Goal: Information Seeking & Learning: Learn about a topic

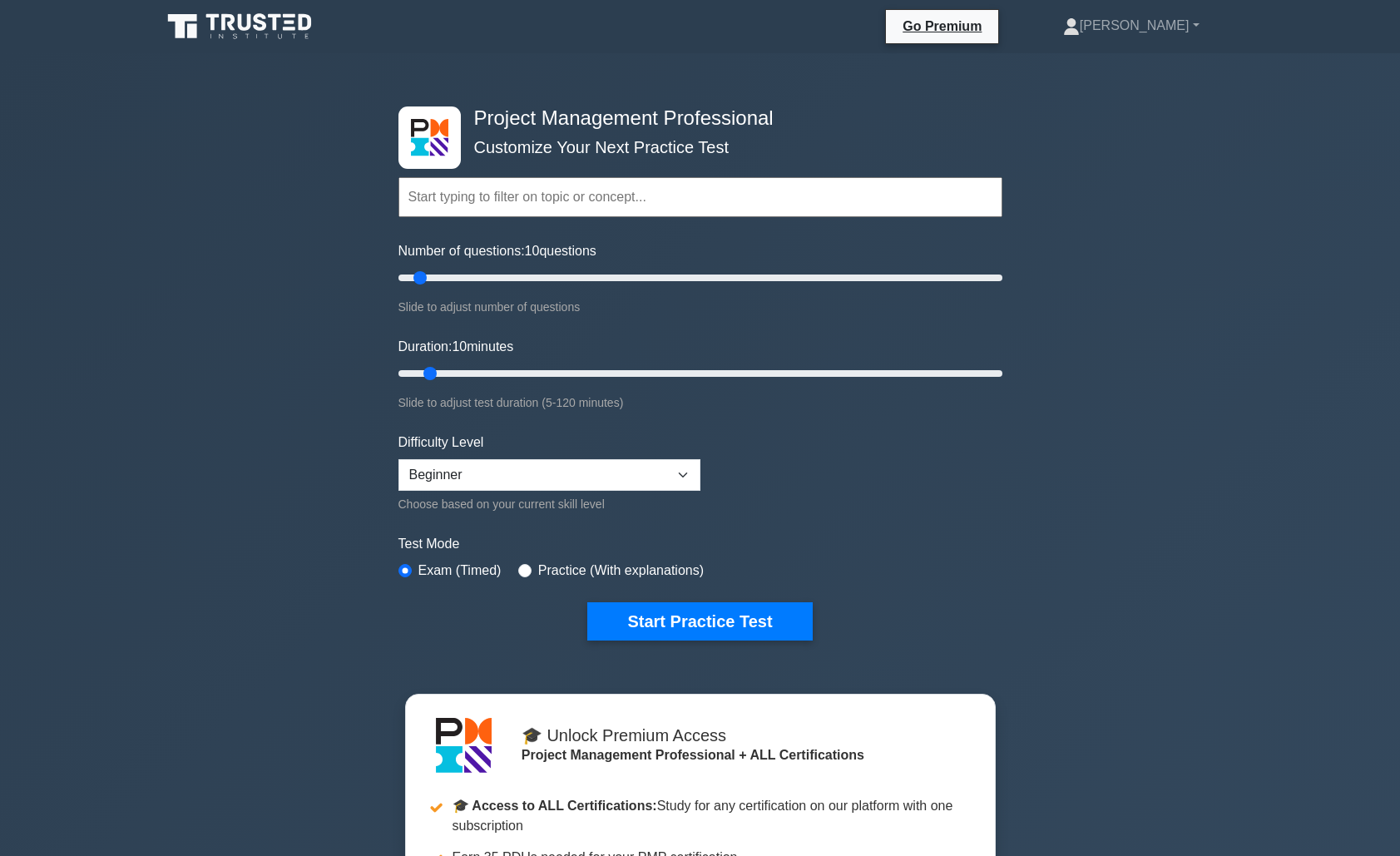
select select "beginner"
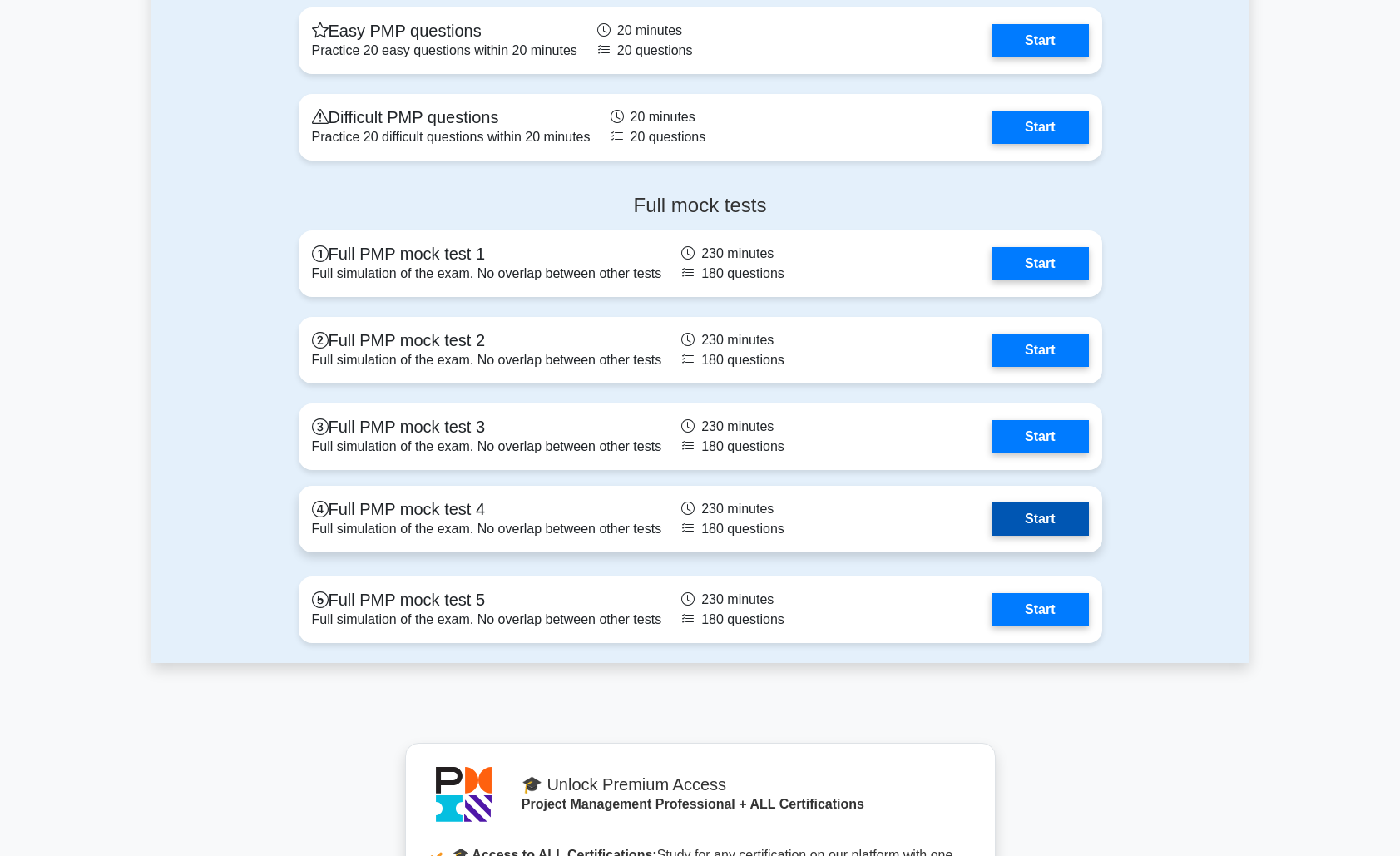
click at [991, 520] on link "Start" at bounding box center [1039, 519] width 97 height 33
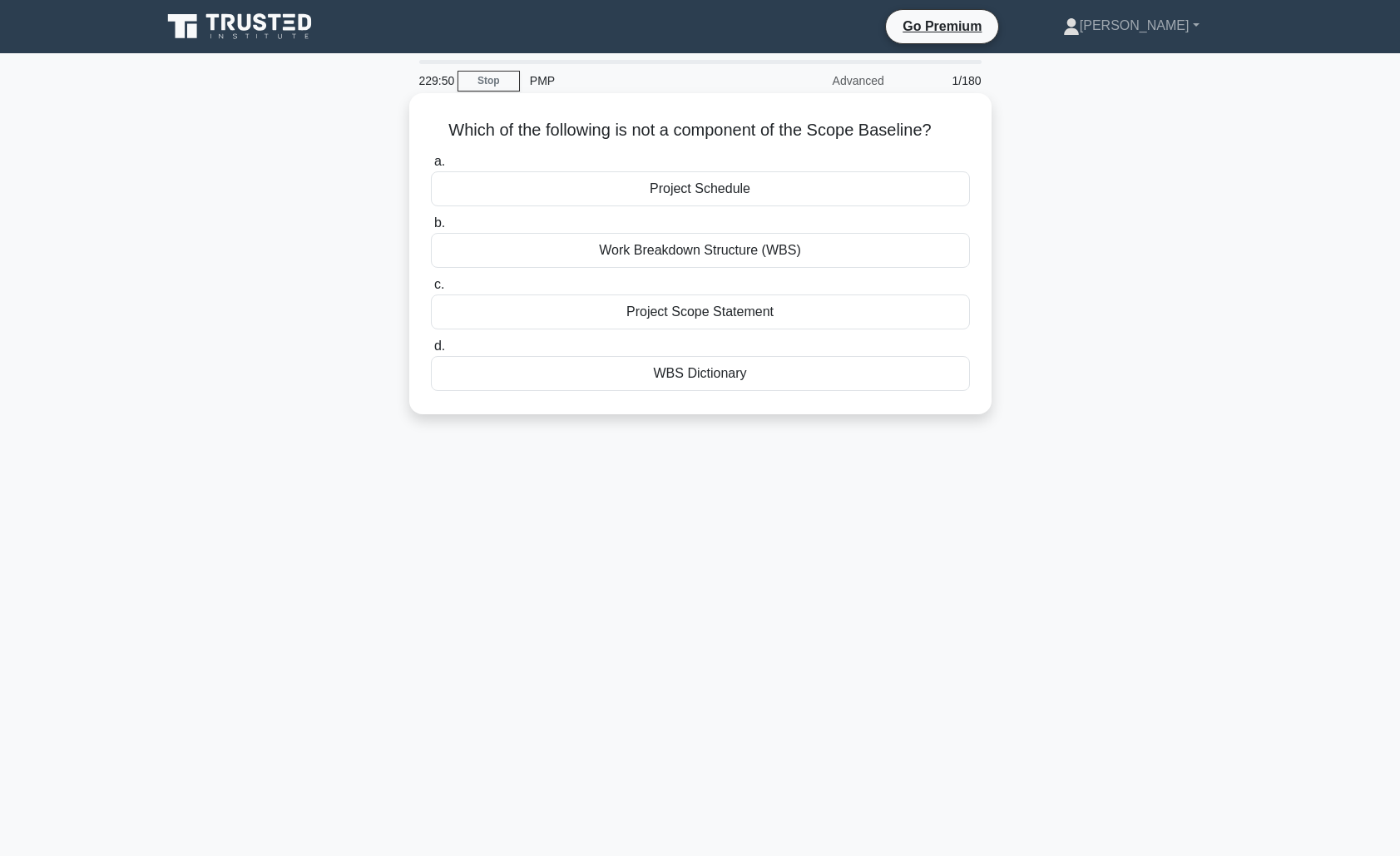
click at [753, 199] on div "Project Schedule" at bounding box center [700, 189] width 539 height 35
click at [431, 167] on input "a. Project Schedule" at bounding box center [431, 162] width 0 height 11
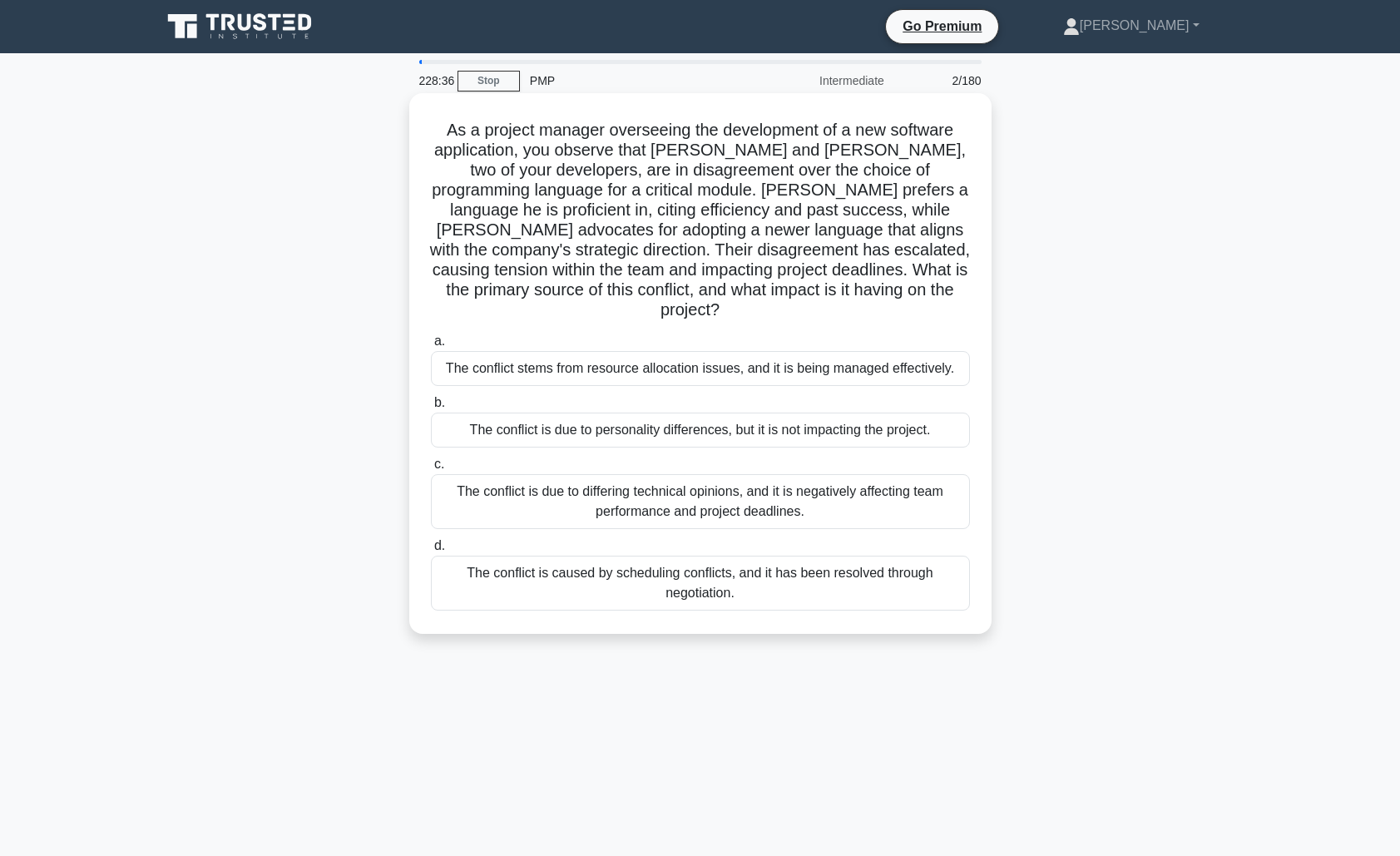
click at [862, 484] on div "The conflict is due to differing technical opinions, and it is negatively affec…" at bounding box center [700, 501] width 539 height 54
click at [431, 470] on input "c. The conflict is due to differing technical opinions, and it is negatively af…" at bounding box center [431, 464] width 0 height 11
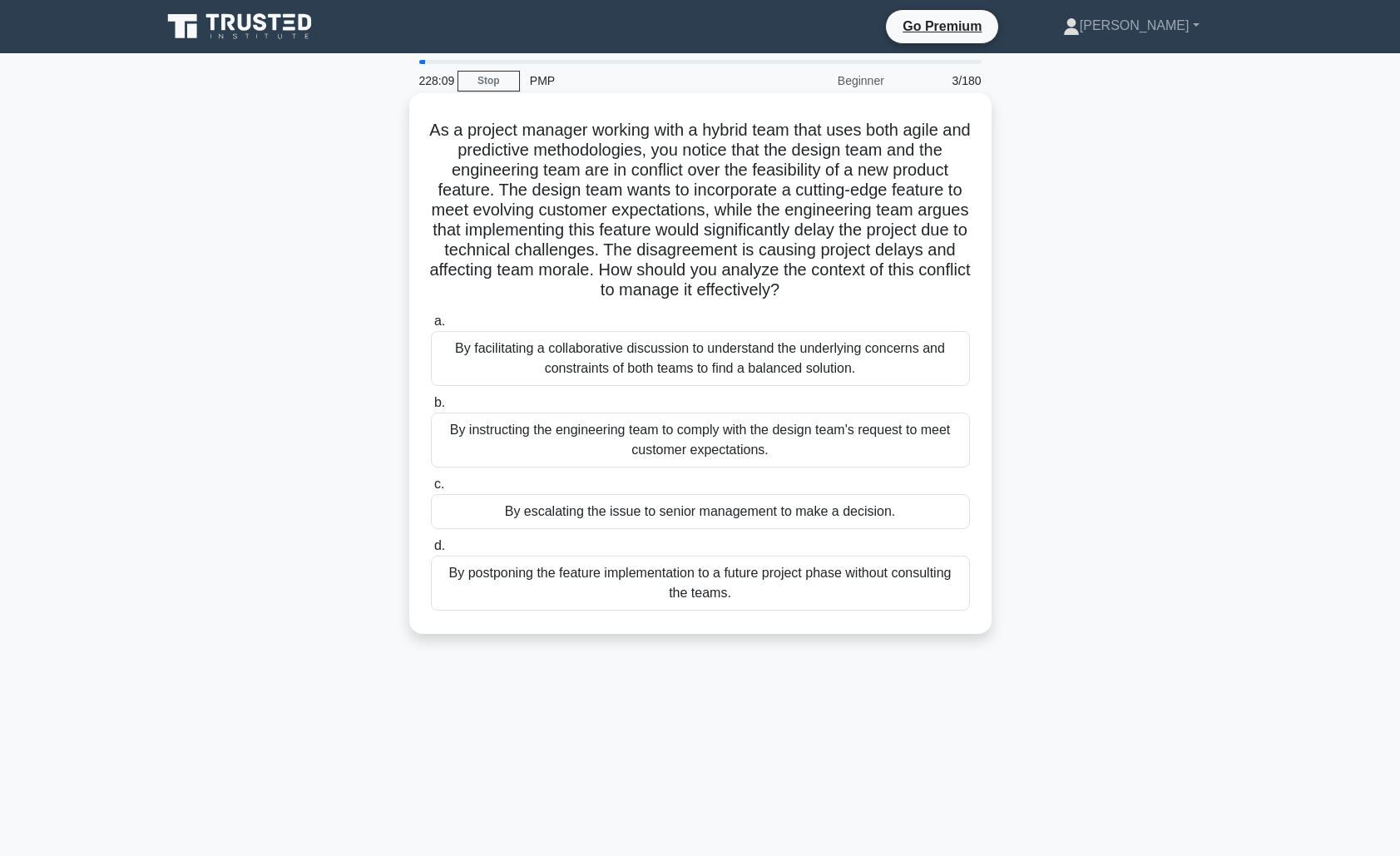
click at [768, 358] on div "By facilitating a collaborative discussion to understand the underlying concern…" at bounding box center [700, 358] width 539 height 54
click at [431, 327] on input "a. By facilitating a collaborative discussion to understand the underlying conc…" at bounding box center [431, 321] width 0 height 11
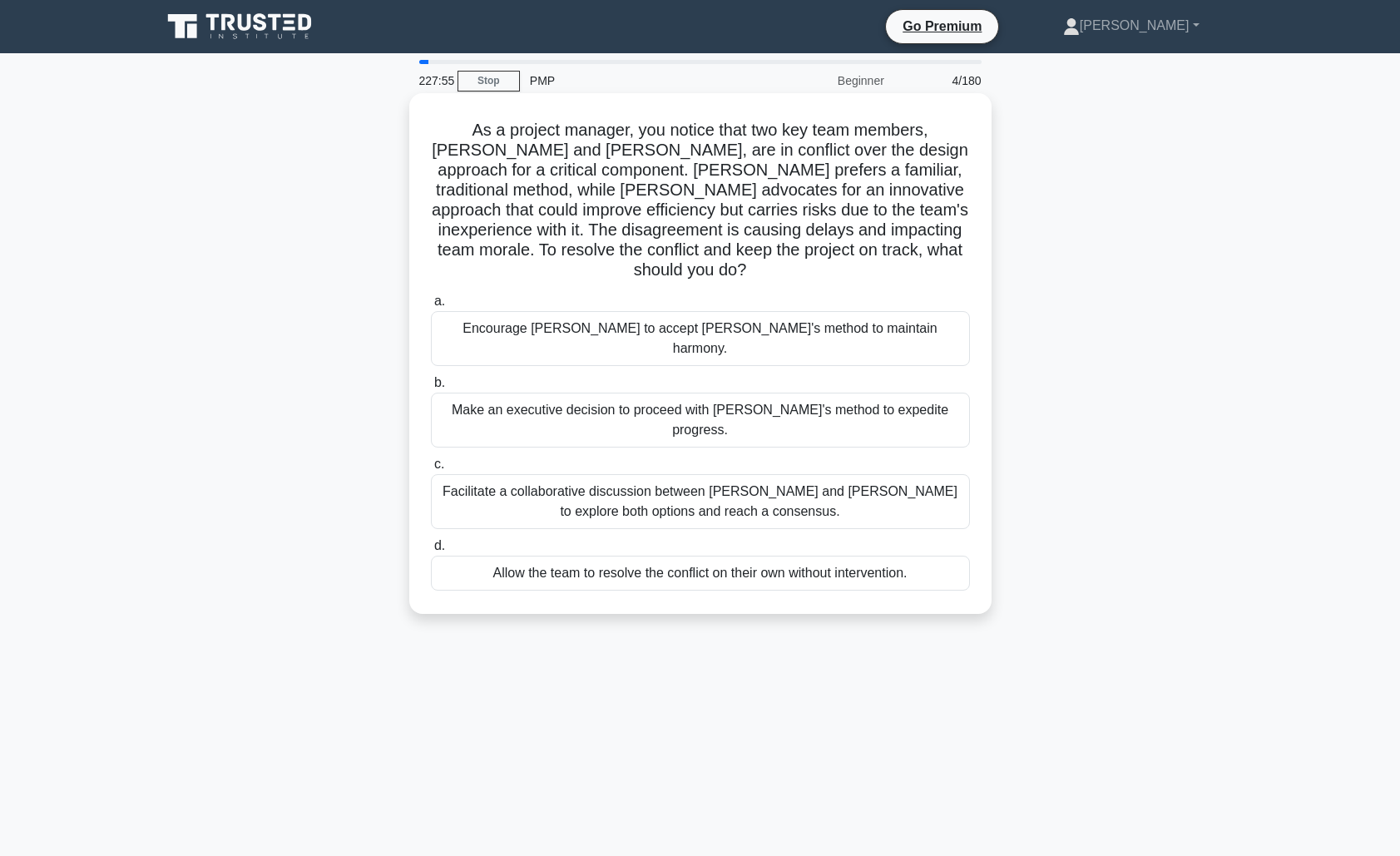
click at [778, 475] on div "Facilitate a collaborative discussion between [PERSON_NAME] and [PERSON_NAME] t…" at bounding box center [700, 501] width 539 height 54
click at [431, 459] on input "c. Facilitate a collaborative discussion between [PERSON_NAME] and [PERSON_NAME…" at bounding box center [431, 464] width 0 height 11
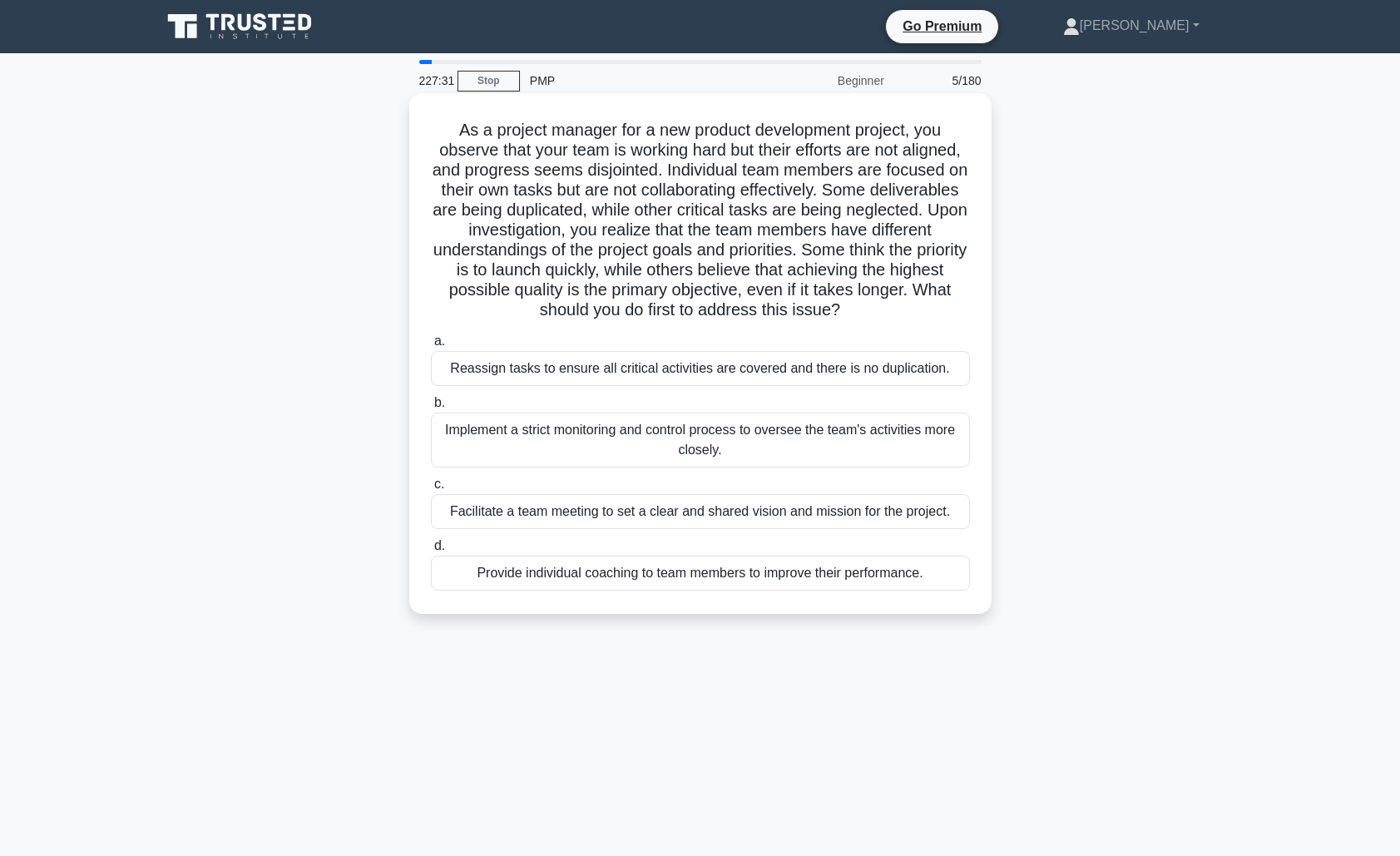
click at [785, 512] on div "Facilitate a team meeting to set a clear and shared vision and mission for the …" at bounding box center [700, 512] width 539 height 35
click at [431, 490] on input "c. Facilitate a team meeting to set a clear and shared vision and mission for t…" at bounding box center [431, 485] width 0 height 11
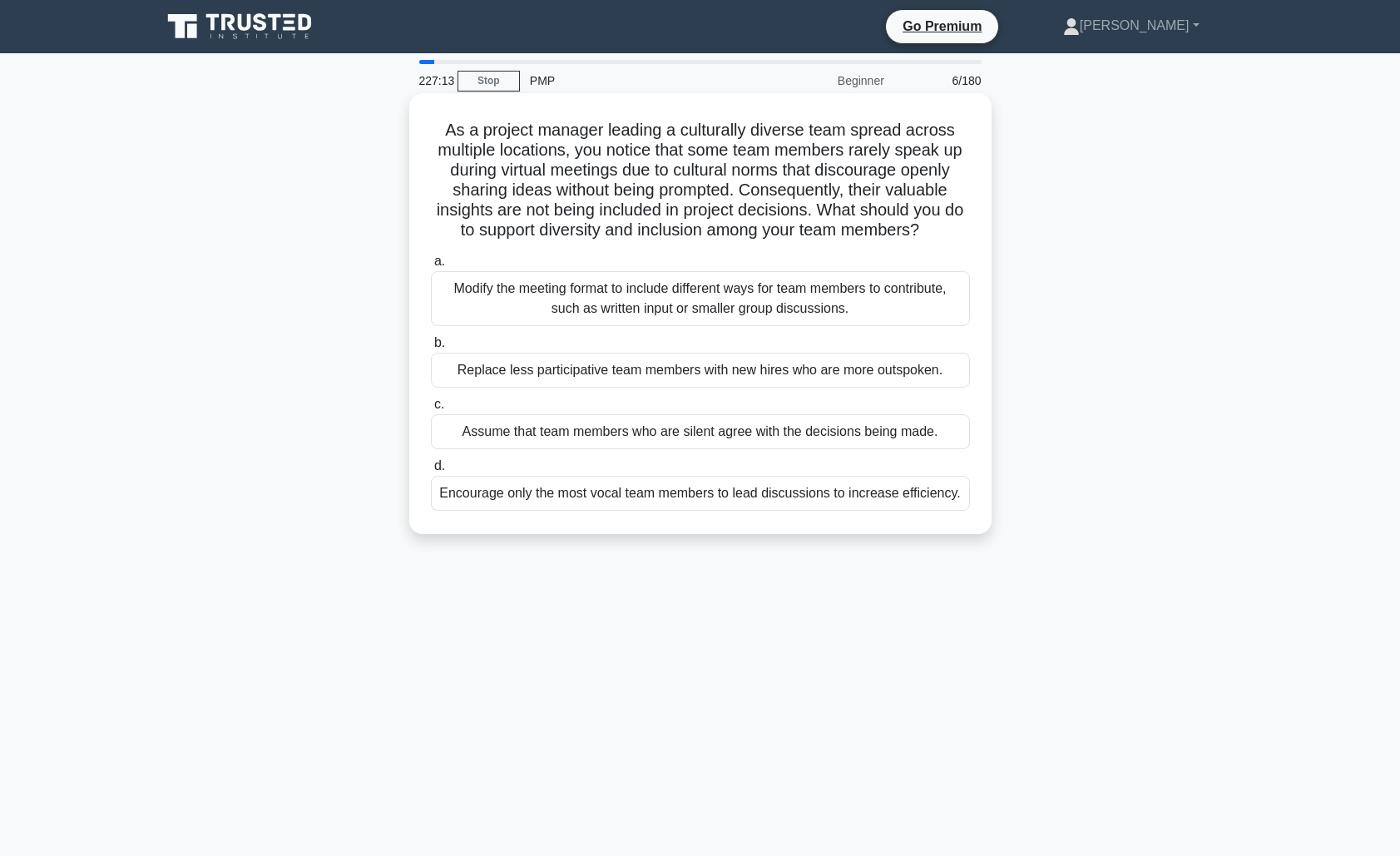
click at [748, 301] on div "Modify the meeting format to include different ways for team members to contrib…" at bounding box center [700, 298] width 539 height 54
click at [431, 267] on input "a. Modify the meeting format to include different ways for team members to cont…" at bounding box center [431, 262] width 0 height 11
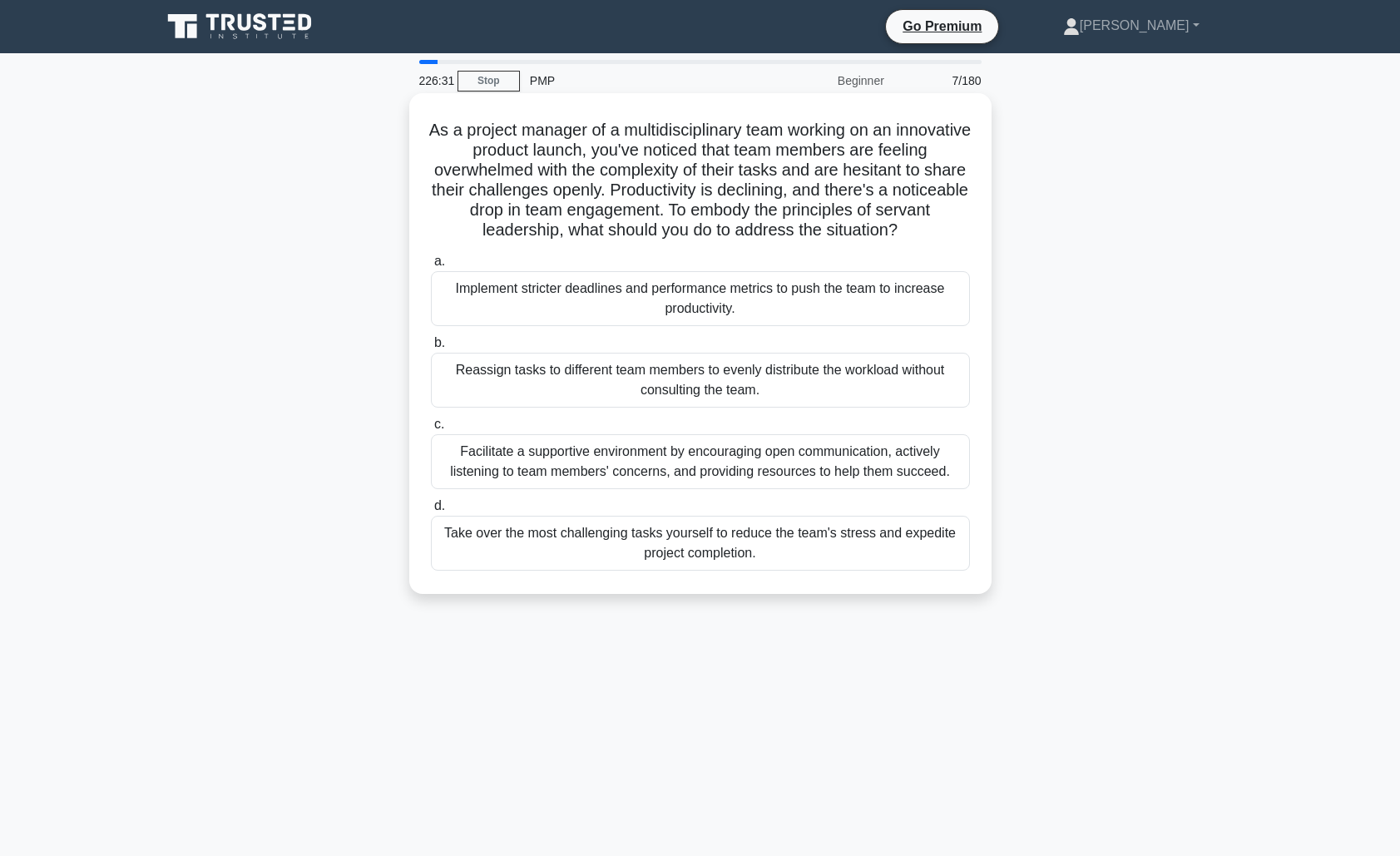
click at [744, 459] on div "Facilitate a supportive environment by encouraging open communication, actively…" at bounding box center [700, 461] width 539 height 54
click at [431, 430] on input "c. Facilitate a supportive environment by encouraging open communication, activ…" at bounding box center [431, 425] width 0 height 11
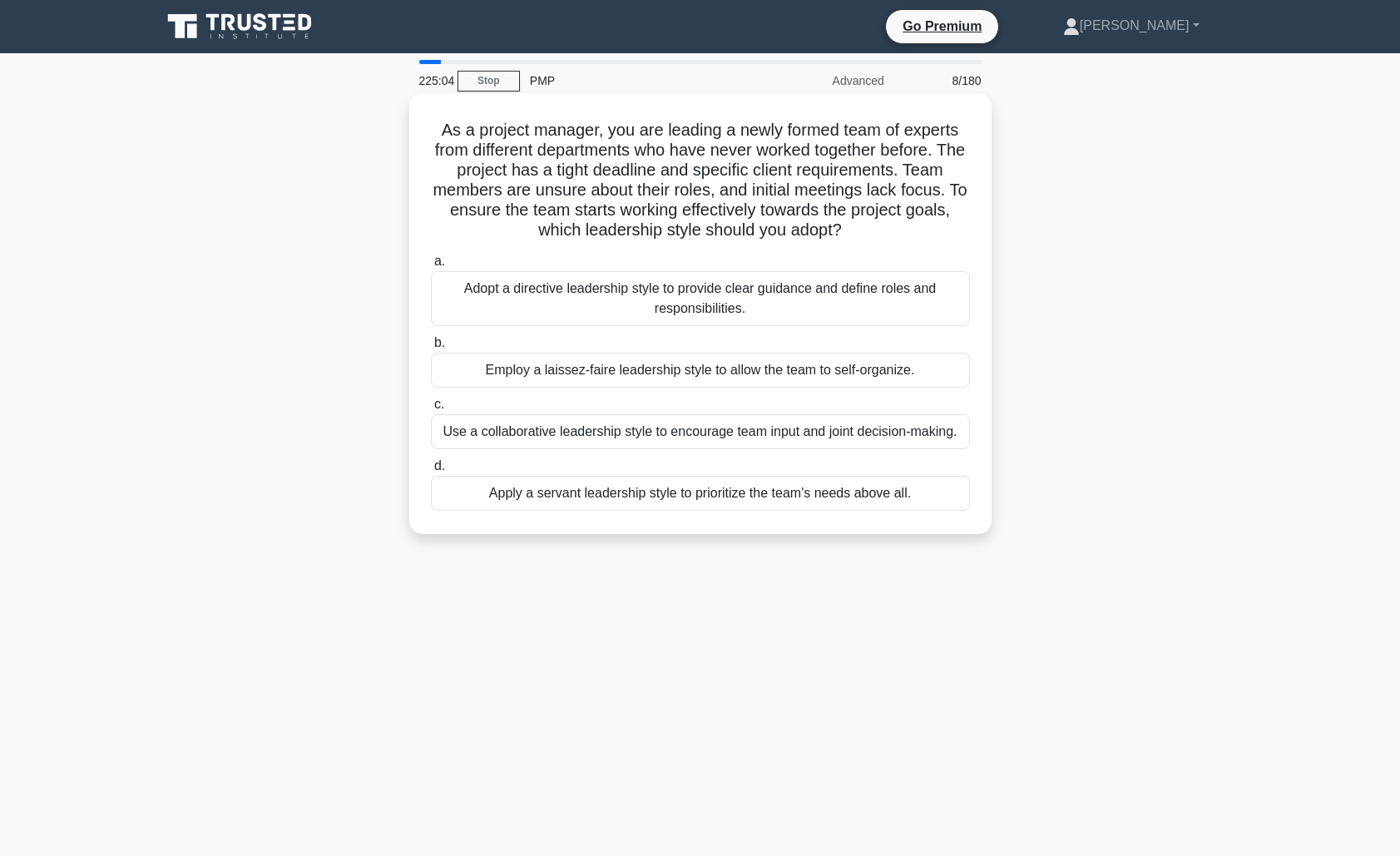
click at [731, 497] on div "Apply a servant leadership style to prioritize the team's needs above all." at bounding box center [700, 493] width 539 height 35
click at [431, 472] on input "d. Apply a servant leadership style to prioritize the team's needs above all." at bounding box center [431, 466] width 0 height 11
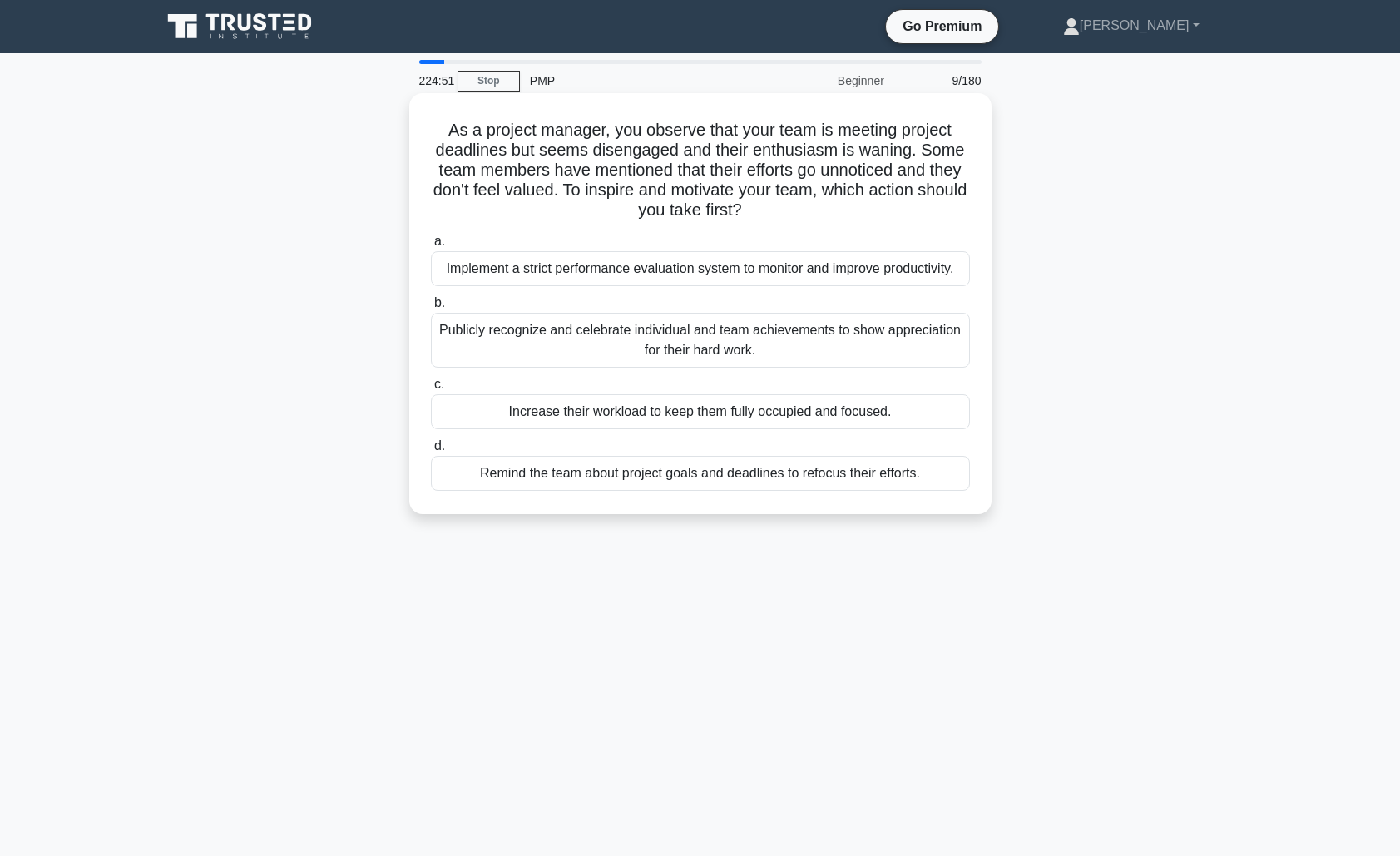
click at [783, 349] on div "Publicly recognize and celebrate individual and team achievements to show appre…" at bounding box center [700, 340] width 539 height 54
click at [431, 308] on input "b. Publicly recognize and celebrate individual and team achievements to show ap…" at bounding box center [431, 304] width 0 height 11
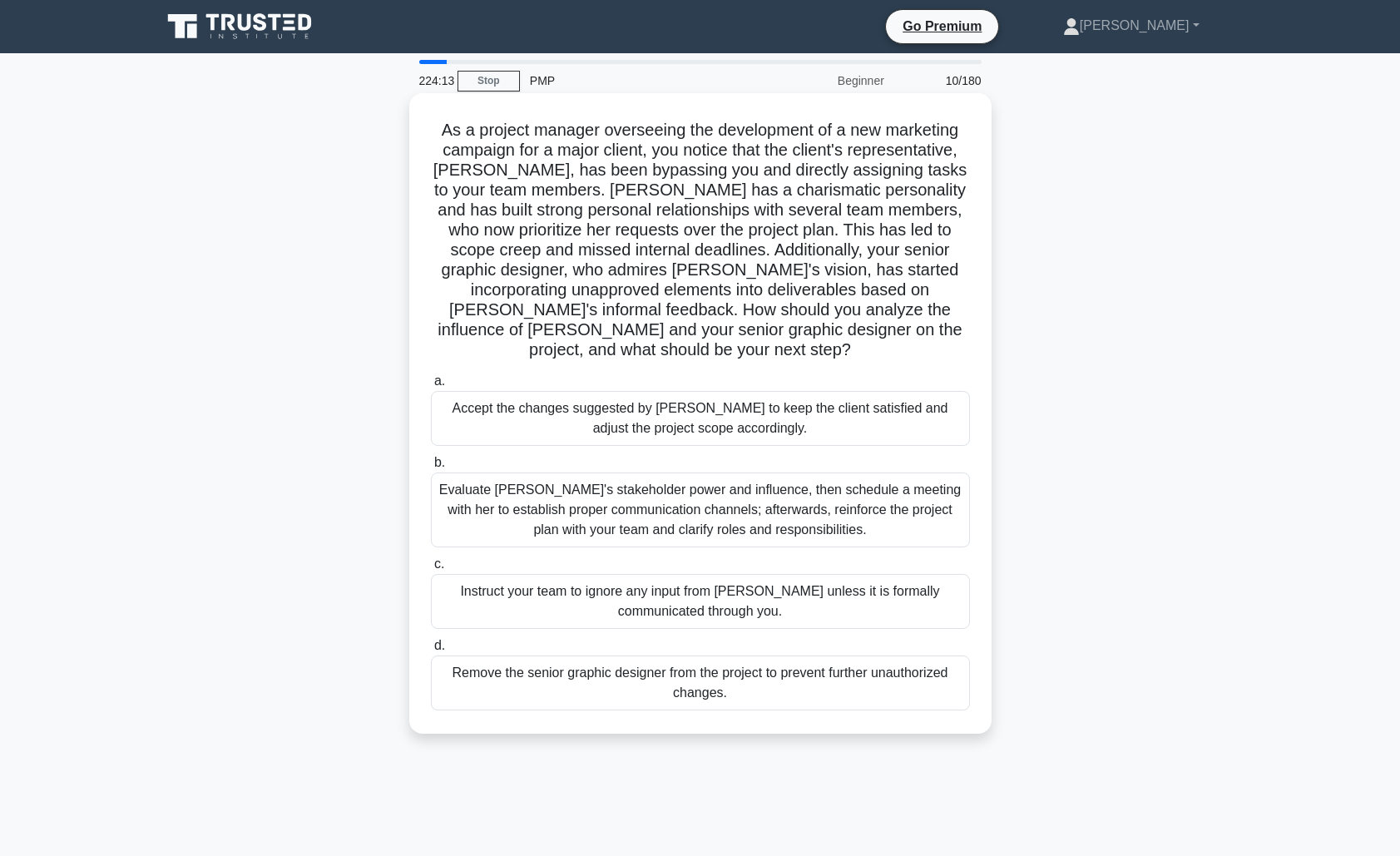
click at [809, 488] on div "Evaluate [PERSON_NAME]'s stakeholder power and influence, then schedule a meeti…" at bounding box center [700, 510] width 539 height 75
click at [431, 468] on input "b. Evaluate [PERSON_NAME]'s stakeholder power and influence, then schedule a me…" at bounding box center [431, 464] width 0 height 11
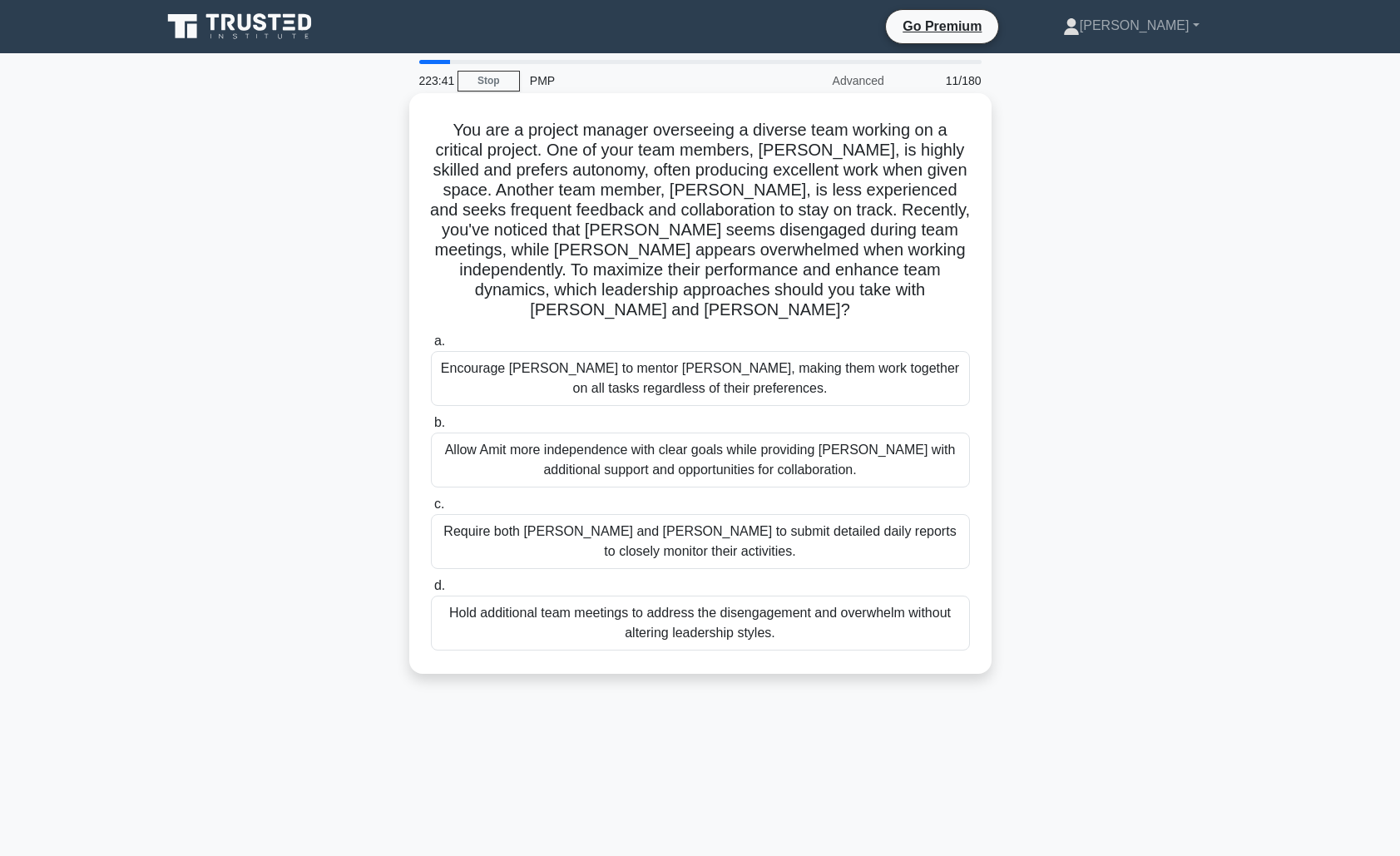
click at [831, 440] on div "Allow Amit more independence with clear goals while providing [PERSON_NAME] wit…" at bounding box center [700, 460] width 539 height 54
click at [431, 428] on input "b. Allow Amit more independence with clear goals while providing [PERSON_NAME] …" at bounding box center [431, 423] width 0 height 11
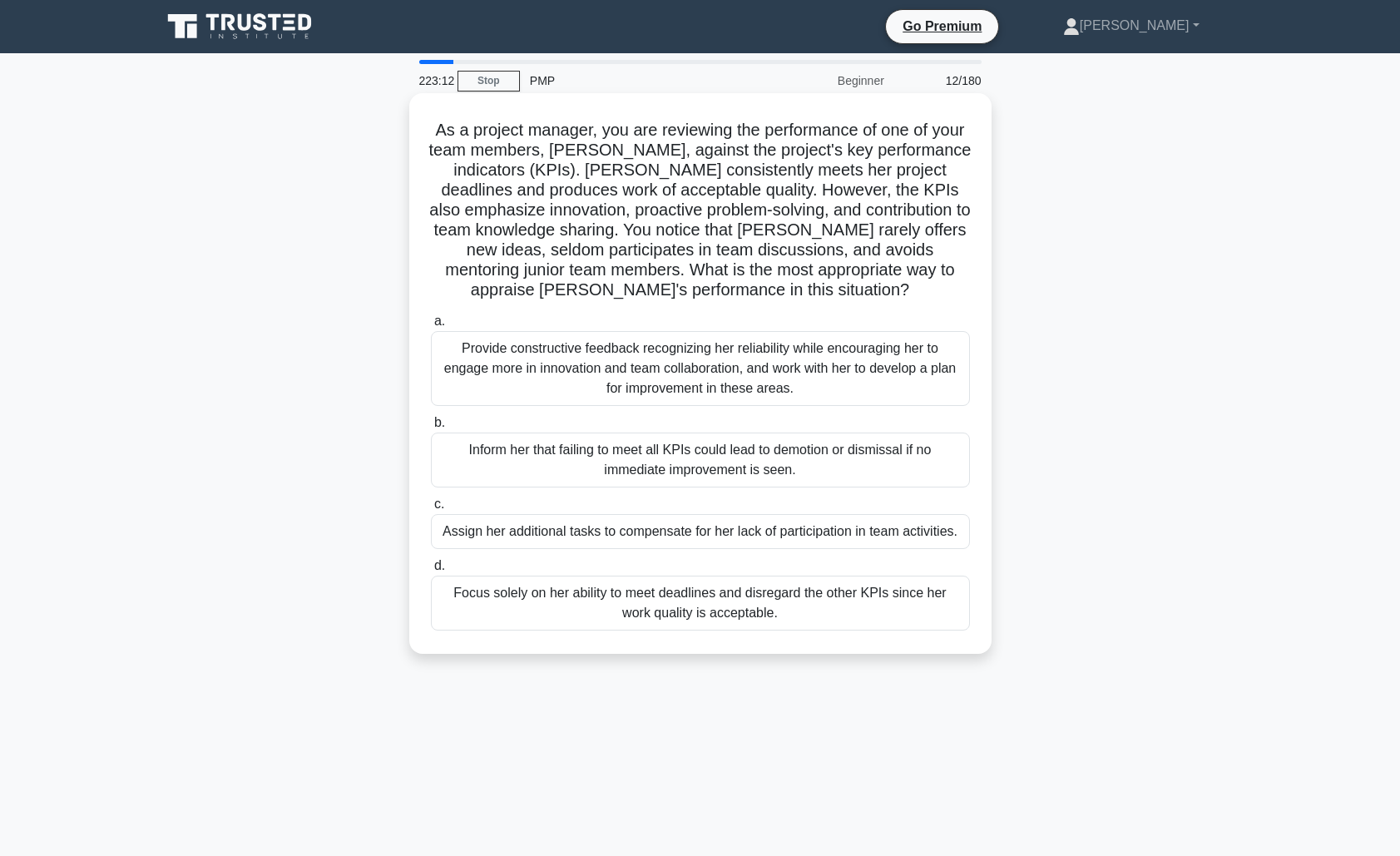
click at [798, 377] on div "Provide constructive feedback recognizing her reliability while encouraging her…" at bounding box center [700, 368] width 539 height 75
click at [431, 327] on input "a. Provide constructive feedback recognizing her reliability while encouraging …" at bounding box center [431, 321] width 0 height 11
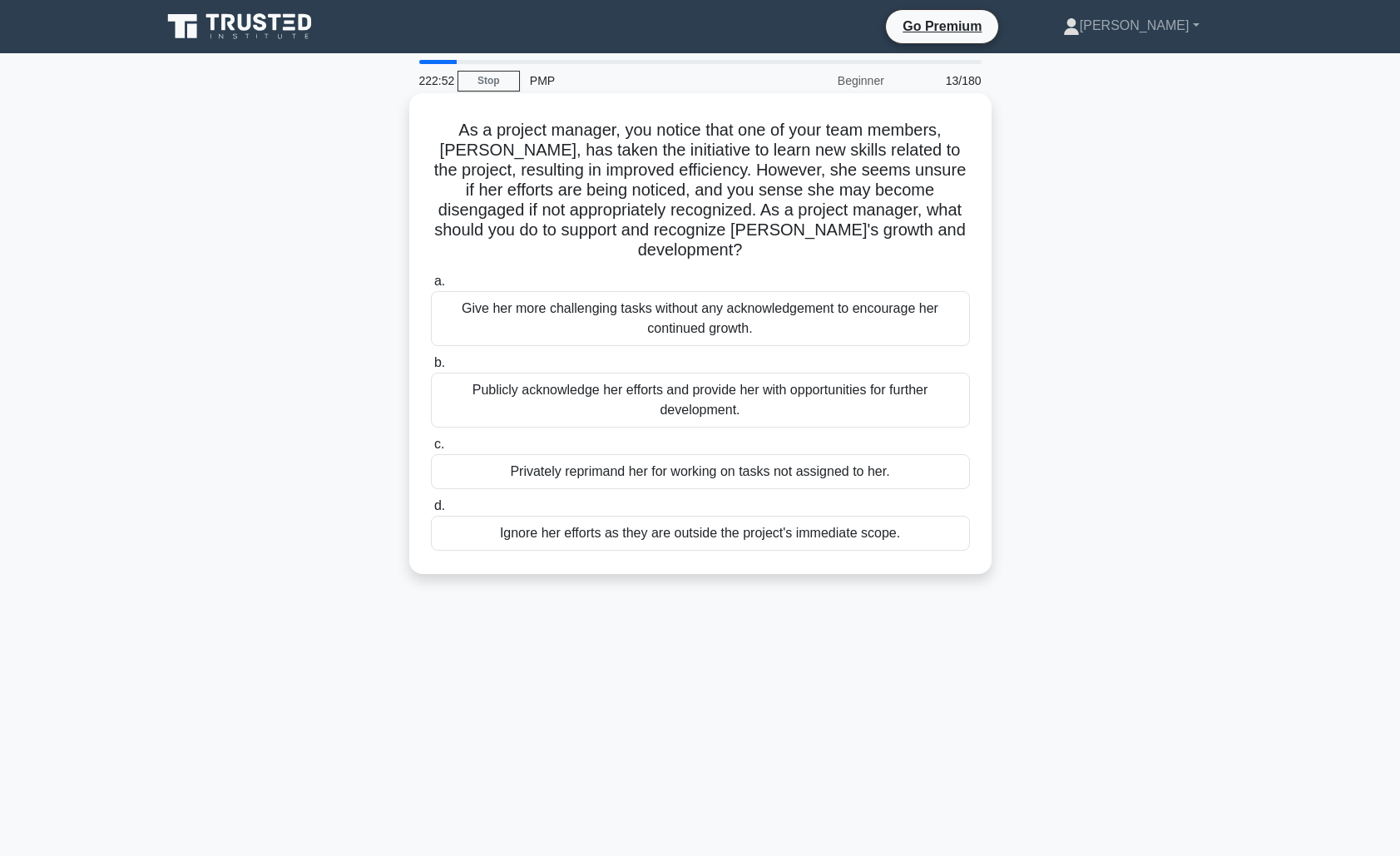
click at [834, 375] on div "Publicly acknowledge her efforts and provide her with opportunities for further…" at bounding box center [700, 400] width 539 height 54
click at [431, 368] on input "b. Publicly acknowledge her efforts and provide her with opportunities for furt…" at bounding box center [431, 363] width 0 height 11
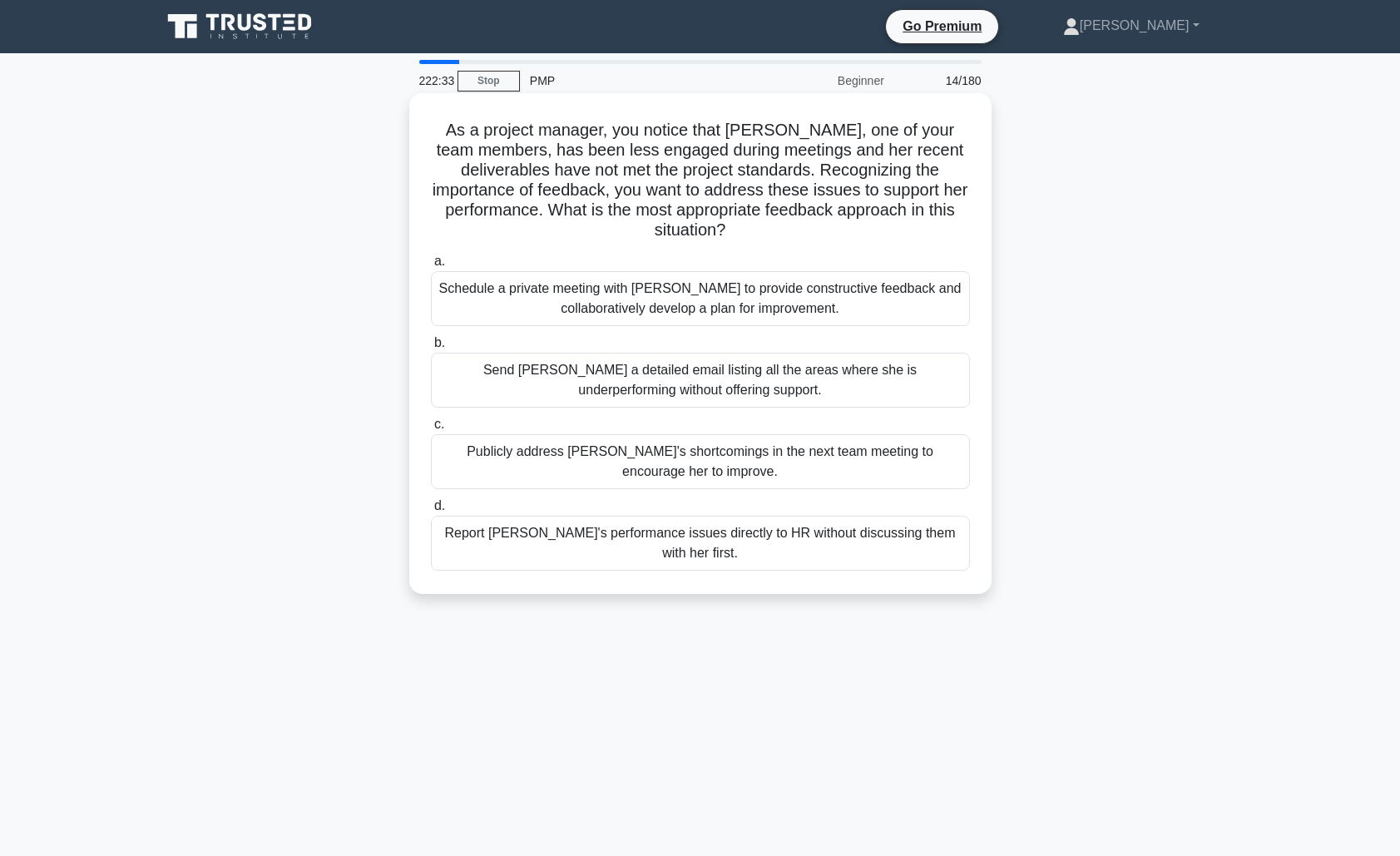
click at [857, 307] on div "Schedule a private meeting with [PERSON_NAME] to provide constructive feedback …" at bounding box center [700, 298] width 539 height 54
click at [431, 267] on input "a. Schedule a private meeting with [PERSON_NAME] to provide constructive feedba…" at bounding box center [431, 262] width 0 height 11
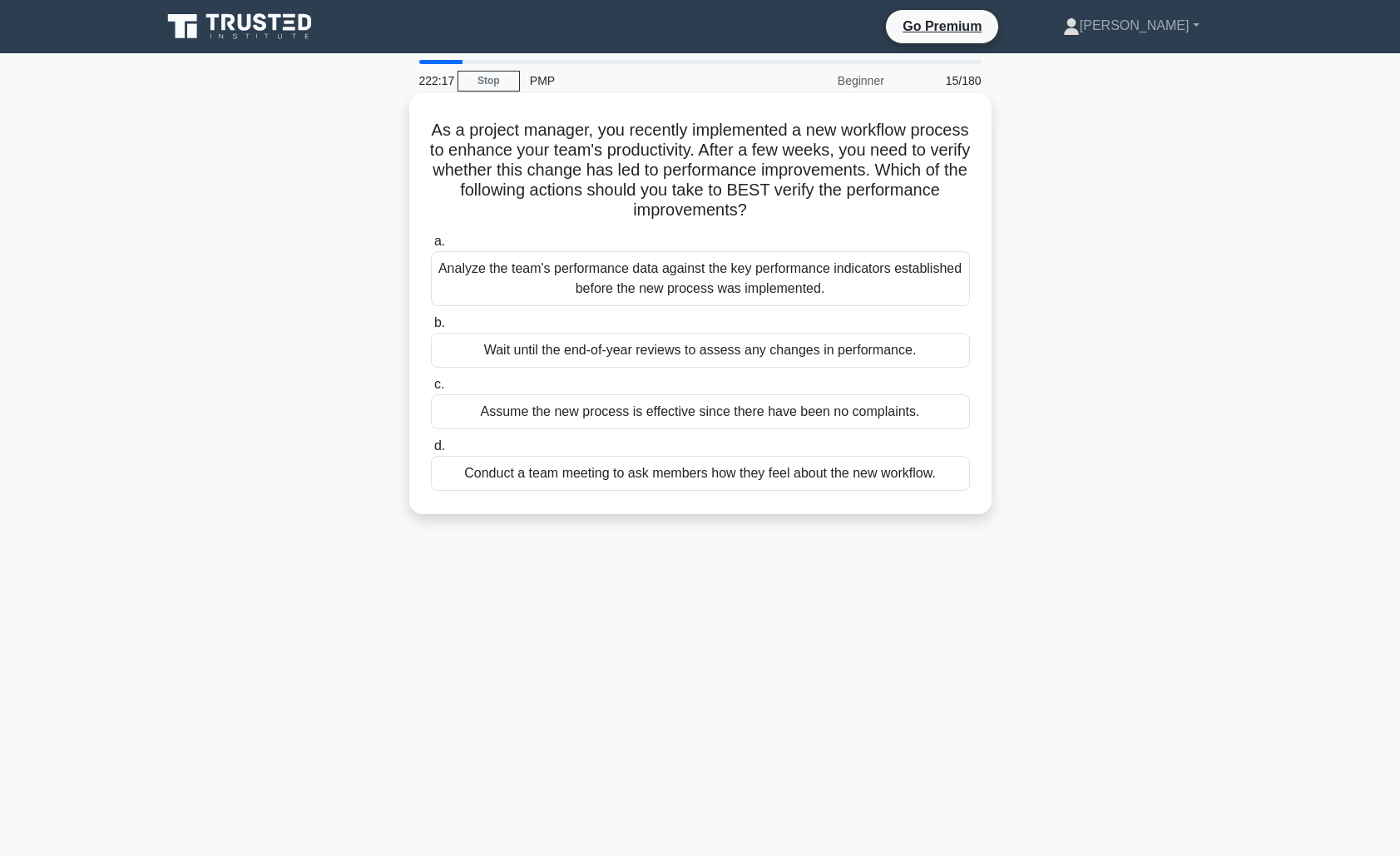
click at [832, 272] on div "Analyze the team's performance data against the key performance indicators esta…" at bounding box center [700, 278] width 539 height 54
click at [431, 247] on input "a. Analyze the team's performance data against the key performance indicators e…" at bounding box center [431, 242] width 0 height 11
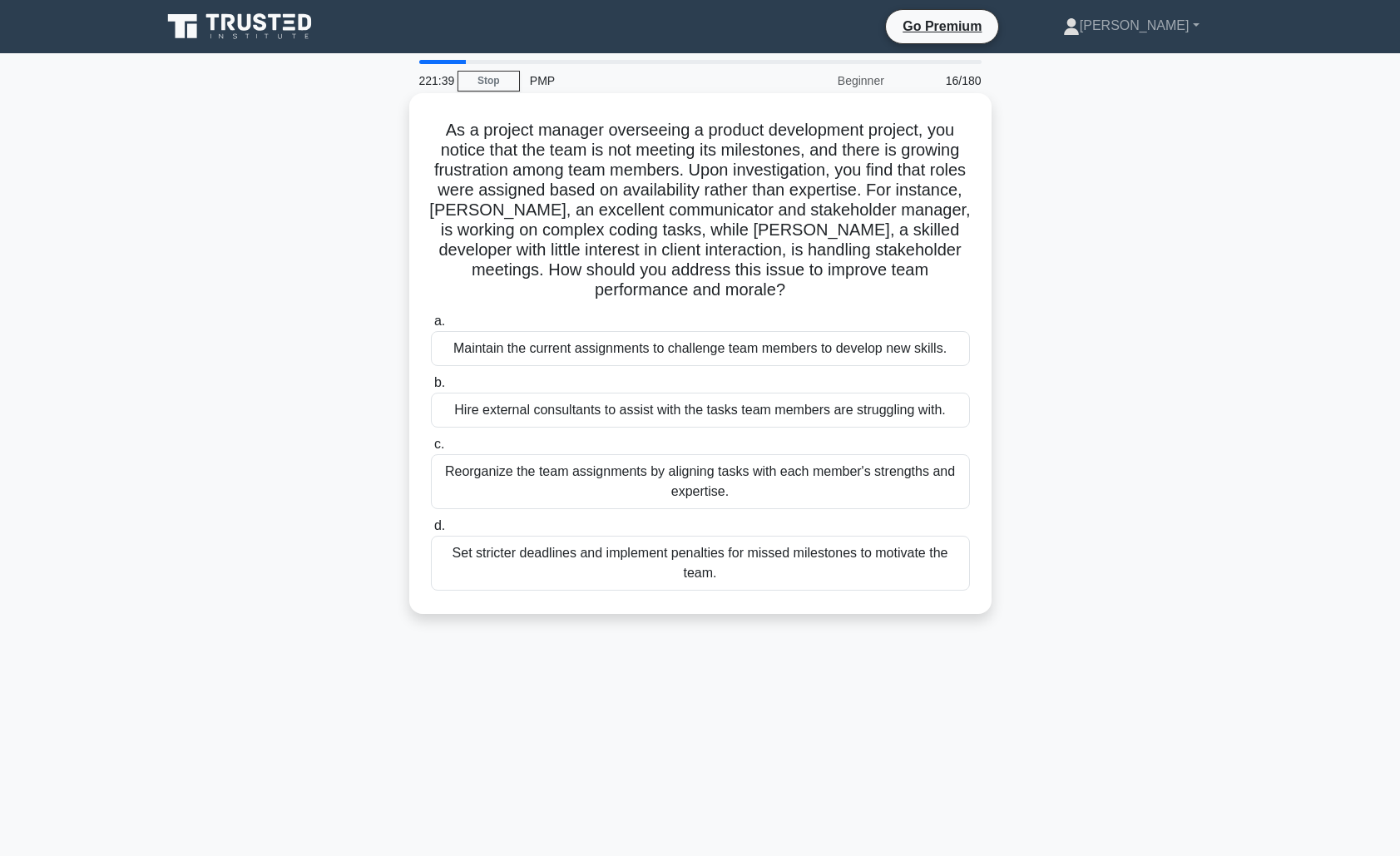
click at [761, 454] on div "Reorganize the team assignments by aligning tasks with each member's strengths …" at bounding box center [700, 481] width 539 height 54
click at [431, 451] on input "c. Reorganize the team assignments by aligning tasks with each member's strengt…" at bounding box center [431, 445] width 0 height 11
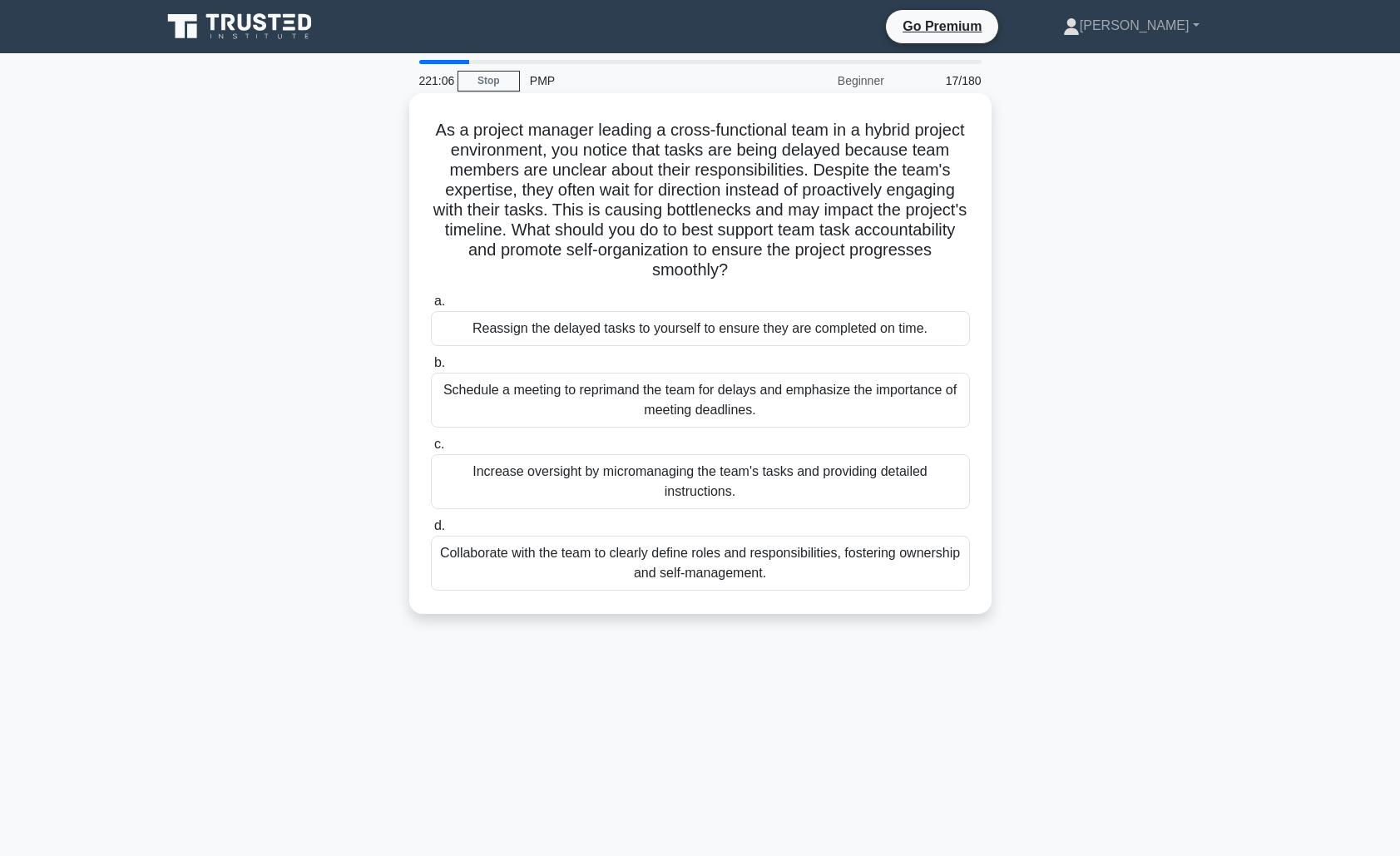
click at [656, 560] on div "Collaborate with the team to clearly define roles and responsibilities, fosteri…" at bounding box center [700, 562] width 539 height 54
click at [431, 532] on input "d. Collaborate with the team to clearly define roles and responsibilities, fost…" at bounding box center [431, 526] width 0 height 11
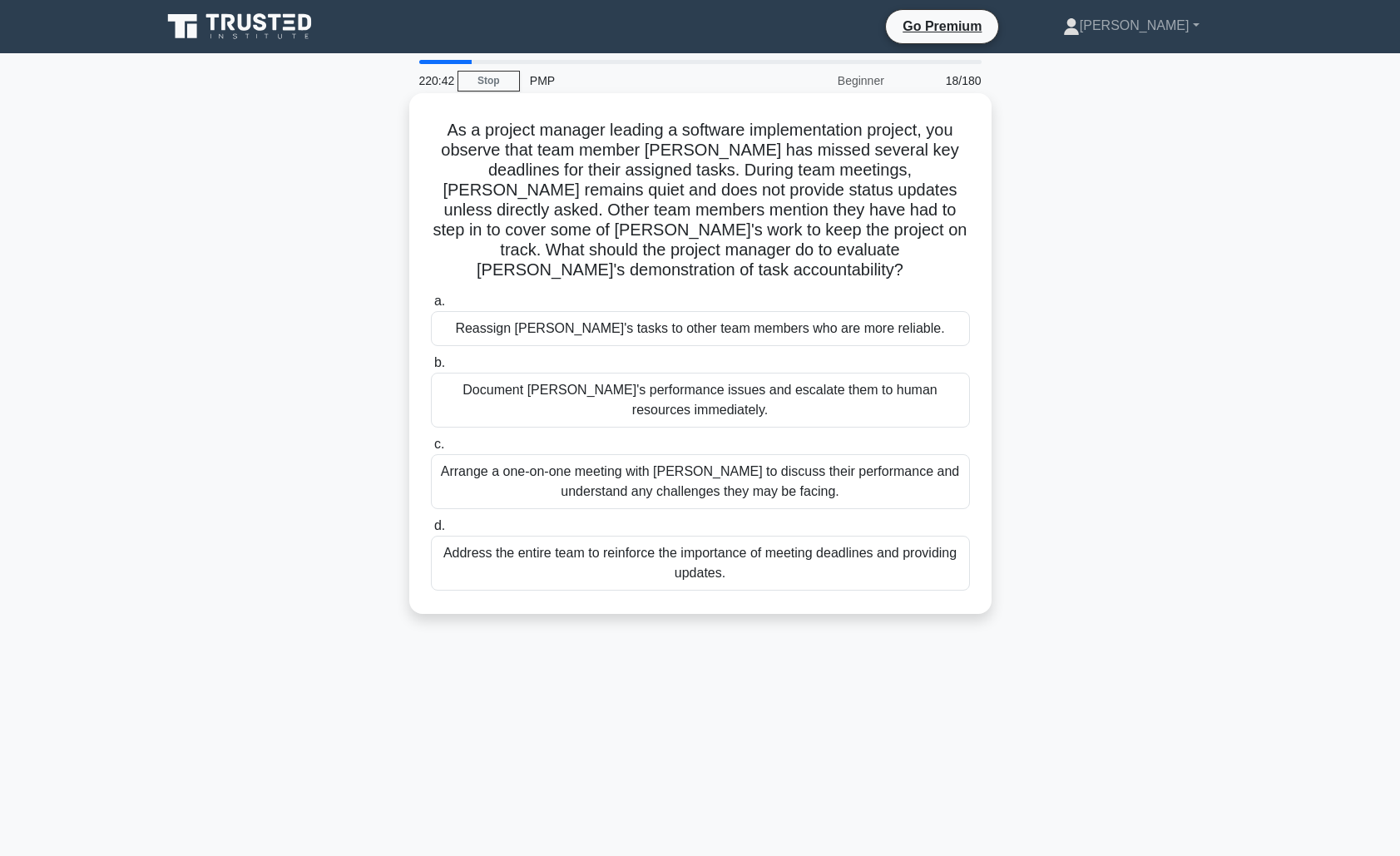
click at [664, 464] on div "Arrange a one-on-one meeting with [PERSON_NAME] to discuss their performance an…" at bounding box center [700, 481] width 539 height 54
click at [431, 451] on input "c. Arrange a one-on-one meeting with [PERSON_NAME] to discuss their performance…" at bounding box center [431, 445] width 0 height 11
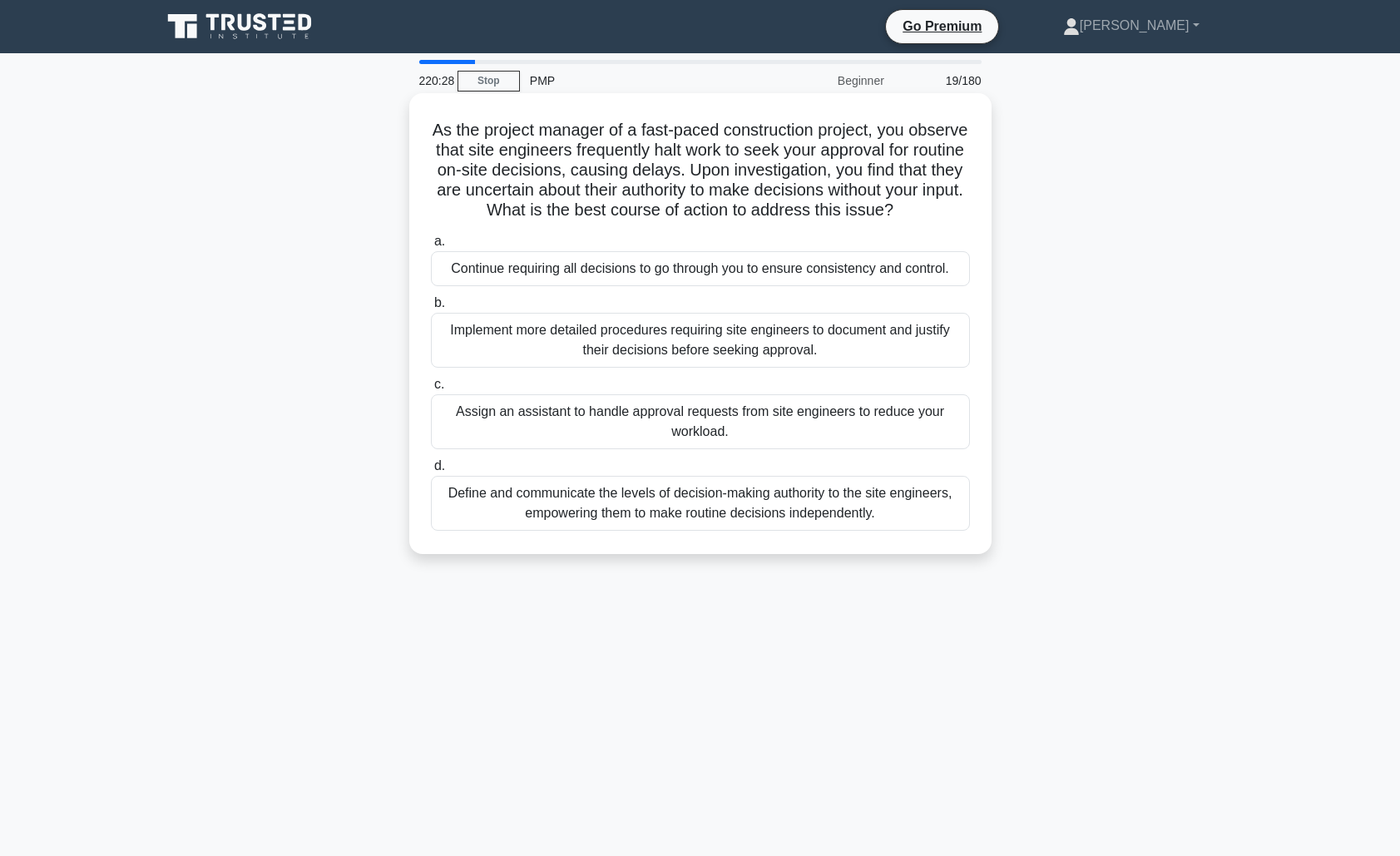
click at [715, 514] on div "Define and communicate the levels of decision-making authority to the site engi…" at bounding box center [700, 502] width 539 height 54
click at [431, 472] on input "d. Define and communicate the levels of decision-making authority to the site e…" at bounding box center [431, 466] width 0 height 11
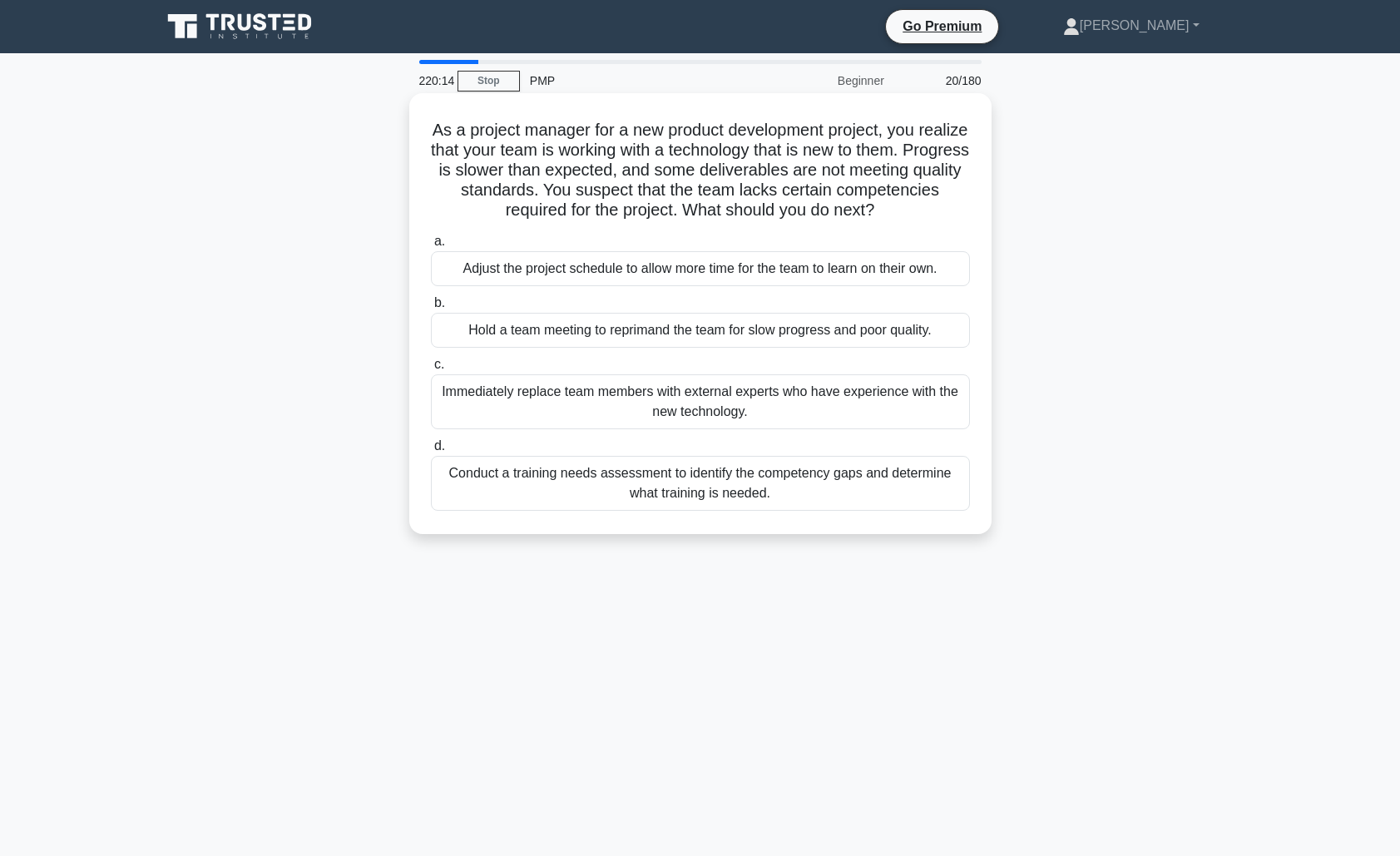
click at [764, 498] on div "Conduct a training needs assessment to identify the competency gaps and determi…" at bounding box center [700, 483] width 539 height 54
click at [431, 452] on input "d. Conduct a training needs assessment to identify the competency gaps and dete…" at bounding box center [431, 447] width 0 height 11
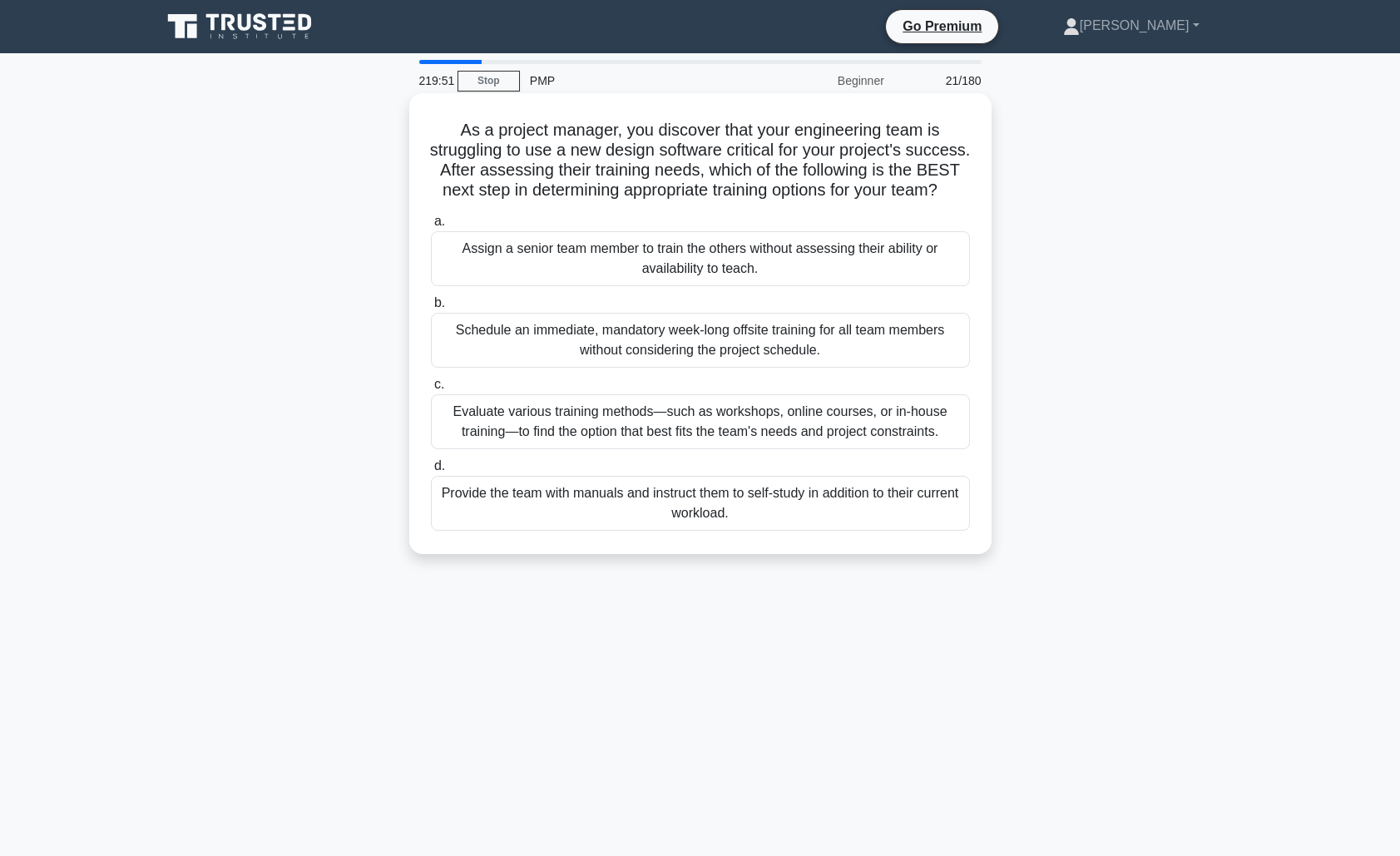
click at [780, 421] on div "Evaluate various training methods—such as workshops, online courses, or in-hous…" at bounding box center [700, 421] width 539 height 54
click at [431, 391] on input "c. Evaluate various training methods—such as workshops, online courses, or in-h…" at bounding box center [431, 385] width 0 height 11
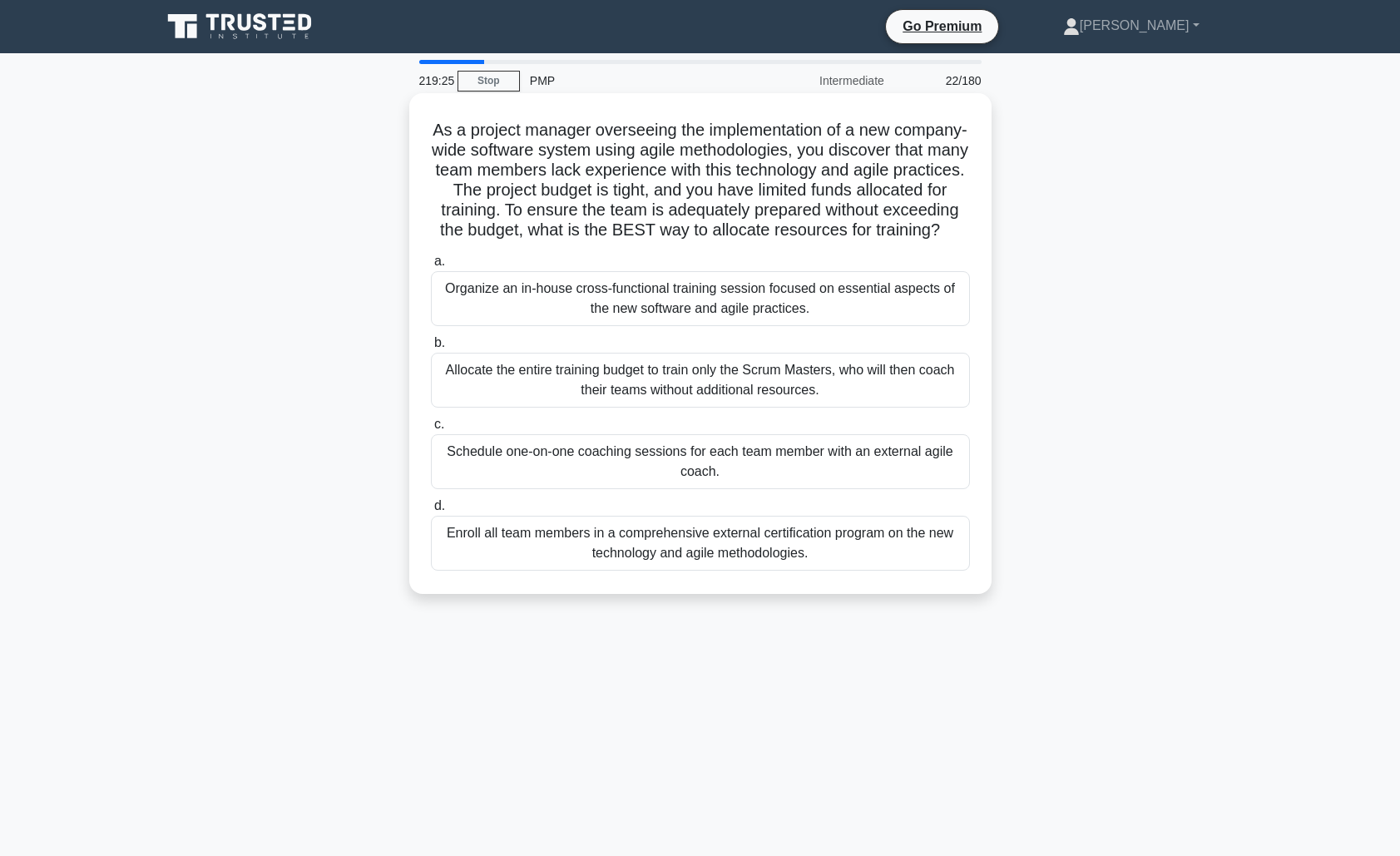
click at [760, 300] on div "Organize an in-house cross-functional training session focused on essential asp…" at bounding box center [700, 298] width 539 height 54
click at [431, 267] on input "a. Organize an in-house cross-functional training session focused on essential …" at bounding box center [431, 262] width 0 height 11
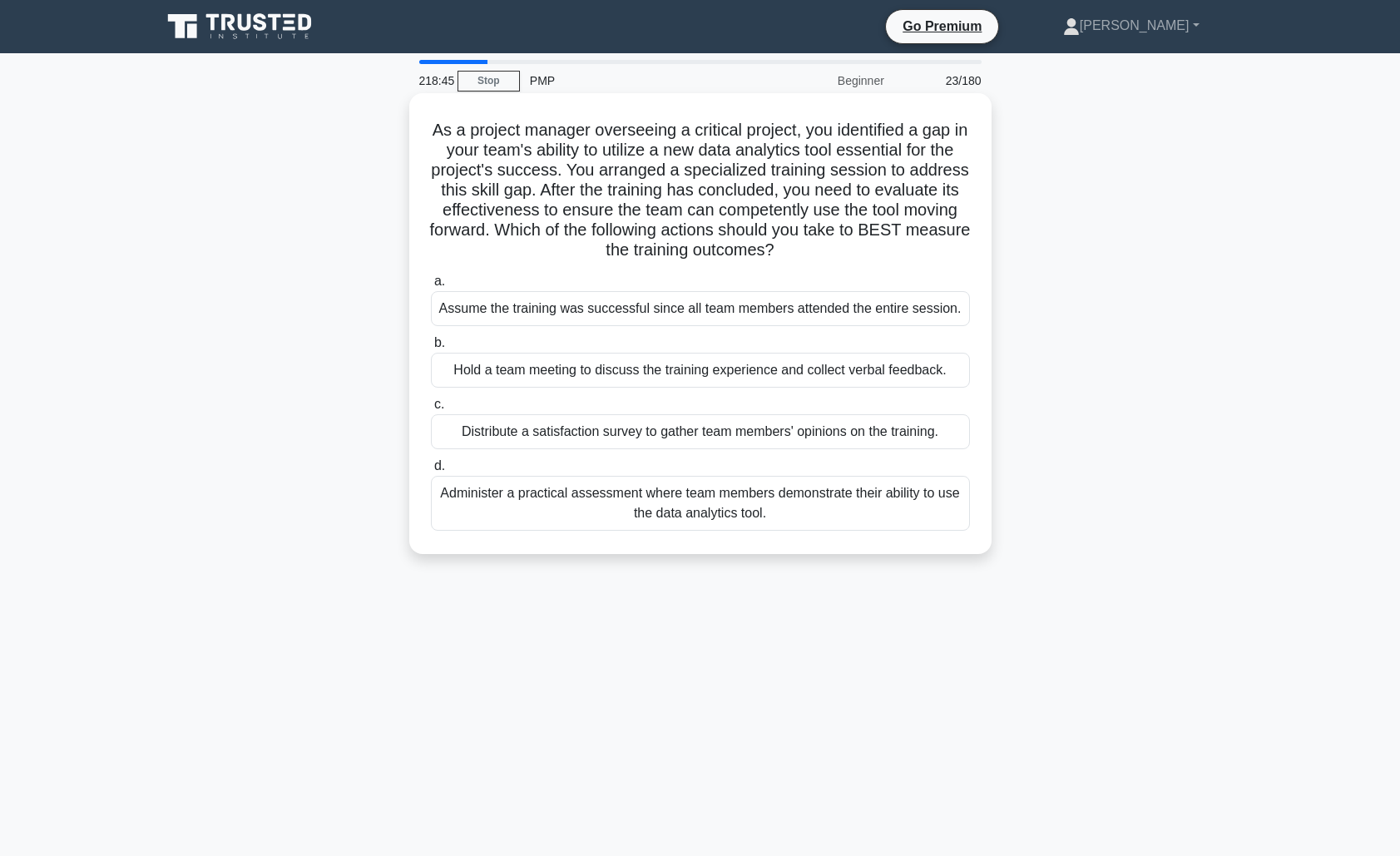
click at [788, 494] on div "Administer a practical assessment where team members demonstrate their ability …" at bounding box center [700, 502] width 539 height 54
click at [431, 472] on input "d. Administer a practical assessment where team members demonstrate their abili…" at bounding box center [431, 466] width 0 height 11
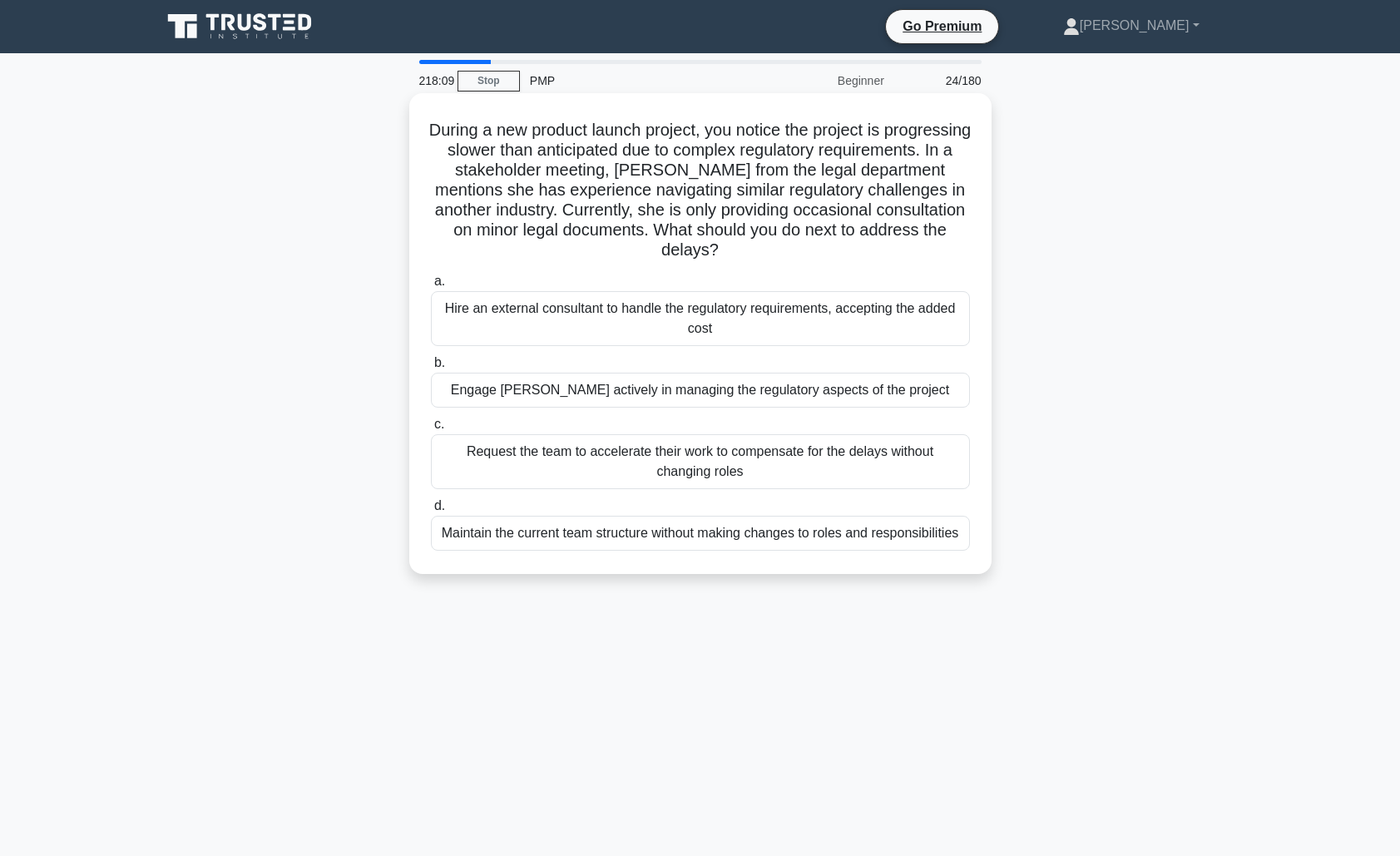
click at [765, 392] on div "Engage [PERSON_NAME] actively in managing the regulatory aspects of the project" at bounding box center [700, 391] width 539 height 35
click at [431, 368] on input "b. Engage [PERSON_NAME] actively in managing the regulatory aspects of the proj…" at bounding box center [431, 363] width 0 height 11
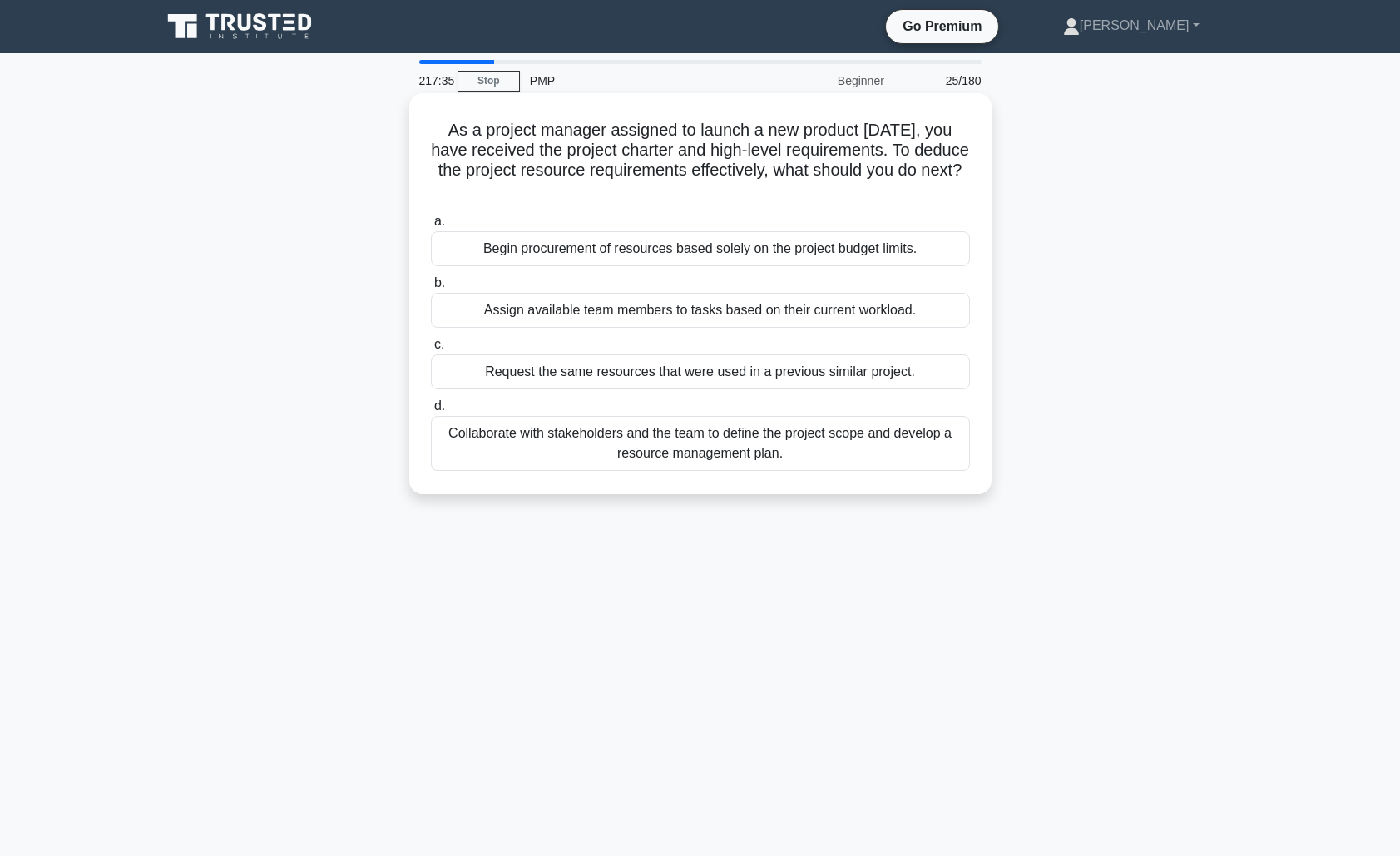
click at [797, 451] on div "Collaborate with stakeholders and the team to define the project scope and deve…" at bounding box center [700, 443] width 539 height 54
click at [431, 412] on input "d. Collaborate with stakeholders and the team to define the project scope and d…" at bounding box center [431, 406] width 0 height 11
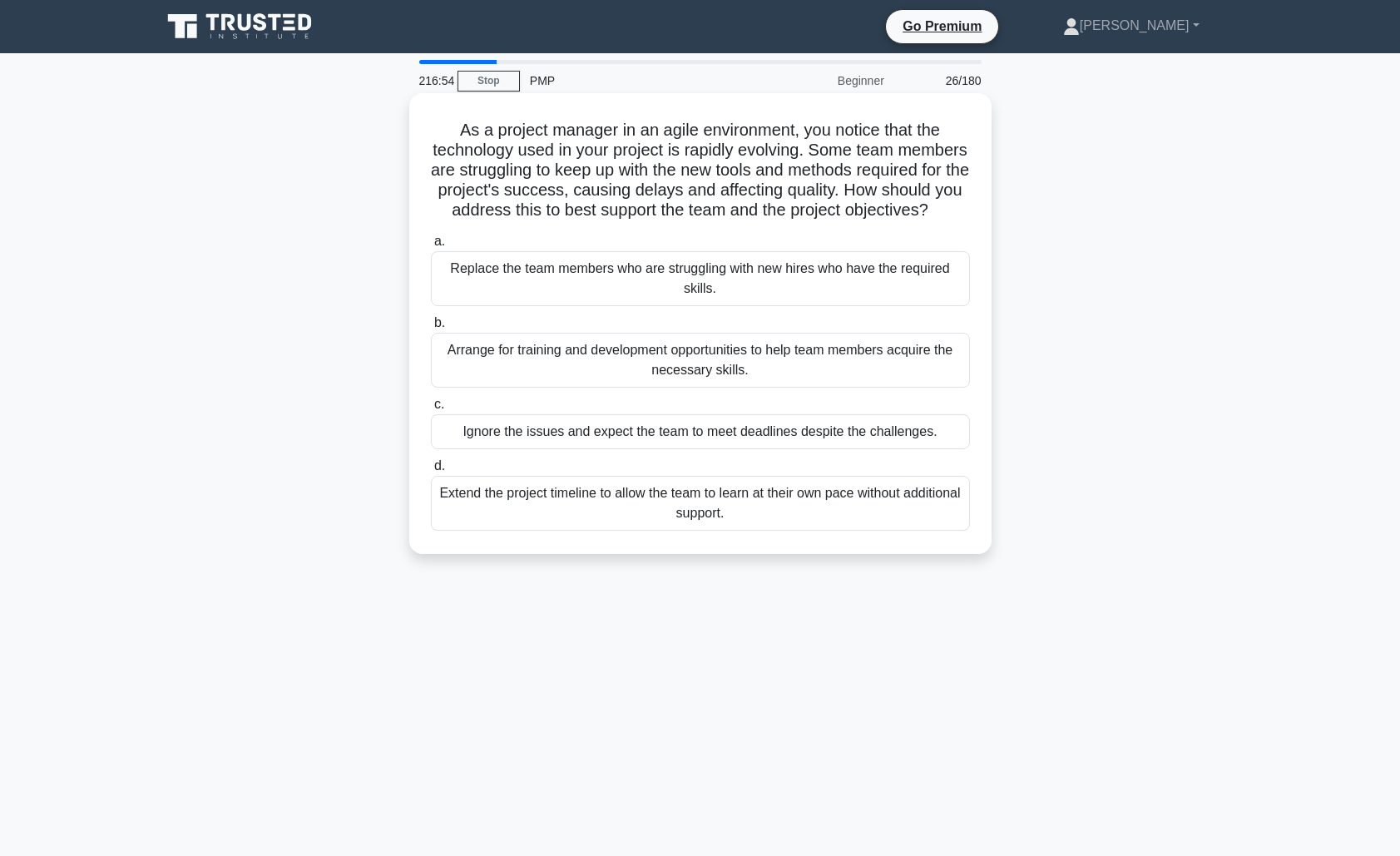
click at [813, 368] on div "Arrange for training and development opportunities to help team members acquire…" at bounding box center [700, 359] width 539 height 54
click at [431, 329] on input "b. Arrange for training and development opportunities to help team members acqu…" at bounding box center [431, 323] width 0 height 11
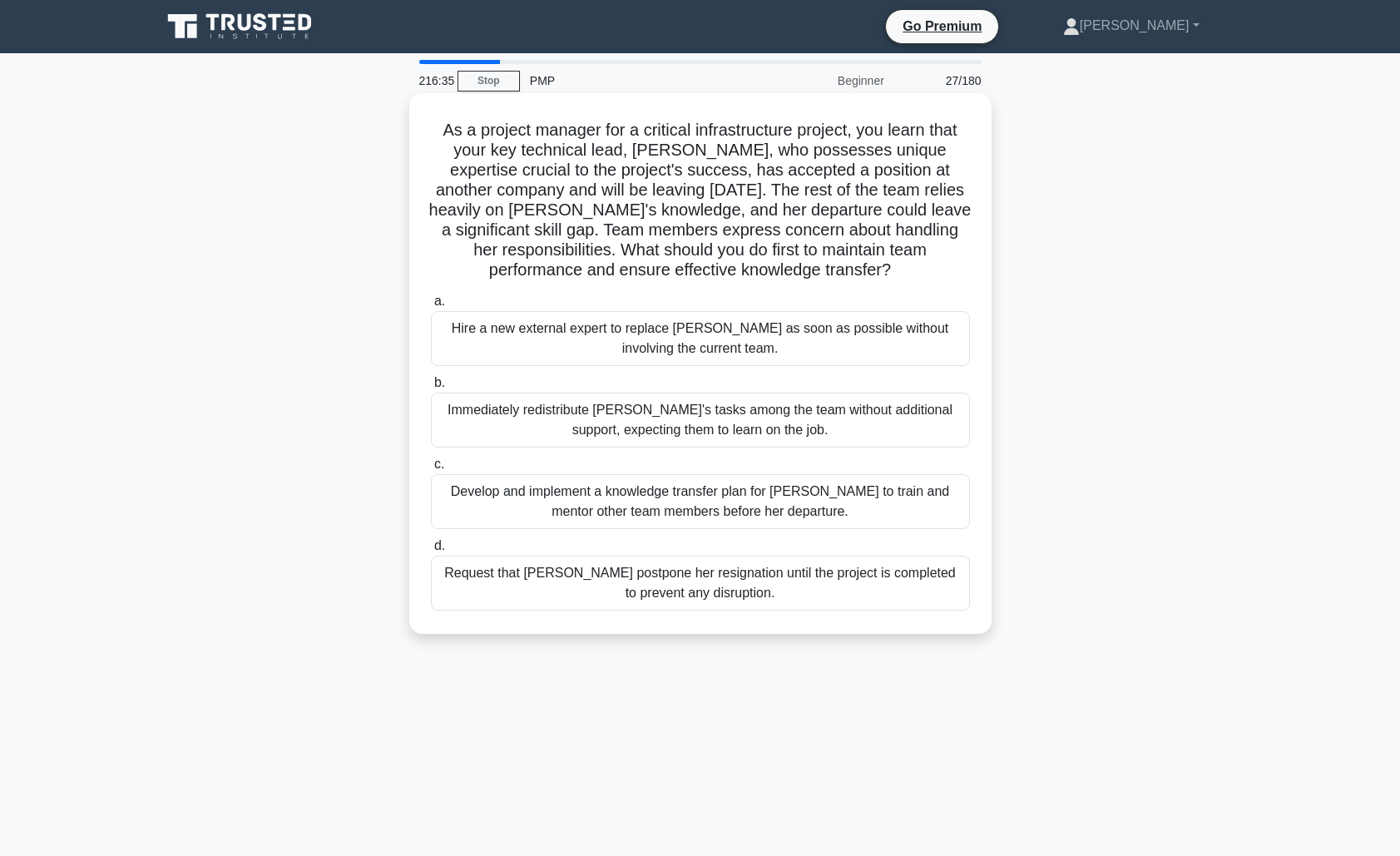
click at [766, 500] on div "Develop and implement a knowledge transfer plan for [PERSON_NAME] to train and …" at bounding box center [700, 501] width 539 height 54
click at [431, 470] on input "c. Develop and implement a knowledge transfer plan for [PERSON_NAME] to train a…" at bounding box center [431, 464] width 0 height 11
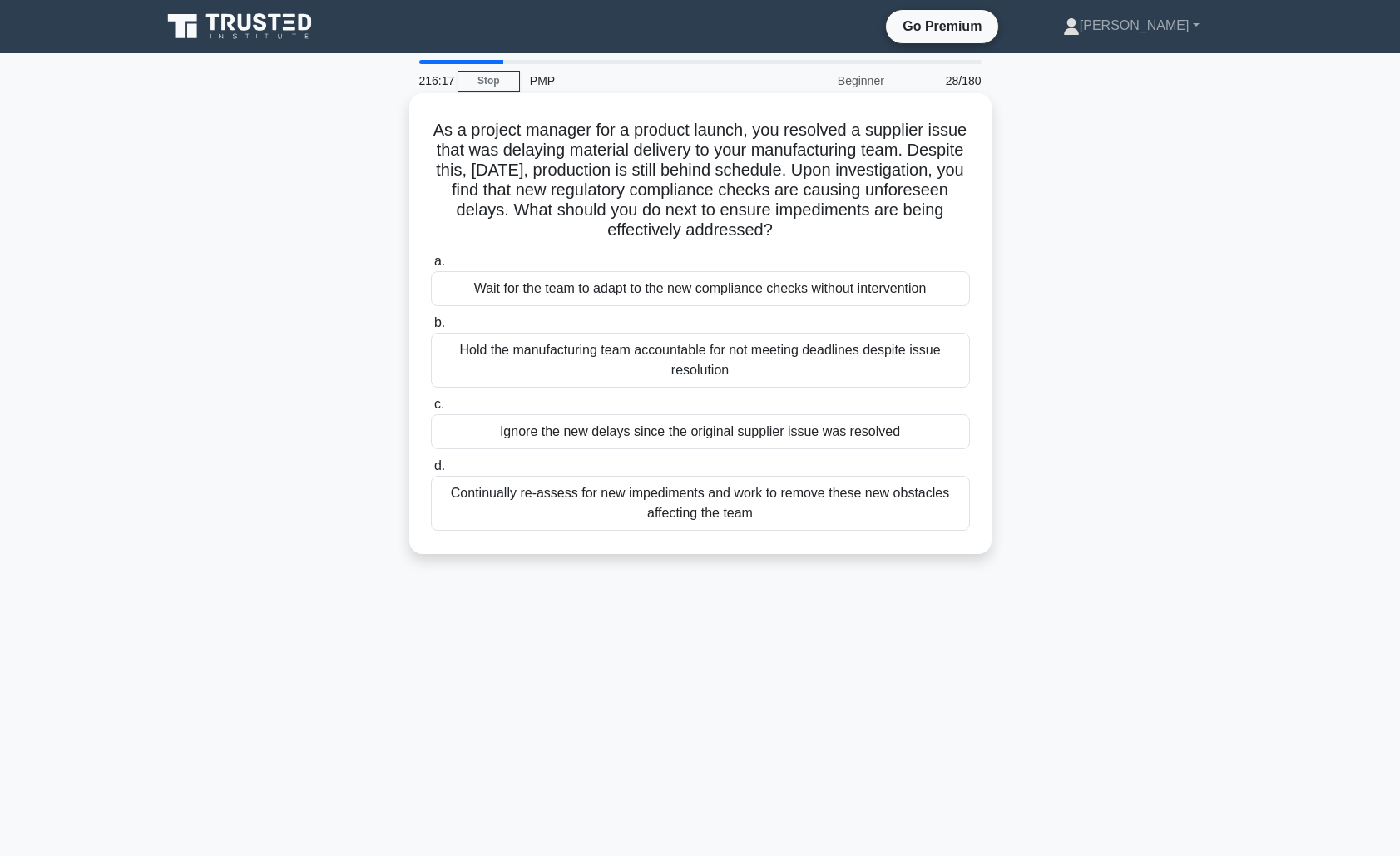
click at [810, 518] on div "Continually re-assess for new impediments and work to remove these new obstacle…" at bounding box center [700, 502] width 539 height 54
click at [431, 472] on input "d. Continually re-assess for new impediments and work to remove these new obsta…" at bounding box center [431, 466] width 0 height 11
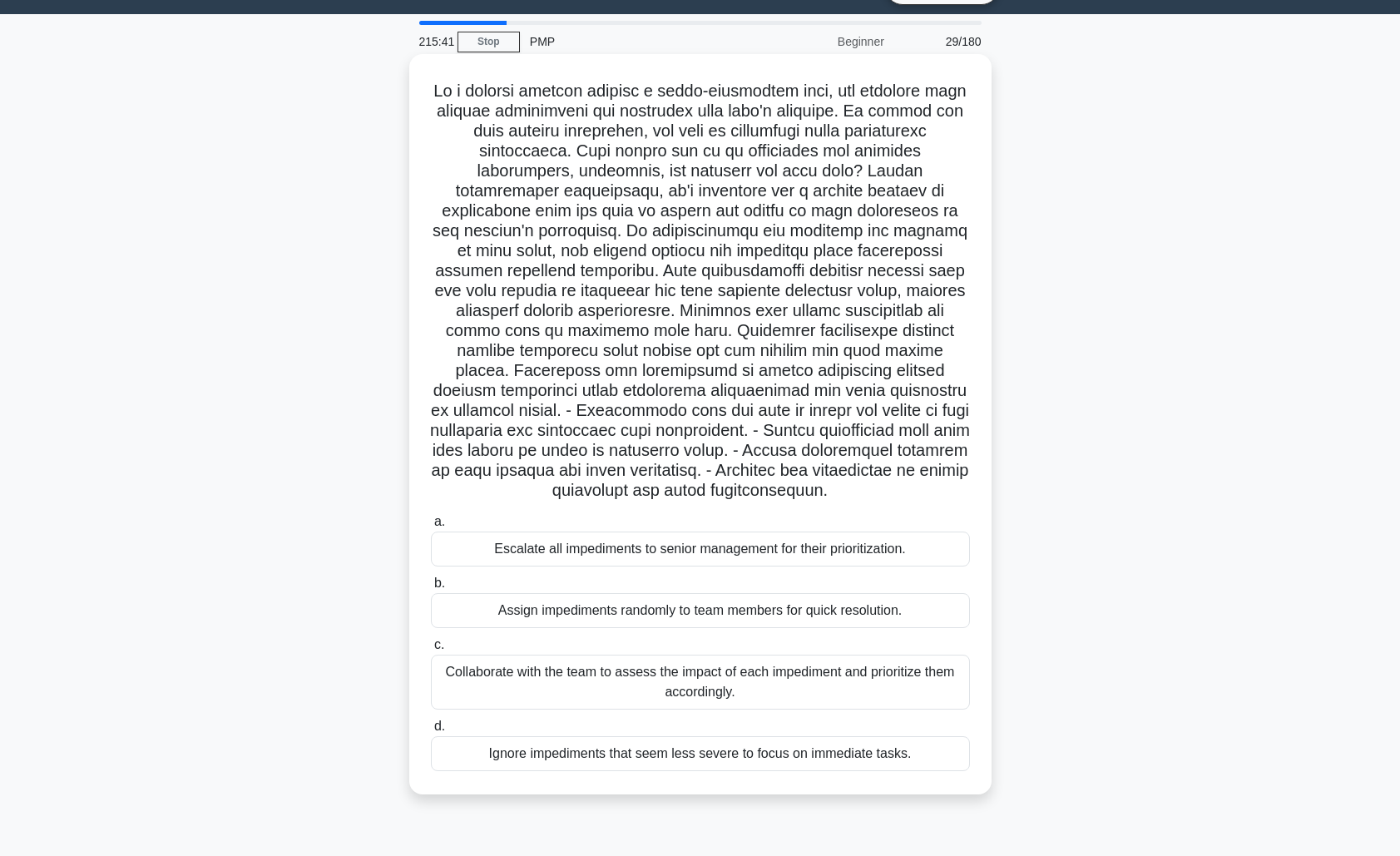
scroll to position [42, 0]
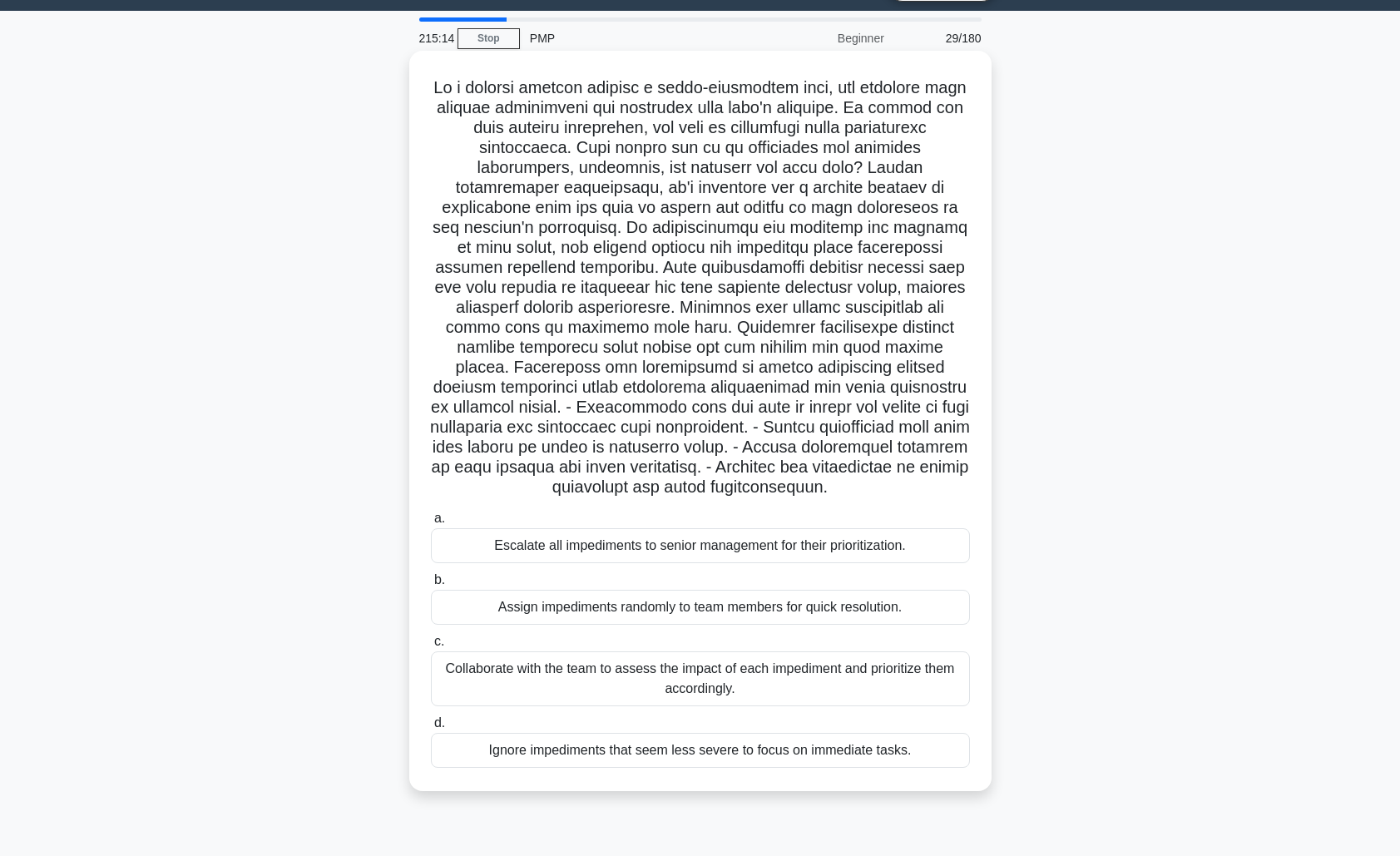
click at [720, 656] on div "Collaborate with the team to assess the impact of each impediment and prioritiz…" at bounding box center [700, 679] width 539 height 54
click at [431, 647] on input "c. Collaborate with the team to assess the impact of each impediment and priori…" at bounding box center [431, 642] width 0 height 11
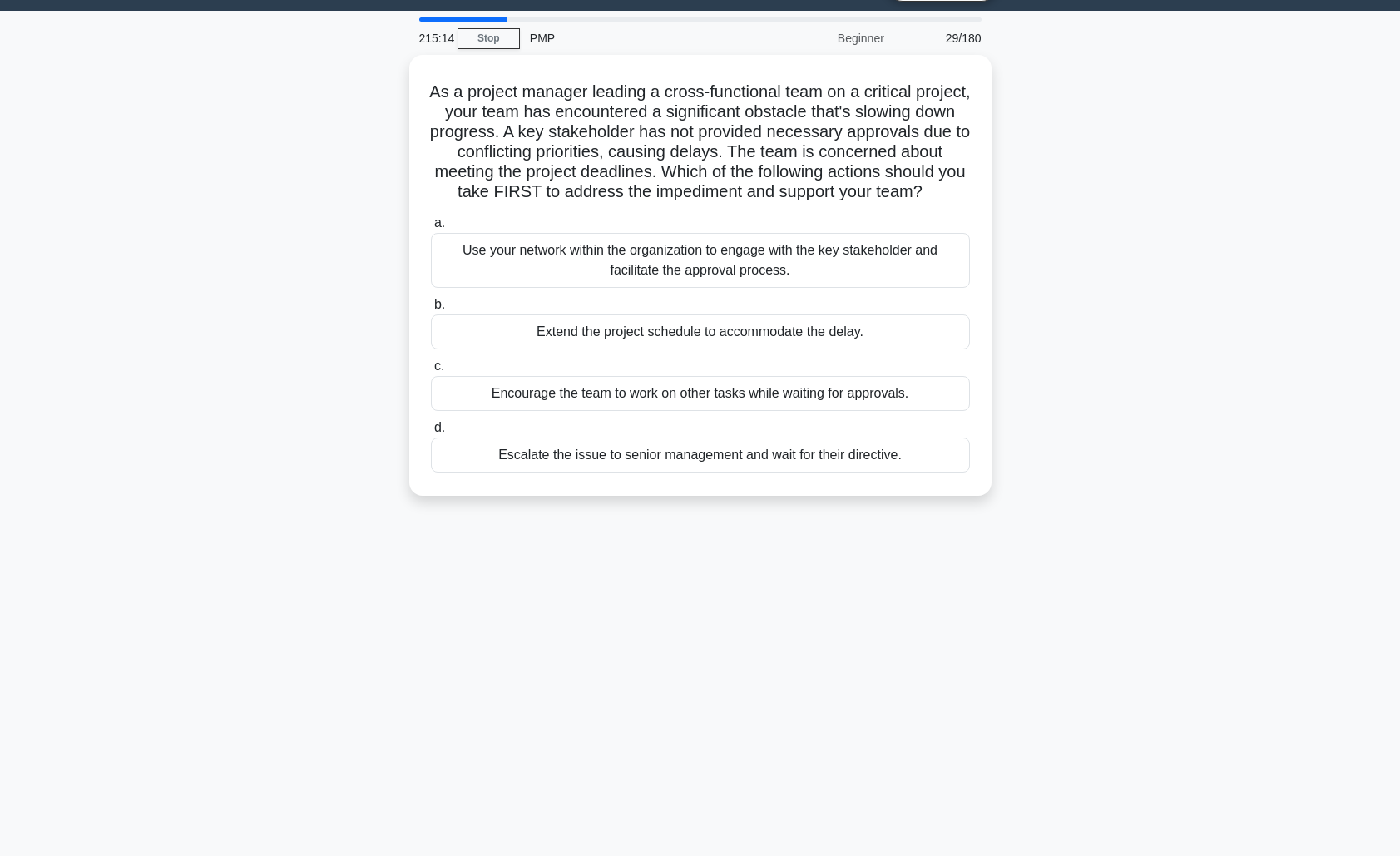
scroll to position [0, 0]
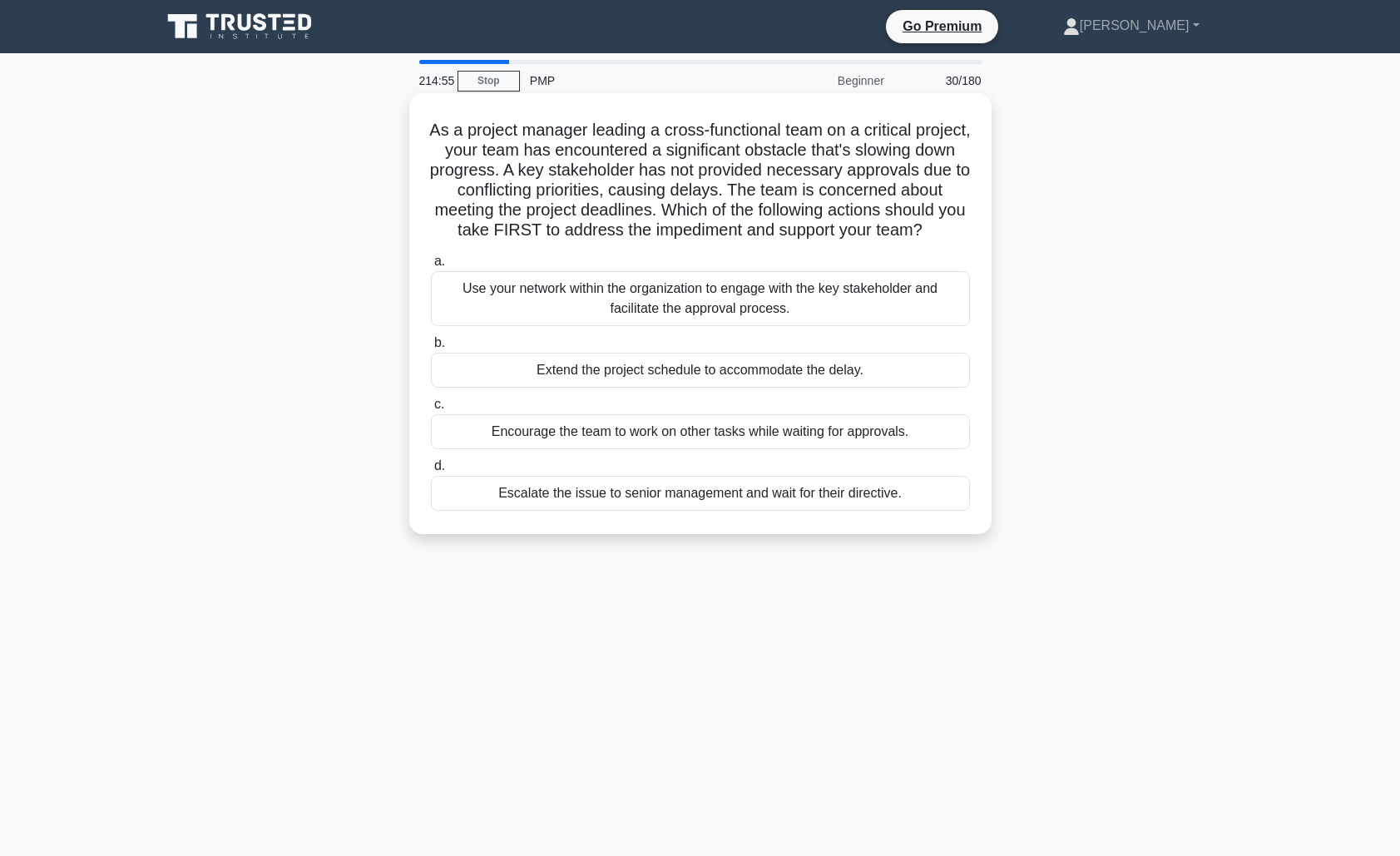
click at [761, 301] on div "Use your network within the organization to engage with the key stakeholder and…" at bounding box center [700, 298] width 539 height 54
click at [431, 267] on input "a. Use your network within the organization to engage with the key stakeholder …" at bounding box center [431, 262] width 0 height 11
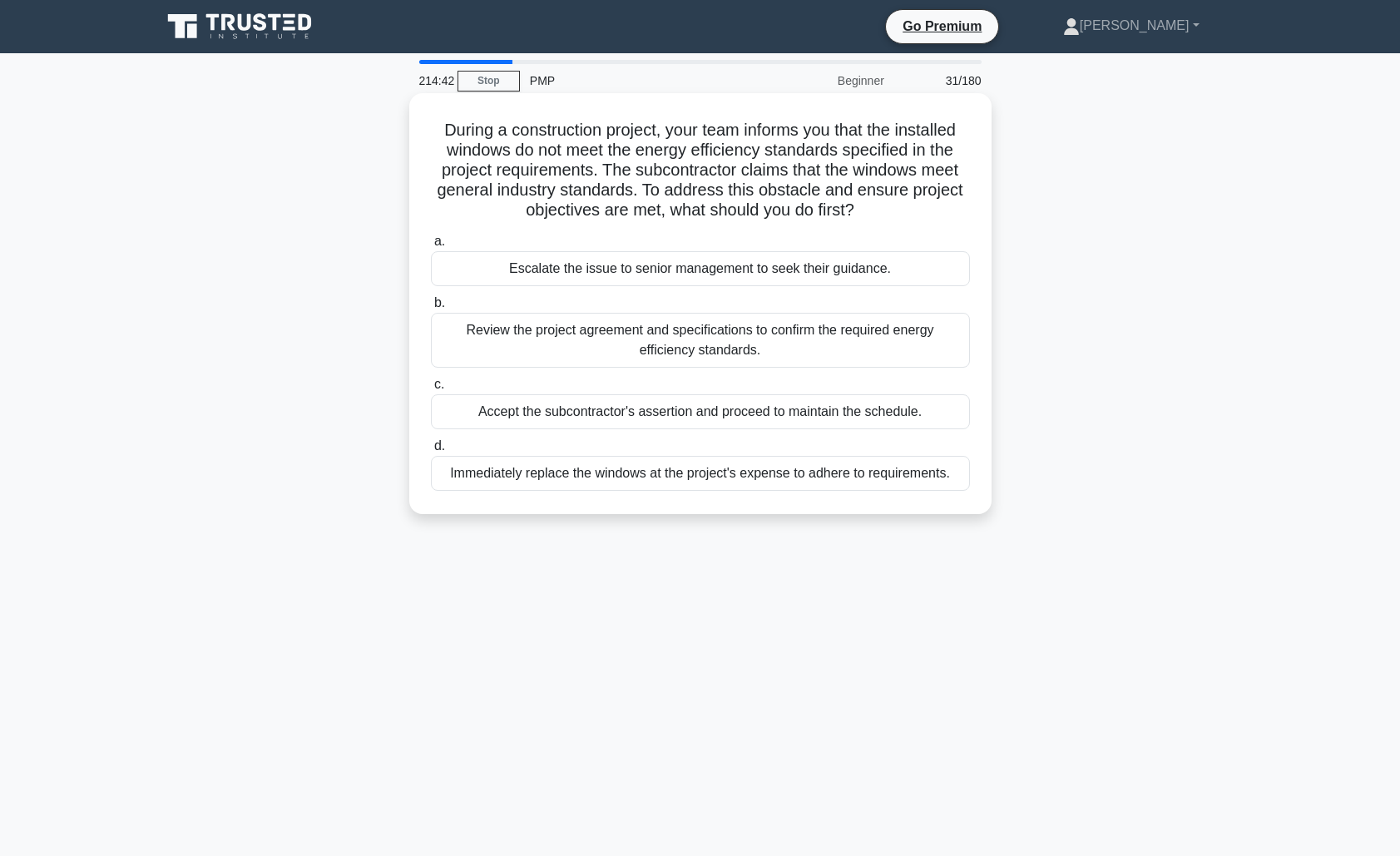
click at [805, 347] on div "Review the project agreement and specifications to confirm the required energy …" at bounding box center [700, 340] width 539 height 54
click at [431, 308] on input "b. Review the project agreement and specifications to confirm the required ener…" at bounding box center [431, 304] width 0 height 11
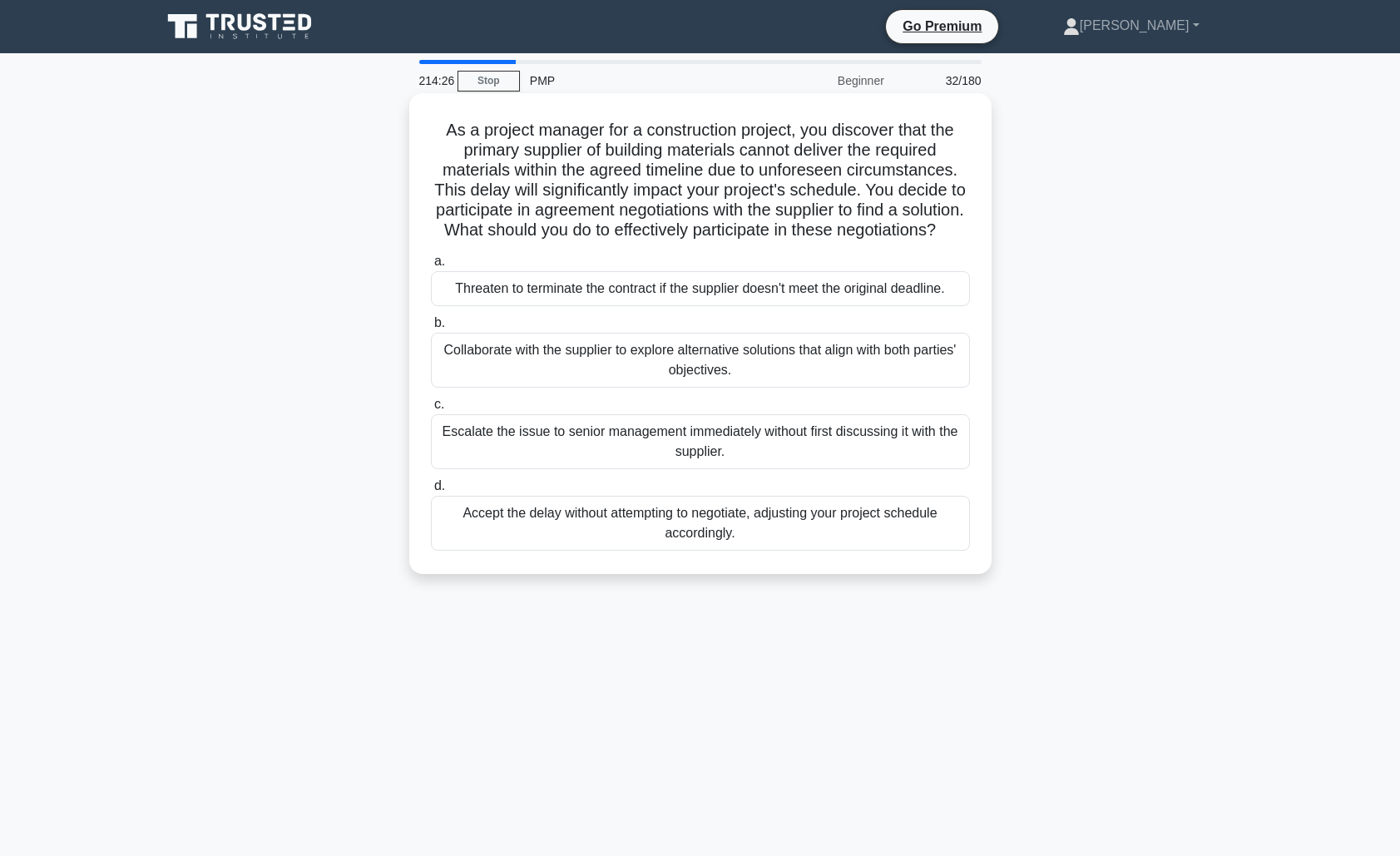
click at [845, 368] on div "Collaborate with the supplier to explore alternative solutions that align with …" at bounding box center [700, 359] width 539 height 54
click at [431, 329] on input "b. Collaborate with the supplier to explore alternative solutions that align wi…" at bounding box center [431, 323] width 0 height 11
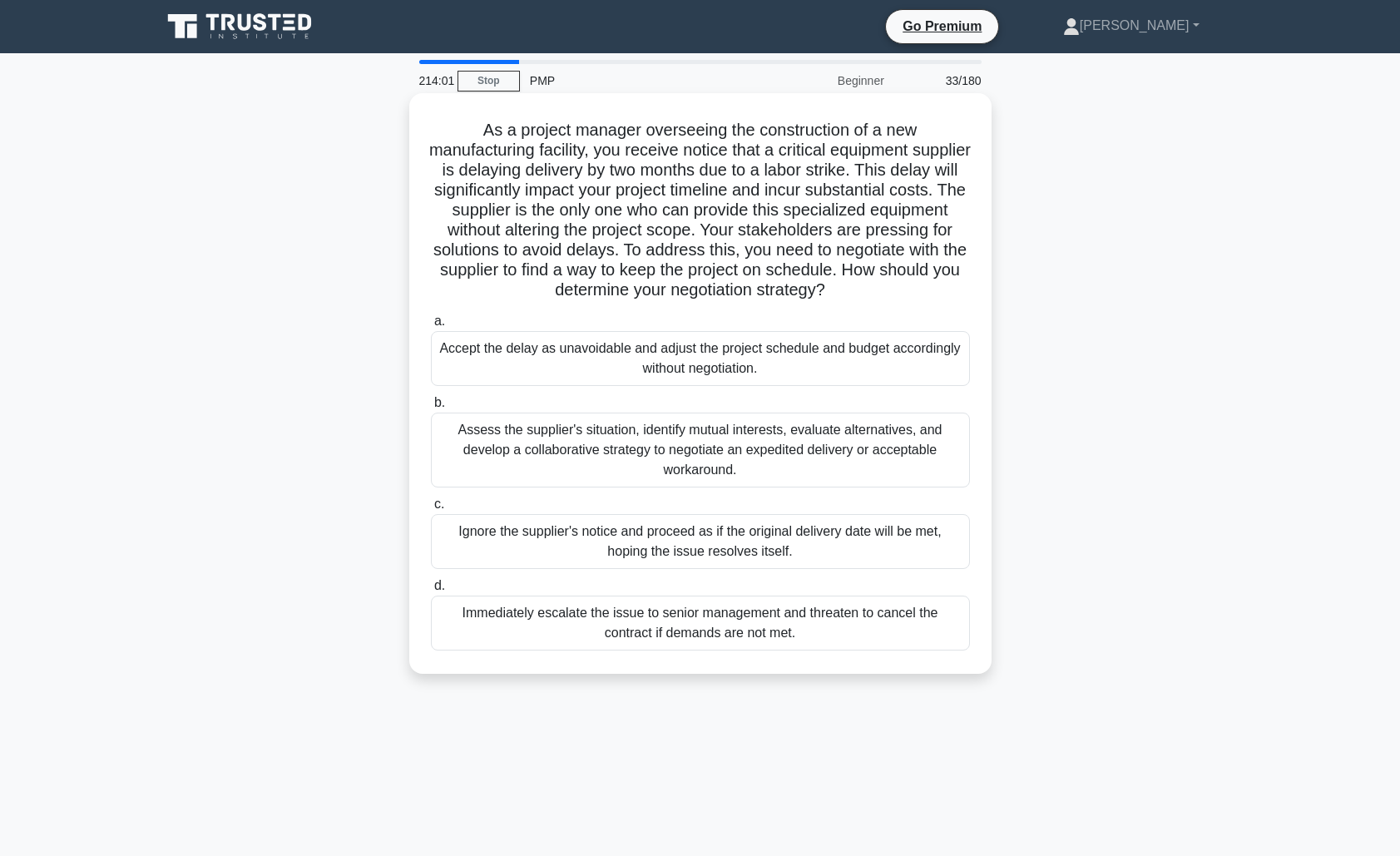
click at [829, 451] on div "Assess the supplier's situation, identify mutual interests, evaluate alternativ…" at bounding box center [700, 450] width 539 height 75
click at [431, 408] on input "b. Assess the supplier's situation, identify mutual interests, evaluate alterna…" at bounding box center [431, 404] width 0 height 11
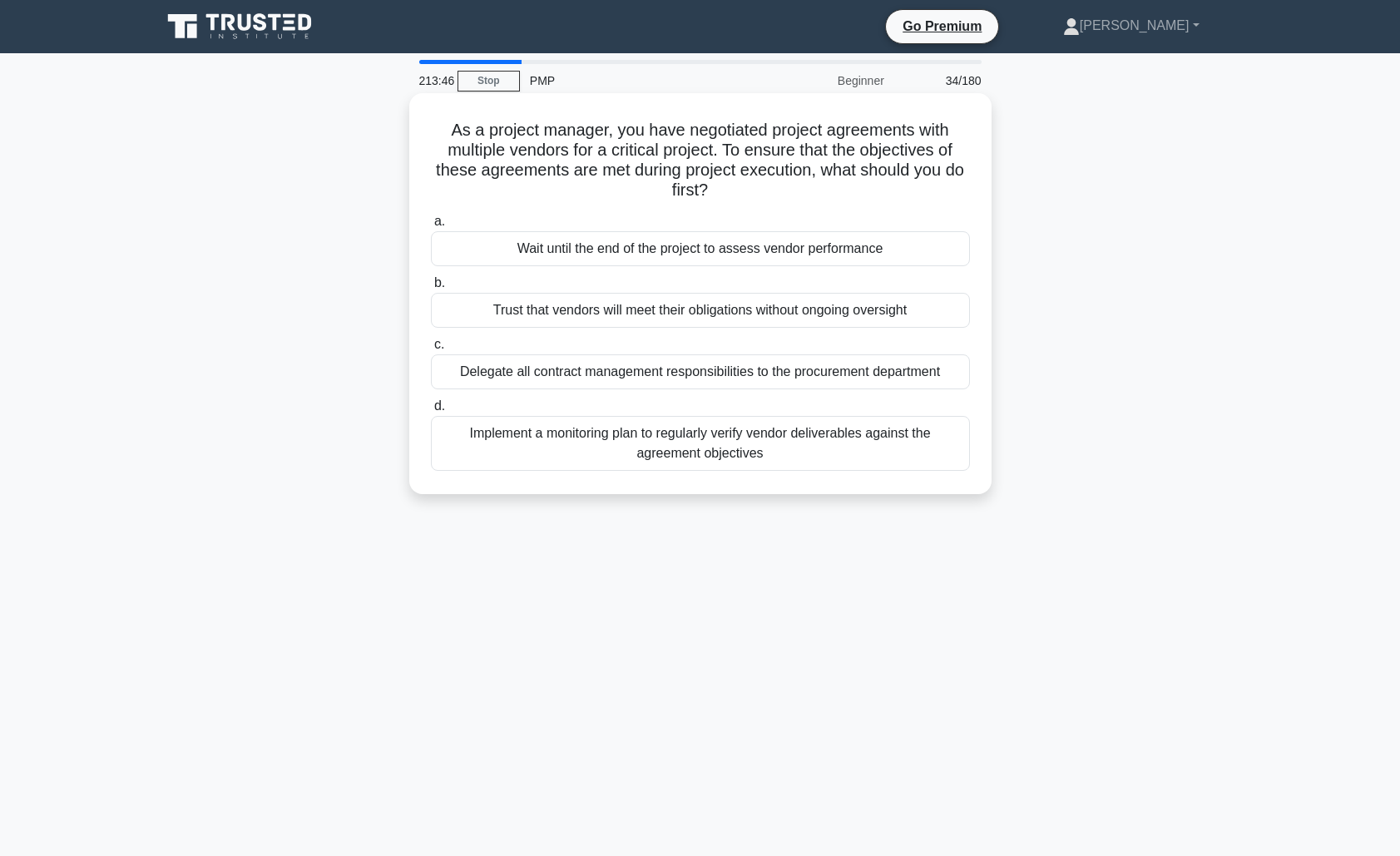
click at [901, 450] on div "Implement a monitoring plan to regularly verify vendor deliverables against the…" at bounding box center [700, 443] width 539 height 54
click at [431, 412] on input "d. Implement a monitoring plan to regularly verify vendor deliverables against …" at bounding box center [431, 406] width 0 height 11
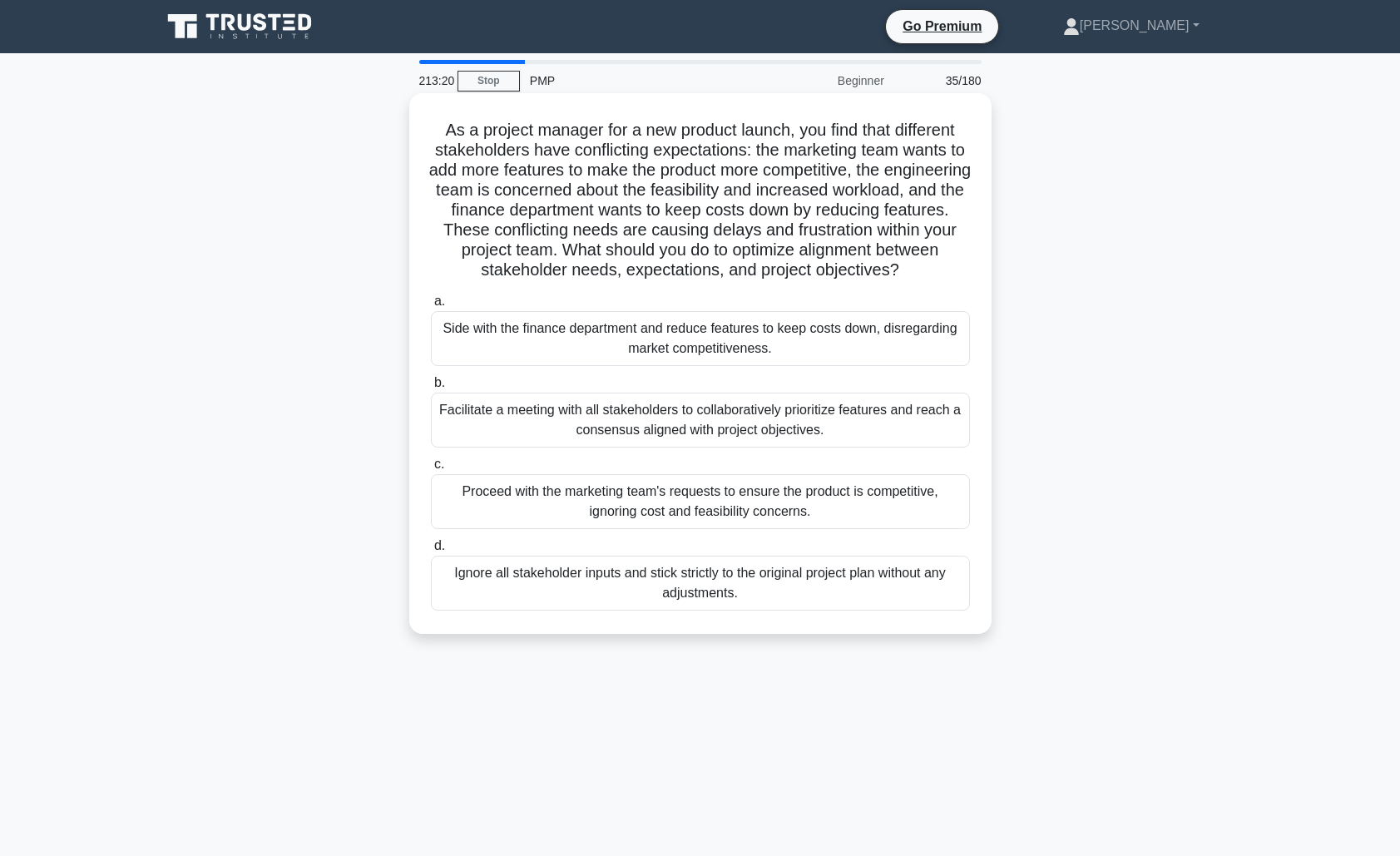
click at [812, 442] on div "Facilitate a meeting with all stakeholders to collaboratively prioritize featur…" at bounding box center [700, 419] width 539 height 54
click at [431, 389] on input "b. Facilitate a meeting with all stakeholders to collaboratively prioritize fea…" at bounding box center [431, 383] width 0 height 11
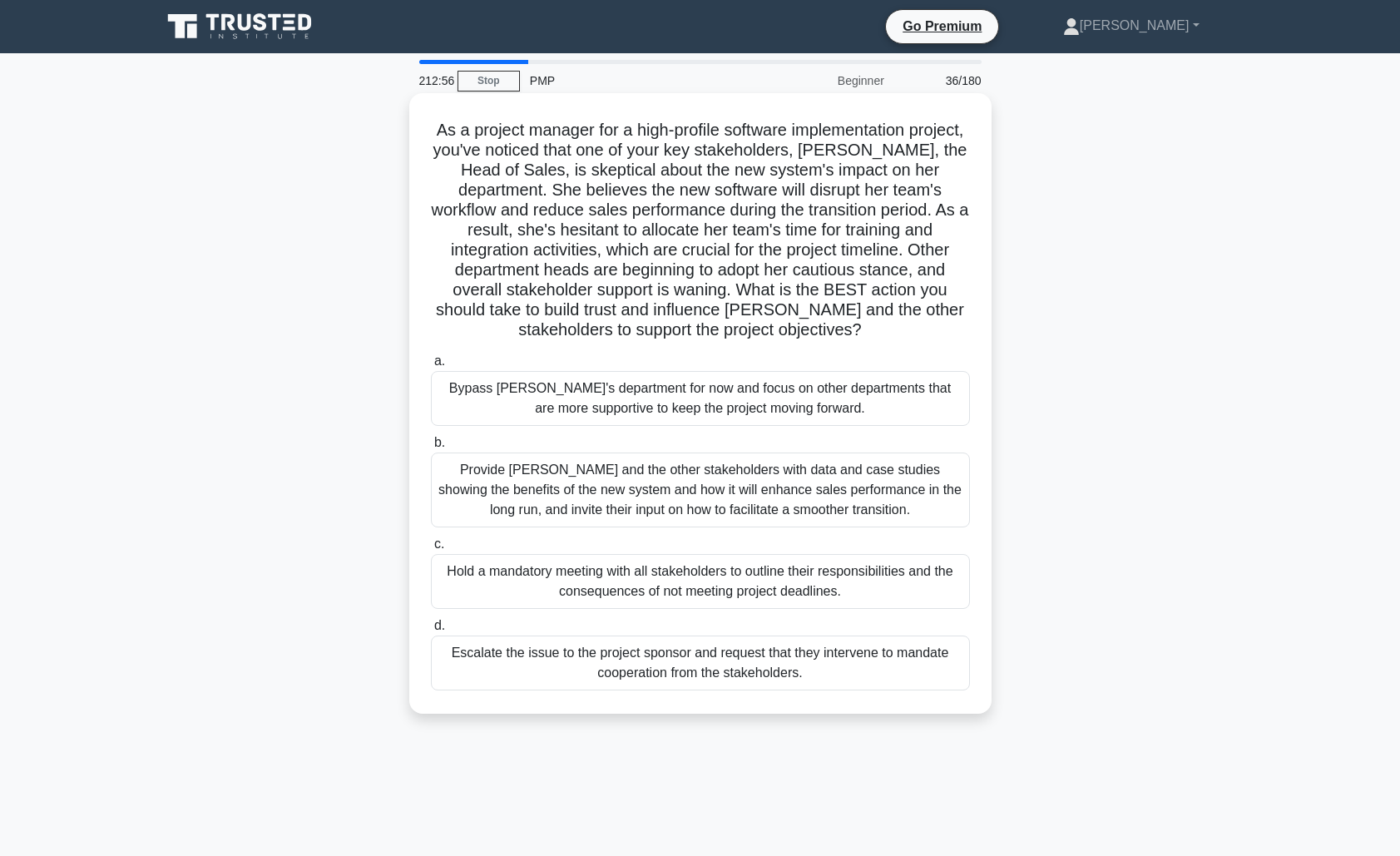
click at [825, 489] on div "Provide [PERSON_NAME] and the other stakeholders with data and case studies sho…" at bounding box center [700, 489] width 539 height 75
click at [431, 449] on input "b. Provide [PERSON_NAME] and the other stakeholders with data and case studies …" at bounding box center [431, 443] width 0 height 11
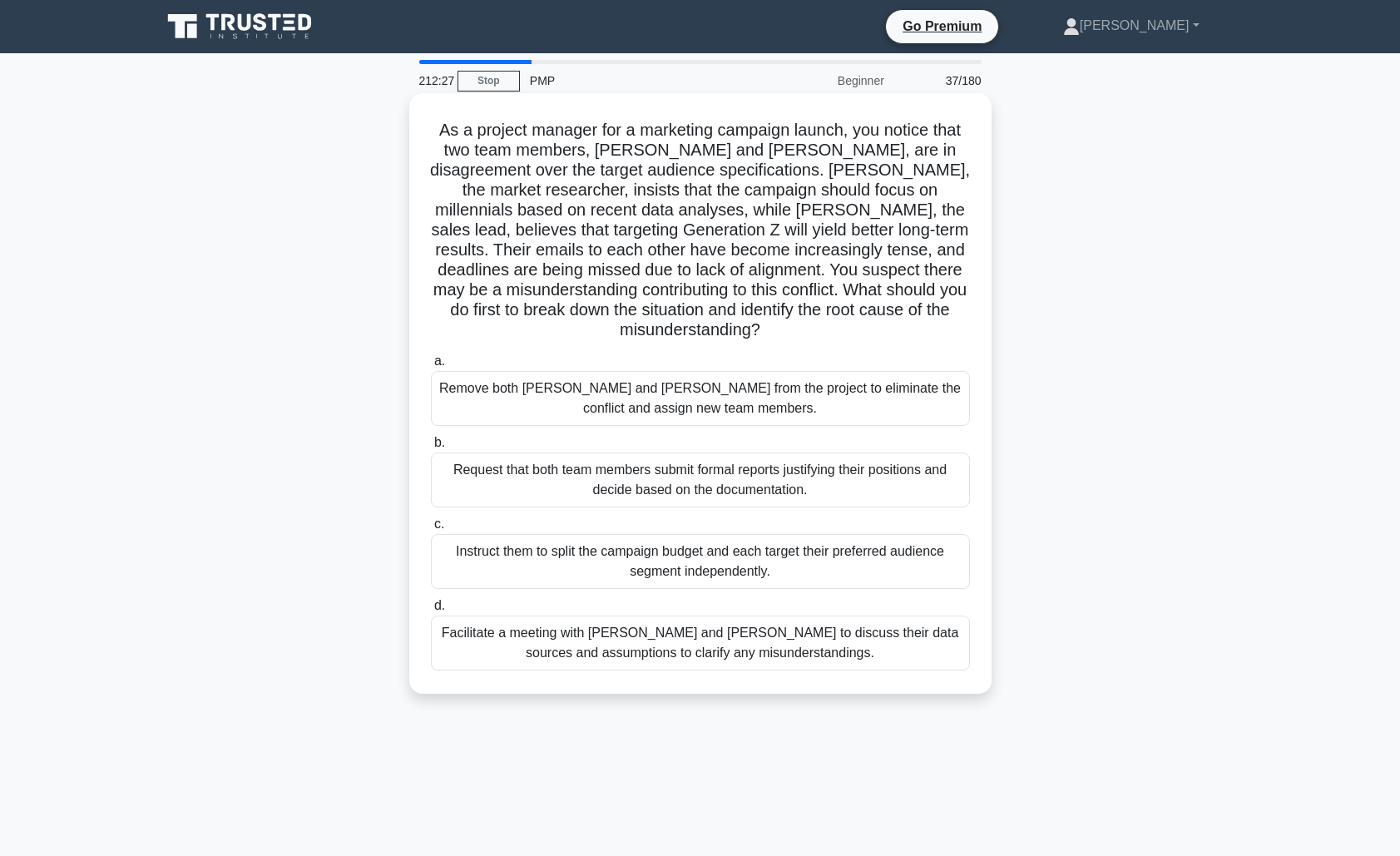
click at [820, 620] on div "Facilitate a meeting with [PERSON_NAME] and [PERSON_NAME] to discuss their data…" at bounding box center [700, 643] width 539 height 54
click at [431, 611] on input "d. Facilitate a meeting with [PERSON_NAME] and [PERSON_NAME] to discuss their d…" at bounding box center [431, 607] width 0 height 11
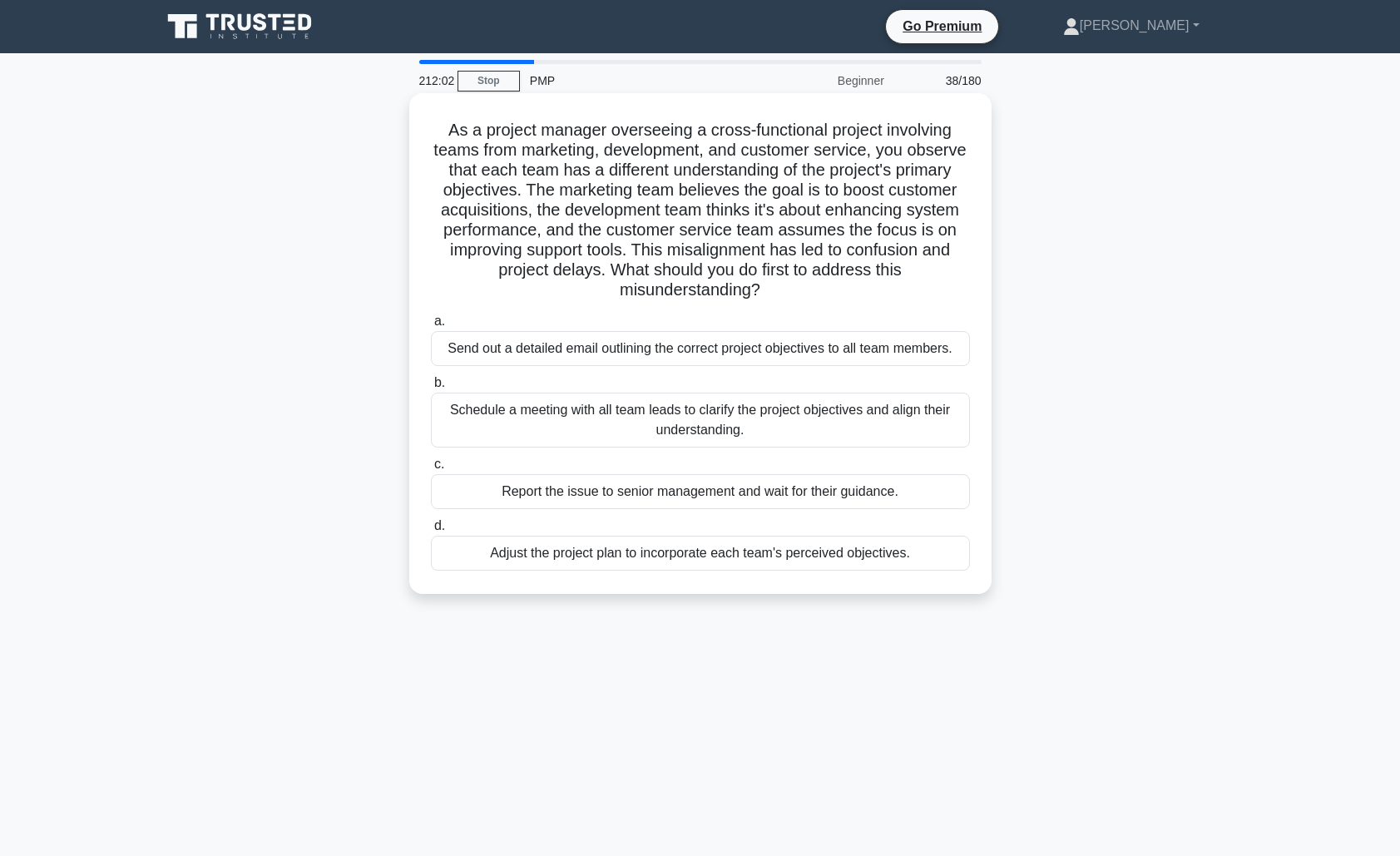
click at [808, 440] on div "Schedule a meeting with all team leads to clarify the project objectives and al…" at bounding box center [700, 419] width 539 height 54
click at [431, 389] on input "b. Schedule a meeting with all team leads to clarify the project objectives and…" at bounding box center [431, 383] width 0 height 11
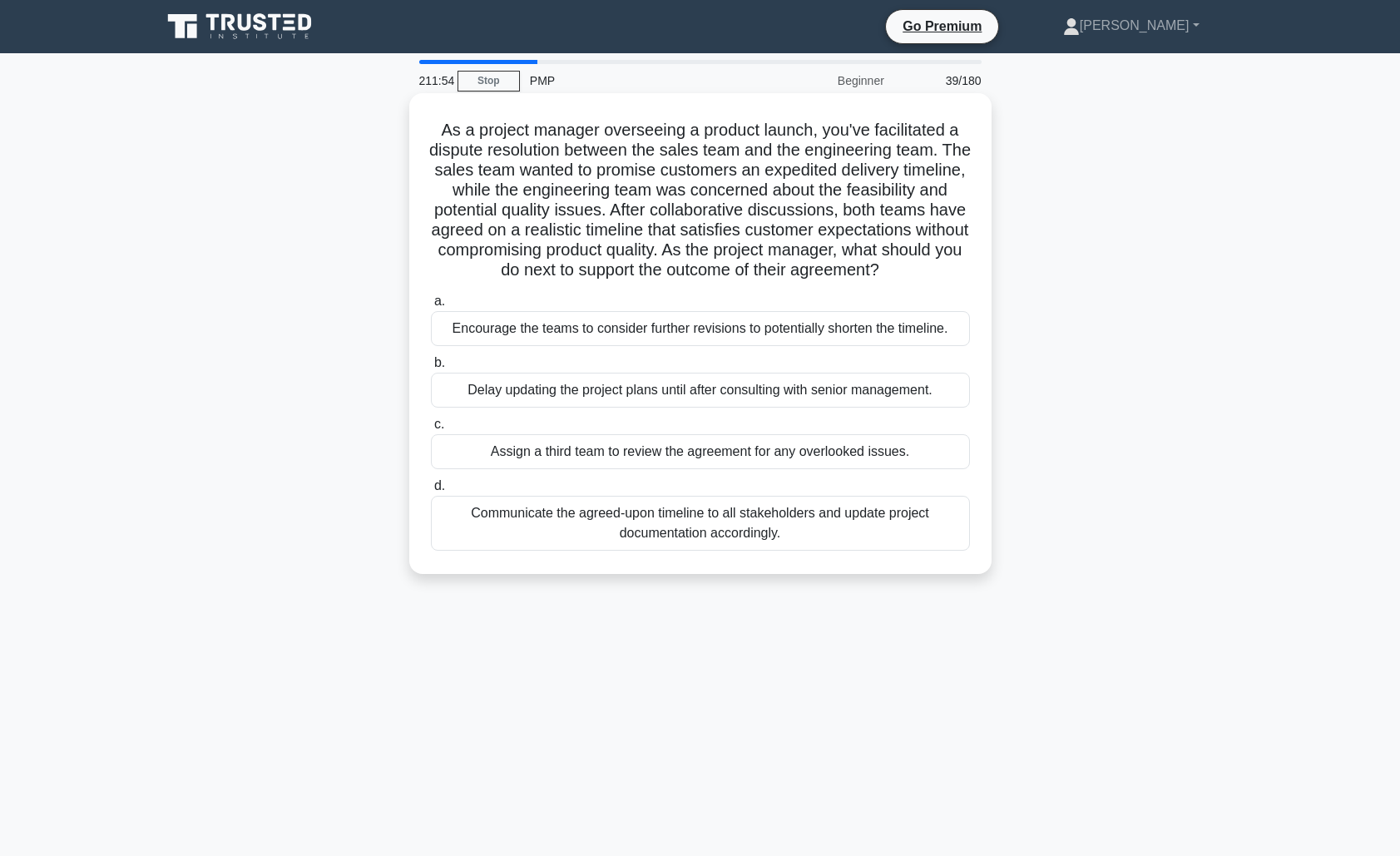
click at [818, 527] on div "Communicate the agreed-upon timeline to all stakeholders and update project doc…" at bounding box center [700, 523] width 539 height 54
click at [431, 492] on input "d. Communicate the agreed-upon timeline to all stakeholders and update project …" at bounding box center [431, 487] width 0 height 11
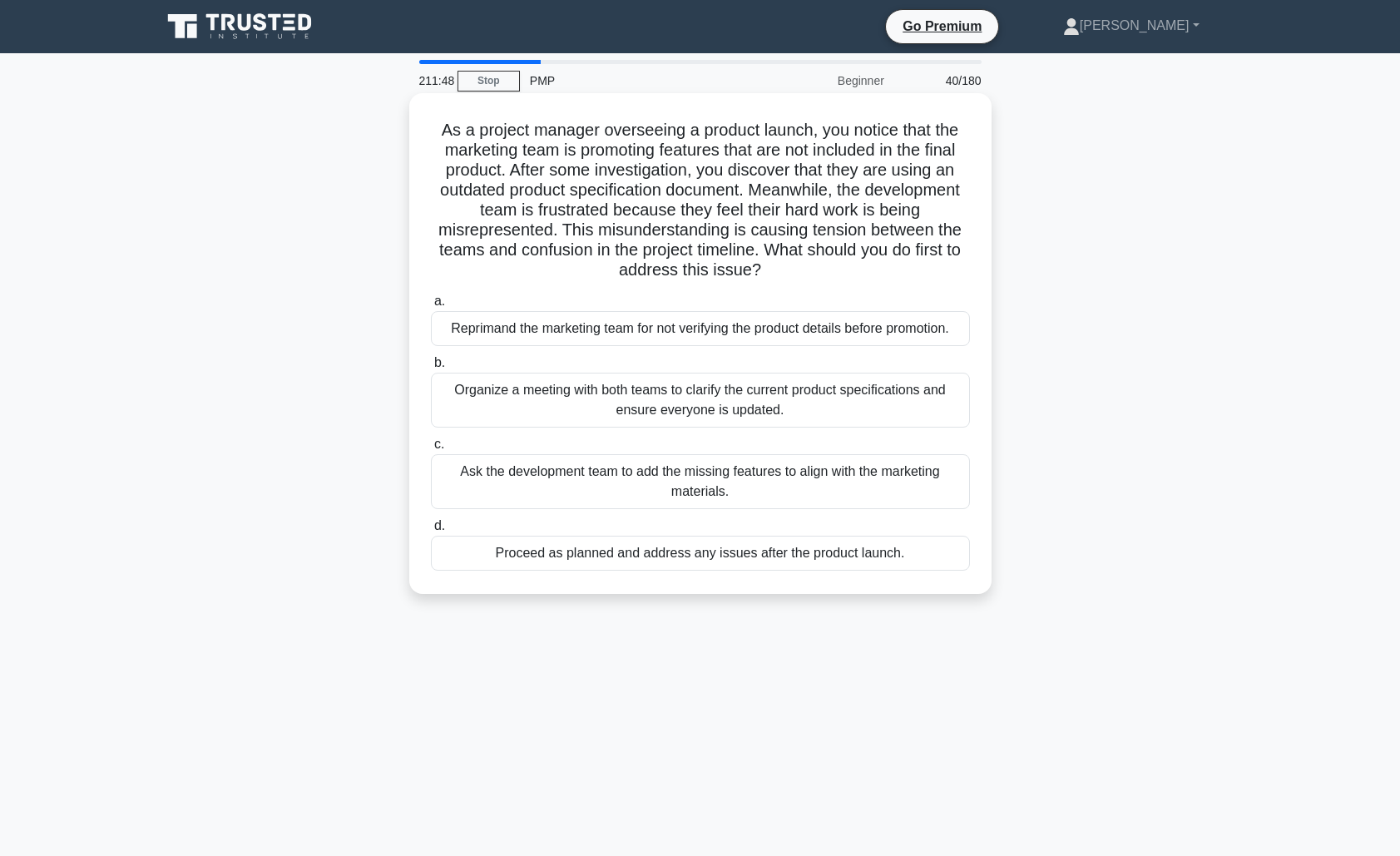
click at [770, 408] on div "Organize a meeting with both teams to clarify the current product specification…" at bounding box center [700, 400] width 539 height 54
click at [431, 368] on input "b. Organize a meeting with both teams to clarify the current product specificat…" at bounding box center [431, 363] width 0 height 11
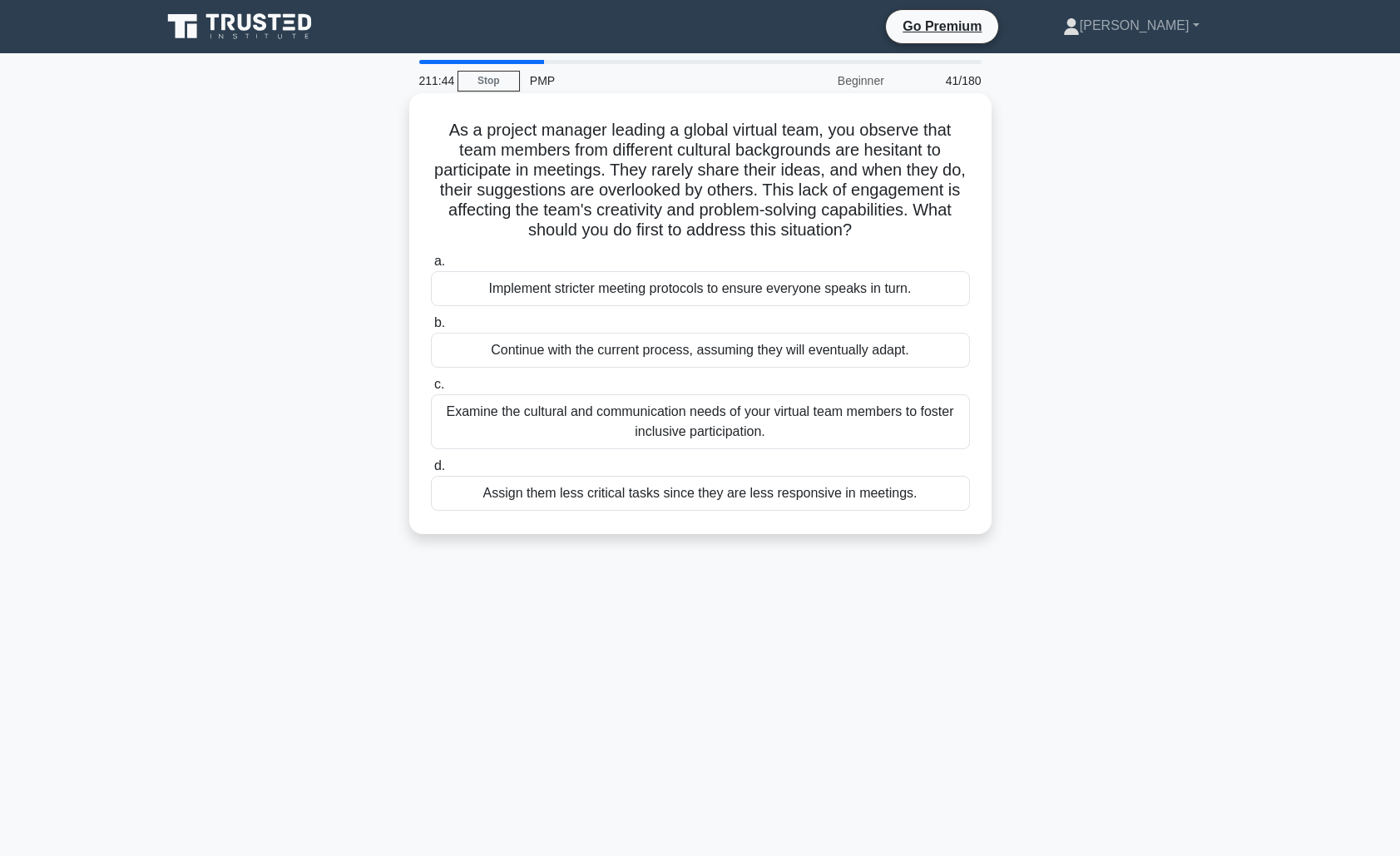
click at [845, 431] on div "Examine the cultural and communication needs of your virtual team members to fo…" at bounding box center [700, 421] width 539 height 54
click at [431, 391] on input "c. Examine the cultural and communication needs of your virtual team members to…" at bounding box center [431, 385] width 0 height 11
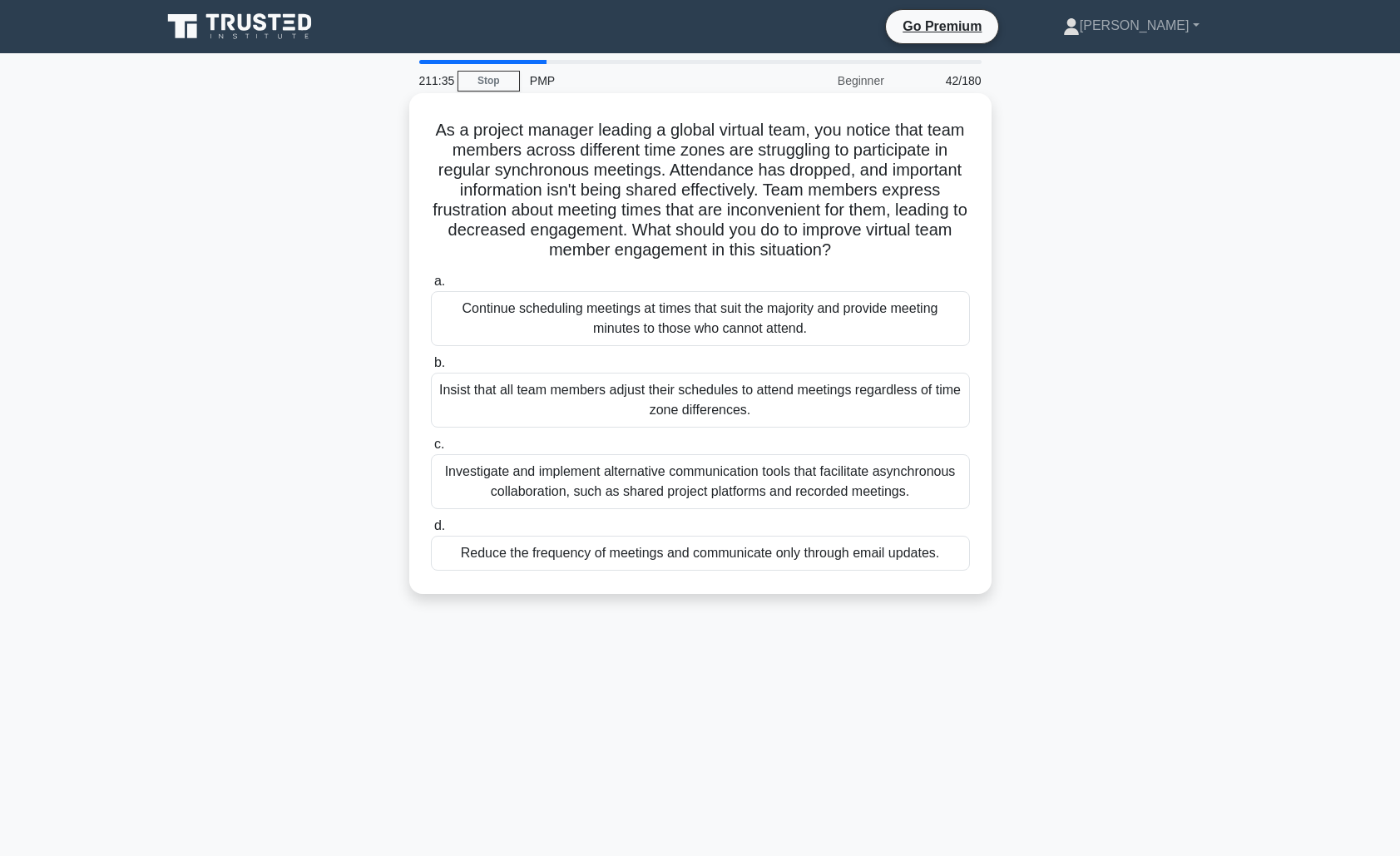
click at [843, 484] on div "Investigate and implement alternative communication tools that facilitate async…" at bounding box center [700, 481] width 539 height 54
click at [431, 451] on input "c. Investigate and implement alternative communication tools that facilitate as…" at bounding box center [431, 445] width 0 height 11
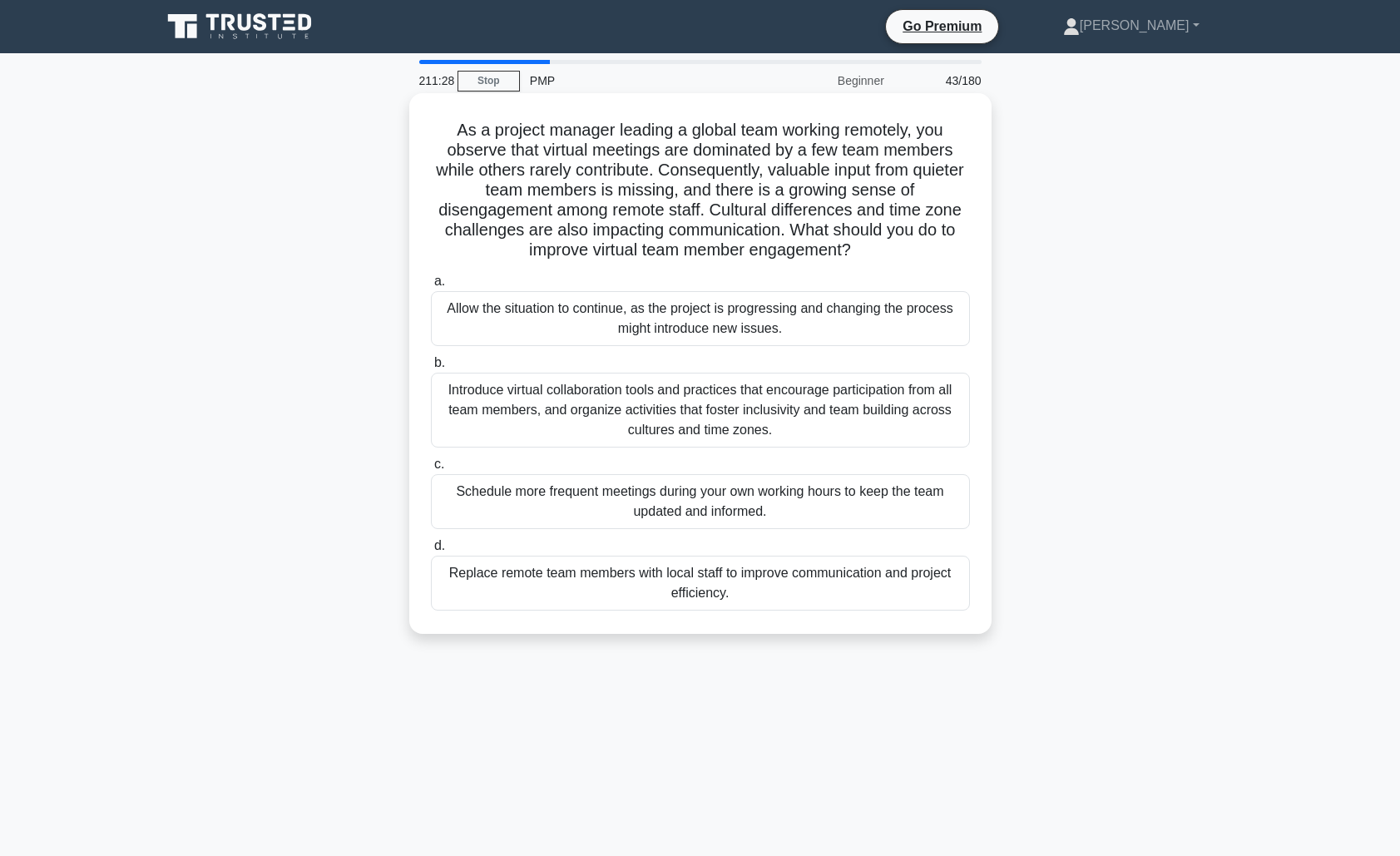
click at [826, 413] on div "Introduce virtual collaboration tools and practices that encourage participatio…" at bounding box center [700, 410] width 539 height 75
click at [431, 368] on input "b. Introduce virtual collaboration tools and practices that encourage participa…" at bounding box center [431, 363] width 0 height 11
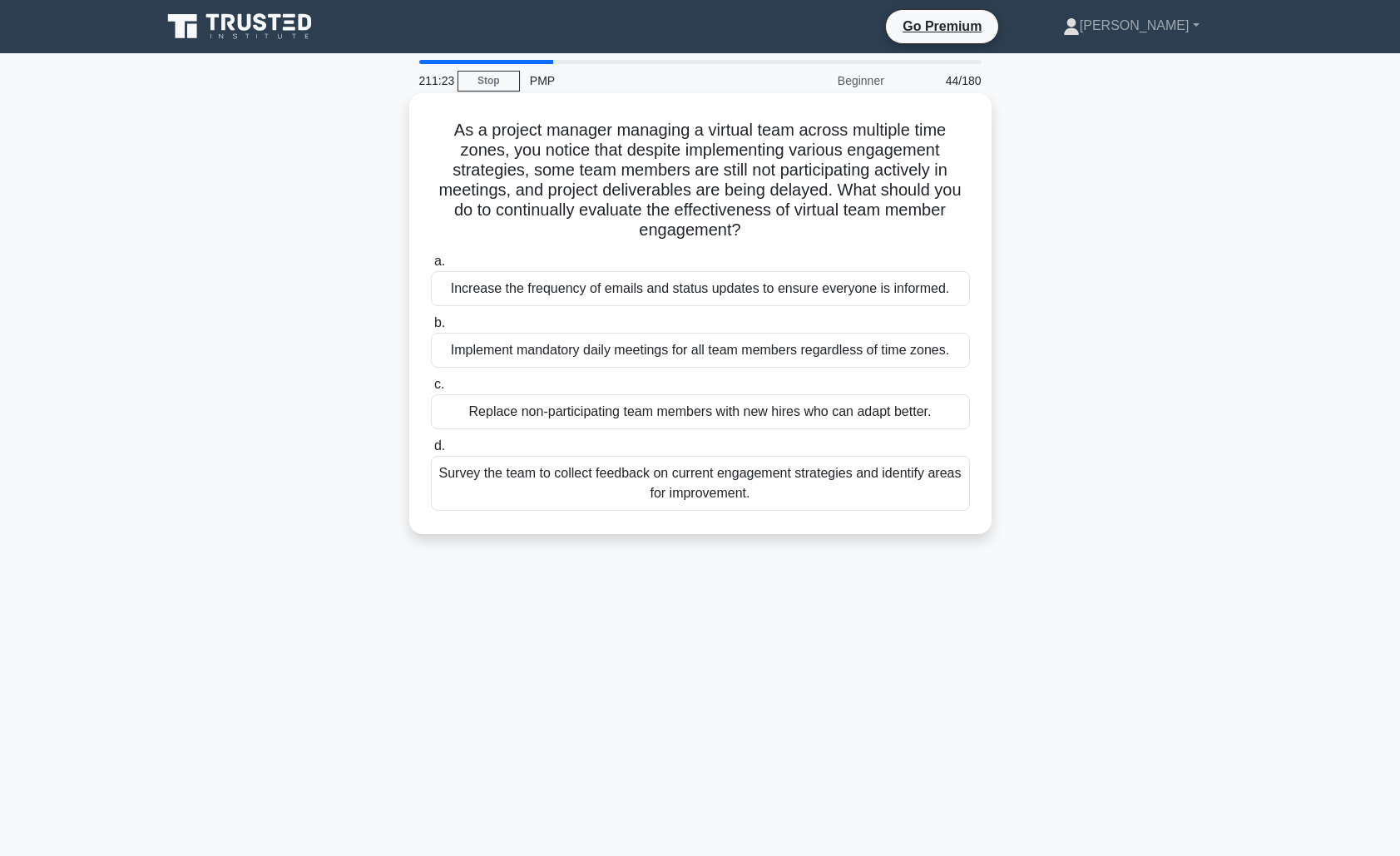
click at [840, 489] on div "Survey the team to collect feedback on current engagement strategies and identi…" at bounding box center [700, 483] width 539 height 54
click at [431, 452] on input "d. Survey the team to collect feedback on current engagement strategies and ide…" at bounding box center [431, 447] width 0 height 11
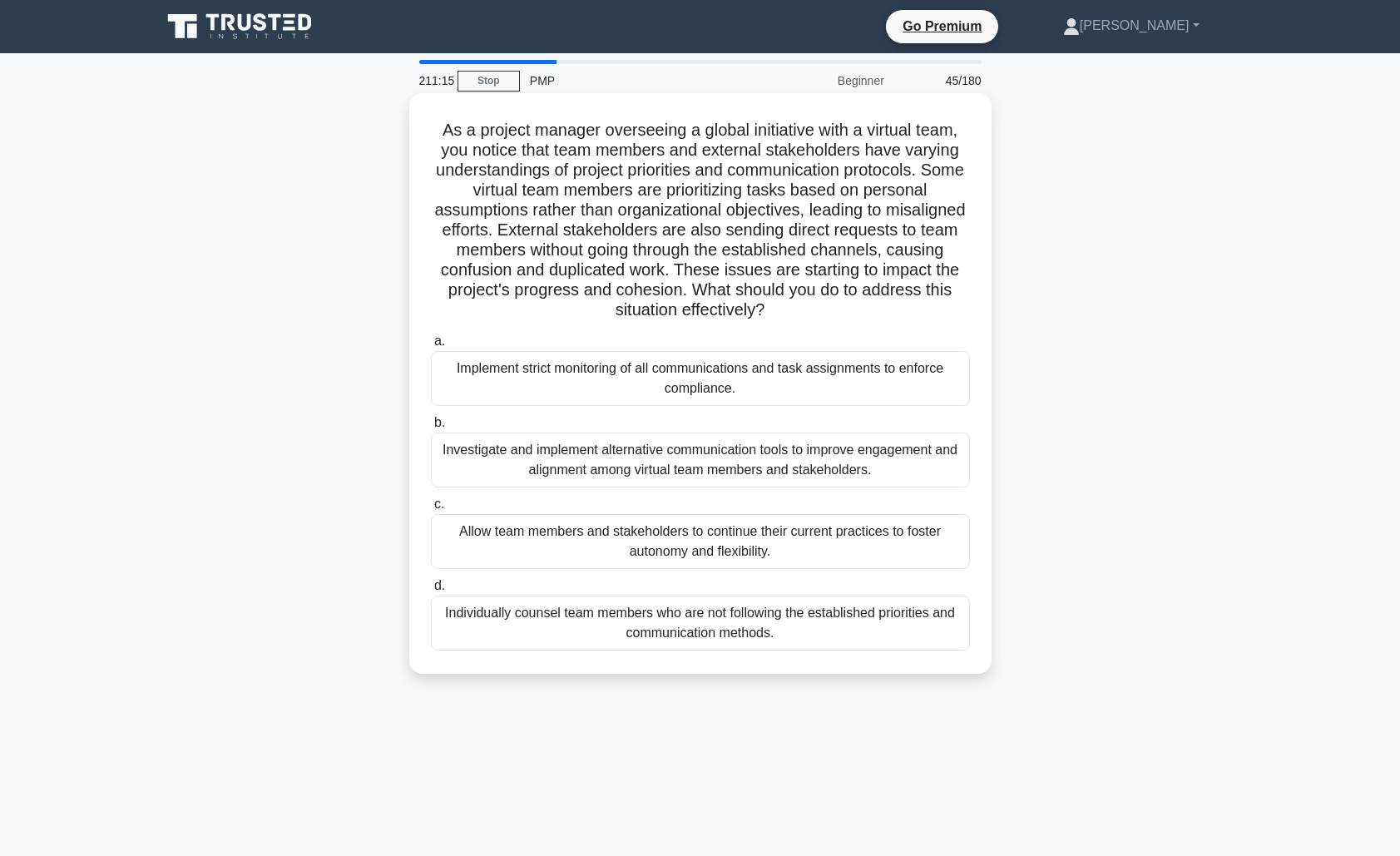
click at [836, 463] on div "Investigate and implement alternative communication tools to improve engagement…" at bounding box center [700, 460] width 539 height 54
click at [431, 428] on input "b. Investigate and implement alternative communication tools to improve engagem…" at bounding box center [431, 423] width 0 height 11
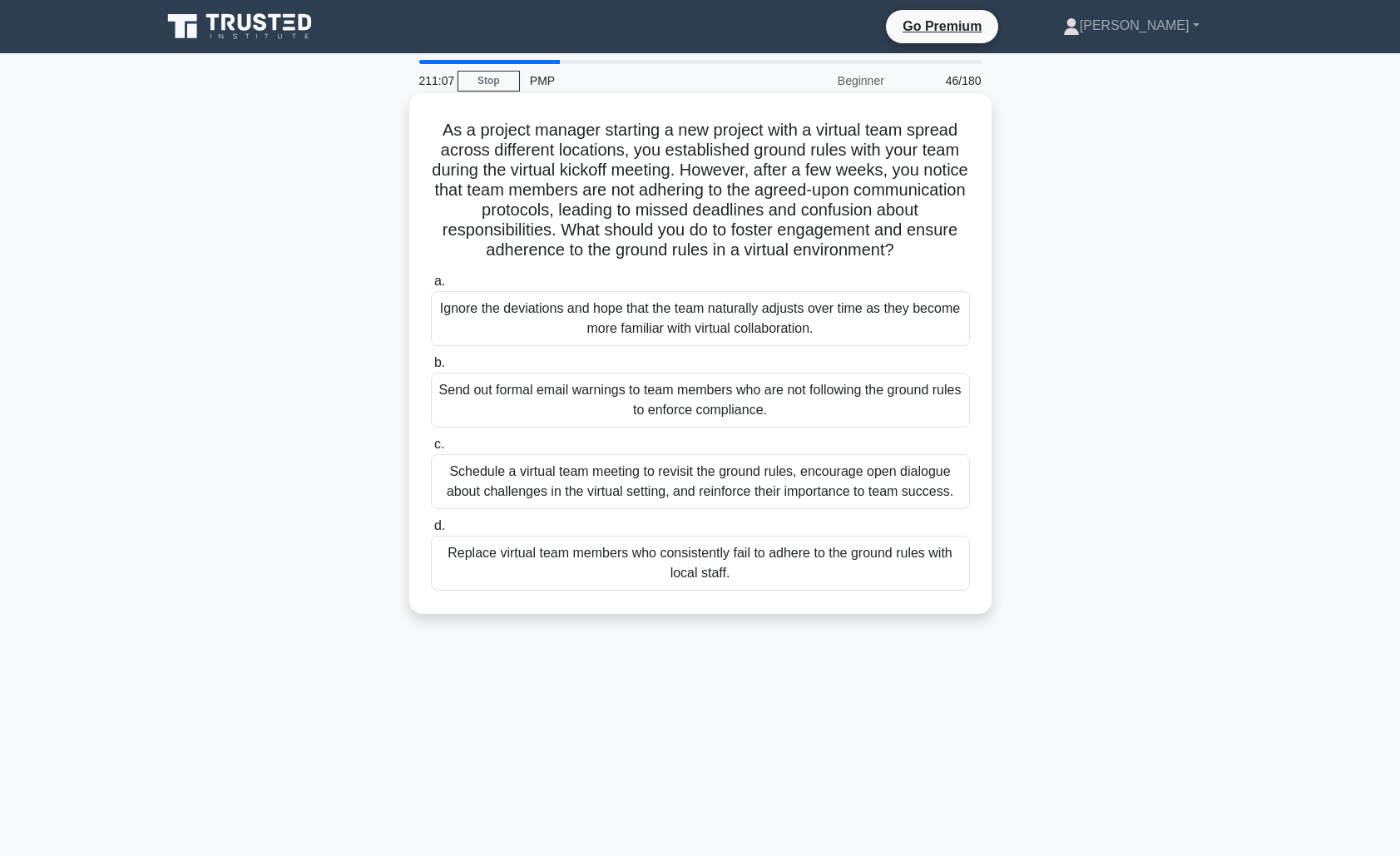
click at [852, 488] on div "Schedule a virtual team meeting to revisit the ground rules, encourage open dia…" at bounding box center [700, 481] width 539 height 54
click at [431, 451] on input "c. Schedule a virtual team meeting to revisit the ground rules, encourage open …" at bounding box center [431, 445] width 0 height 11
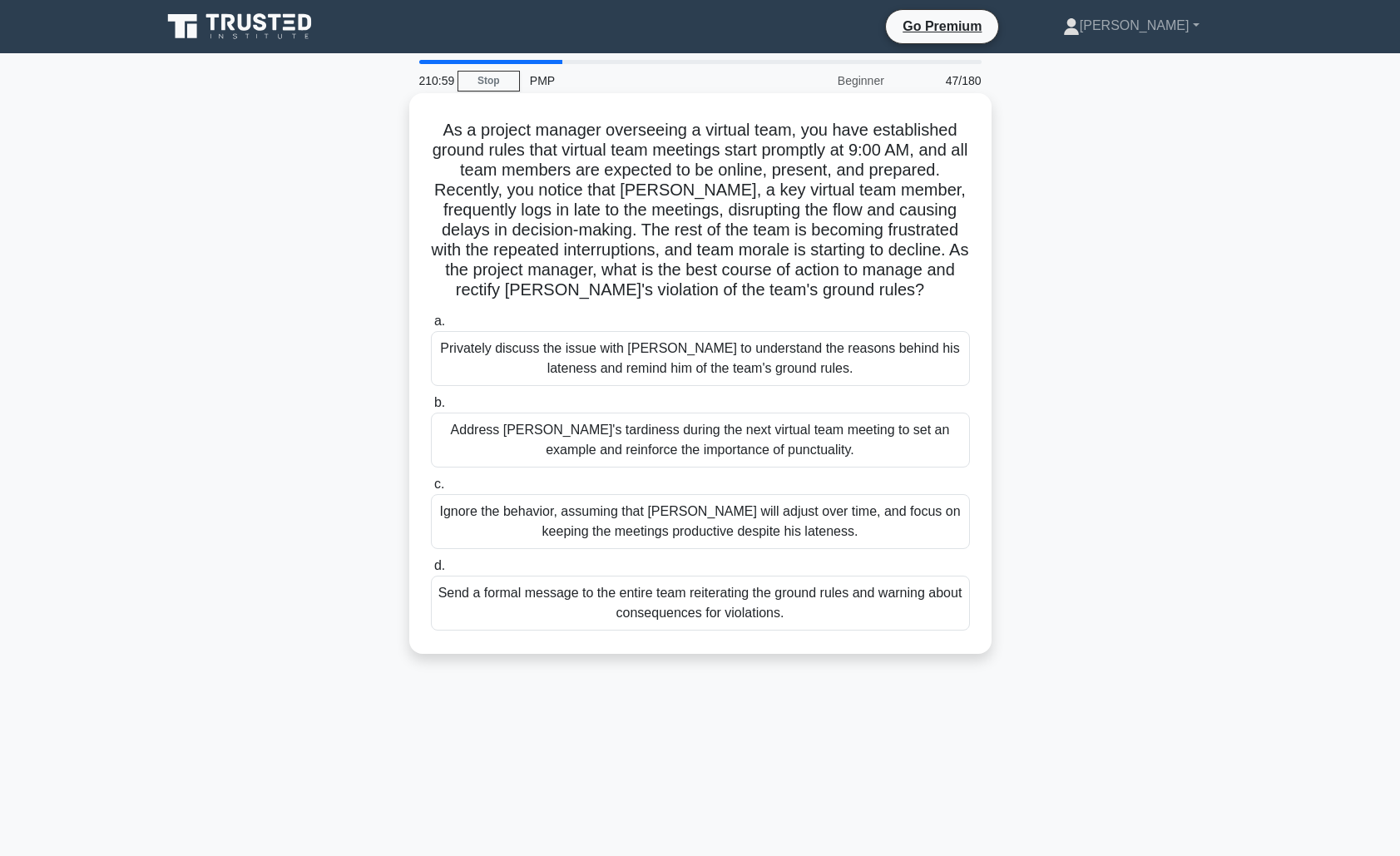
click at [807, 364] on div "Privately discuss the issue with [PERSON_NAME] to understand the reasons behind…" at bounding box center [700, 358] width 539 height 54
click at [431, 327] on input "a. Privately discuss the issue with [PERSON_NAME] to understand the reasons beh…" at bounding box center [431, 321] width 0 height 11
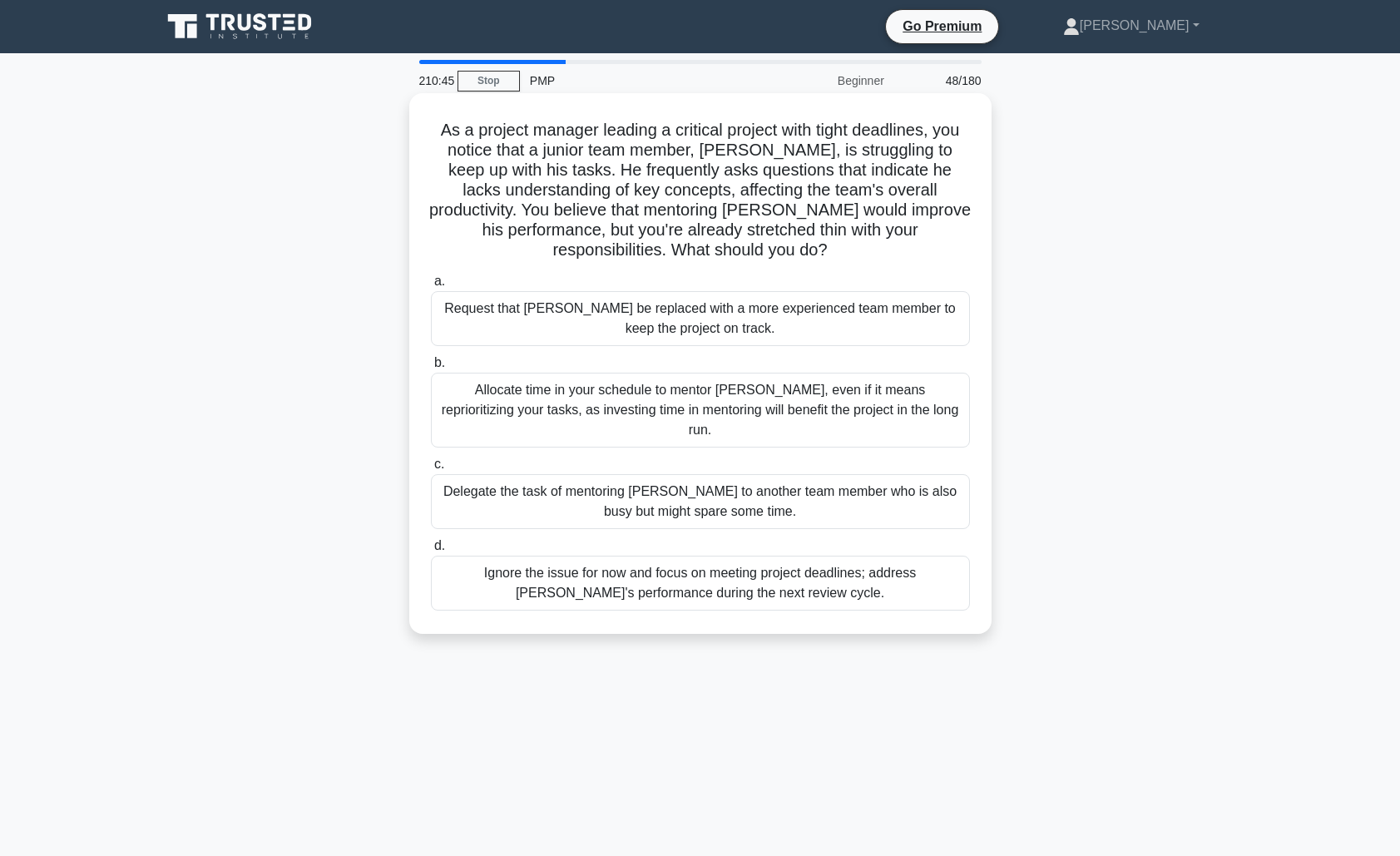
click at [804, 393] on div "Allocate time in your schedule to mentor [PERSON_NAME], even if it means reprio…" at bounding box center [700, 410] width 539 height 75
click at [431, 368] on input "b. Allocate time in your schedule to mentor [PERSON_NAME], even if it means rep…" at bounding box center [431, 363] width 0 height 11
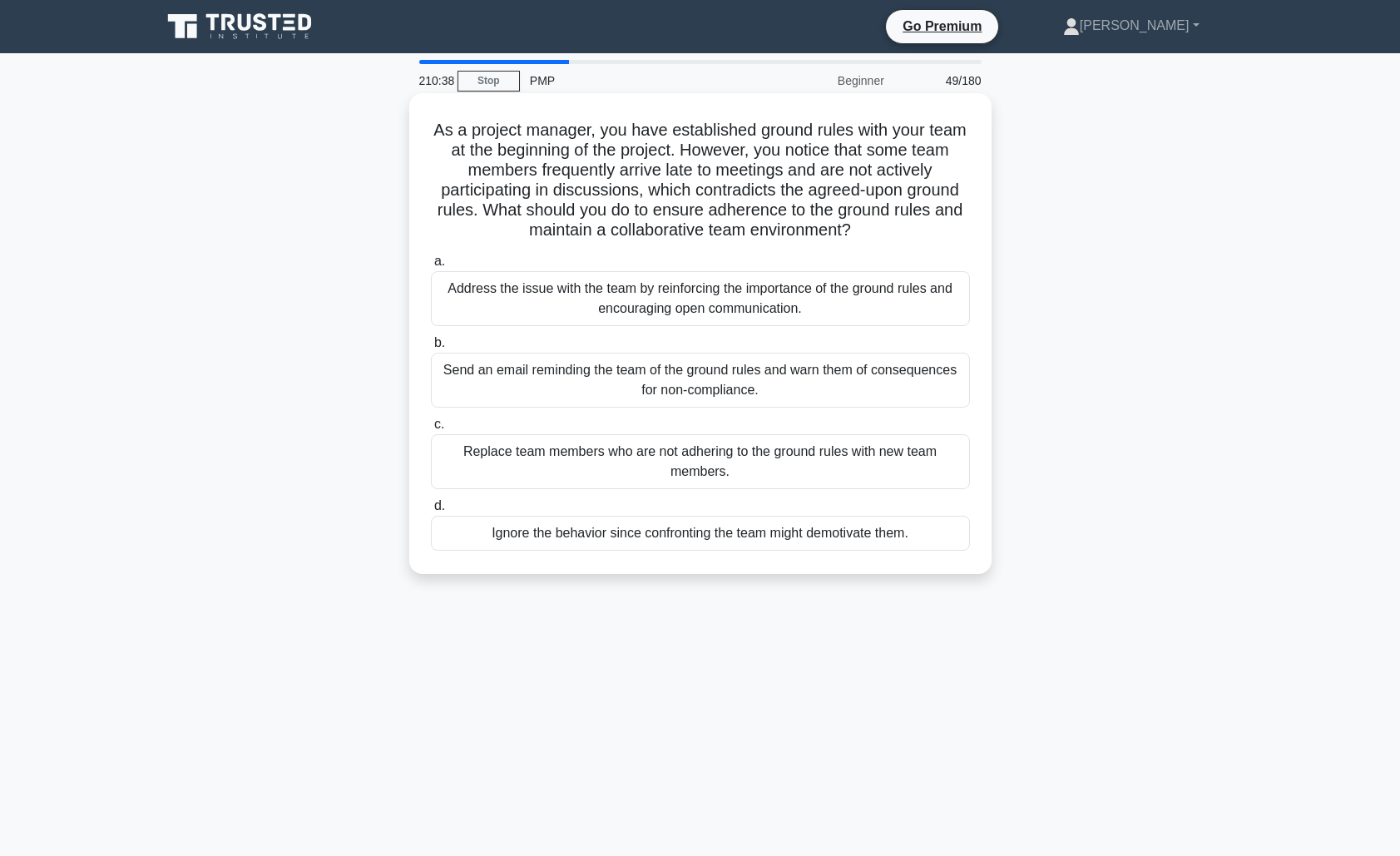
click at [819, 312] on div "Address the issue with the team by reinforcing the importance of the ground rul…" at bounding box center [700, 298] width 539 height 54
click at [431, 267] on input "a. Address the issue with the team by reinforcing the importance of the ground …" at bounding box center [431, 262] width 0 height 11
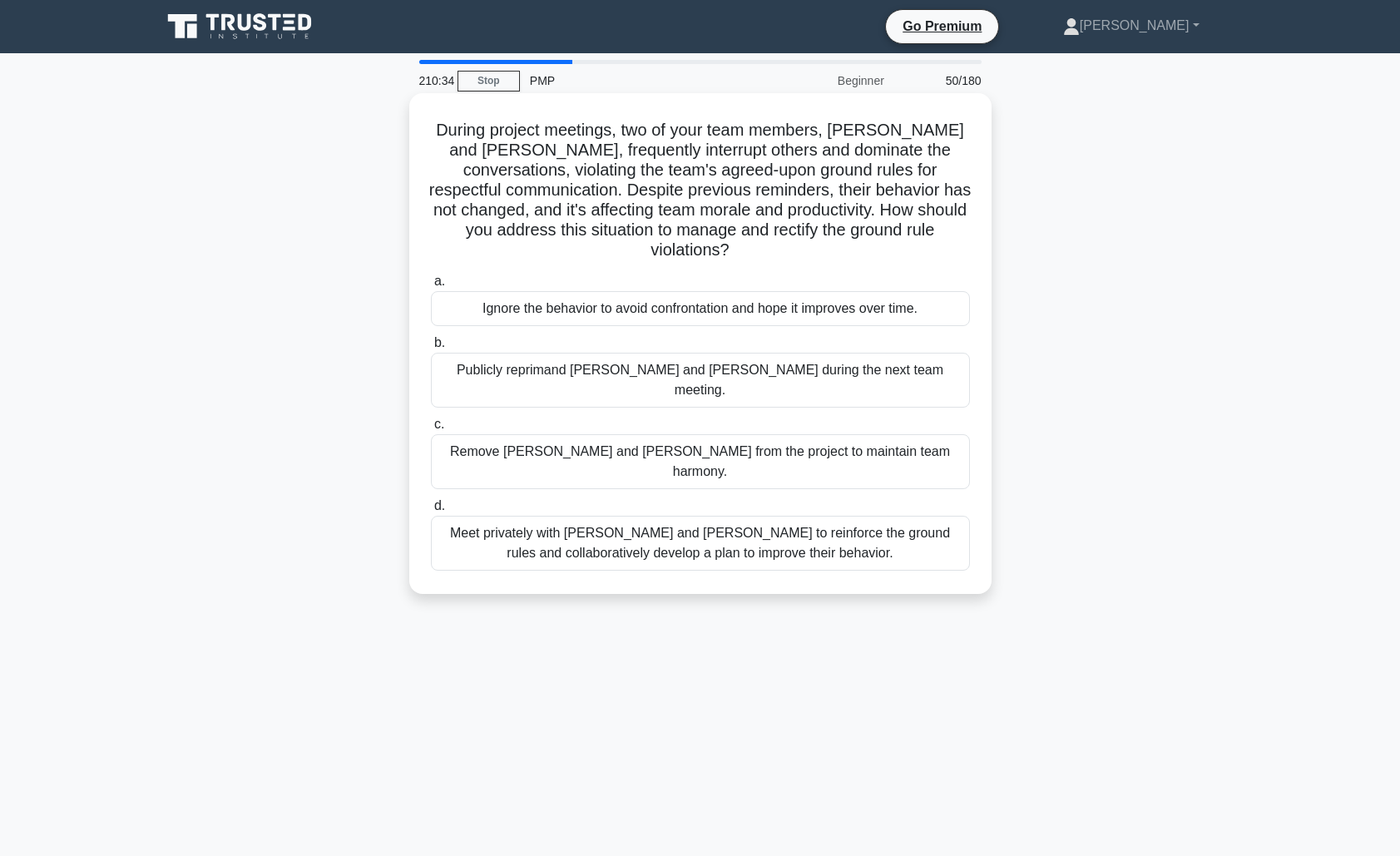
click at [812, 516] on div "Meet privately with [PERSON_NAME] and [PERSON_NAME] to reinforce the ground rul…" at bounding box center [700, 543] width 539 height 54
click at [431, 500] on input "d. Meet privately with [PERSON_NAME] and [PERSON_NAME] to reinforce the ground …" at bounding box center [431, 506] width 0 height 11
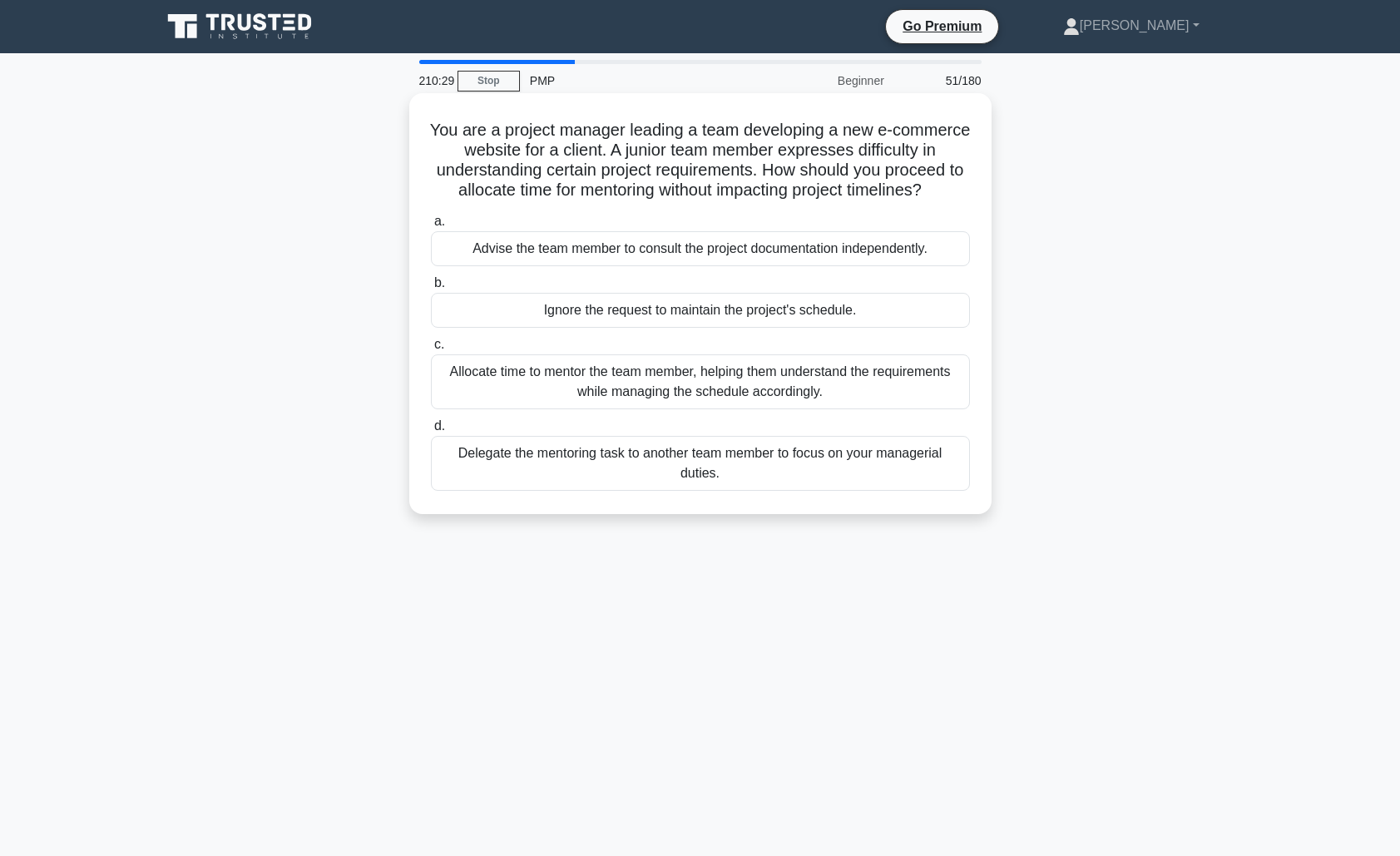
click at [829, 386] on div "Allocate time to mentor the team member, helping them understand the requiremen…" at bounding box center [700, 381] width 539 height 54
click at [431, 350] on input "c. Allocate time to mentor the team member, helping them understand the require…" at bounding box center [431, 345] width 0 height 11
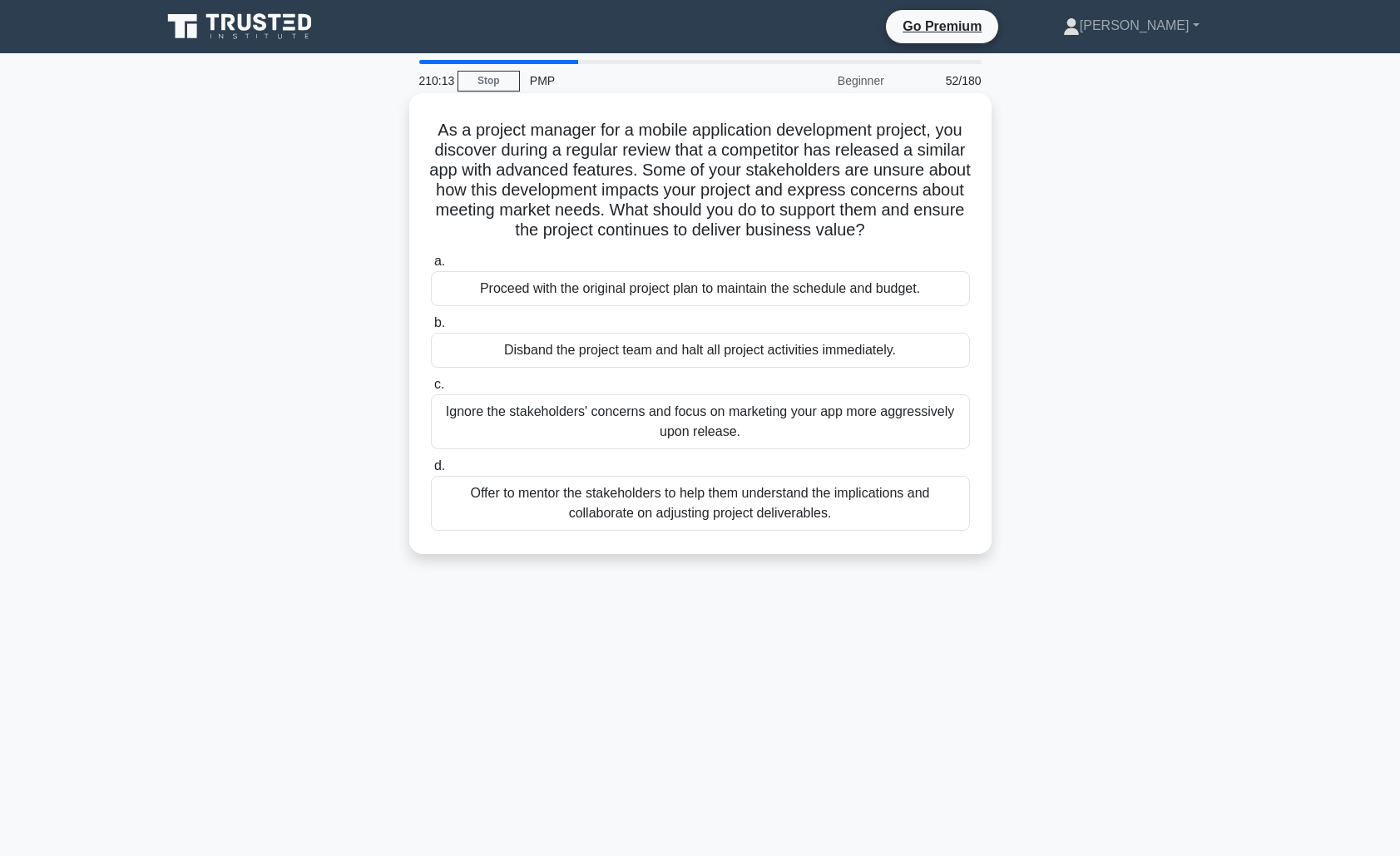
click at [814, 515] on div "Offer to mentor the stakeholders to help them understand the implications and c…" at bounding box center [700, 502] width 539 height 54
click at [431, 472] on input "d. Offer to mentor the stakeholders to help them understand the implications an…" at bounding box center [431, 466] width 0 height 11
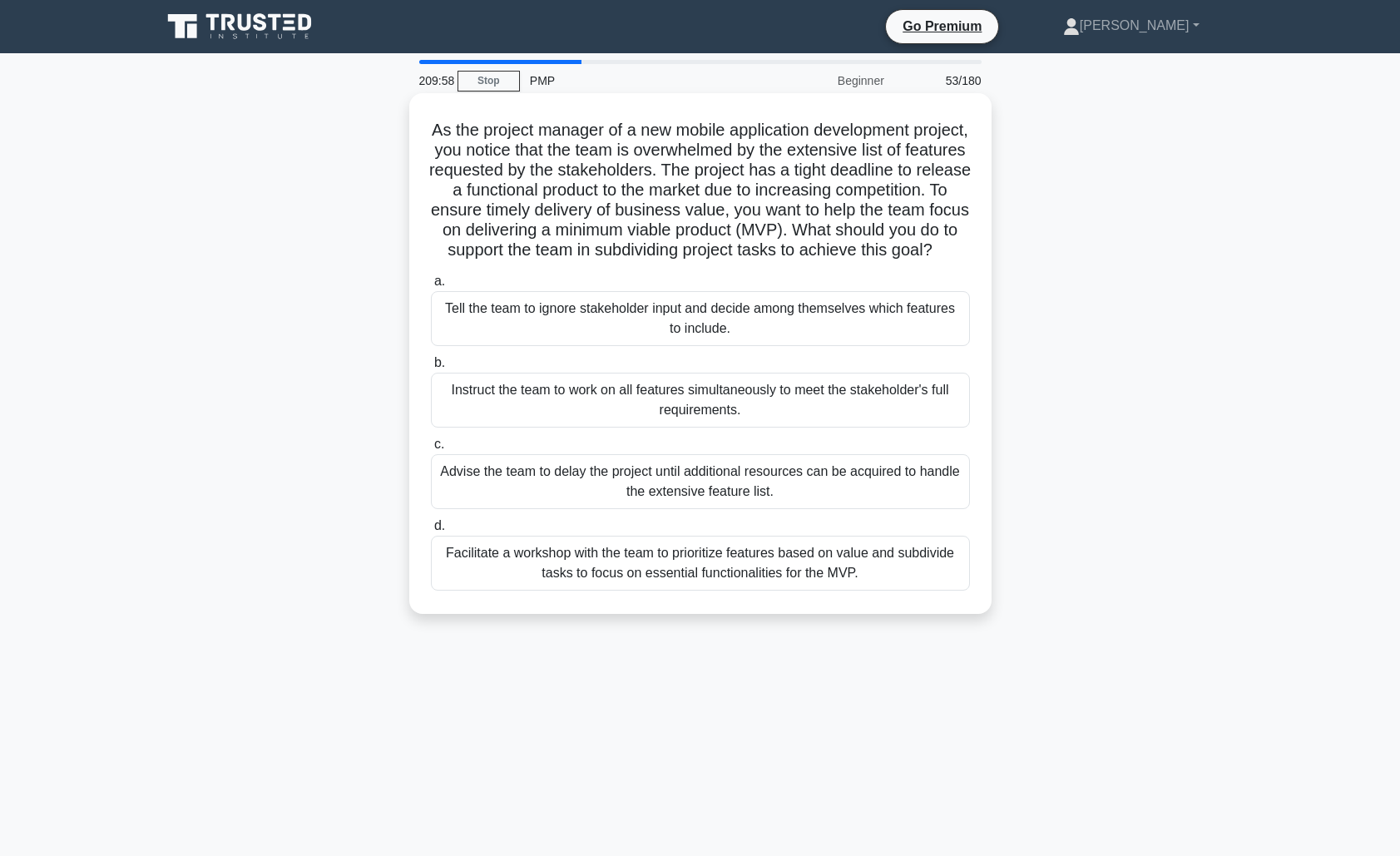
click at [772, 557] on div "Facilitate a workshop with the team to prioritize features based on value and s…" at bounding box center [700, 562] width 539 height 54
click at [431, 532] on input "d. Facilitate a workshop with the team to prioritize features based on value an…" at bounding box center [431, 526] width 0 height 11
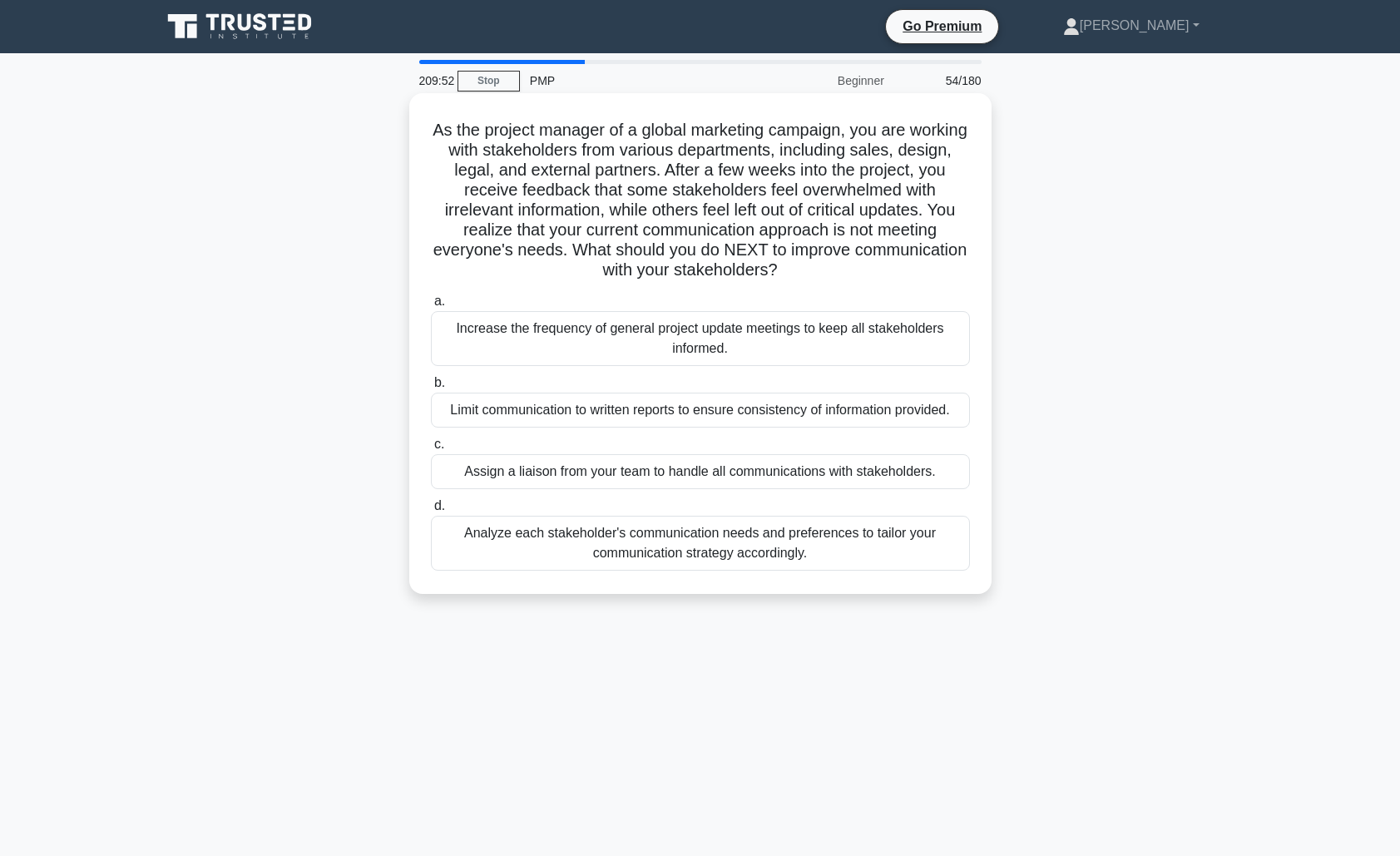
click at [798, 546] on div "Analyze each stakeholder's communication needs and preferences to tailor your c…" at bounding box center [700, 543] width 539 height 54
click at [431, 512] on input "d. Analyze each stakeholder's communication needs and preferences to tailor you…" at bounding box center [431, 506] width 0 height 11
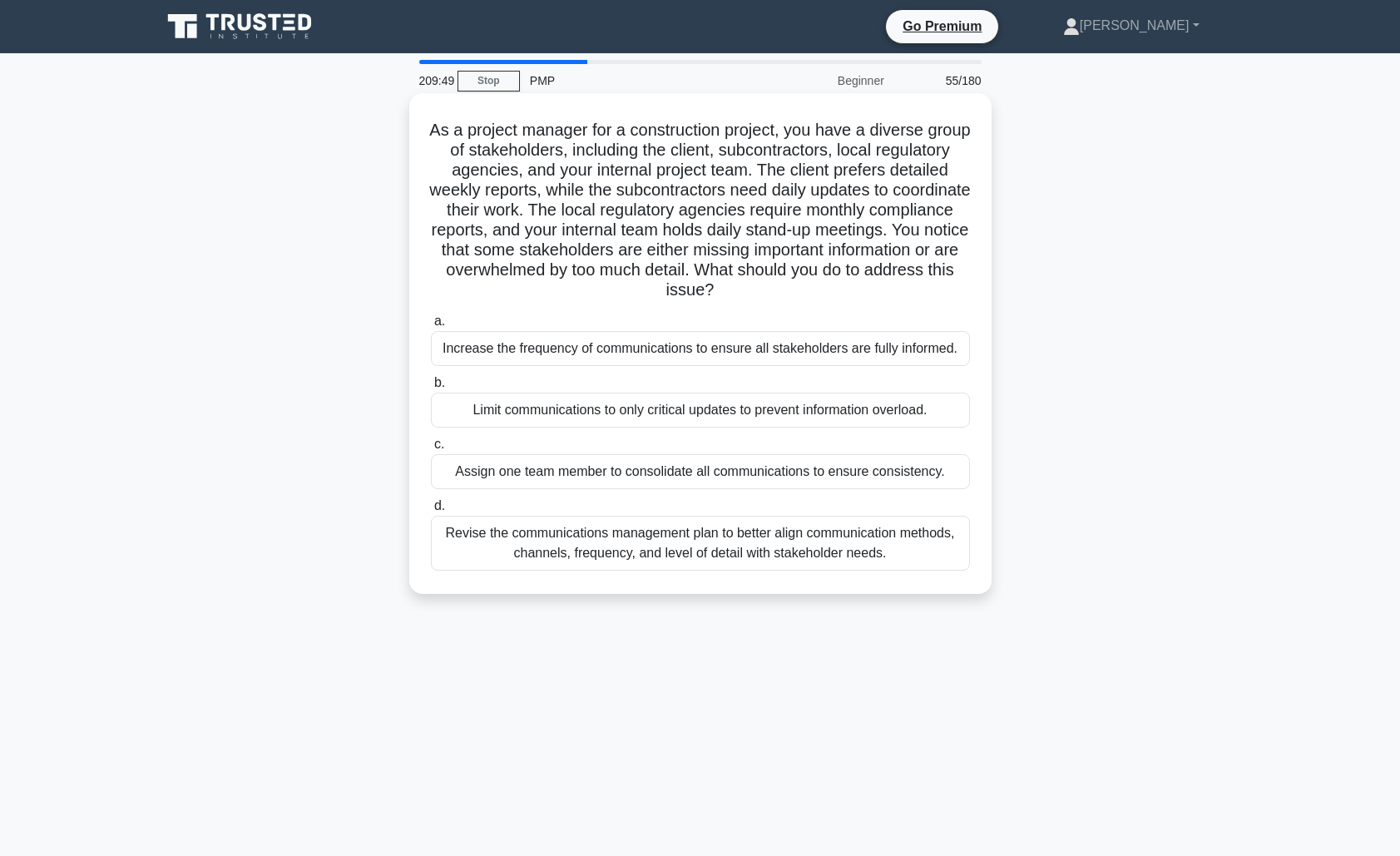
click at [905, 550] on div "Revise the communications management plan to better align communication methods…" at bounding box center [700, 543] width 539 height 54
click at [431, 512] on input "d. Revise the communications management plan to better align communication meth…" at bounding box center [431, 506] width 0 height 11
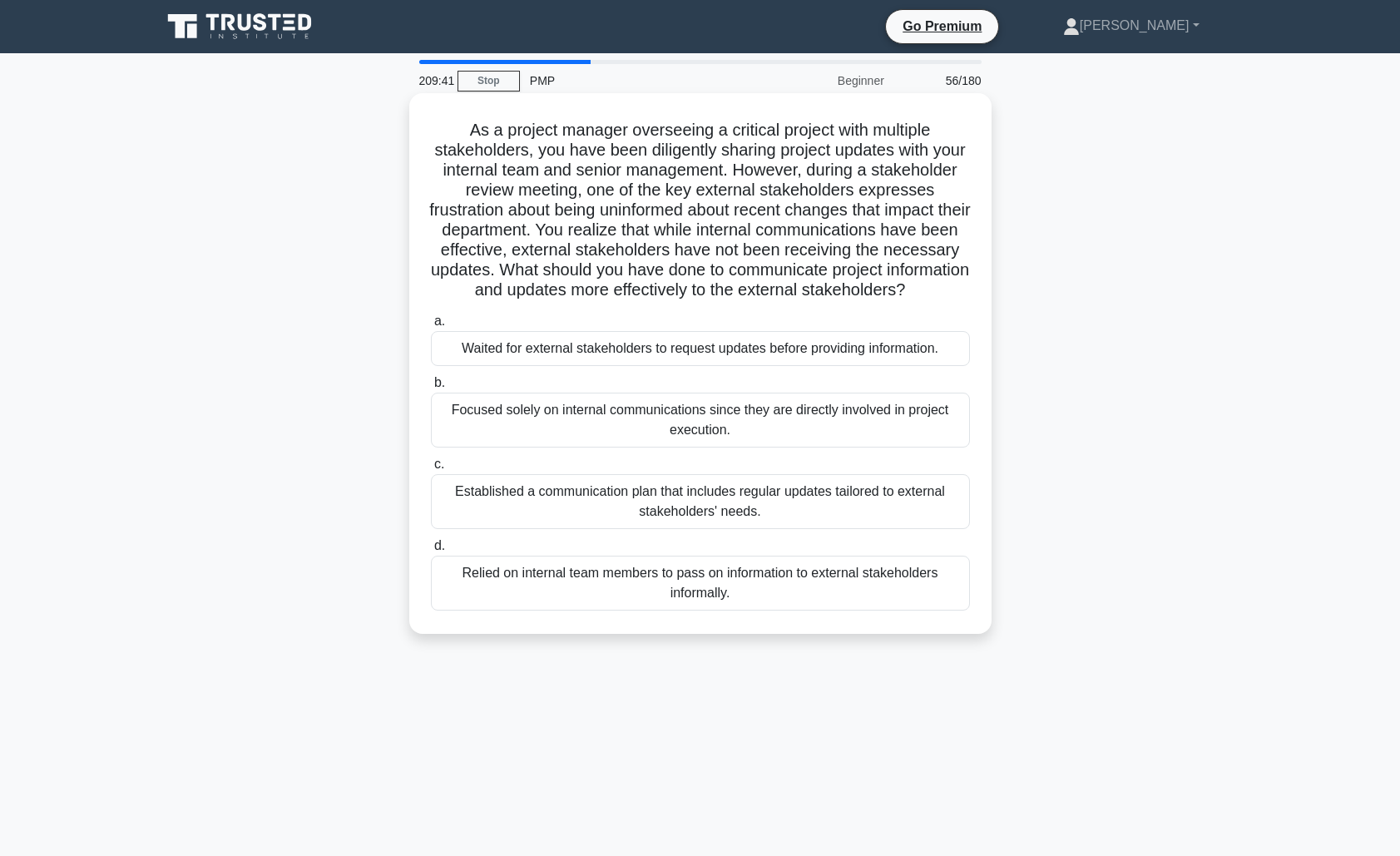
click at [790, 524] on div "Established a communication plan that includes regular updates tailored to exte…" at bounding box center [700, 501] width 539 height 54
click at [431, 470] on input "c. Established a communication plan that includes regular updates tailored to e…" at bounding box center [431, 464] width 0 height 11
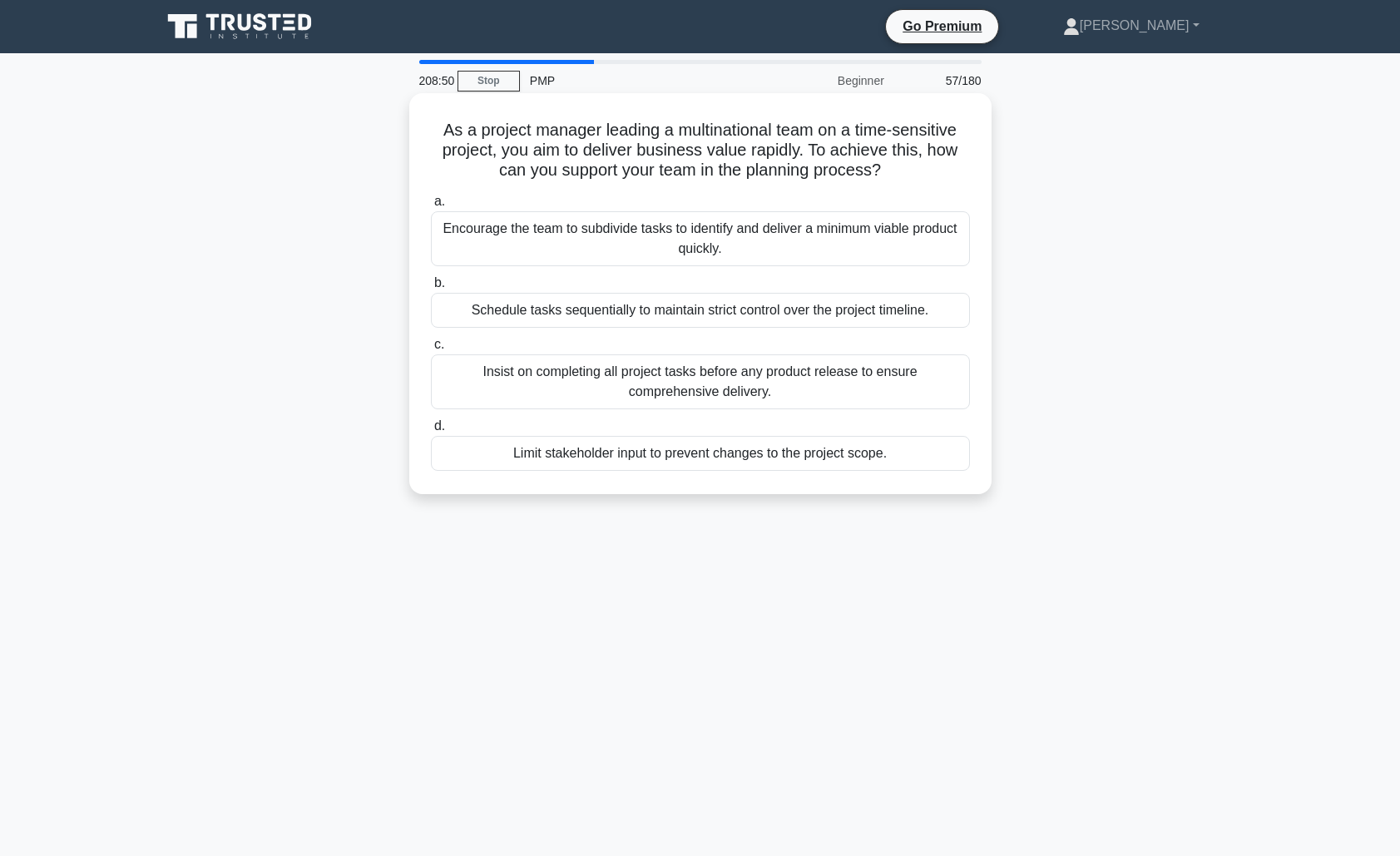
click at [770, 249] on div "Encourage the team to subdivide tasks to identify and deliver a minimum viable …" at bounding box center [700, 238] width 539 height 54
click at [431, 207] on input "a. Encourage the team to subdivide tasks to identify and deliver a minimum viab…" at bounding box center [431, 202] width 0 height 11
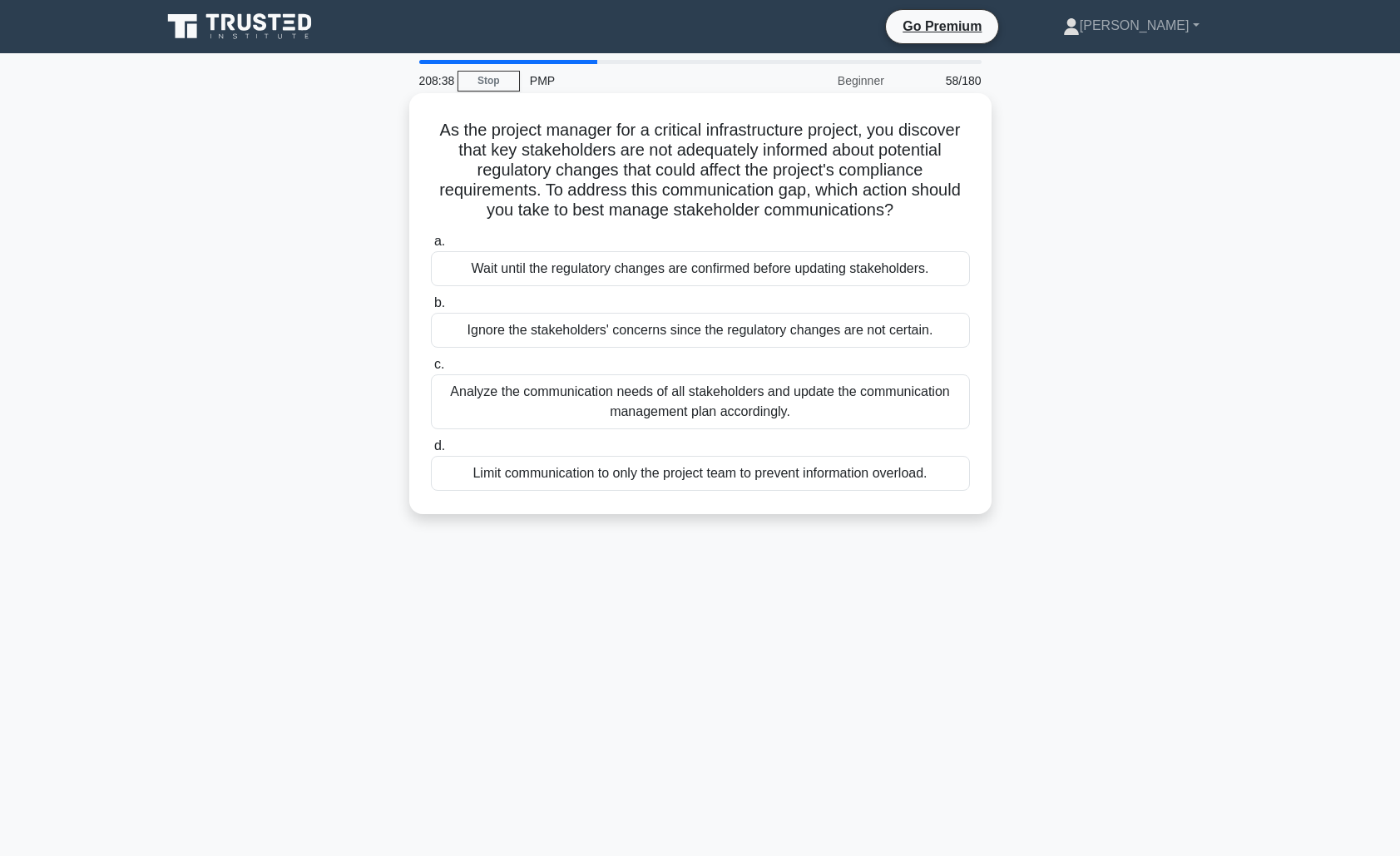
click at [684, 398] on div "Analyze the communication needs of all stakeholders and update the communicatio…" at bounding box center [700, 402] width 539 height 54
click at [431, 370] on input "c. Analyze the communication needs of all stakeholders and update the communica…" at bounding box center [431, 365] width 0 height 11
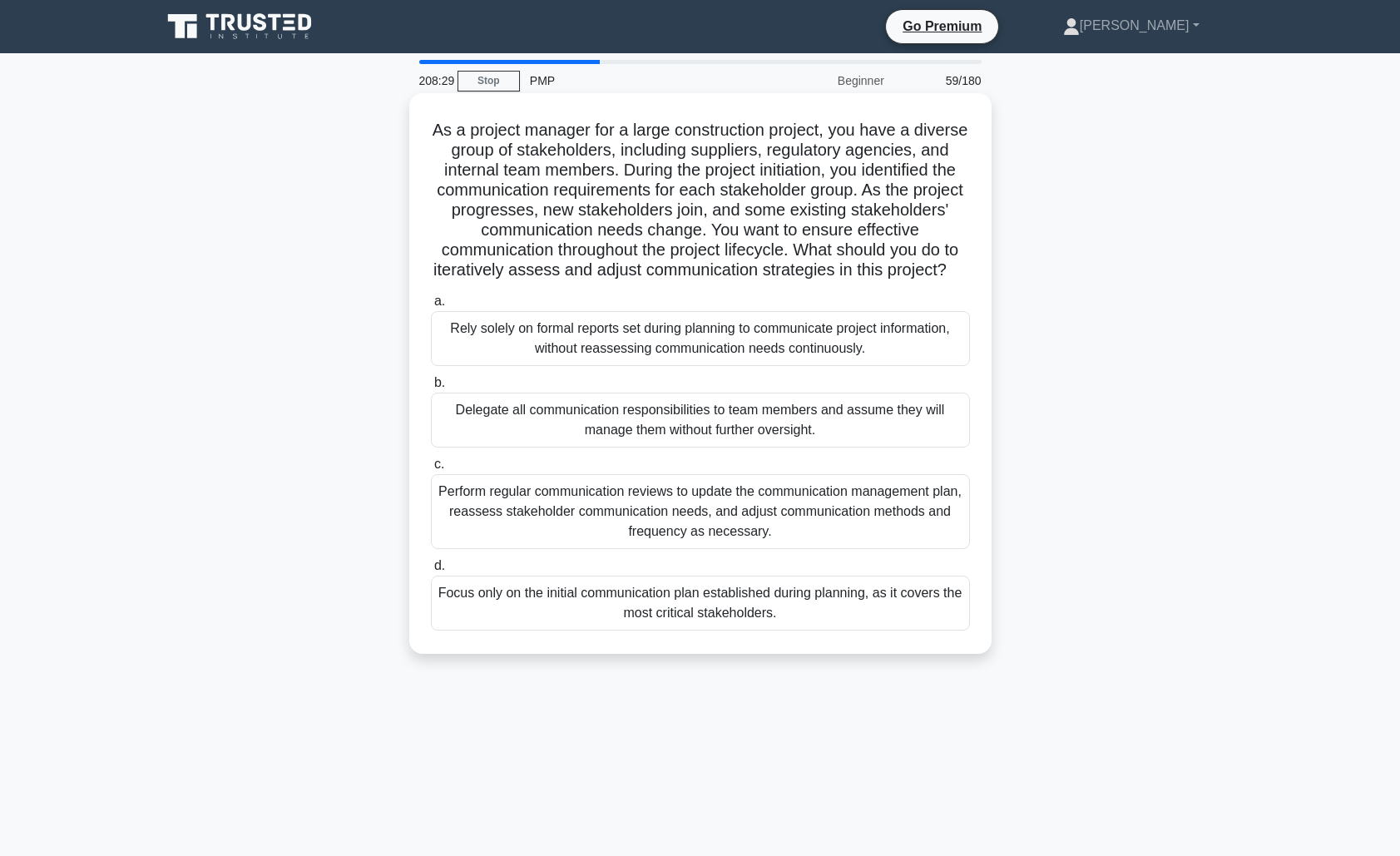
click at [748, 506] on div "Perform regular communication reviews to update the communication management pl…" at bounding box center [700, 512] width 539 height 75
click at [431, 470] on input "c. Perform regular communication reviews to update the communication management…" at bounding box center [431, 464] width 0 height 11
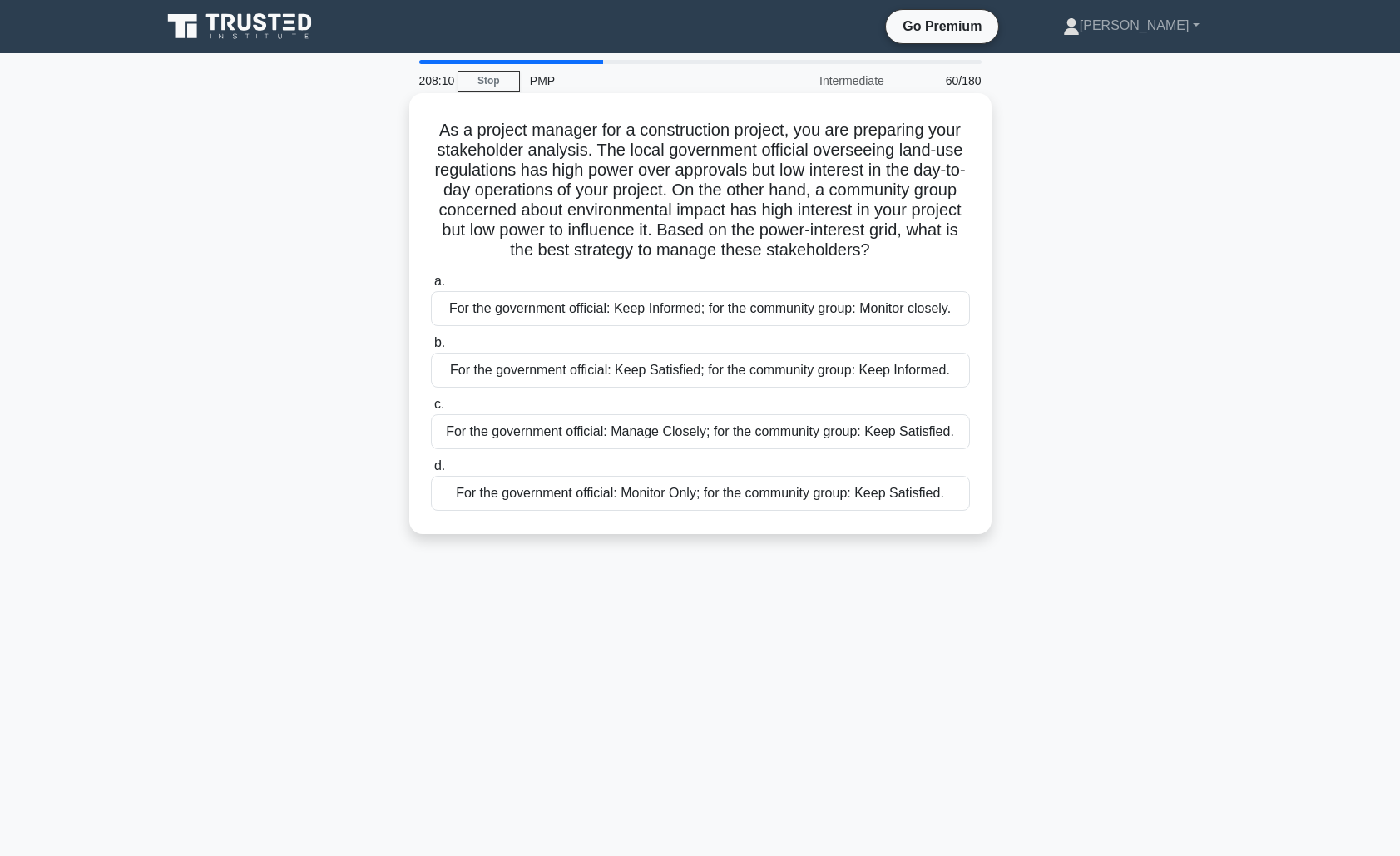
click at [754, 372] on div "For the government official: Keep Satisfied; for the community group: Keep Info…" at bounding box center [700, 370] width 539 height 35
click at [431, 349] on input "b. For the government official: Keep Satisfied; for the community group: Keep I…" at bounding box center [431, 344] width 0 height 11
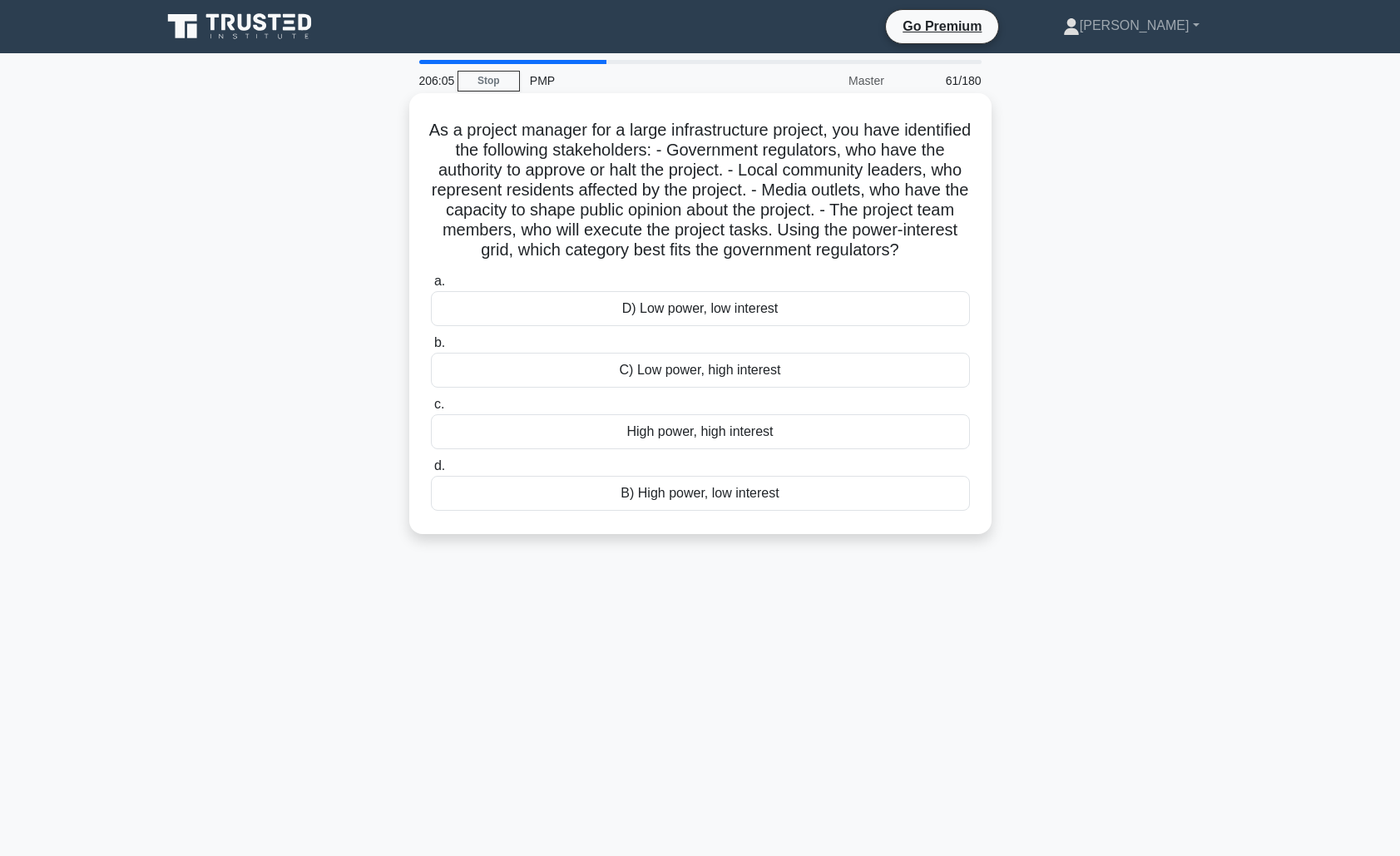
click at [739, 500] on div "B) High power, low interest" at bounding box center [700, 493] width 539 height 35
click at [431, 472] on input "d. B) High power, low interest" at bounding box center [431, 466] width 0 height 11
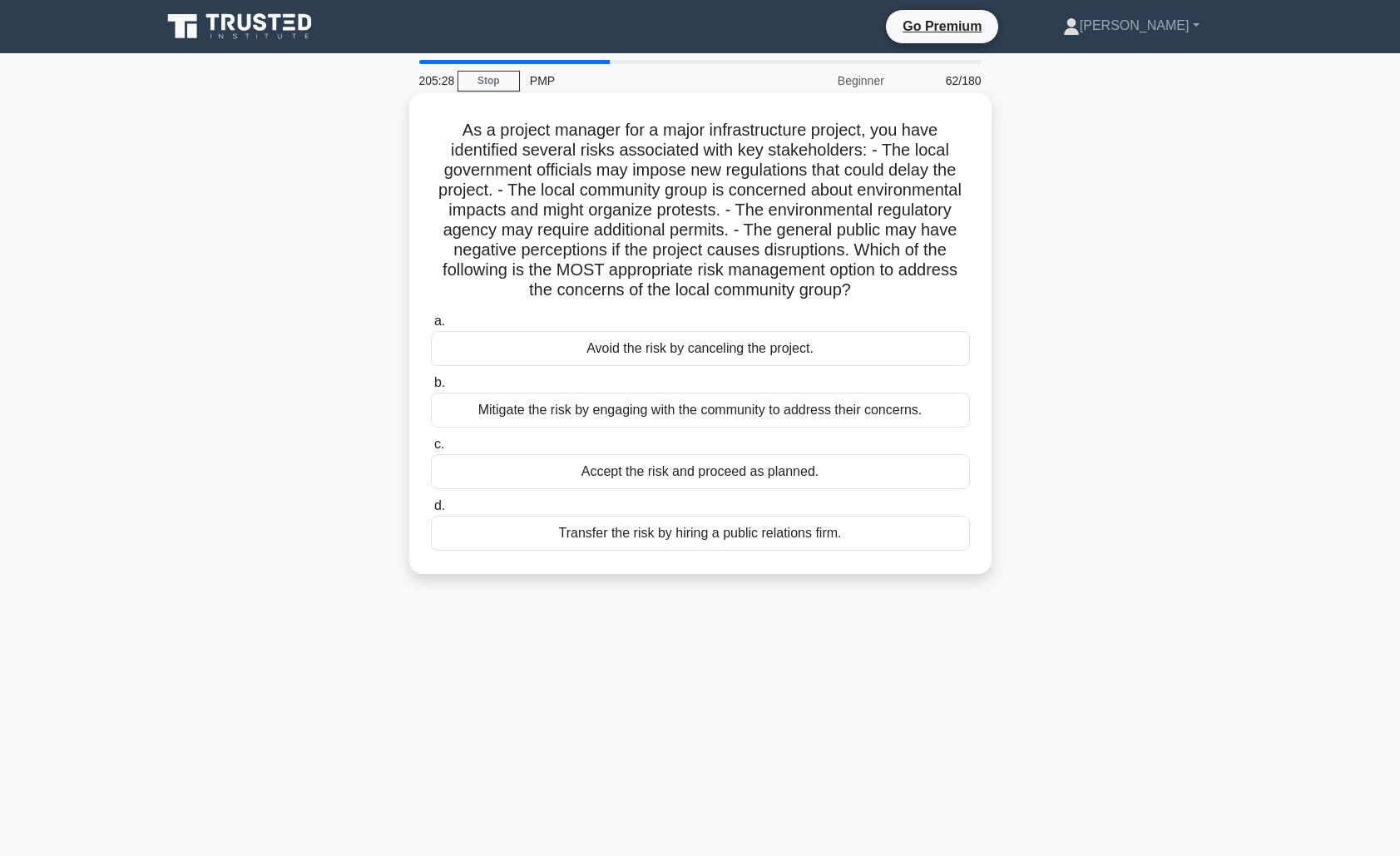
click at [724, 408] on div "Mitigate the risk by engaging with the community to address their concerns." at bounding box center [700, 410] width 539 height 35
click at [431, 389] on input "b. Mitigate the risk by engaging with the community to address their concerns." at bounding box center [431, 383] width 0 height 11
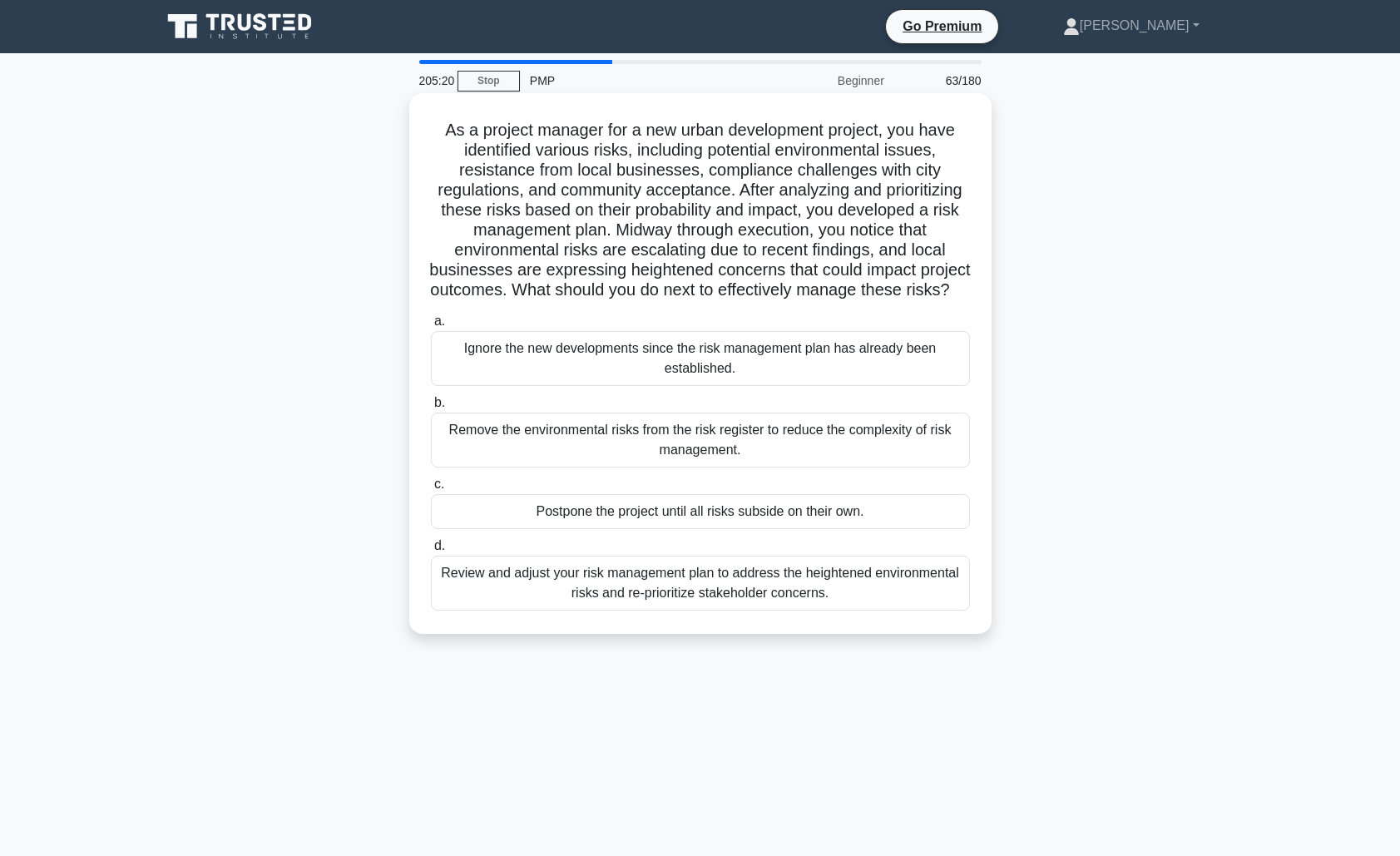
click at [760, 598] on div "Review and adjust your risk management plan to address the heightened environme…" at bounding box center [700, 583] width 539 height 54
click at [431, 551] on input "d. Review and adjust your risk management plan to address the heightened enviro…" at bounding box center [431, 547] width 0 height 11
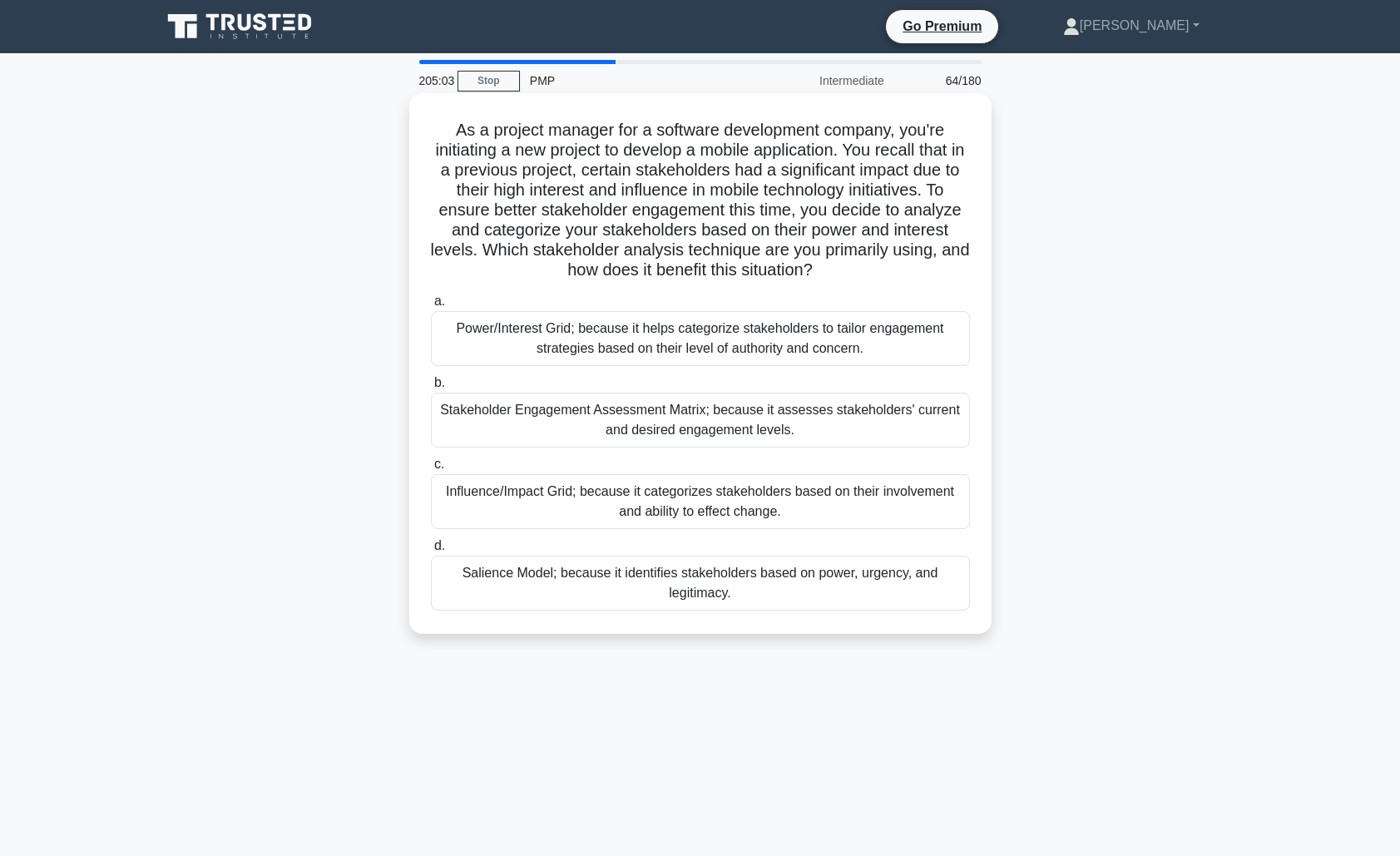
click at [668, 343] on div "Power/Interest Grid; because it helps categorize stakeholders to tailor engagem…" at bounding box center [700, 338] width 539 height 54
click at [431, 307] on input "a. Power/Interest Grid; because it helps categorize stakeholders to tailor enga…" at bounding box center [431, 302] width 0 height 11
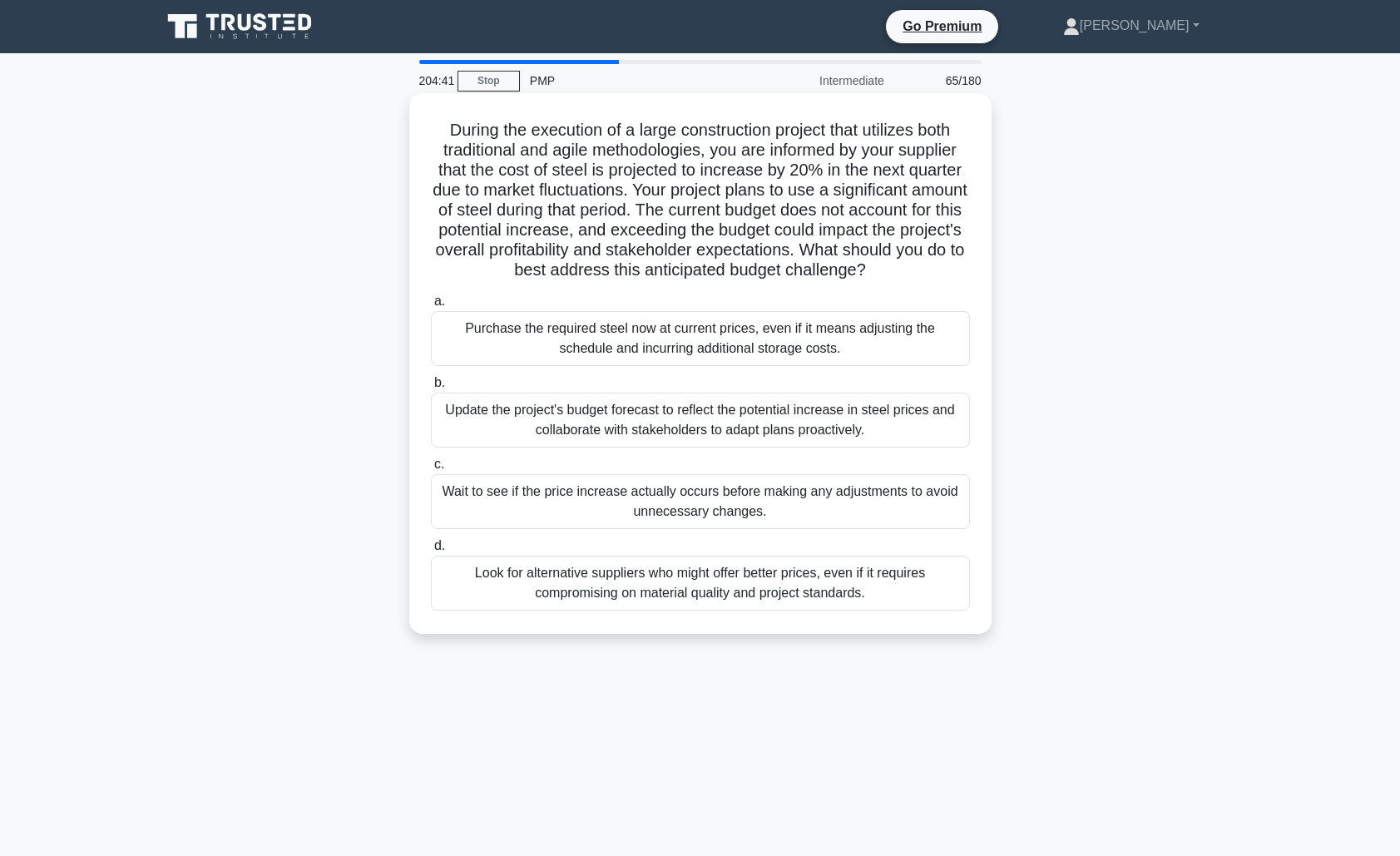
click at [650, 332] on div "Purchase the required steel now at current prices, even if it means adjusting t…" at bounding box center [700, 338] width 539 height 54
click at [431, 307] on input "a. Purchase the required steel now at current prices, even if it means adjustin…" at bounding box center [431, 302] width 0 height 11
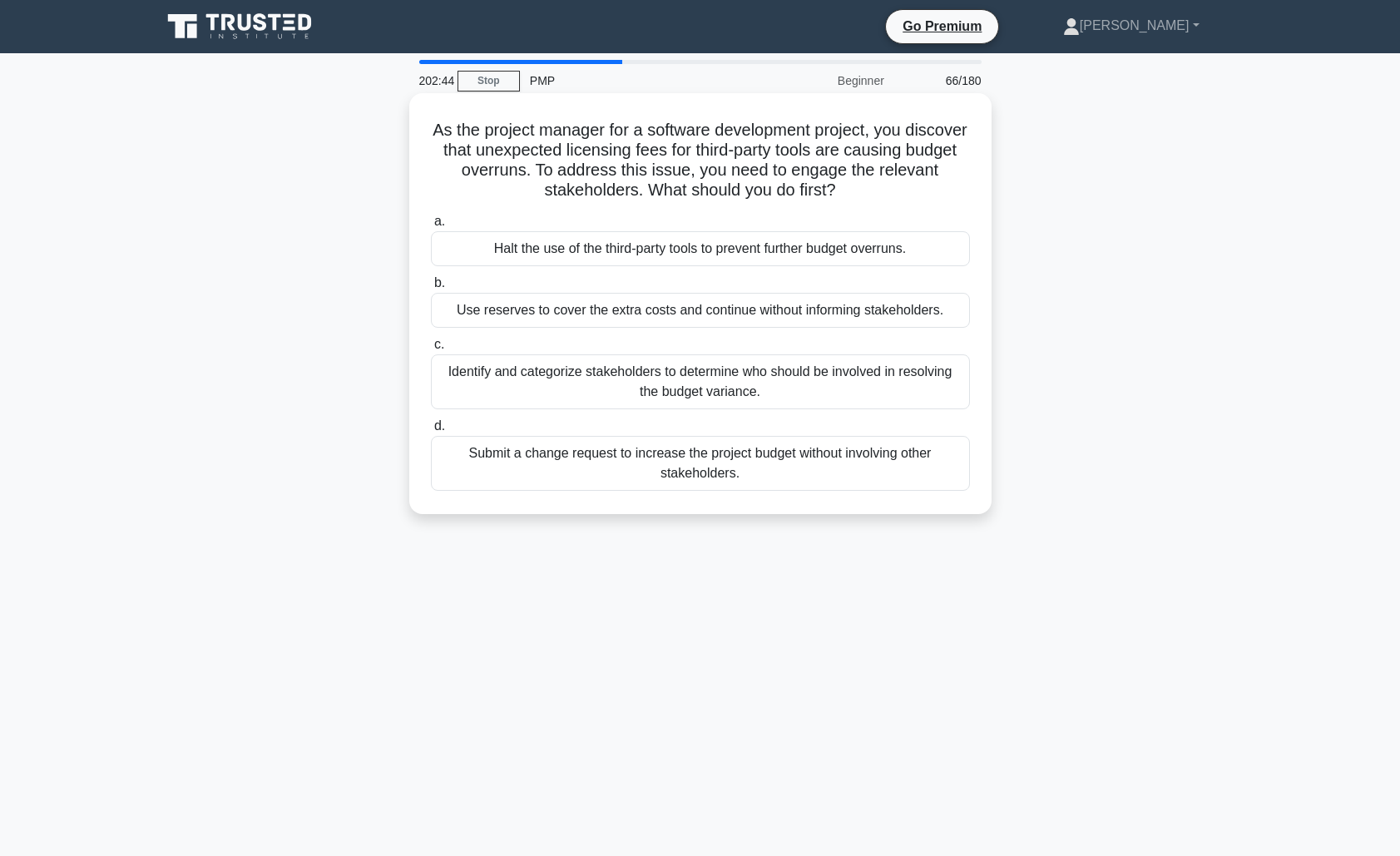
click at [657, 381] on div "Identify and categorize stakeholders to determine who should be involved in res…" at bounding box center [700, 381] width 539 height 54
click at [431, 350] on input "c. Identify and categorize stakeholders to determine who should be involved in …" at bounding box center [431, 345] width 0 height 11
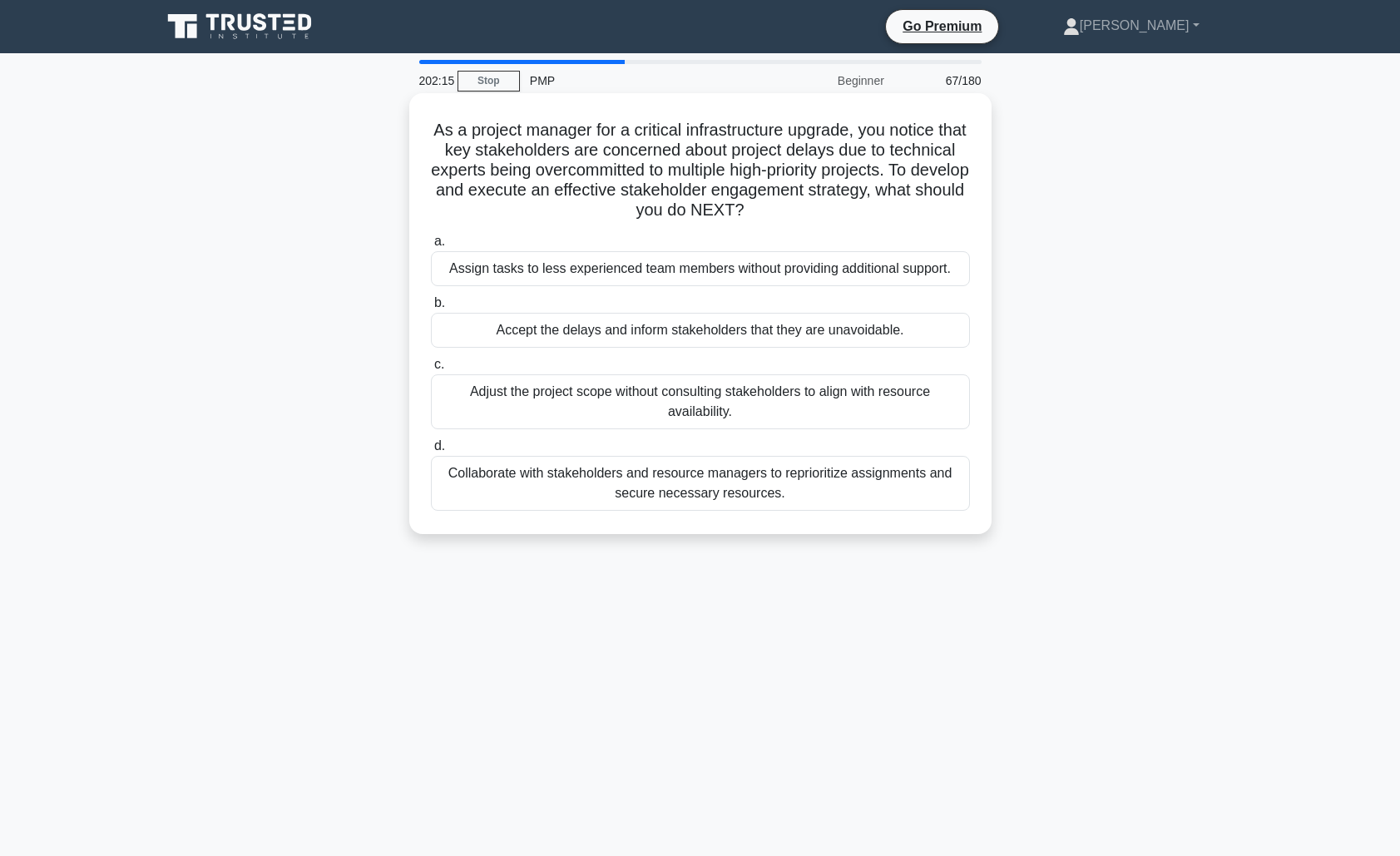
click at [744, 489] on div "Collaborate with stakeholders and resource managers to reprioritize assignments…" at bounding box center [700, 483] width 539 height 54
click at [431, 452] on input "d. Collaborate with stakeholders and resource managers to reprioritize assignme…" at bounding box center [431, 447] width 0 height 11
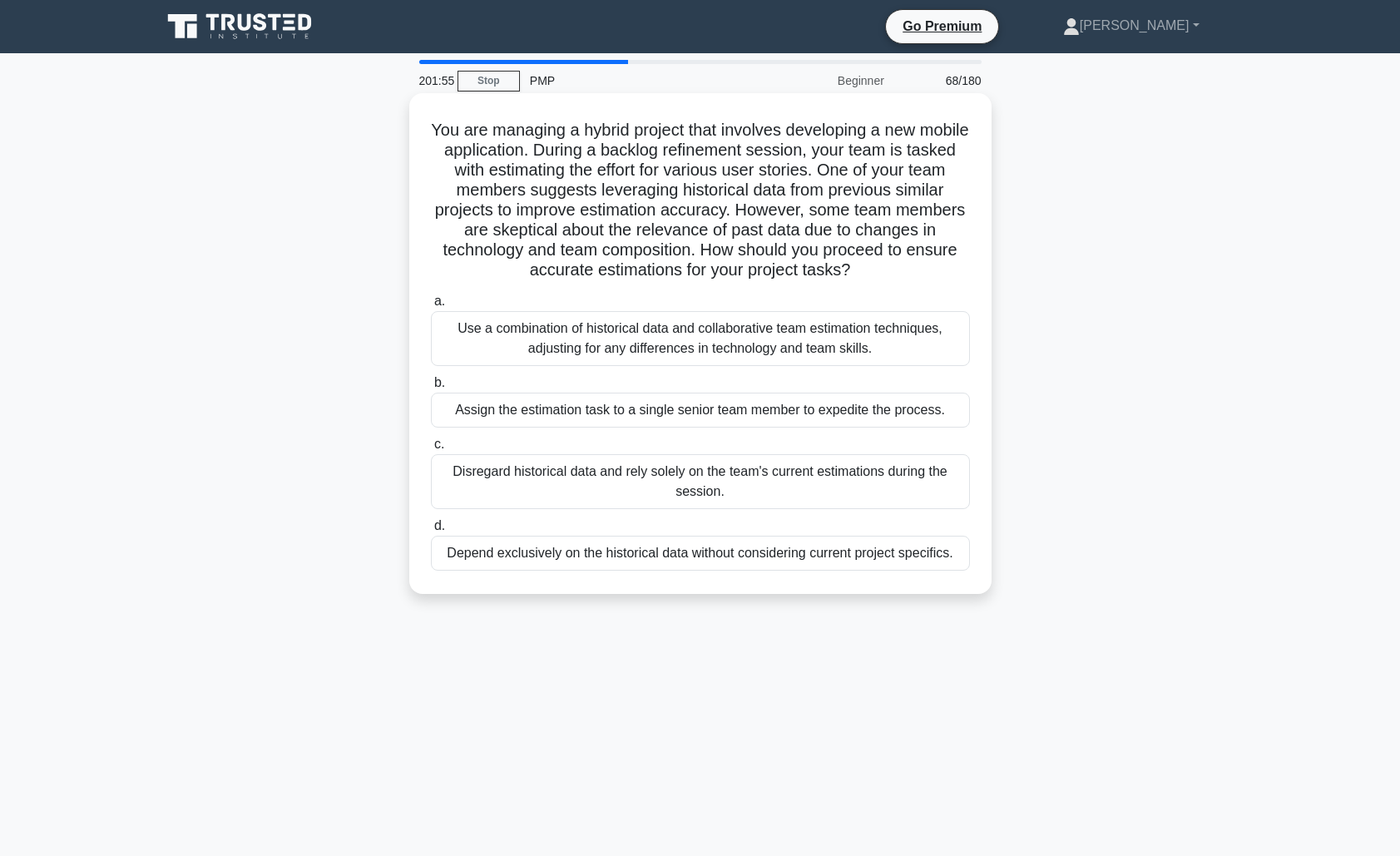
click at [701, 334] on div "Use a combination of historical data and collaborative team estimation techniqu…" at bounding box center [700, 338] width 539 height 54
click at [431, 307] on input "a. Use a combination of historical data and collaborative team estimation techn…" at bounding box center [431, 302] width 0 height 11
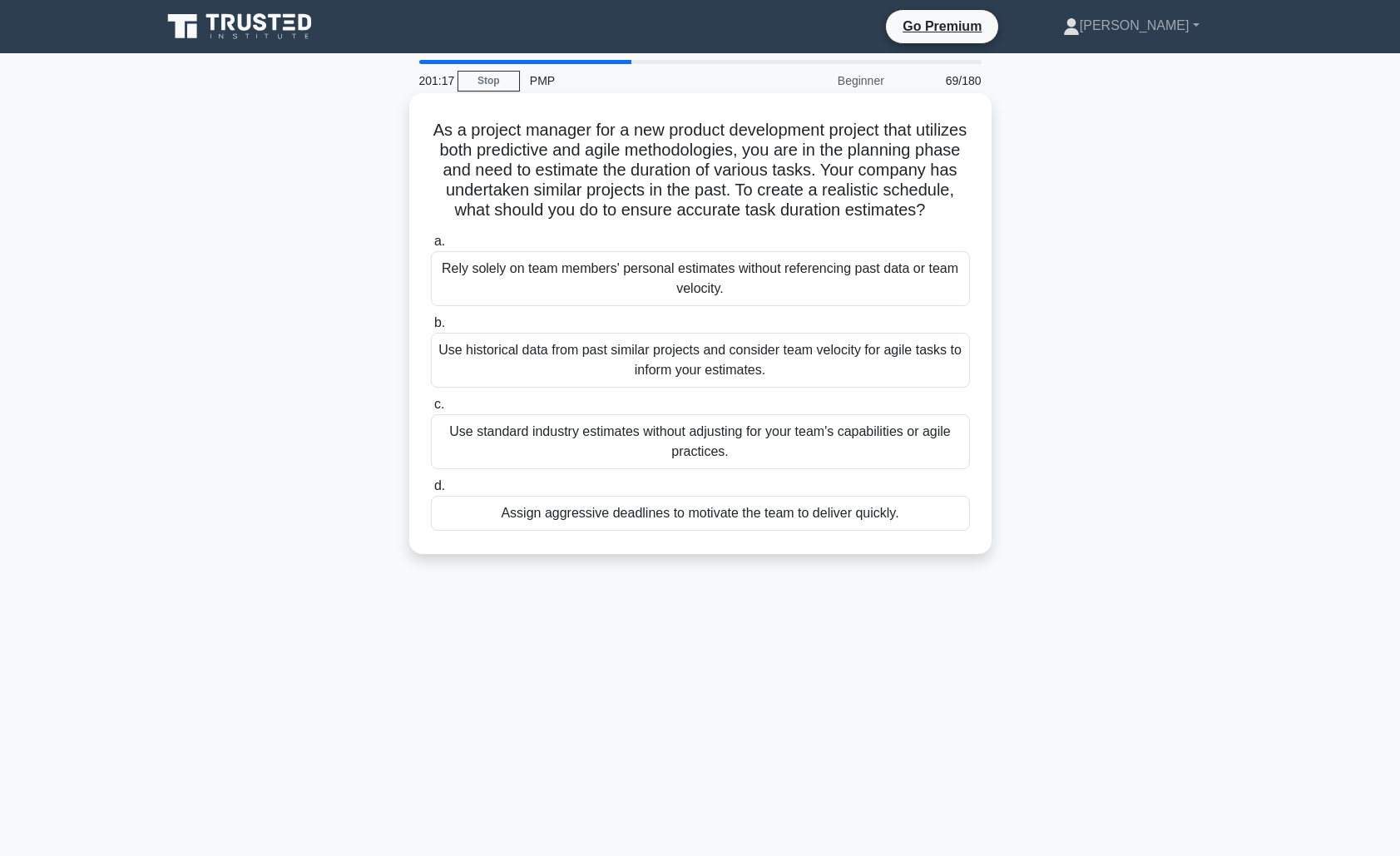
click at [649, 366] on div "Use historical data from past similar projects and consider team velocity for a…" at bounding box center [700, 359] width 539 height 54
click at [431, 329] on input "b. Use historical data from past similar projects and consider team velocity fo…" at bounding box center [431, 323] width 0 height 11
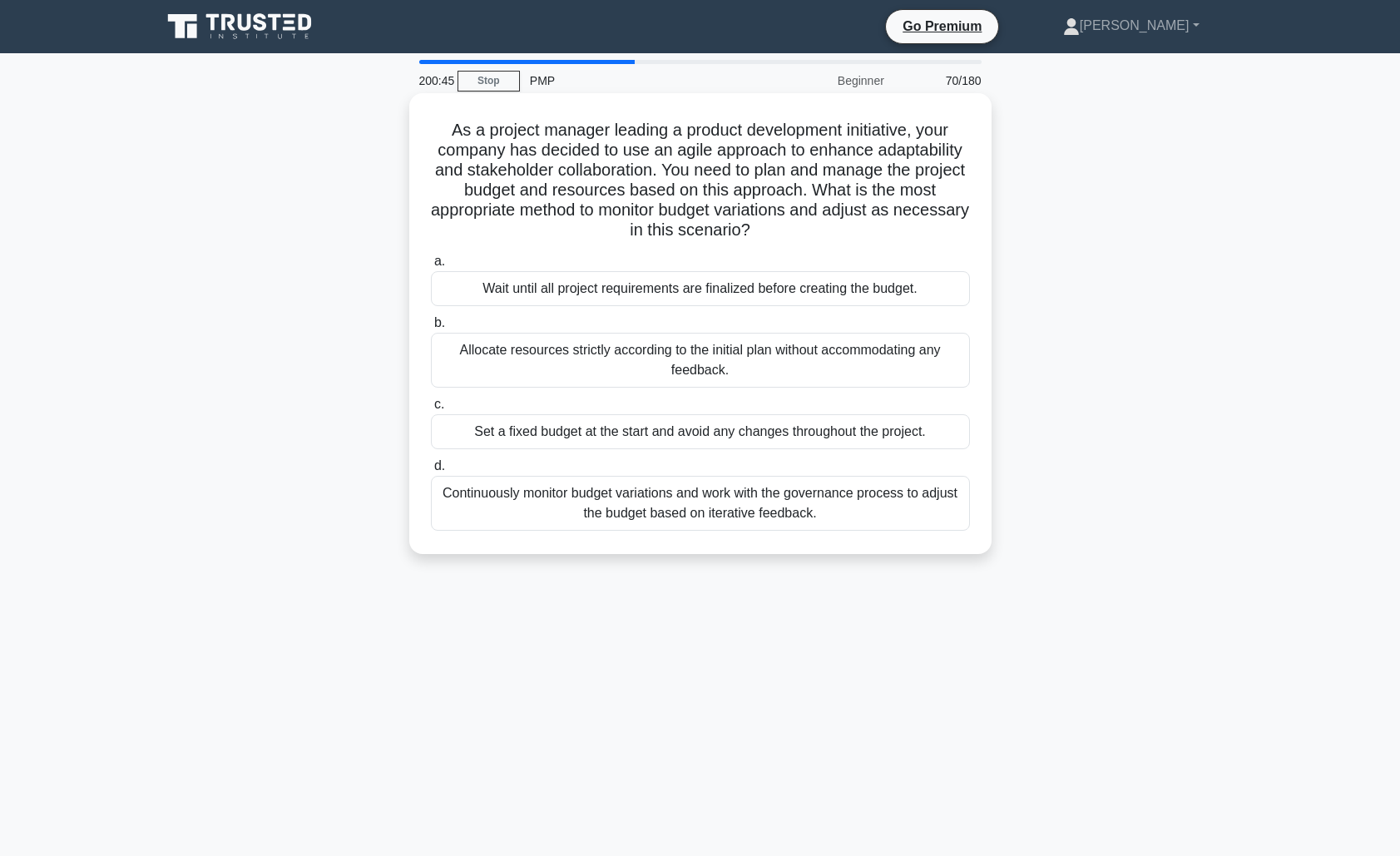
click at [700, 502] on div "Continuously monitor budget variations and work with the governance process to …" at bounding box center [700, 502] width 539 height 54
click at [431, 472] on input "d. Continuously monitor budget variations and work with the governance process …" at bounding box center [431, 466] width 0 height 11
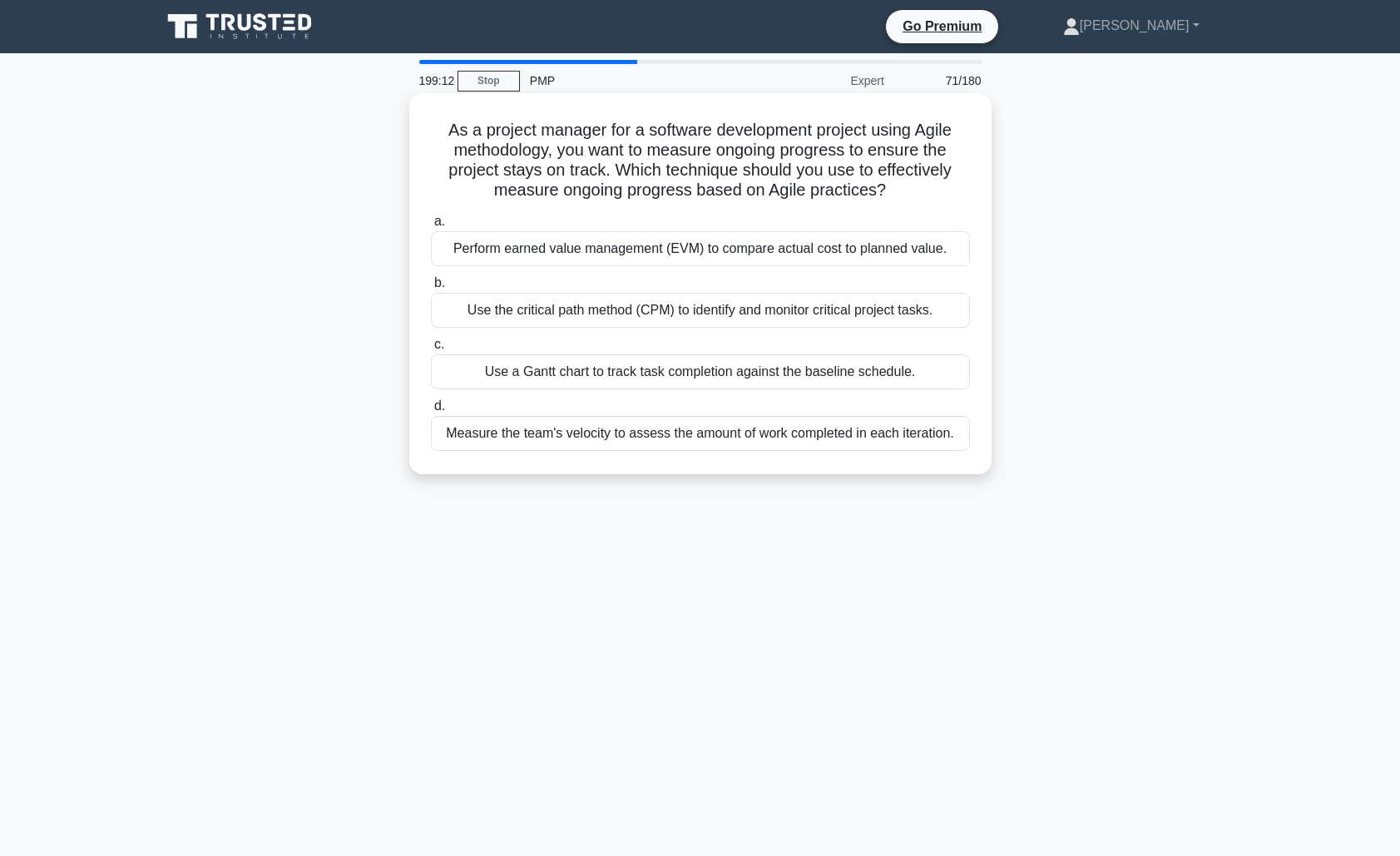
click at [752, 248] on div "Perform earned value management (EVM) to compare actual cost to planned value." at bounding box center [700, 249] width 539 height 35
click at [431, 227] on input "a. Perform earned value management (EVM) to compare actual cost to planned valu…" at bounding box center [431, 222] width 0 height 11
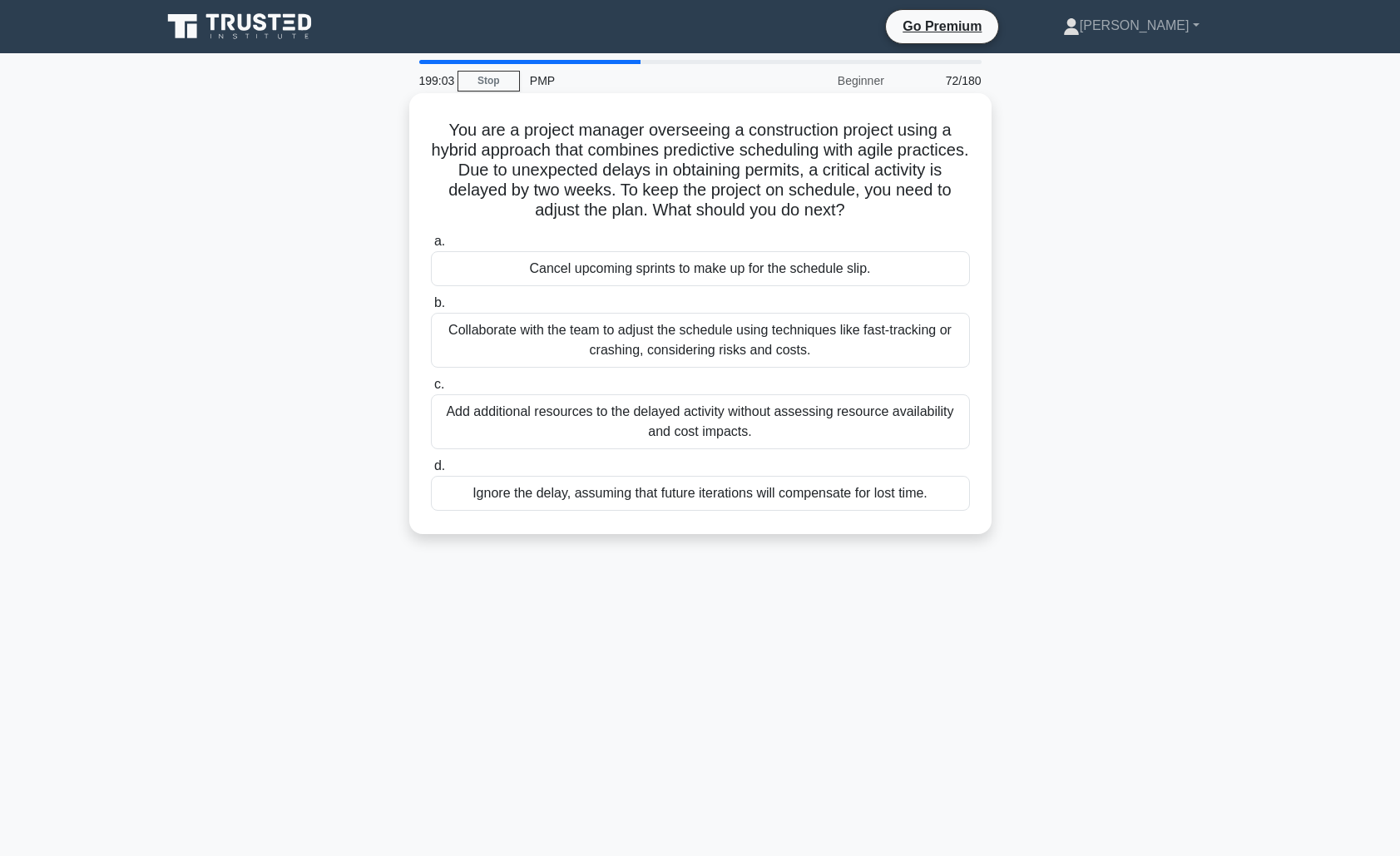
click at [832, 332] on div "Collaborate with the team to adjust the schedule using techniques like fast-tra…" at bounding box center [700, 340] width 539 height 54
click at [431, 308] on input "b. Collaborate with the team to adjust the schedule using techniques like fast-…" at bounding box center [431, 304] width 0 height 11
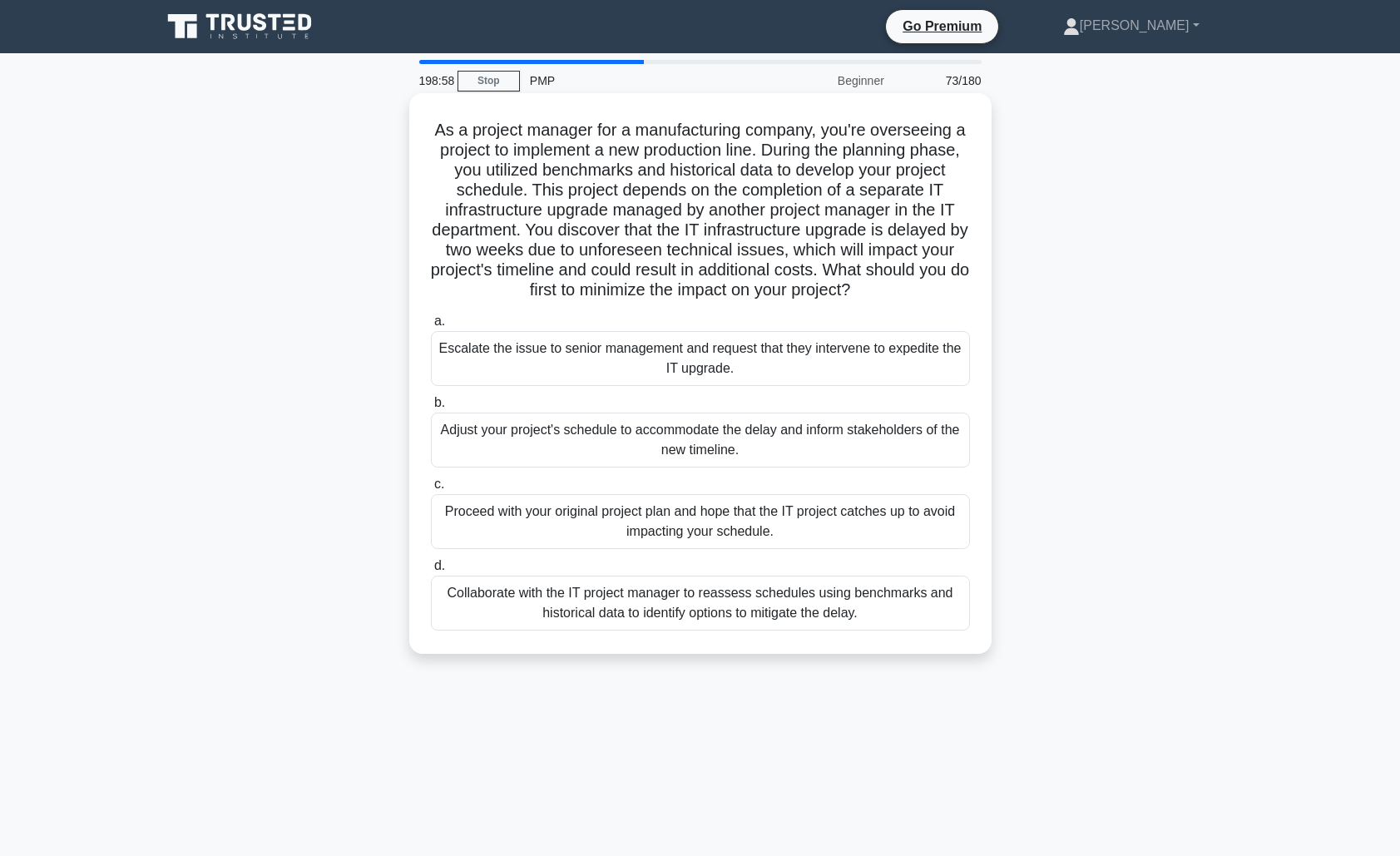
click at [780, 595] on div "Collaborate with the IT project manager to reassess schedules using benchmarks …" at bounding box center [700, 603] width 539 height 54
click at [431, 572] on input "d. Collaborate with the IT project manager to reassess schedules using benchmar…" at bounding box center [431, 566] width 0 height 11
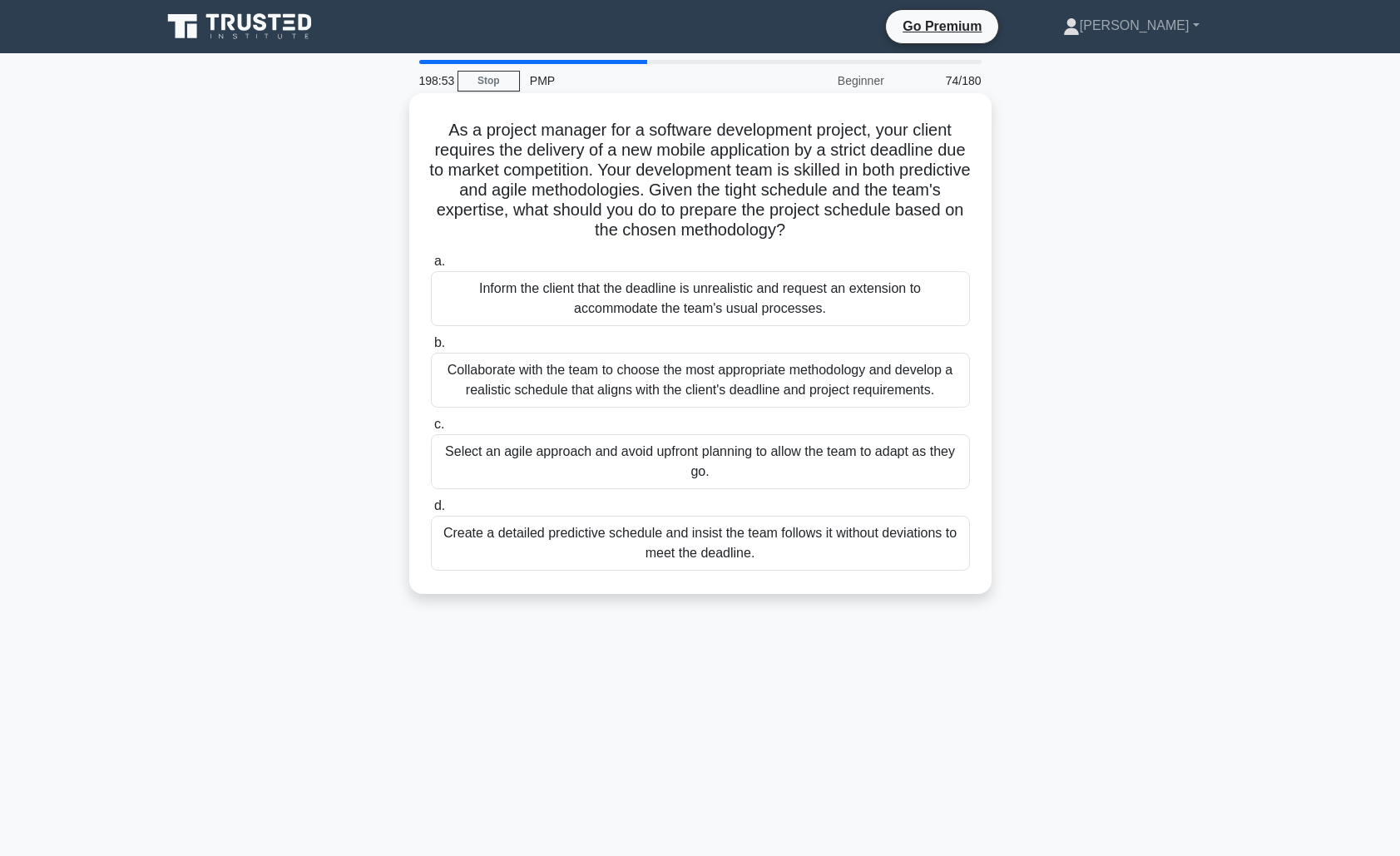
click at [787, 385] on div "Collaborate with the team to choose the most appropriate methodology and develo…" at bounding box center [700, 380] width 539 height 54
click at [431, 349] on input "b. Collaborate with the team to choose the most appropriate methodology and dev…" at bounding box center [431, 344] width 0 height 11
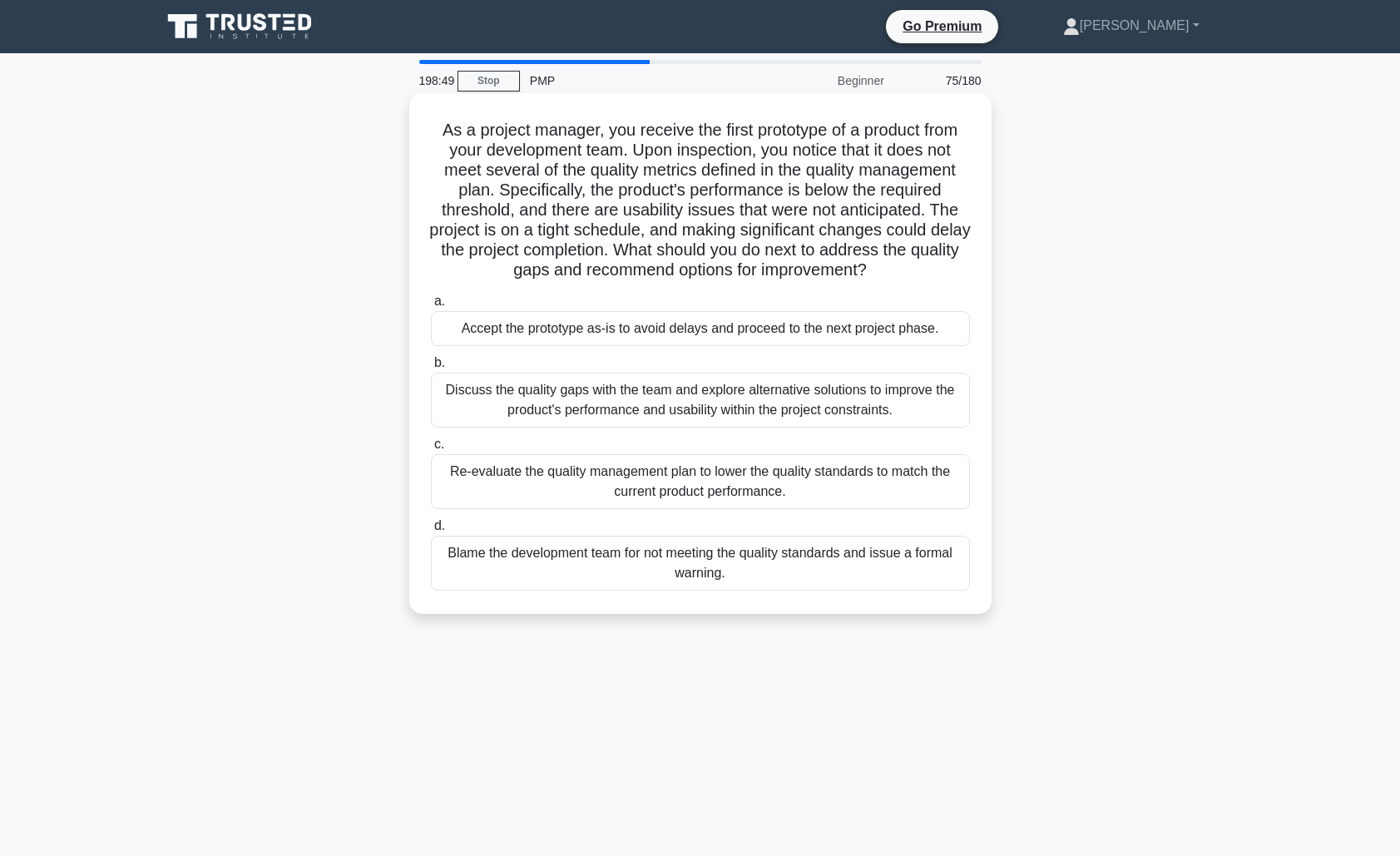
click at [741, 407] on div "Discuss the quality gaps with the team and explore alternative solutions to imp…" at bounding box center [700, 400] width 539 height 54
click at [431, 368] on input "b. Discuss the quality gaps with the team and explore alternative solutions to …" at bounding box center [431, 363] width 0 height 11
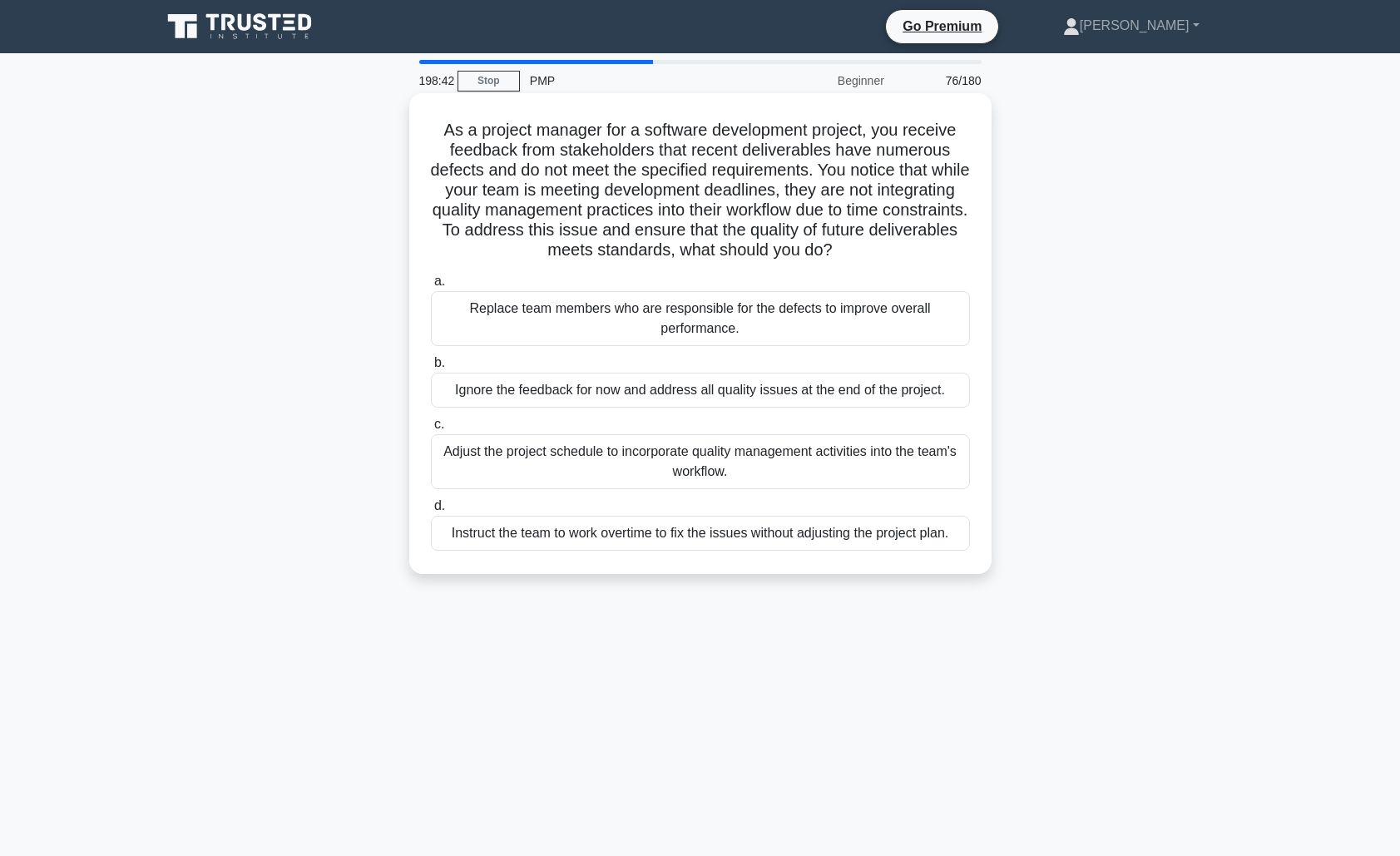
click at [786, 467] on div "Adjust the project schedule to incorporate quality management activities into t…" at bounding box center [700, 461] width 539 height 54
click at [431, 430] on input "c. Adjust the project schedule to incorporate quality management activities int…" at bounding box center [431, 425] width 0 height 11
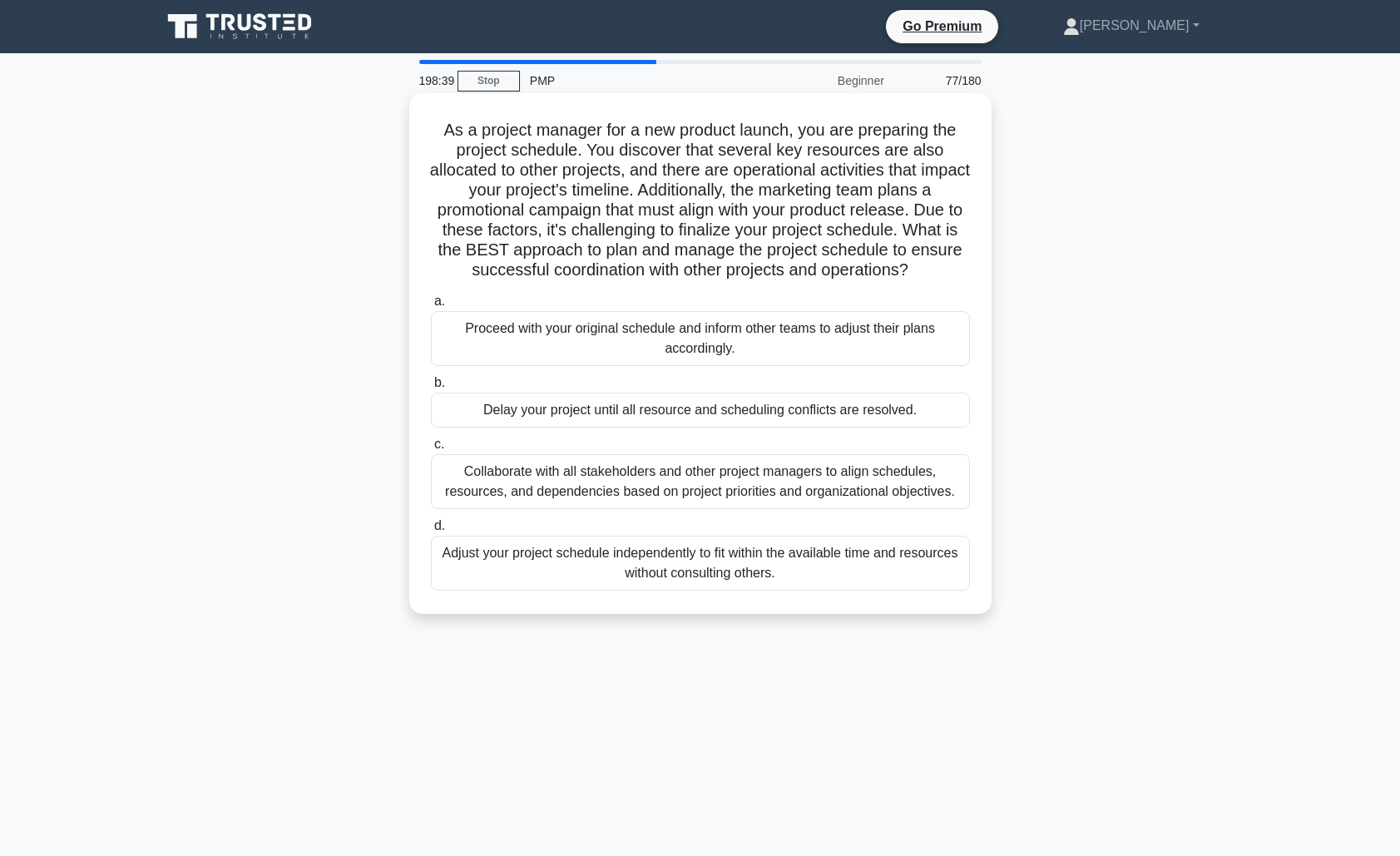
click at [760, 484] on div "Collaborate with all stakeholders and other project managers to align schedules…" at bounding box center [700, 481] width 539 height 54
click at [431, 451] on input "c. Collaborate with all stakeholders and other project managers to align schedu…" at bounding box center [431, 445] width 0 height 11
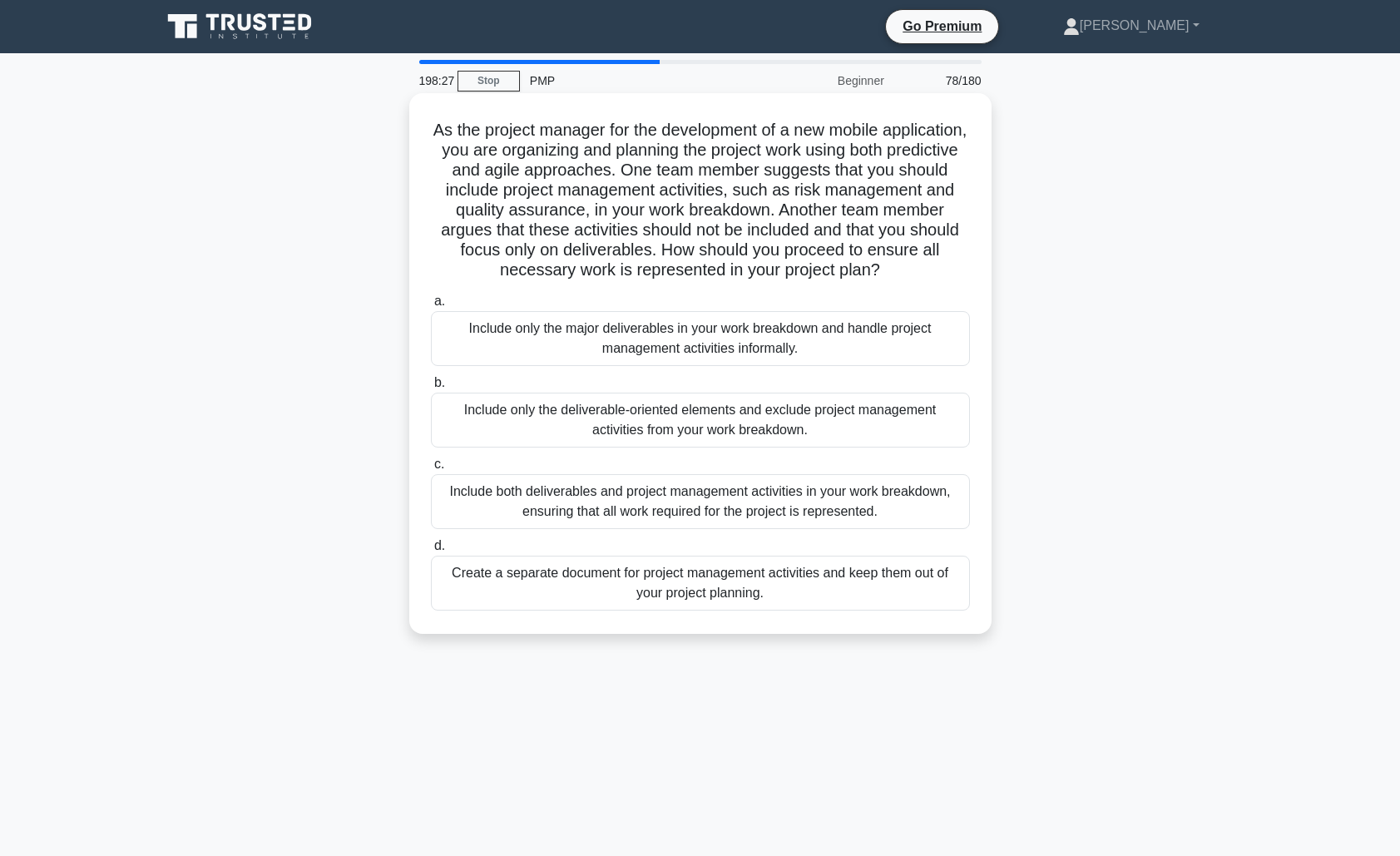
click at [730, 507] on div "Include both deliverables and project management activities in your work breakd…" at bounding box center [700, 501] width 539 height 54
click at [431, 470] on input "c. Include both deliverables and project management activities in your work bre…" at bounding box center [431, 464] width 0 height 11
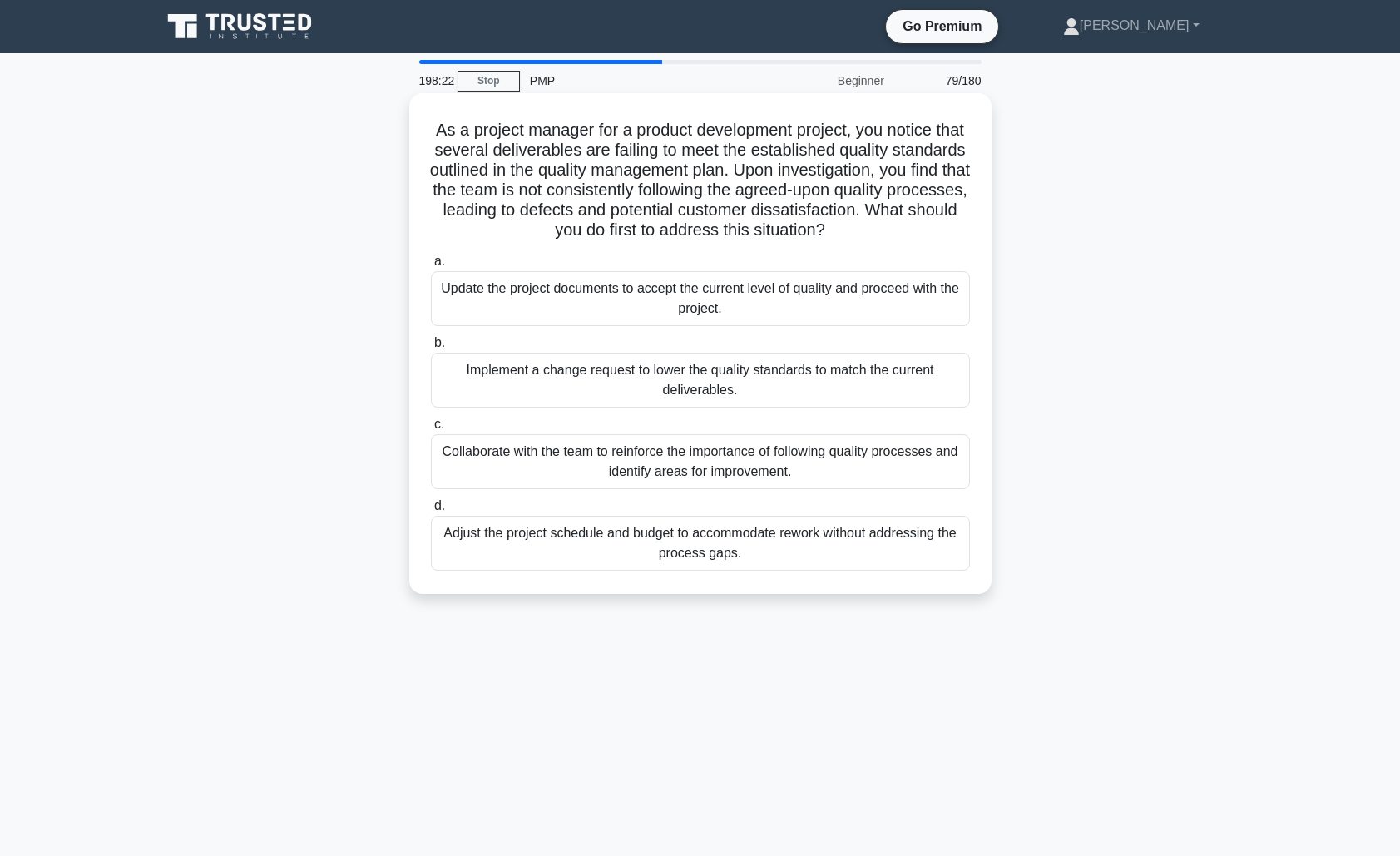
click at [774, 467] on div "Collaborate with the team to reinforce the importance of following quality proc…" at bounding box center [700, 461] width 539 height 54
click at [431, 430] on input "c. Collaborate with the team to reinforce the importance of following quality p…" at bounding box center [431, 425] width 0 height 11
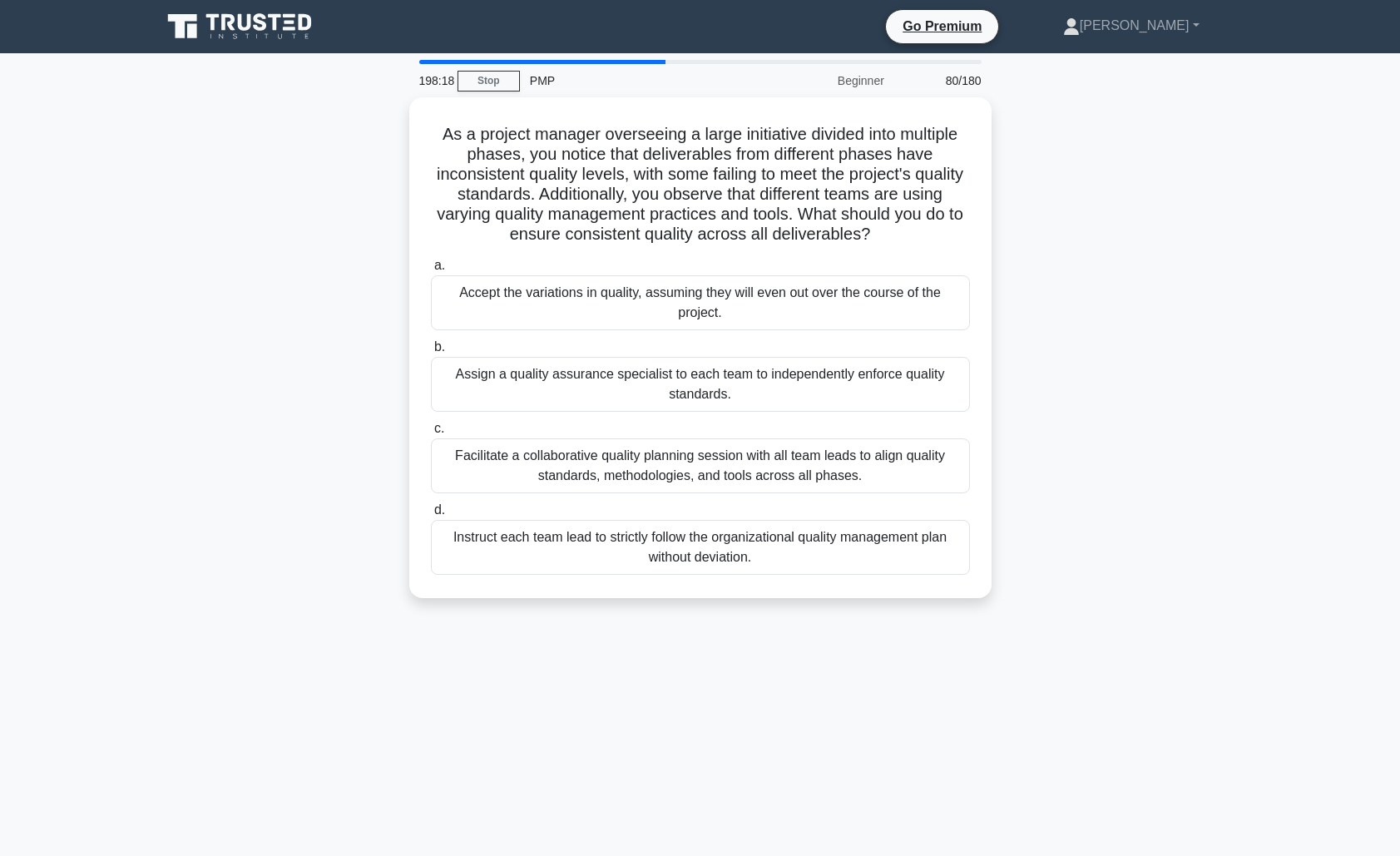
click at [774, 467] on div "Facilitate a collaborative quality planning session with all team leads to alig…" at bounding box center [700, 465] width 539 height 54
click at [431, 434] on input "c. Facilitate a collaborative quality planning session with all team leads to a…" at bounding box center [431, 429] width 0 height 11
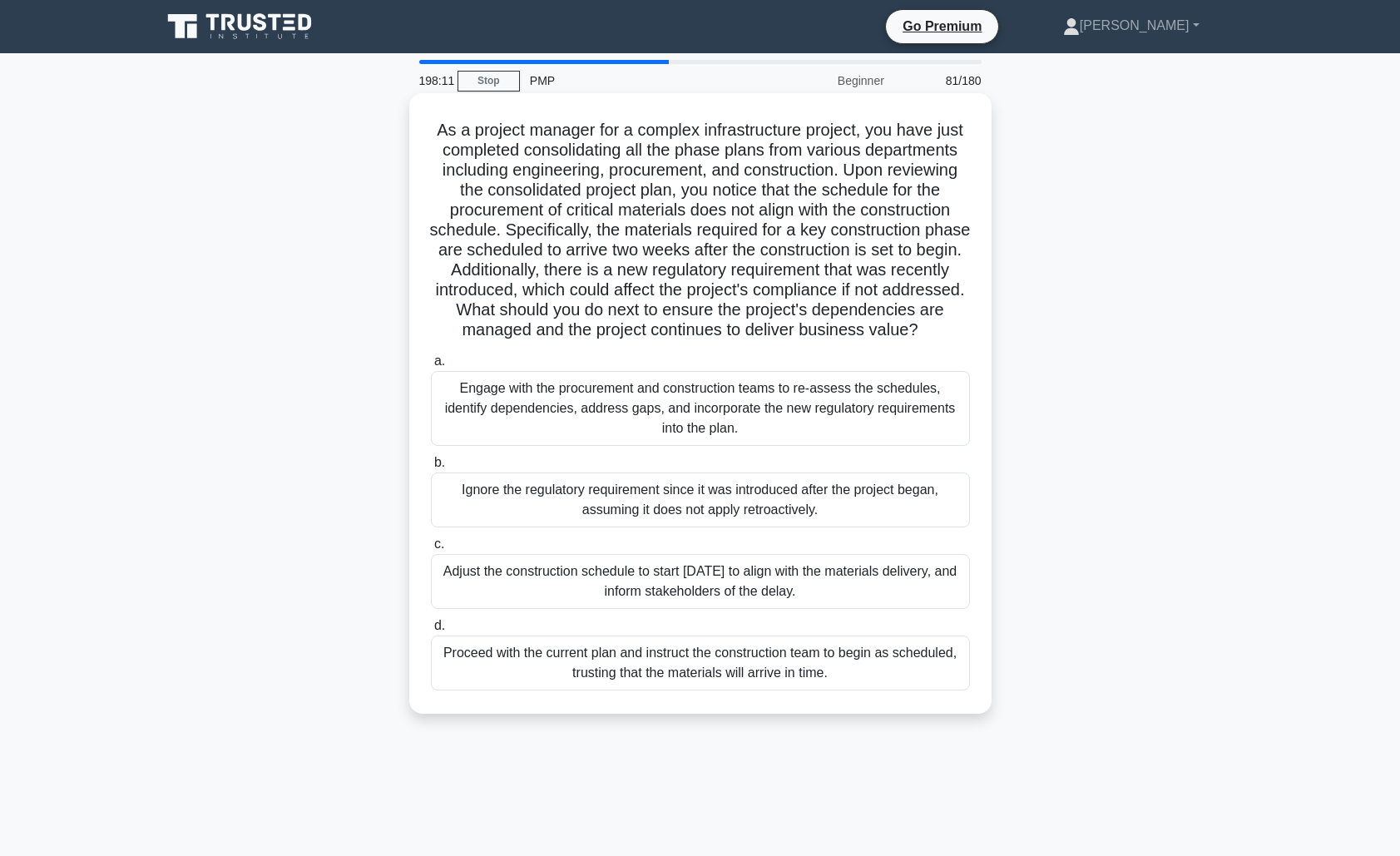
click at [752, 423] on div "Engage with the procurement and construction teams to re-assess the schedules, …" at bounding box center [700, 408] width 539 height 75
click at [431, 367] on input "a. Engage with the procurement and construction teams to re-assess the schedule…" at bounding box center [431, 362] width 0 height 11
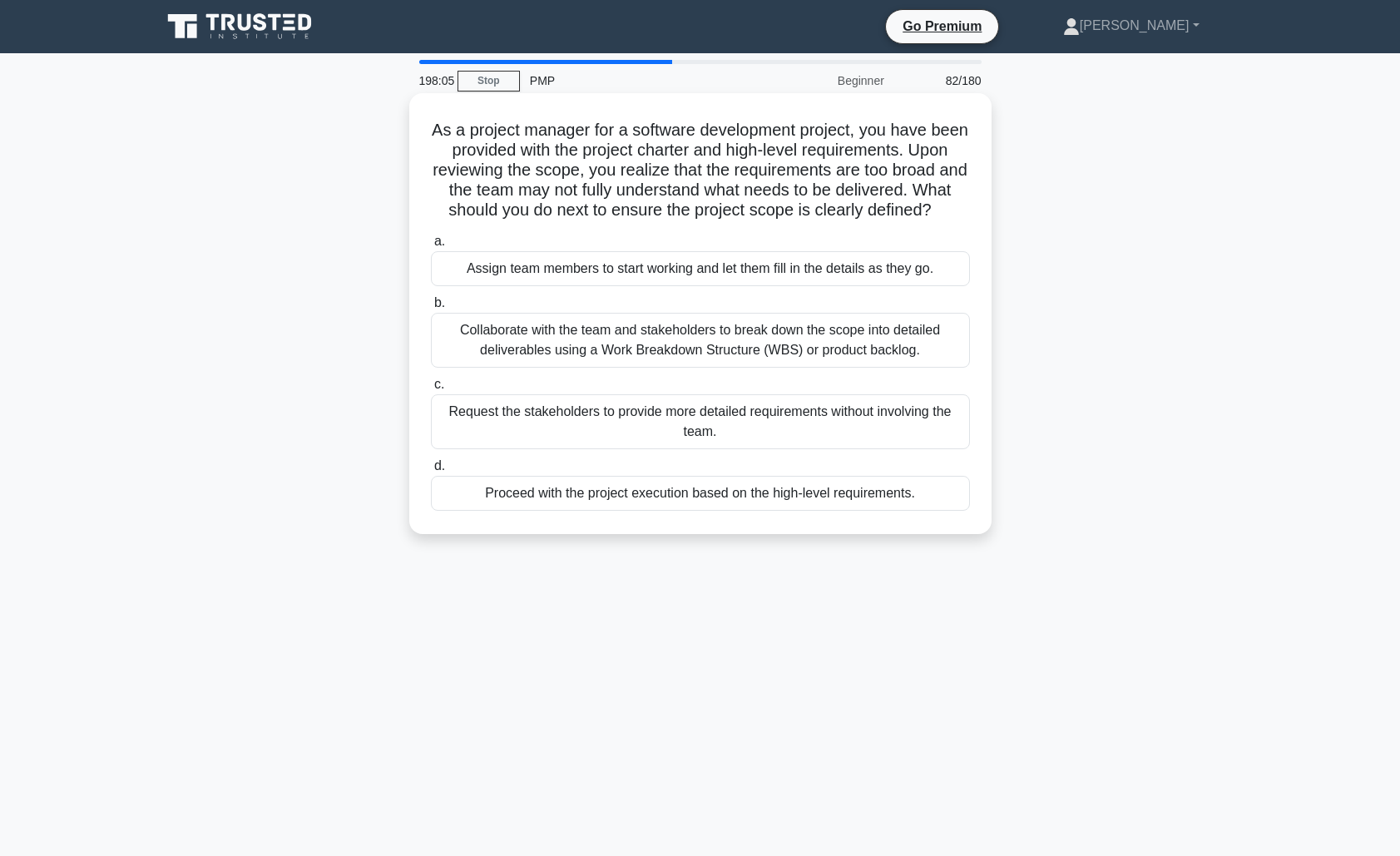
click at [728, 344] on div "Collaborate with the team and stakeholders to break down the scope into detaile…" at bounding box center [700, 340] width 539 height 54
click at [431, 308] on input "b. Collaborate with the team and stakeholders to break down the scope into deta…" at bounding box center [431, 304] width 0 height 11
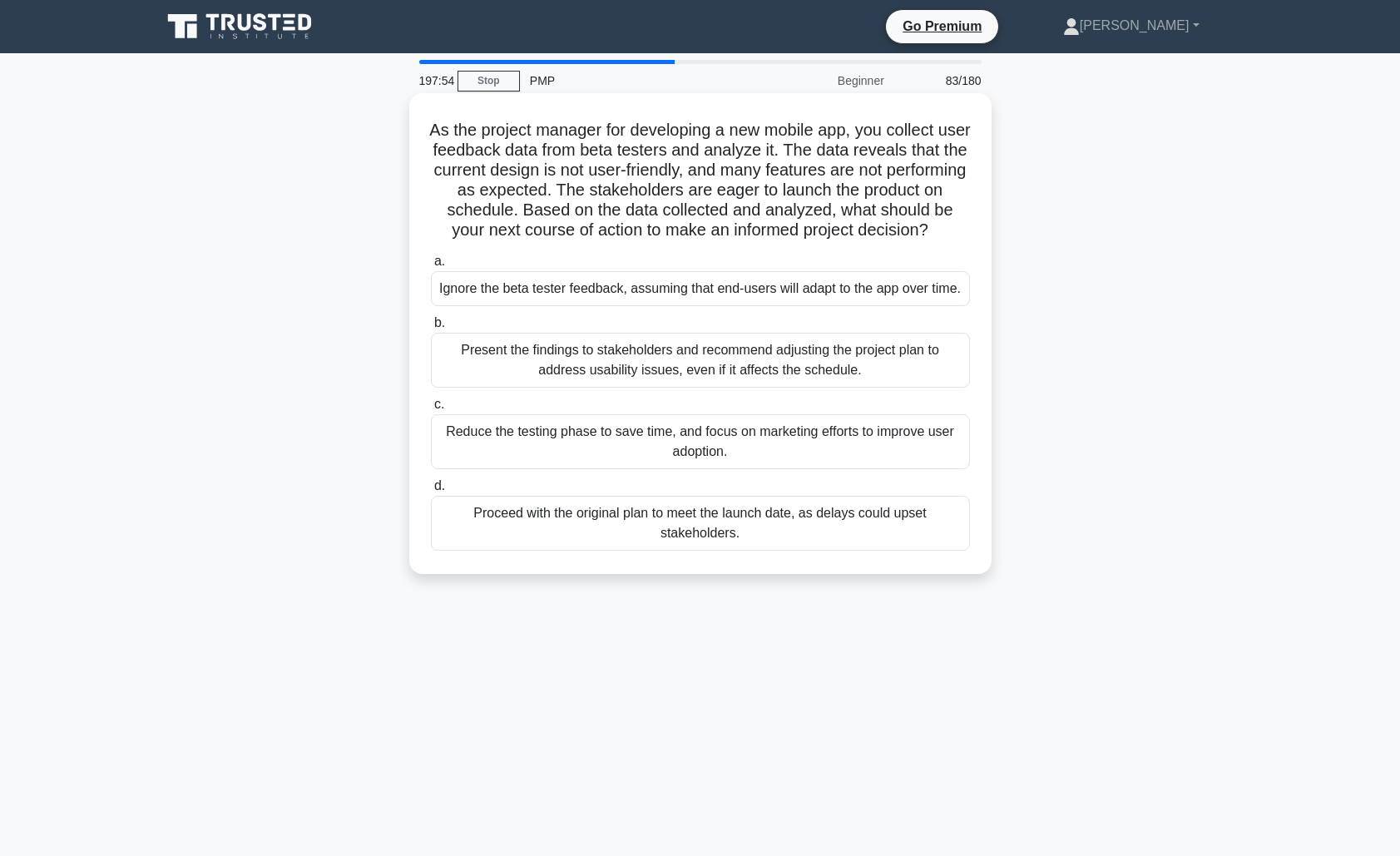
click at [791, 388] on div "Present the findings to stakeholders and recommend adjusting the project plan t…" at bounding box center [700, 359] width 539 height 54
click at [431, 329] on input "b. Present the findings to stakeholders and recommend adjusting the project pla…" at bounding box center [431, 323] width 0 height 11
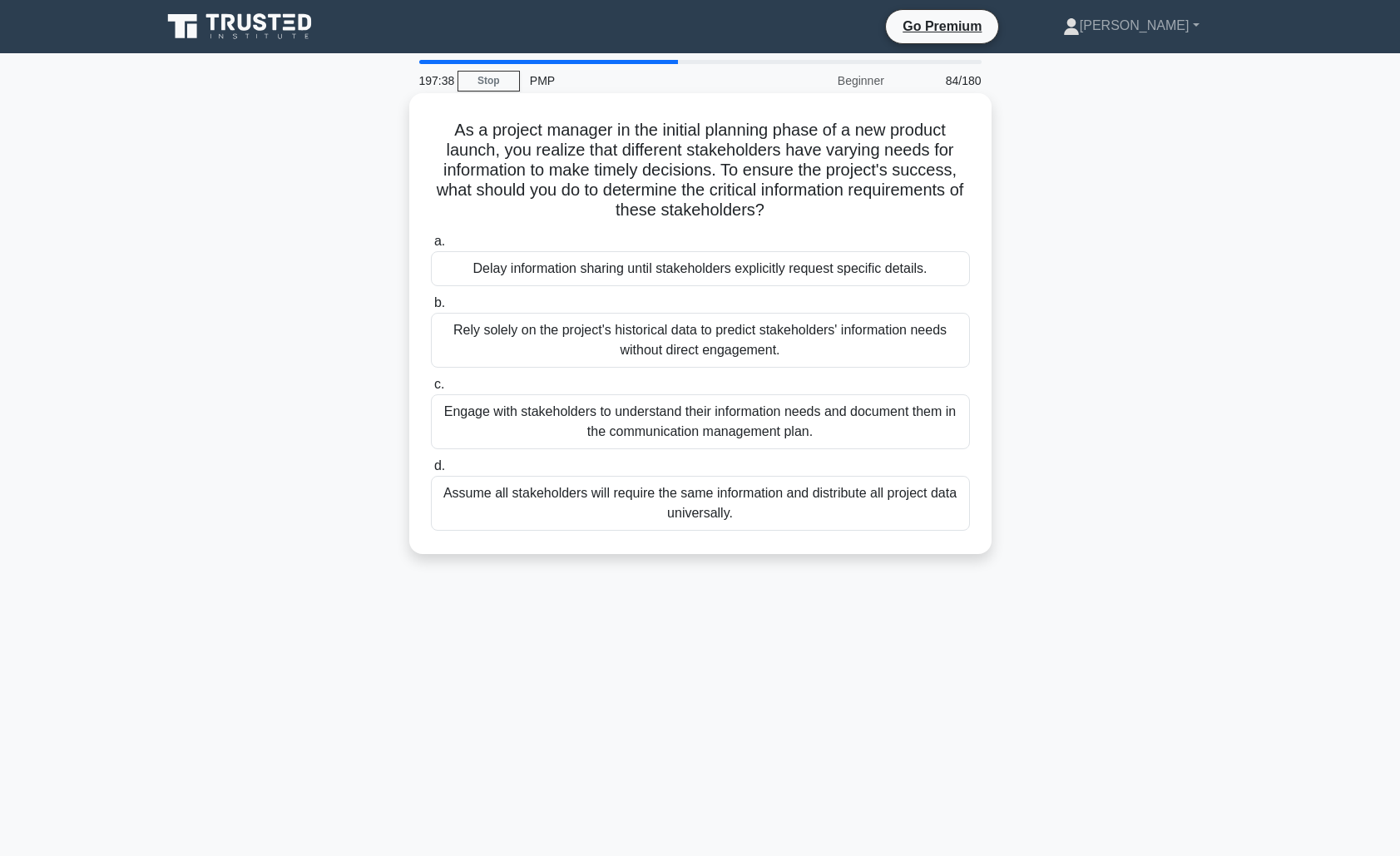
click at [832, 421] on div "Engage with stakeholders to understand their information needs and document the…" at bounding box center [700, 421] width 539 height 54
click at [431, 391] on input "c. Engage with stakeholders to understand their information needs and document …" at bounding box center [431, 385] width 0 height 11
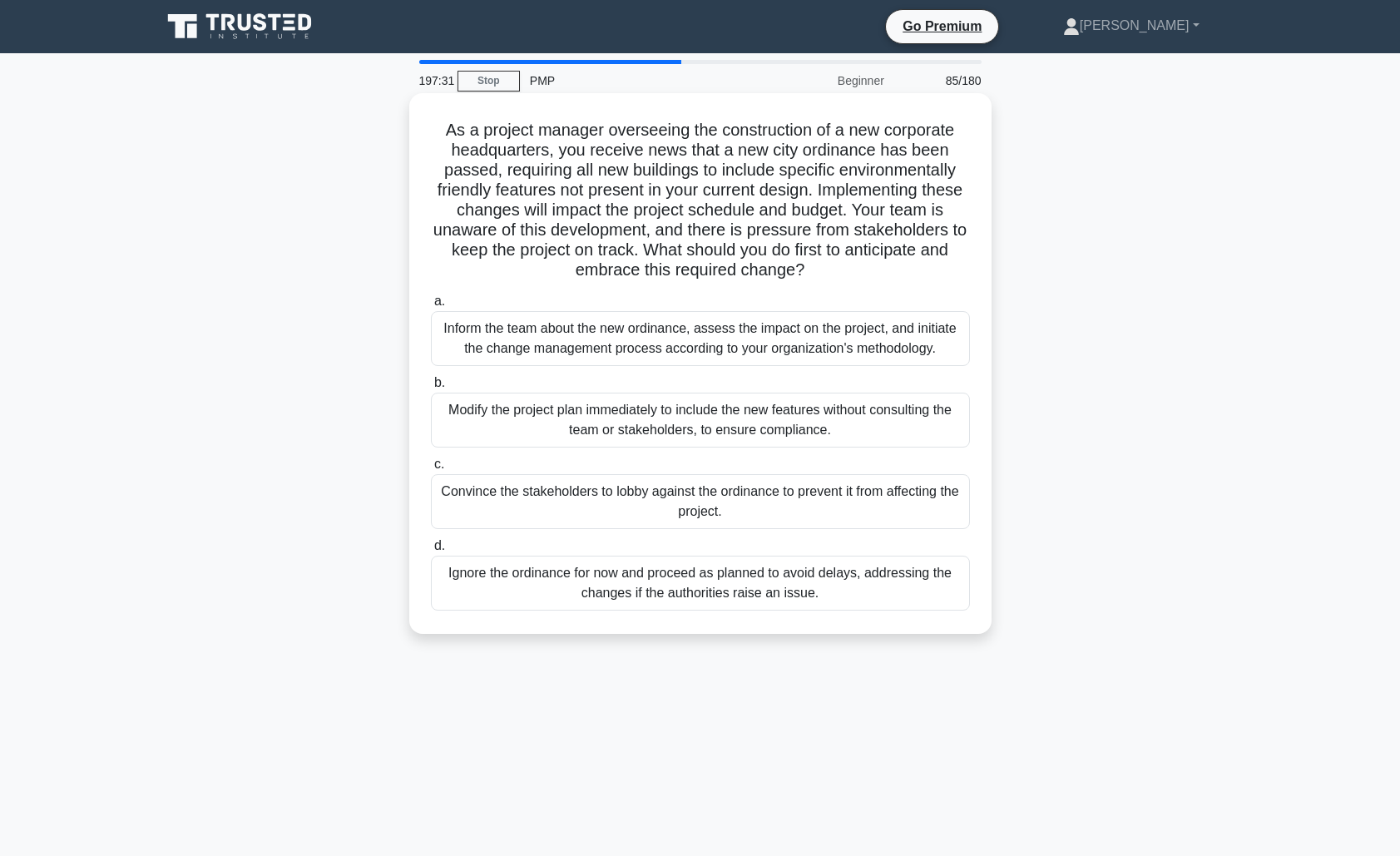
click at [808, 341] on div "Inform the team about the new ordinance, assess the impact on the project, and …" at bounding box center [700, 338] width 539 height 54
click at [431, 307] on input "a. Inform the team about the new ordinance, assess the impact on the project, a…" at bounding box center [431, 302] width 0 height 11
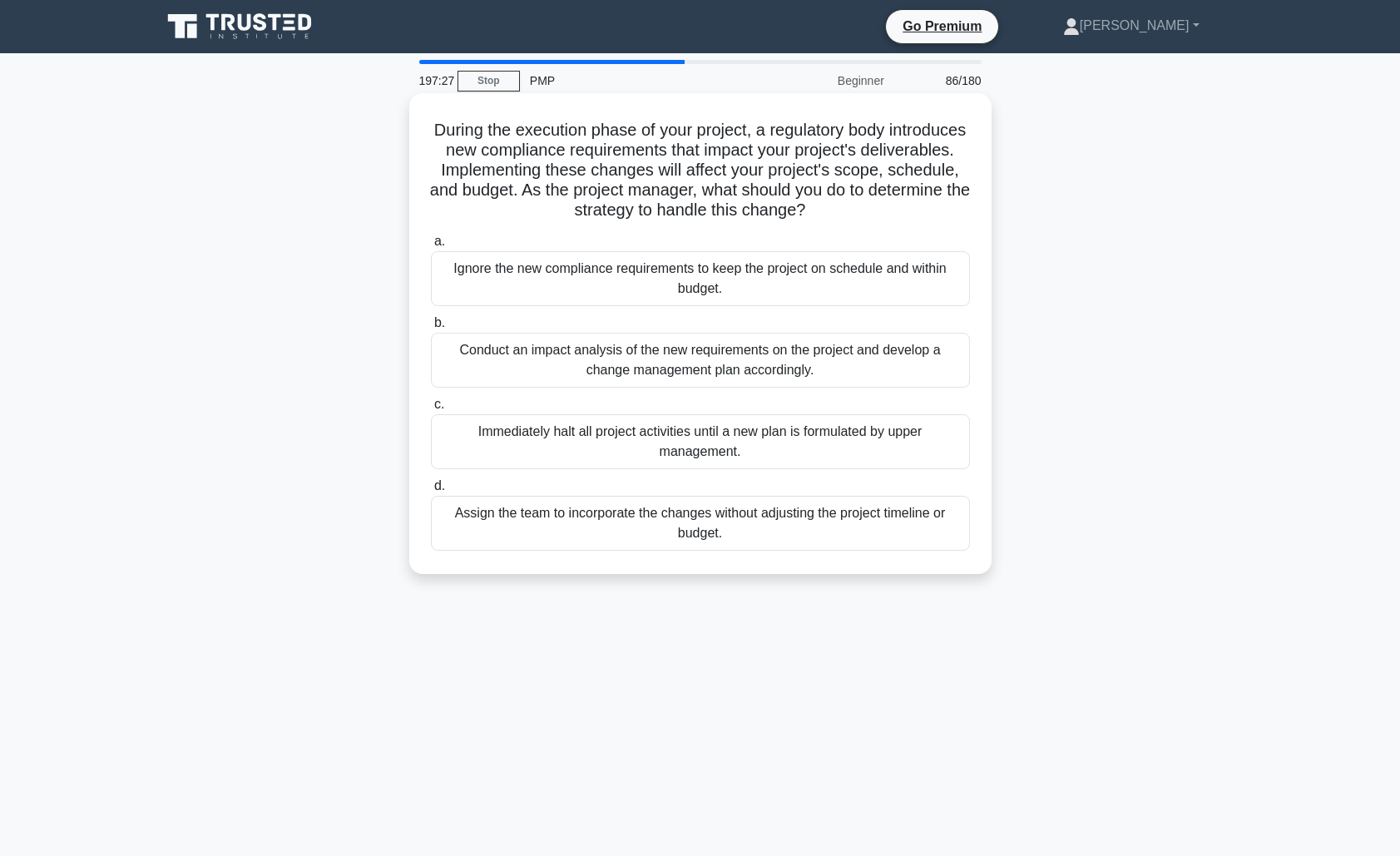
click at [826, 374] on div "Conduct an impact analysis of the new requirements on the project and develop a…" at bounding box center [700, 359] width 539 height 54
click at [431, 329] on input "b. Conduct an impact analysis of the new requirements on the project and develo…" at bounding box center [431, 323] width 0 height 11
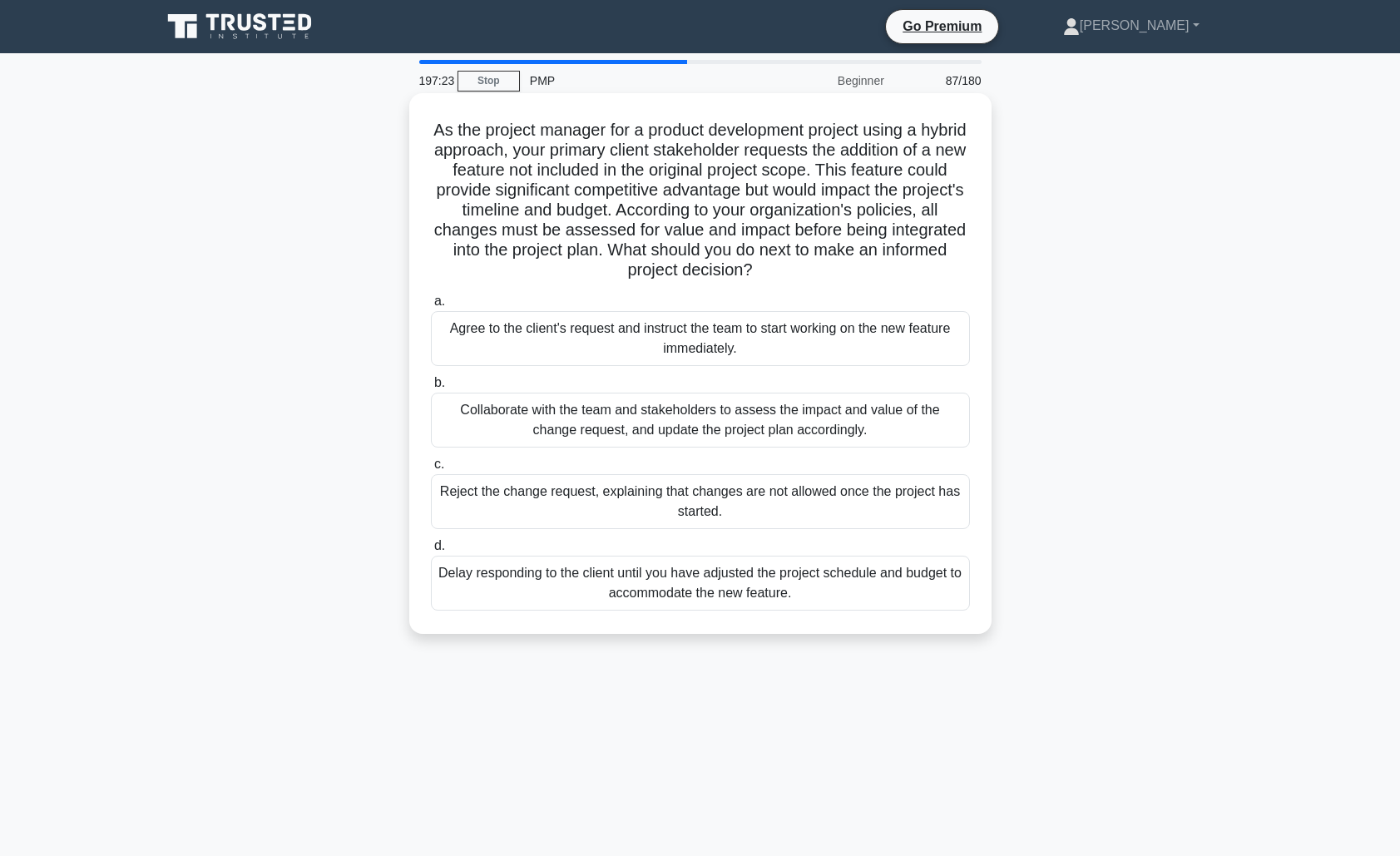
click at [836, 416] on div "Collaborate with the team and stakeholders to assess the impact and value of th…" at bounding box center [700, 419] width 539 height 54
click at [431, 389] on input "b. Collaborate with the team and stakeholders to assess the impact and value of…" at bounding box center [431, 383] width 0 height 11
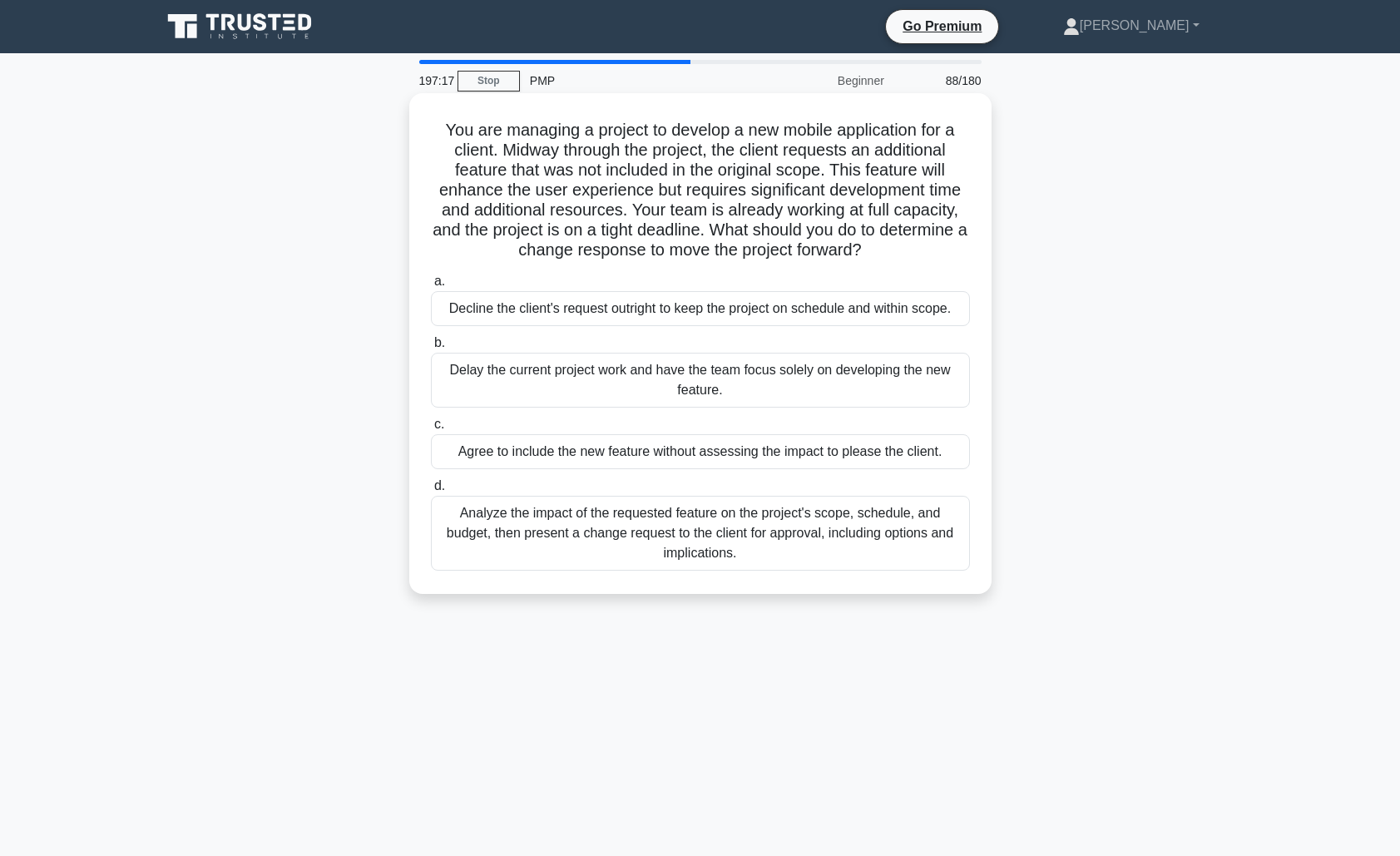
click at [839, 523] on div "Analyze the impact of the requested feature on the project's scope, schedule, a…" at bounding box center [700, 533] width 539 height 75
click at [431, 492] on input "d. Analyze the impact of the requested feature on the project's scope, schedule…" at bounding box center [431, 487] width 0 height 11
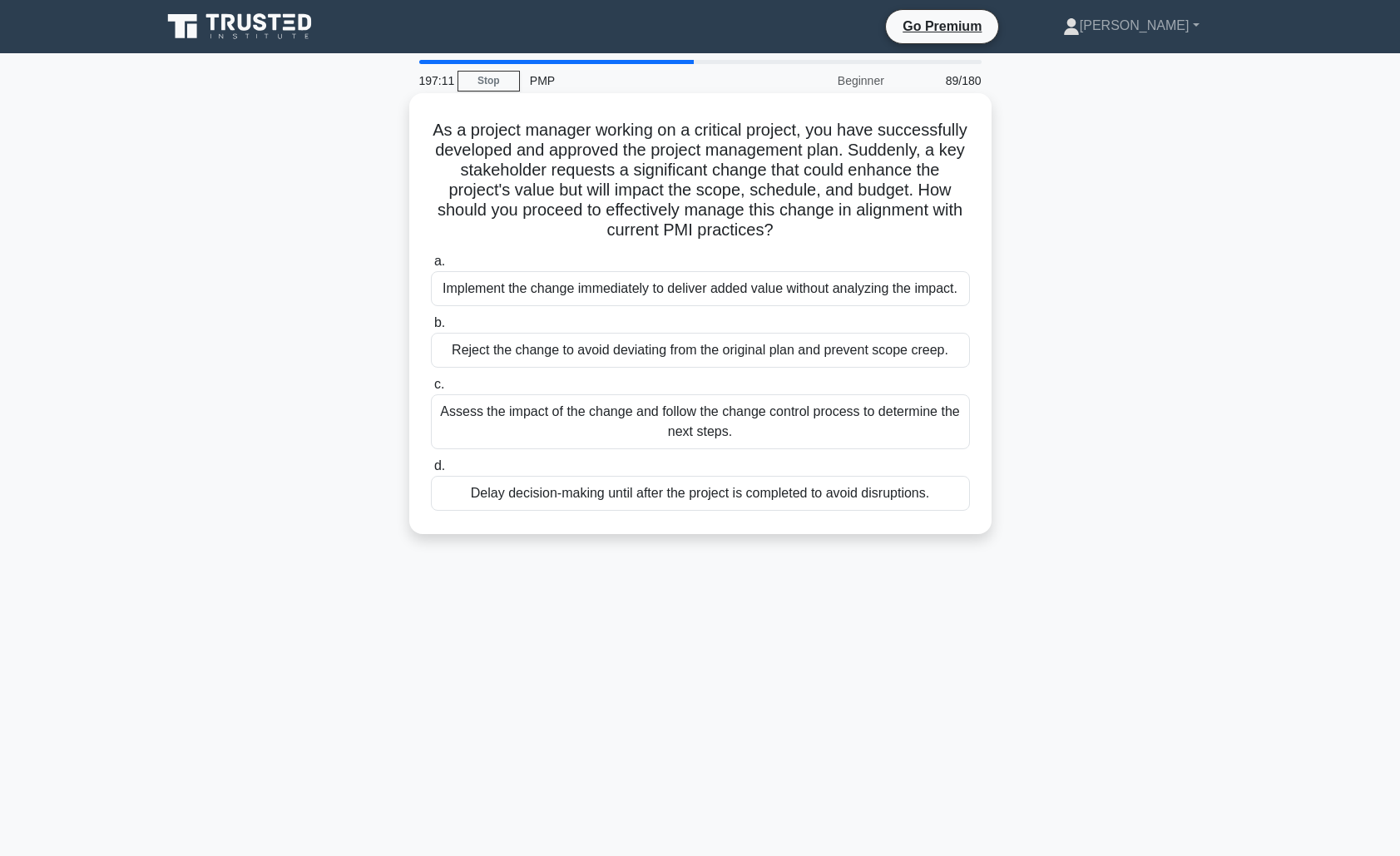
click at [820, 435] on div "Assess the impact of the change and follow the change control process to determ…" at bounding box center [700, 421] width 539 height 54
click at [431, 391] on input "c. Assess the impact of the change and follow the change control process to det…" at bounding box center [431, 385] width 0 height 11
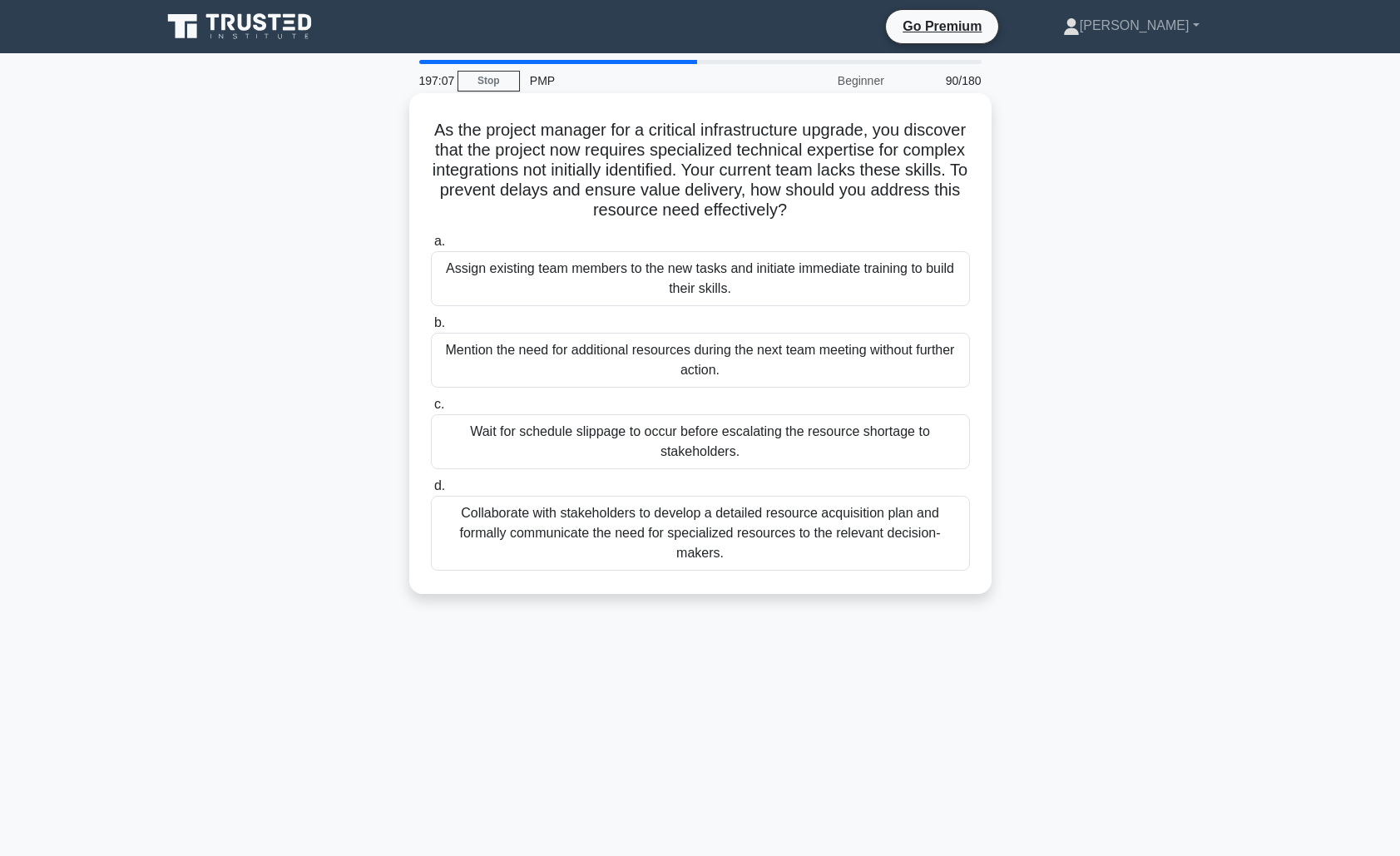
click at [807, 518] on div "Collaborate with stakeholders to develop a detailed resource acquisition plan a…" at bounding box center [700, 533] width 539 height 75
click at [431, 492] on input "d. Collaborate with stakeholders to develop a detailed resource acquisition pla…" at bounding box center [431, 487] width 0 height 11
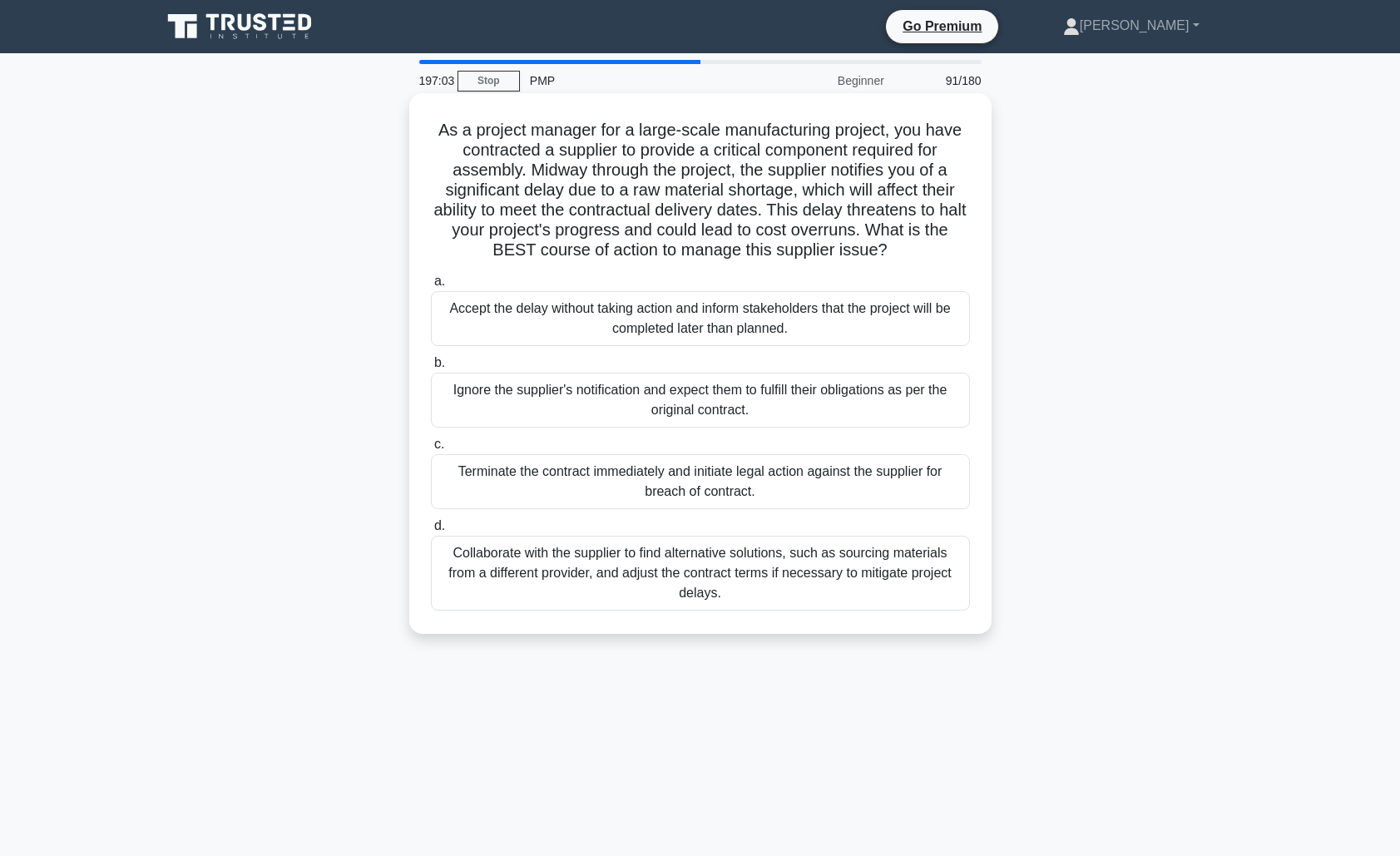
click at [788, 570] on div "Collaborate with the supplier to find alternative solutions, such as sourcing m…" at bounding box center [700, 573] width 539 height 75
click at [431, 532] on input "d. Collaborate with the supplier to find alternative solutions, such as sourcin…" at bounding box center [431, 526] width 0 height 11
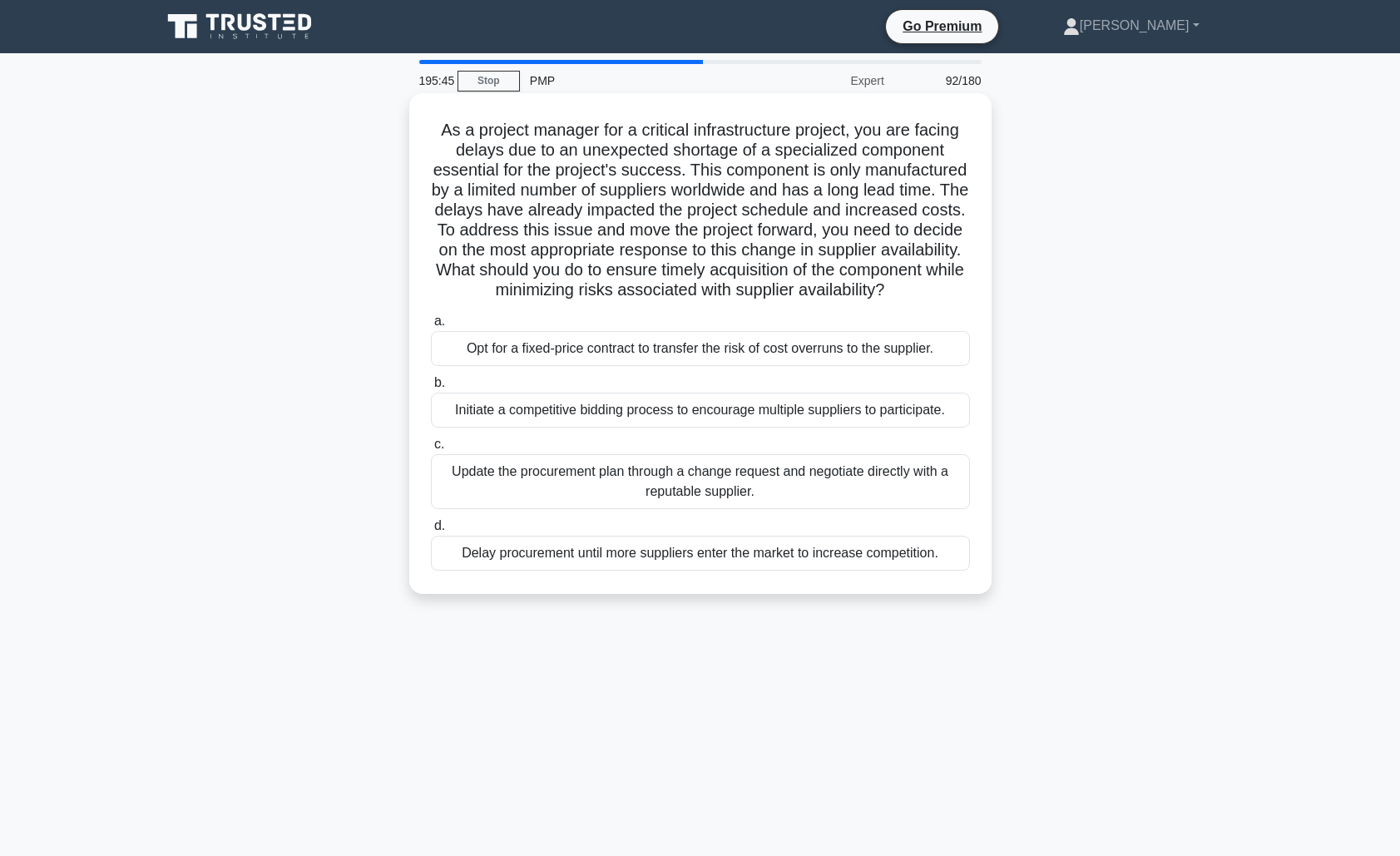
click at [770, 491] on div "Update the procurement plan through a change request and negotiate directly wit…" at bounding box center [700, 481] width 539 height 54
click at [431, 451] on input "c. Update the procurement plan through a change request and negotiate directly …" at bounding box center [431, 445] width 0 height 11
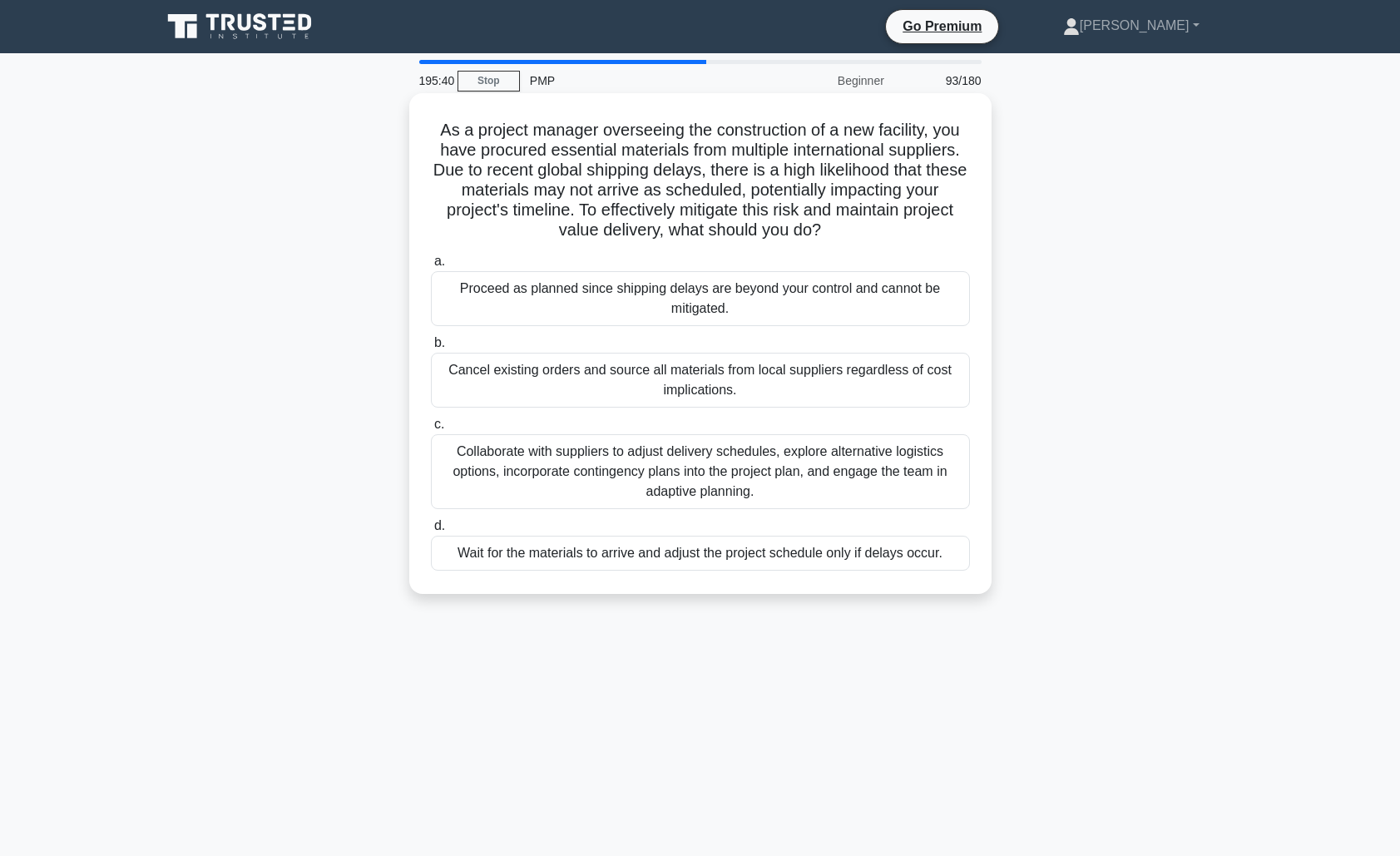
click at [896, 476] on div "Collaborate with suppliers to adjust delivery schedules, explore alternative lo…" at bounding box center [700, 471] width 539 height 75
click at [431, 430] on input "c. Collaborate with suppliers to adjust delivery schedules, explore alternative…" at bounding box center [431, 425] width 0 height 11
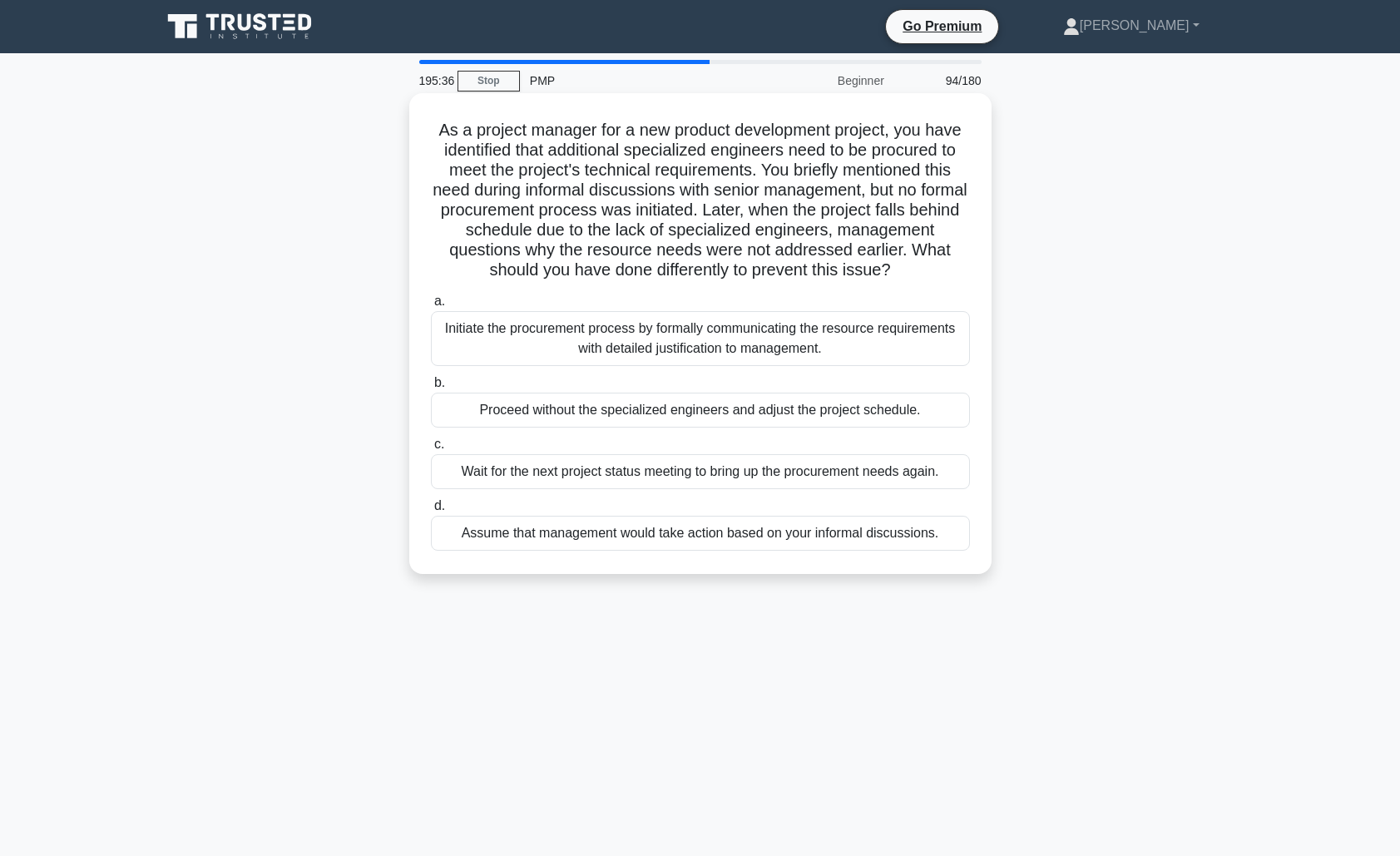
click at [902, 356] on div "Initiate the procurement process by formally communicating the resource require…" at bounding box center [700, 338] width 539 height 54
click at [431, 307] on input "a. Initiate the procurement process by formally communicating the resource requ…" at bounding box center [431, 302] width 0 height 11
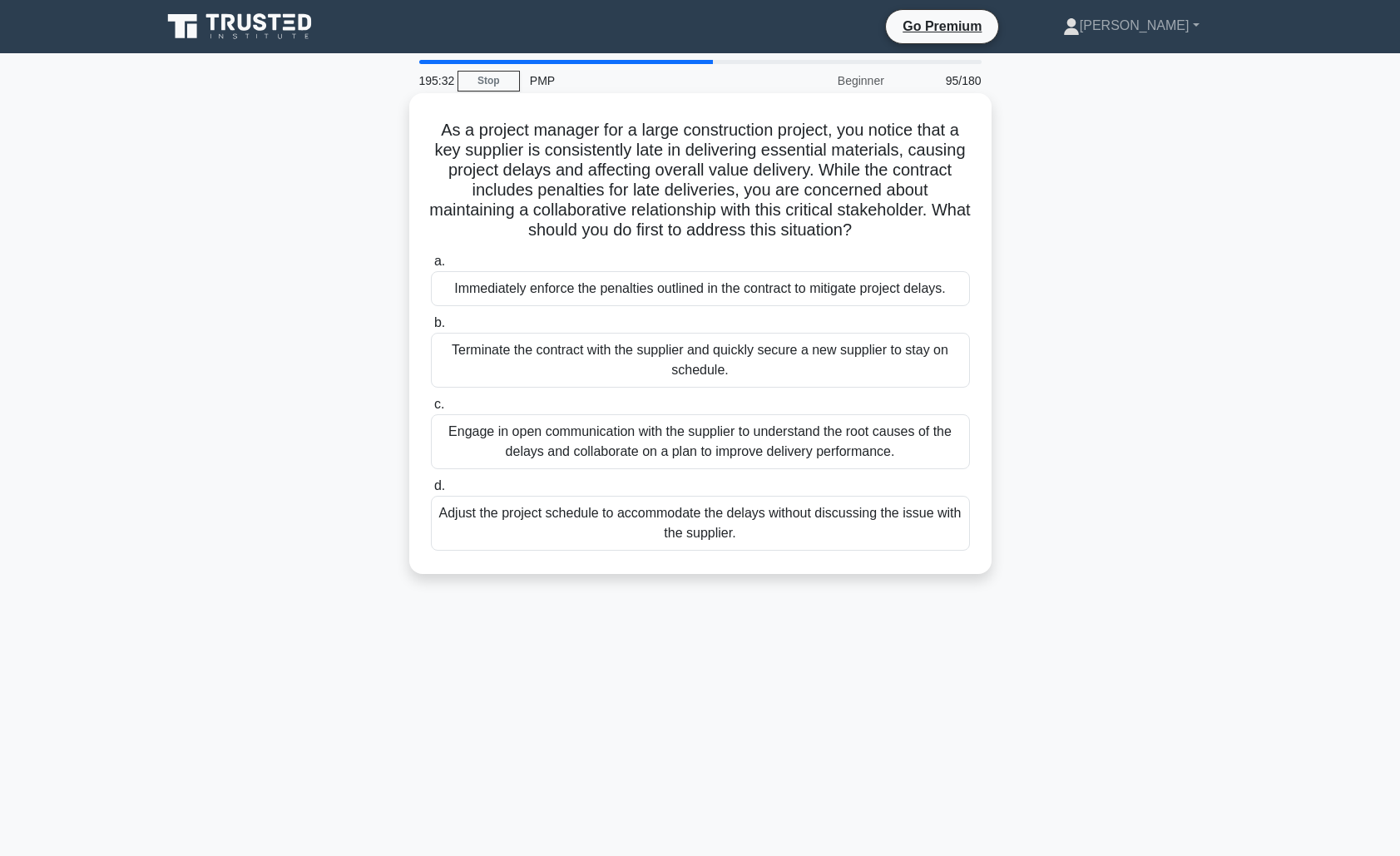
click at [885, 447] on div "Engage in open communication with the supplier to understand the root causes of…" at bounding box center [700, 441] width 539 height 54
click at [431, 410] on input "c. Engage in open communication with the supplier to understand the root causes…" at bounding box center [431, 405] width 0 height 11
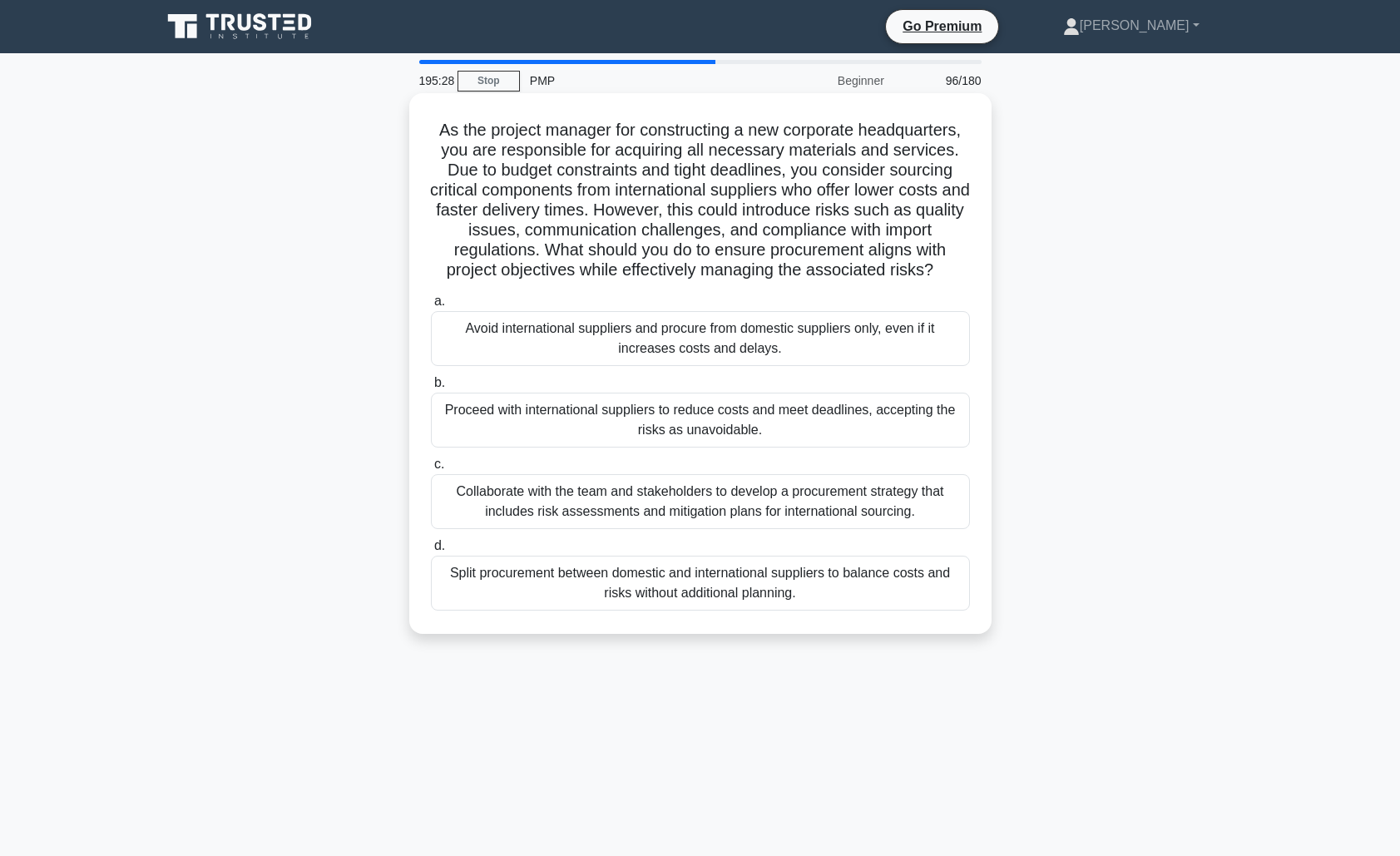
click at [856, 507] on div "Collaborate with the team and stakeholders to develop a procurement strategy th…" at bounding box center [700, 501] width 539 height 54
click at [431, 470] on input "c. Collaborate with the team and stakeholders to develop a procurement strategy…" at bounding box center [431, 464] width 0 height 11
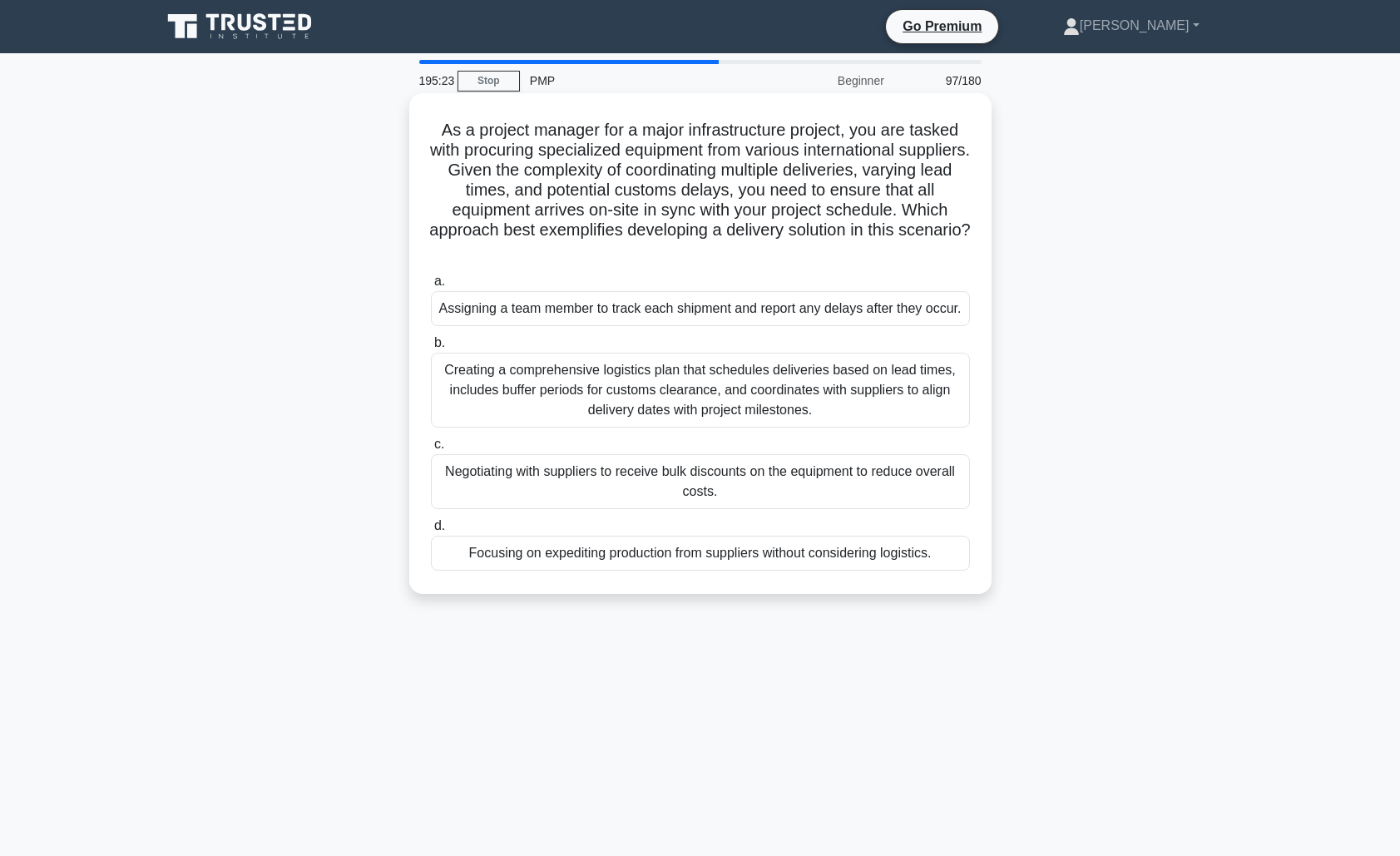
click at [836, 410] on div "Creating a comprehensive logistics plan that schedules deliveries based on lead…" at bounding box center [700, 390] width 539 height 75
click at [431, 349] on input "b. Creating a comprehensive logistics plan that schedules deliveries based on l…" at bounding box center [431, 344] width 0 height 11
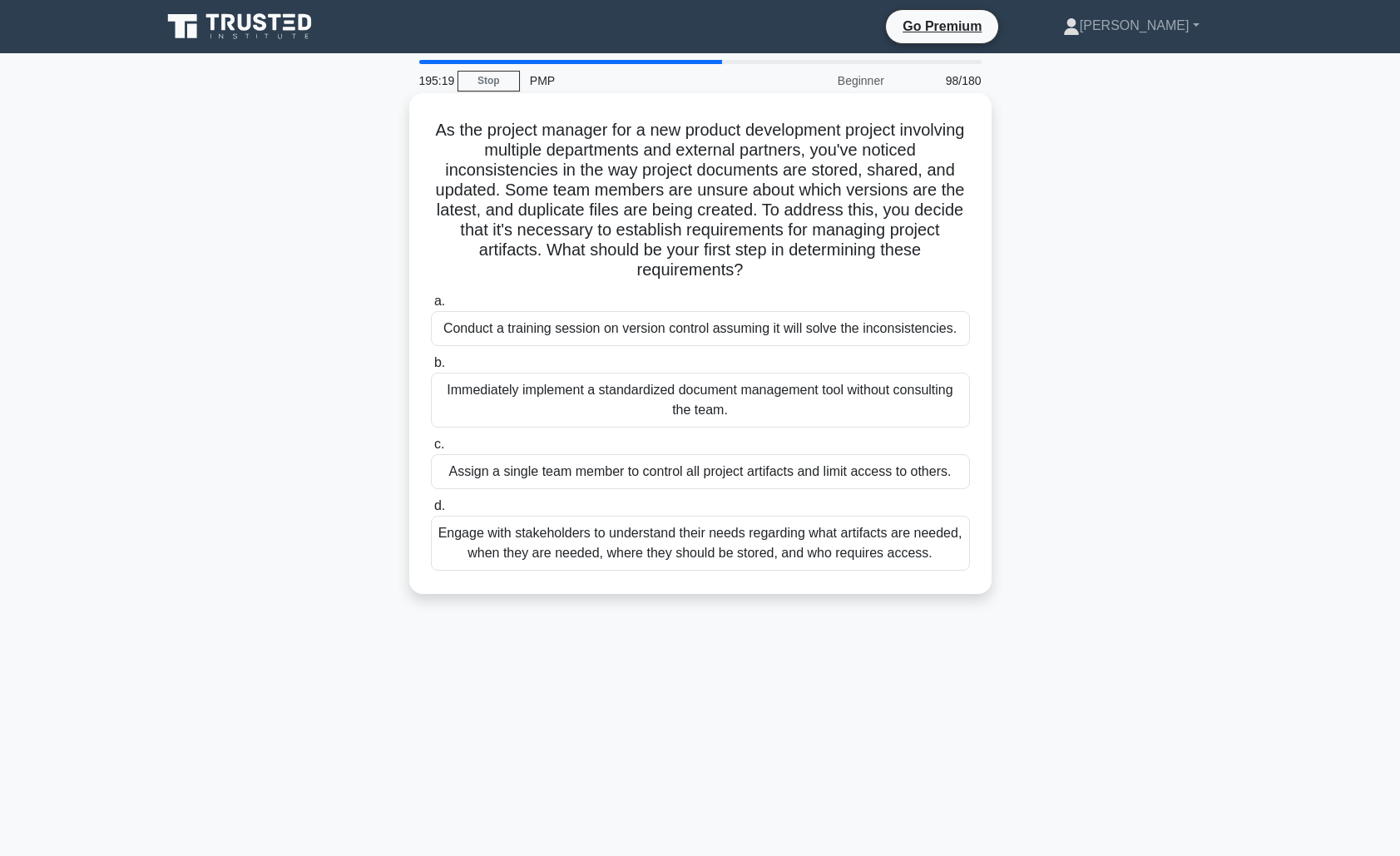
click at [839, 543] on div "Engage with stakeholders to understand their needs regarding what artifacts are…" at bounding box center [700, 543] width 539 height 54
click at [431, 512] on input "d. Engage with stakeholders to understand their needs regarding what artifacts …" at bounding box center [431, 506] width 0 height 11
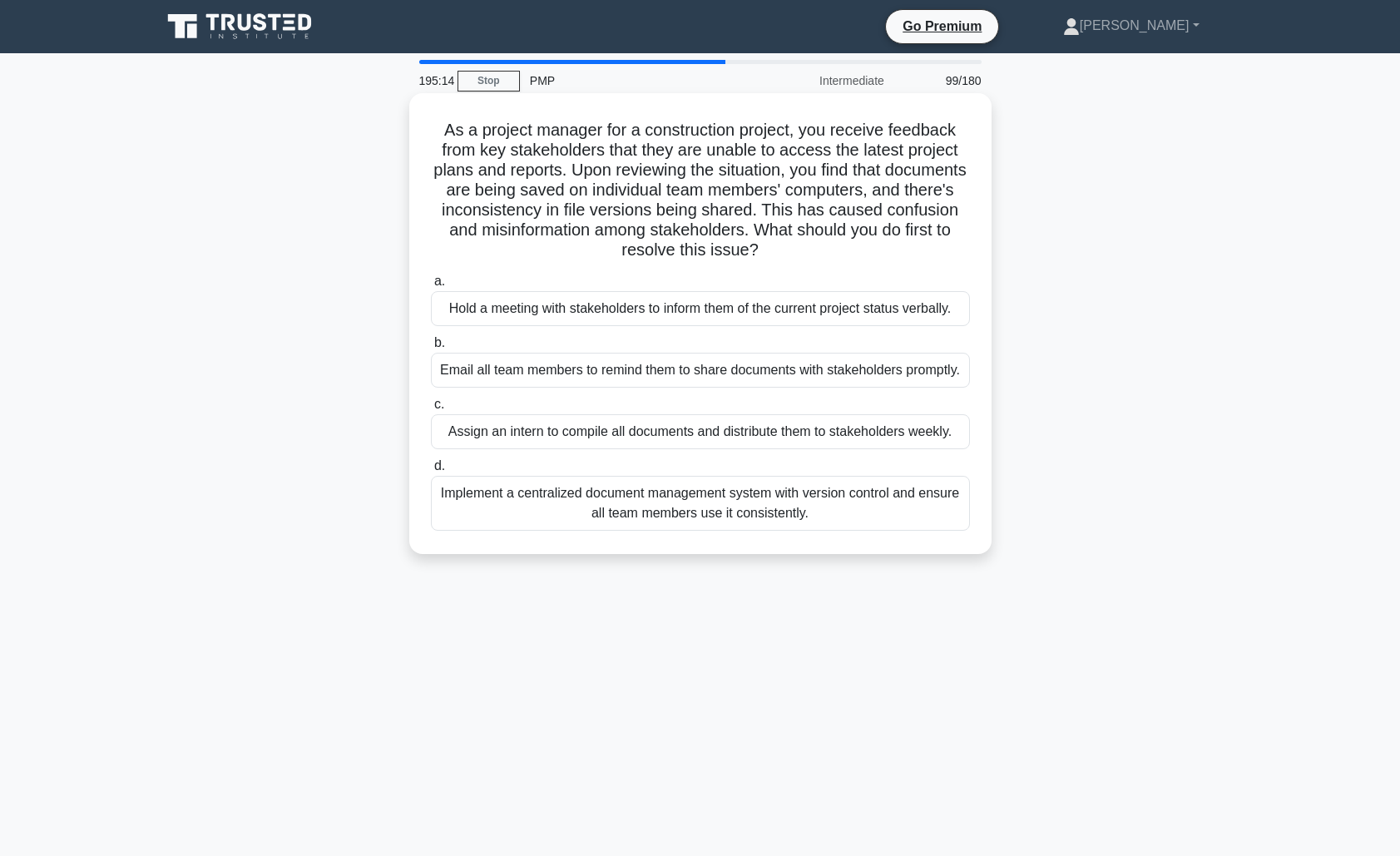
click at [848, 512] on div "Implement a centralized document management system with version control and ens…" at bounding box center [700, 502] width 539 height 54
click at [431, 472] on input "d. Implement a centralized document management system with version control and …" at bounding box center [431, 466] width 0 height 11
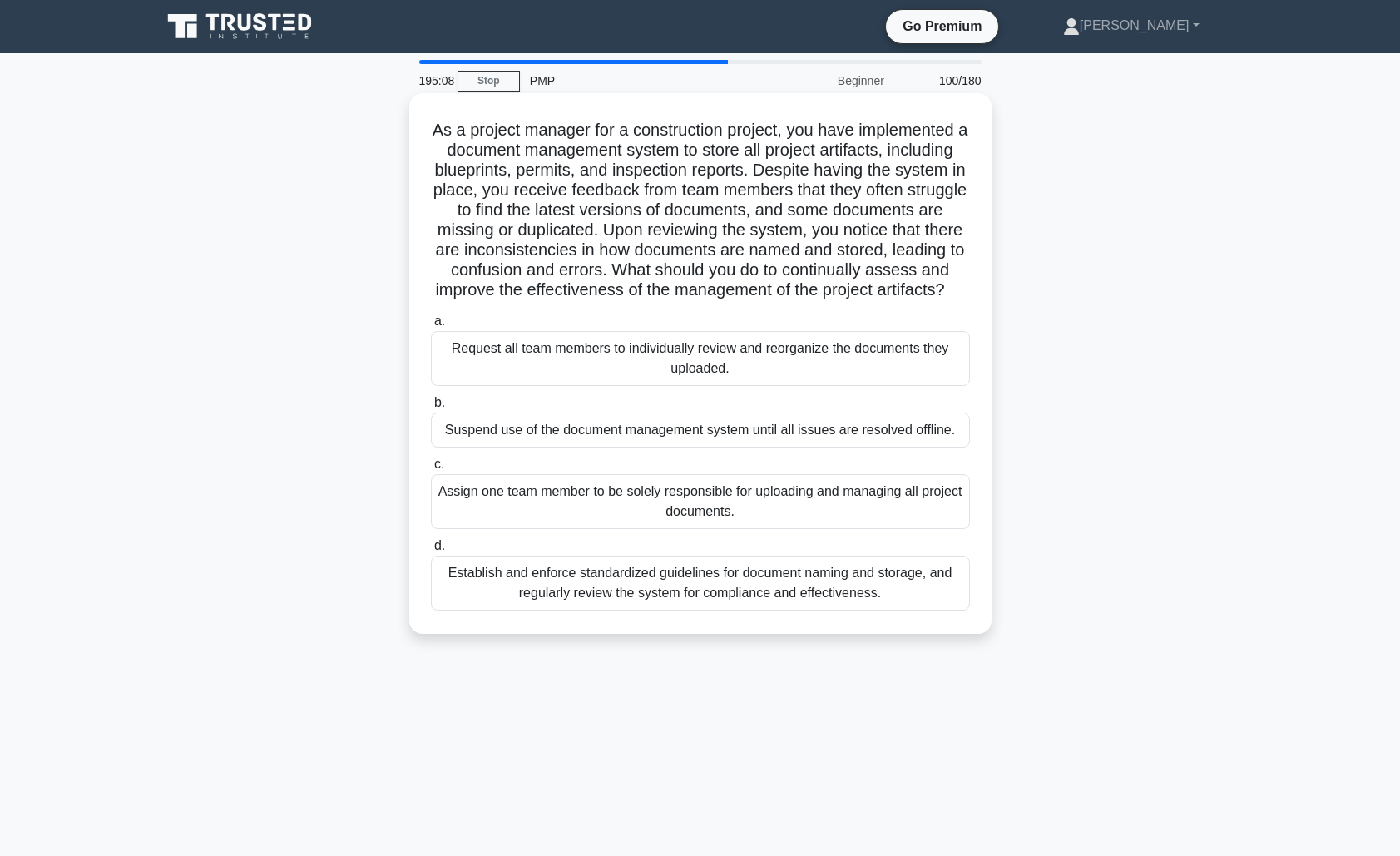
click at [845, 585] on div "Establish and enforce standardized guidelines for document naming and storage, …" at bounding box center [700, 583] width 539 height 54
click at [431, 551] on input "d. Establish and enforce standardized guidelines for document naming and storag…" at bounding box center [431, 547] width 0 height 11
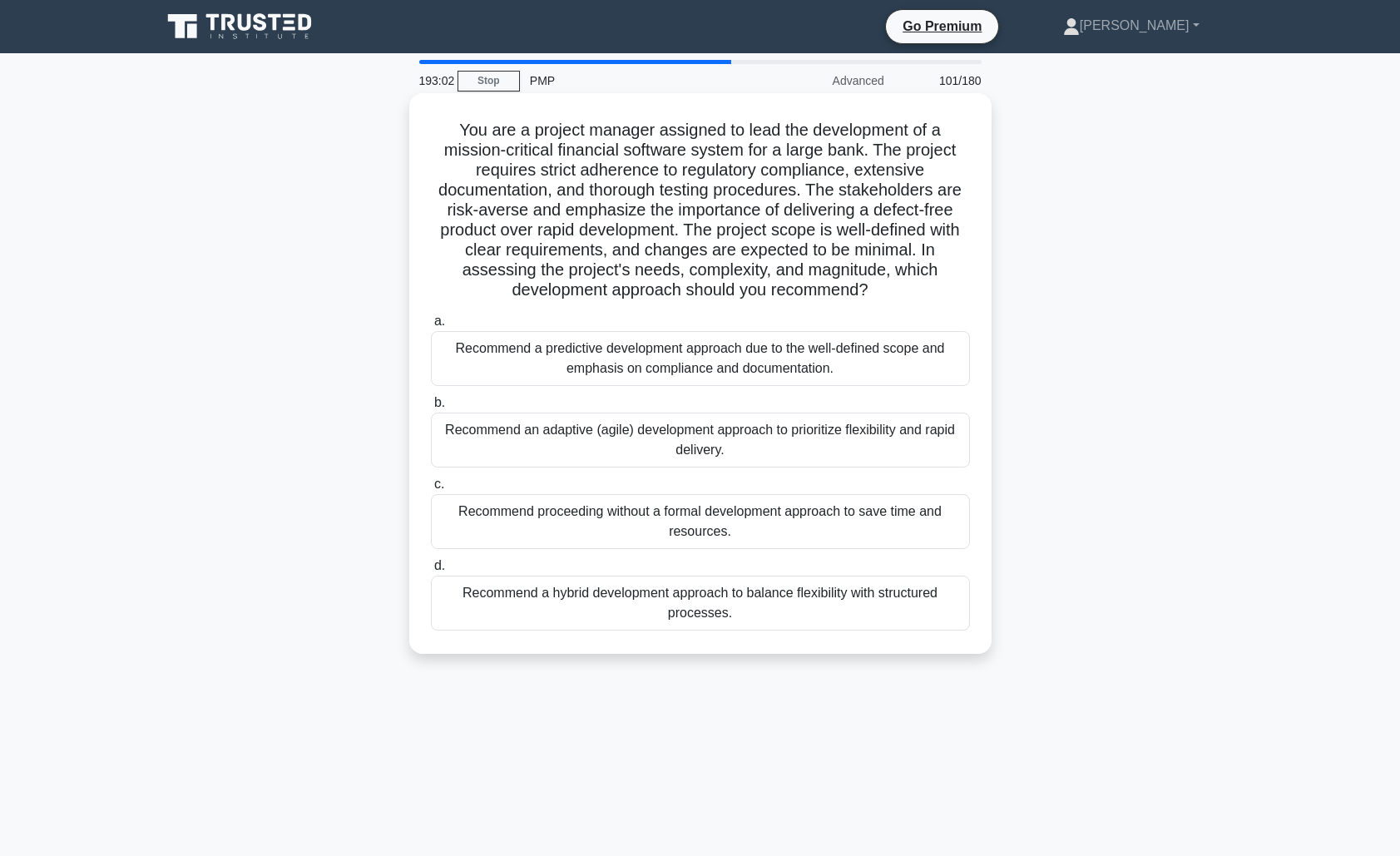
click at [780, 362] on div "Recommend a predictive development approach due to the well-defined scope and e…" at bounding box center [700, 358] width 539 height 54
click at [431, 327] on input "a. Recommend a predictive development approach due to the well-defined scope an…" at bounding box center [431, 321] width 0 height 11
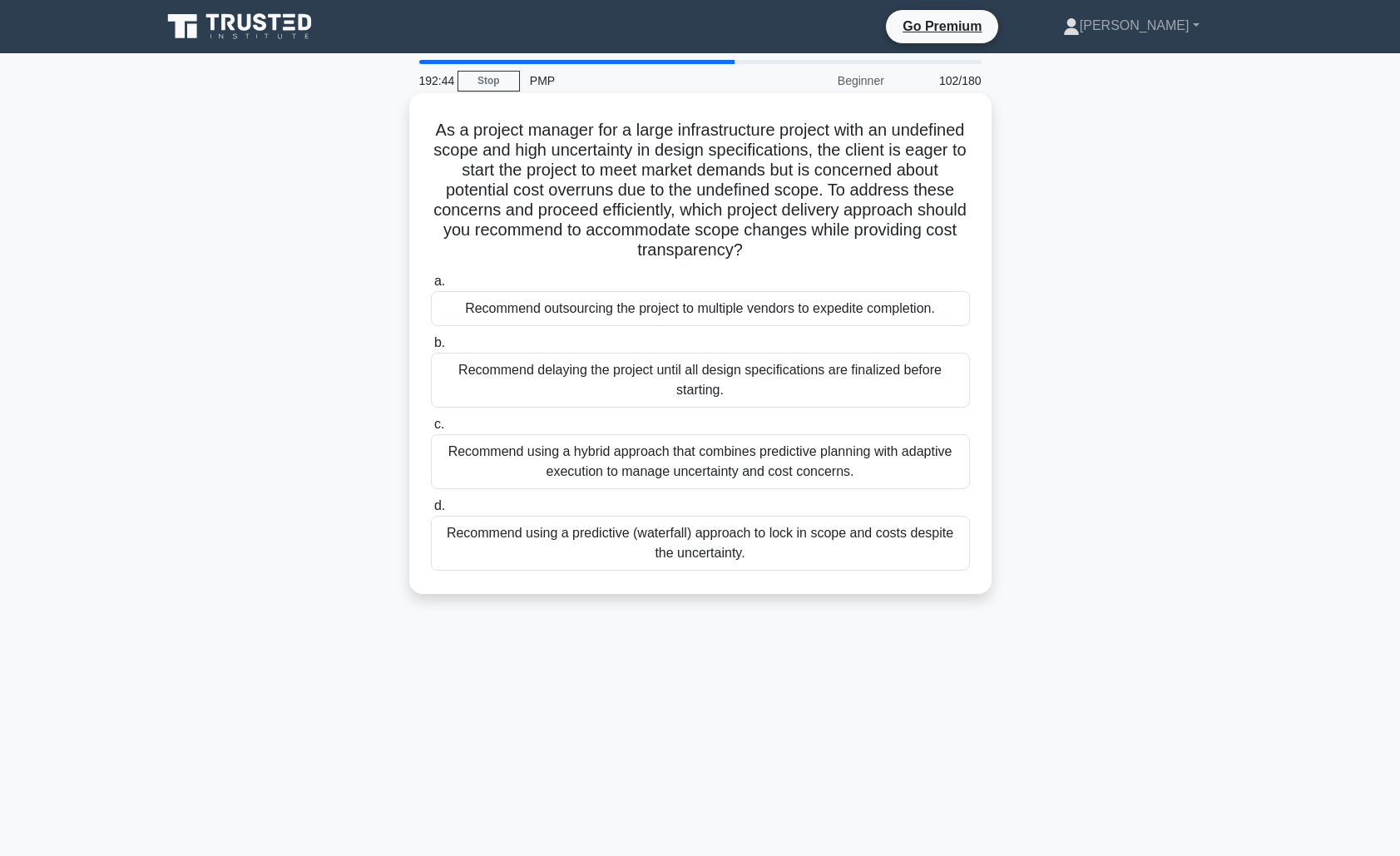
click at [775, 476] on div "Recommend using a hybrid approach that combines predictive planning with adapti…" at bounding box center [700, 461] width 539 height 54
click at [431, 430] on input "c. Recommend using a hybrid approach that combines predictive planning with ada…" at bounding box center [431, 425] width 0 height 11
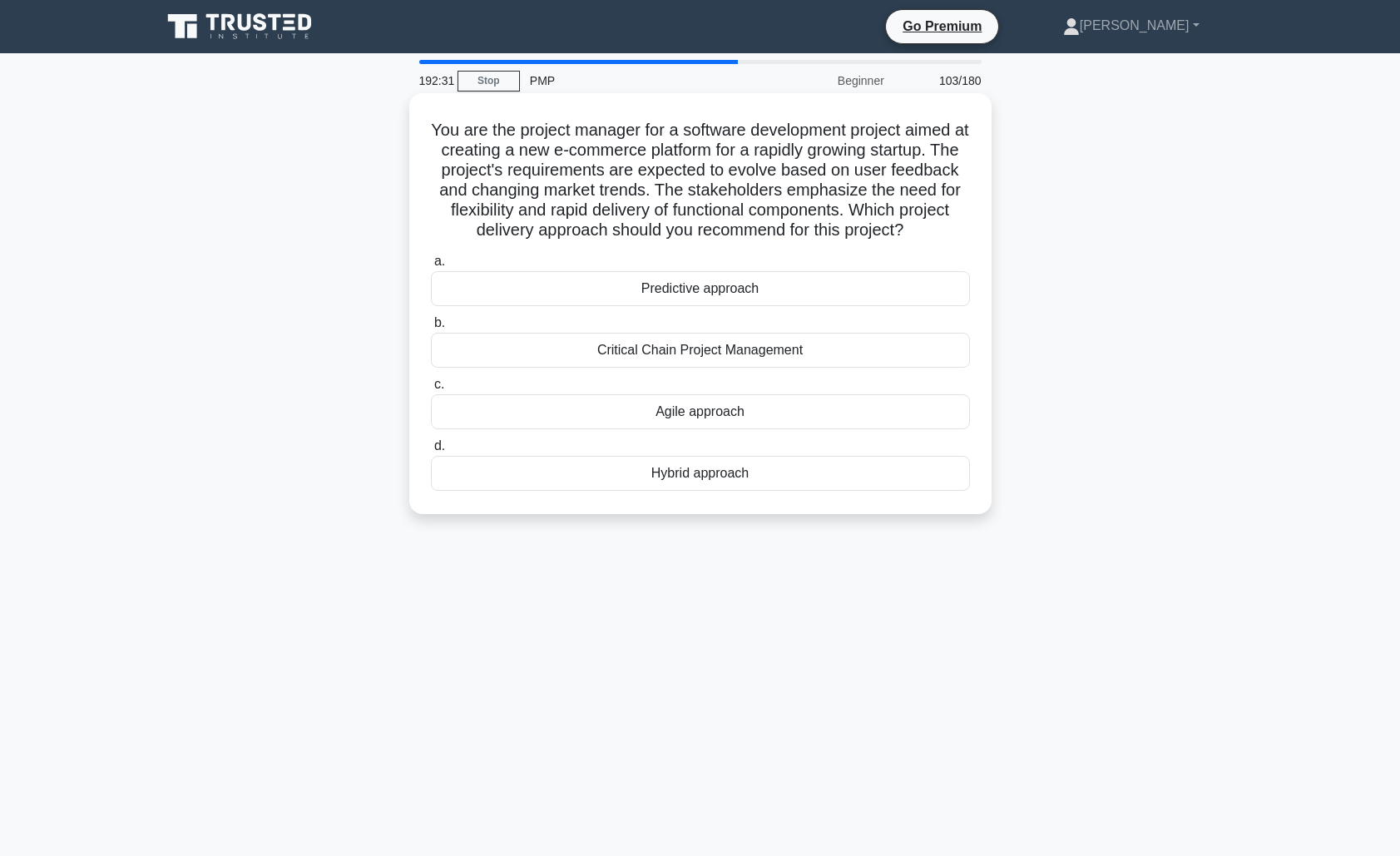
click at [761, 416] on div "Agile approach" at bounding box center [700, 412] width 539 height 35
click at [431, 391] on input "c. Agile approach" at bounding box center [431, 385] width 0 height 11
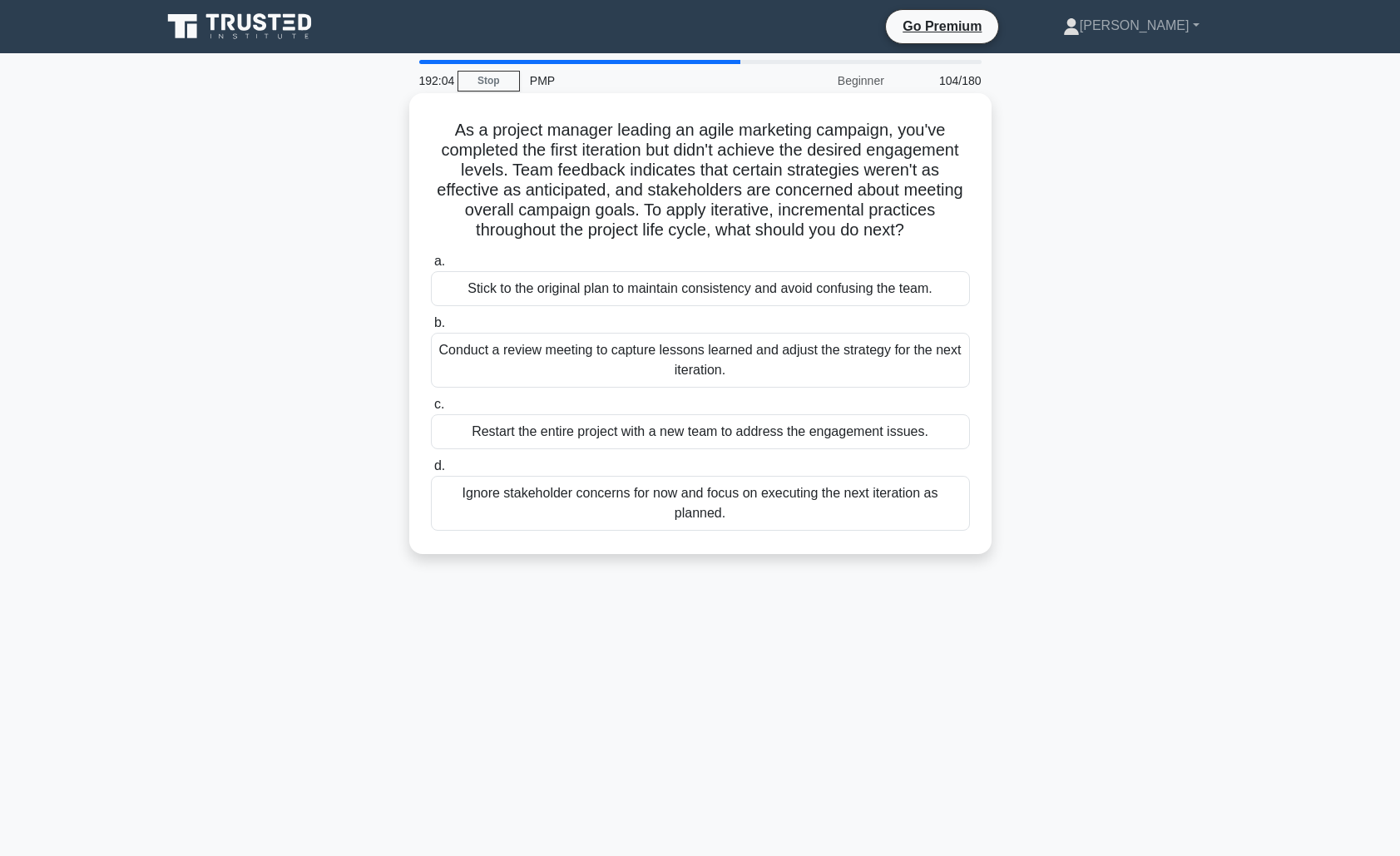
click at [792, 357] on div "Conduct a review meeting to capture lessons learned and adjust the strategy for…" at bounding box center [700, 359] width 539 height 54
click at [431, 329] on input "b. Conduct a review meeting to capture lessons learned and adjust the strategy …" at bounding box center [431, 323] width 0 height 11
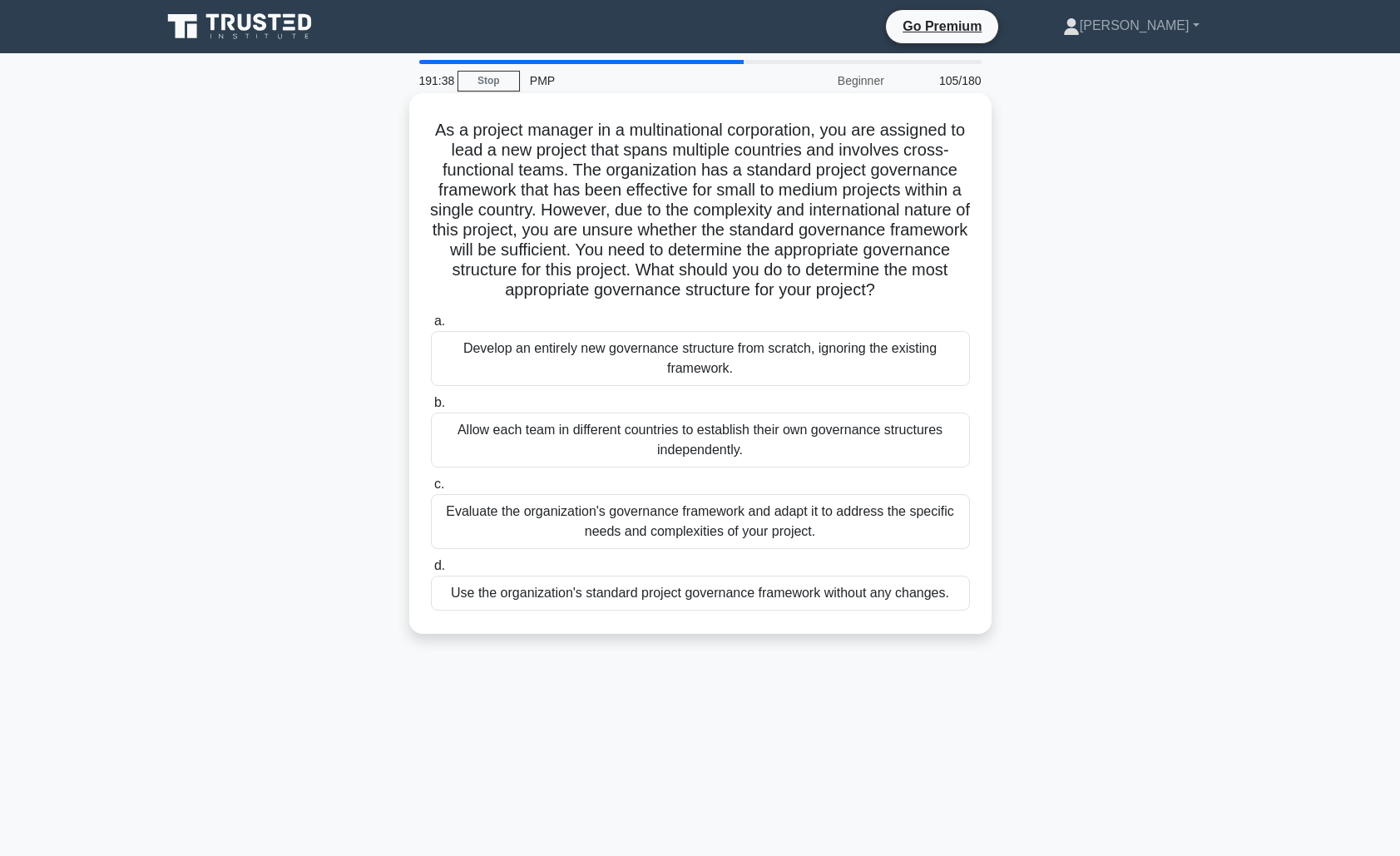
click at [712, 530] on div "Evaluate the organization's governance framework and adapt it to address the sp…" at bounding box center [700, 521] width 539 height 54
click at [431, 490] on input "c. Evaluate the organization's governance framework and adapt it to address the…" at bounding box center [431, 485] width 0 height 11
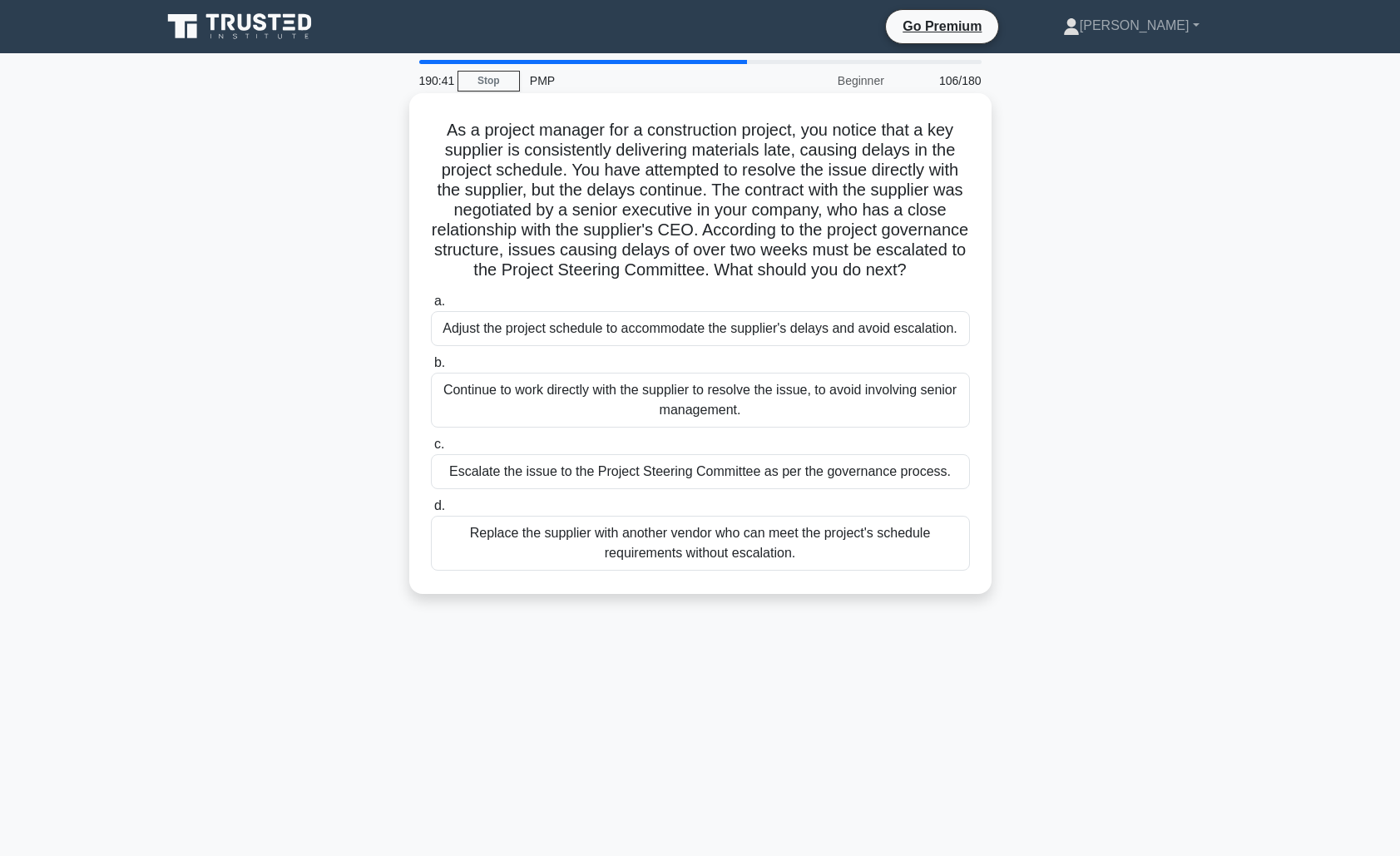
click at [677, 481] on div "Escalate the issue to the Project Steering Committee as per the governance proc…" at bounding box center [700, 472] width 539 height 35
click at [431, 451] on input "c. Escalate the issue to the Project Steering Committee as per the governance p…" at bounding box center [431, 445] width 0 height 11
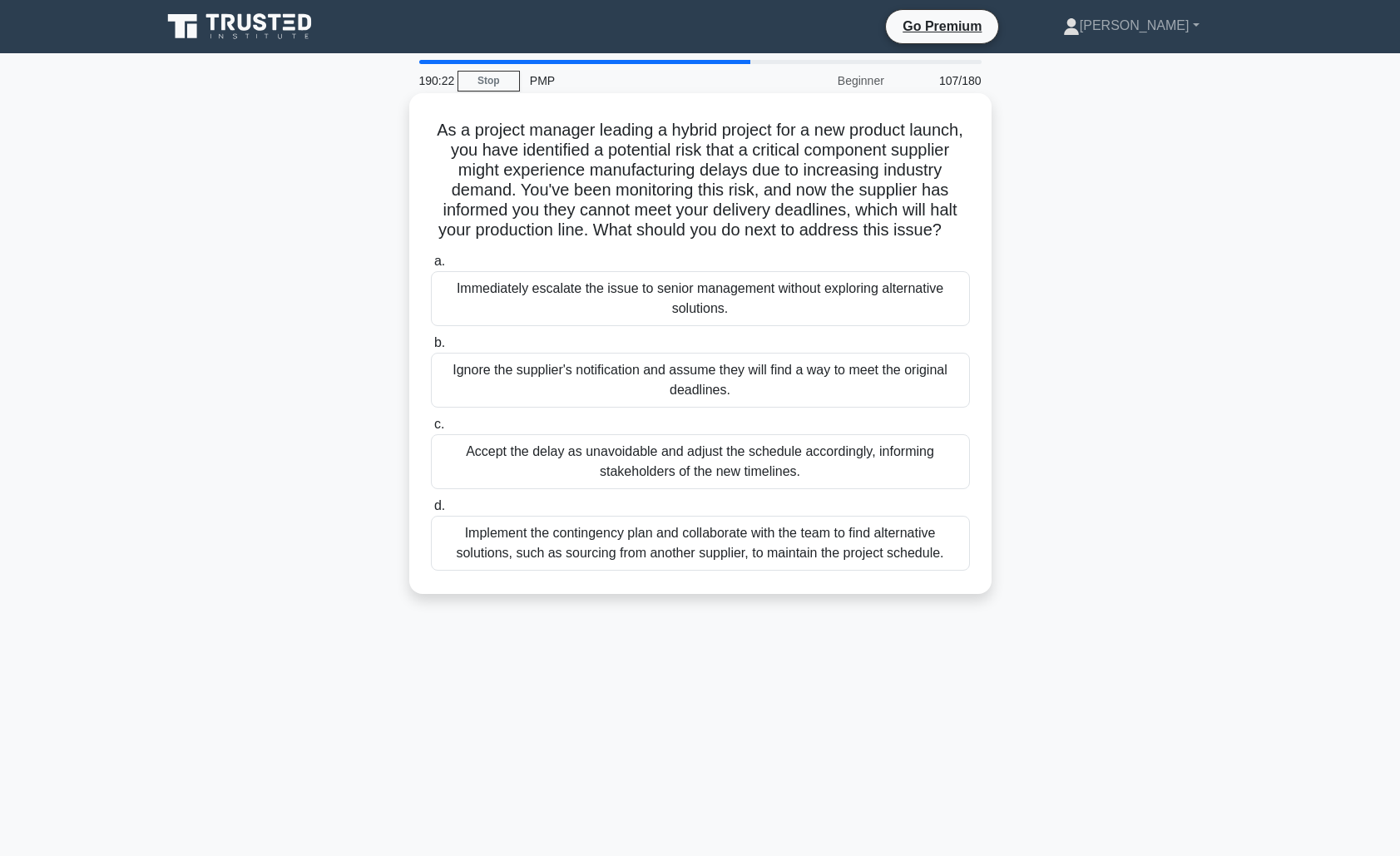
click at [721, 548] on div "Implement the contingency plan and collaborate with the team to find alternativ…" at bounding box center [700, 543] width 539 height 54
click at [431, 512] on input "d. Implement the contingency plan and collaborate with the team to find alterna…" at bounding box center [431, 506] width 0 height 11
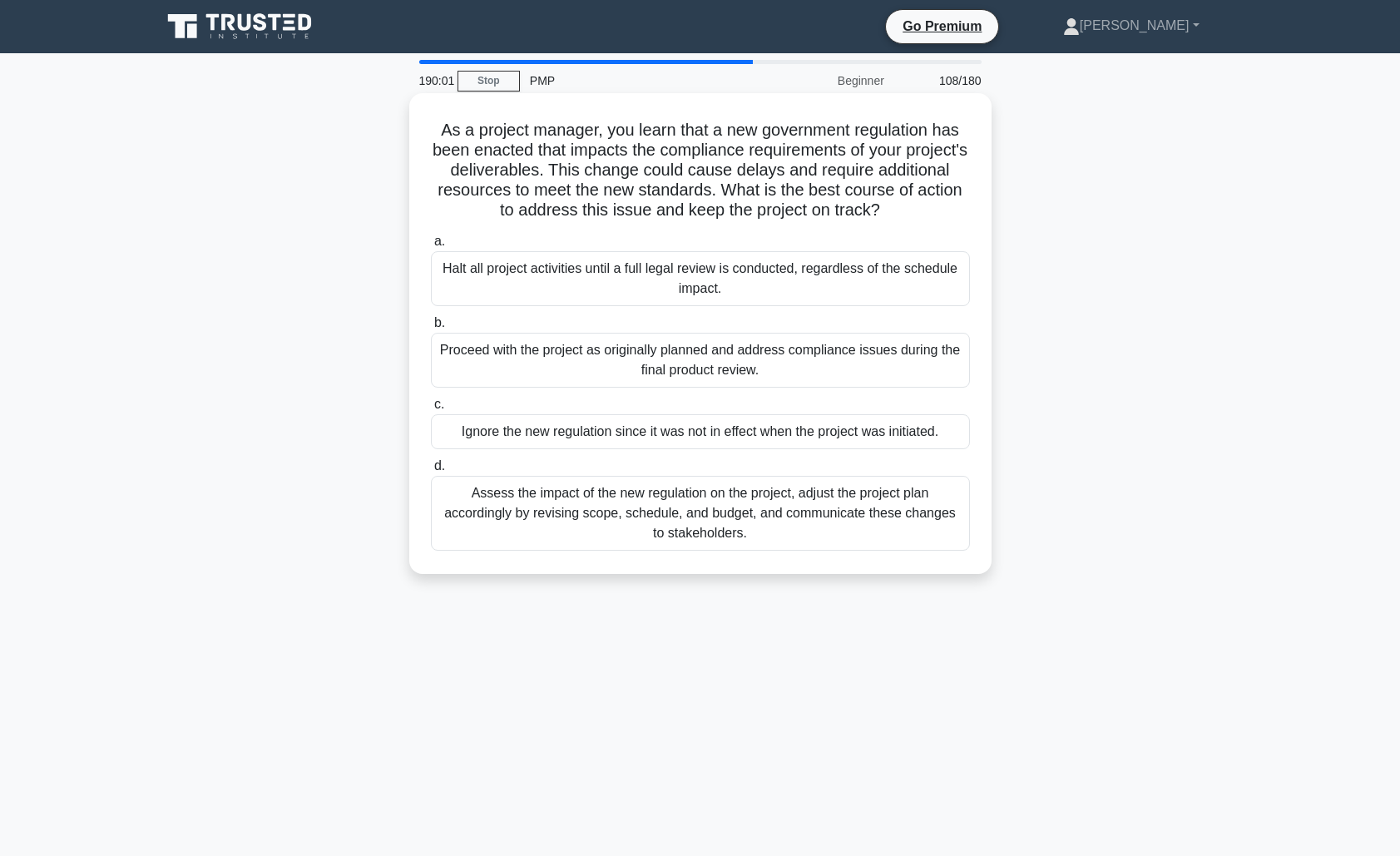
click at [716, 507] on div "Assess the impact of the new regulation on the project, adjust the project plan…" at bounding box center [700, 512] width 539 height 75
click at [431, 472] on input "d. Assess the impact of the new regulation on the project, adjust the project p…" at bounding box center [431, 466] width 0 height 11
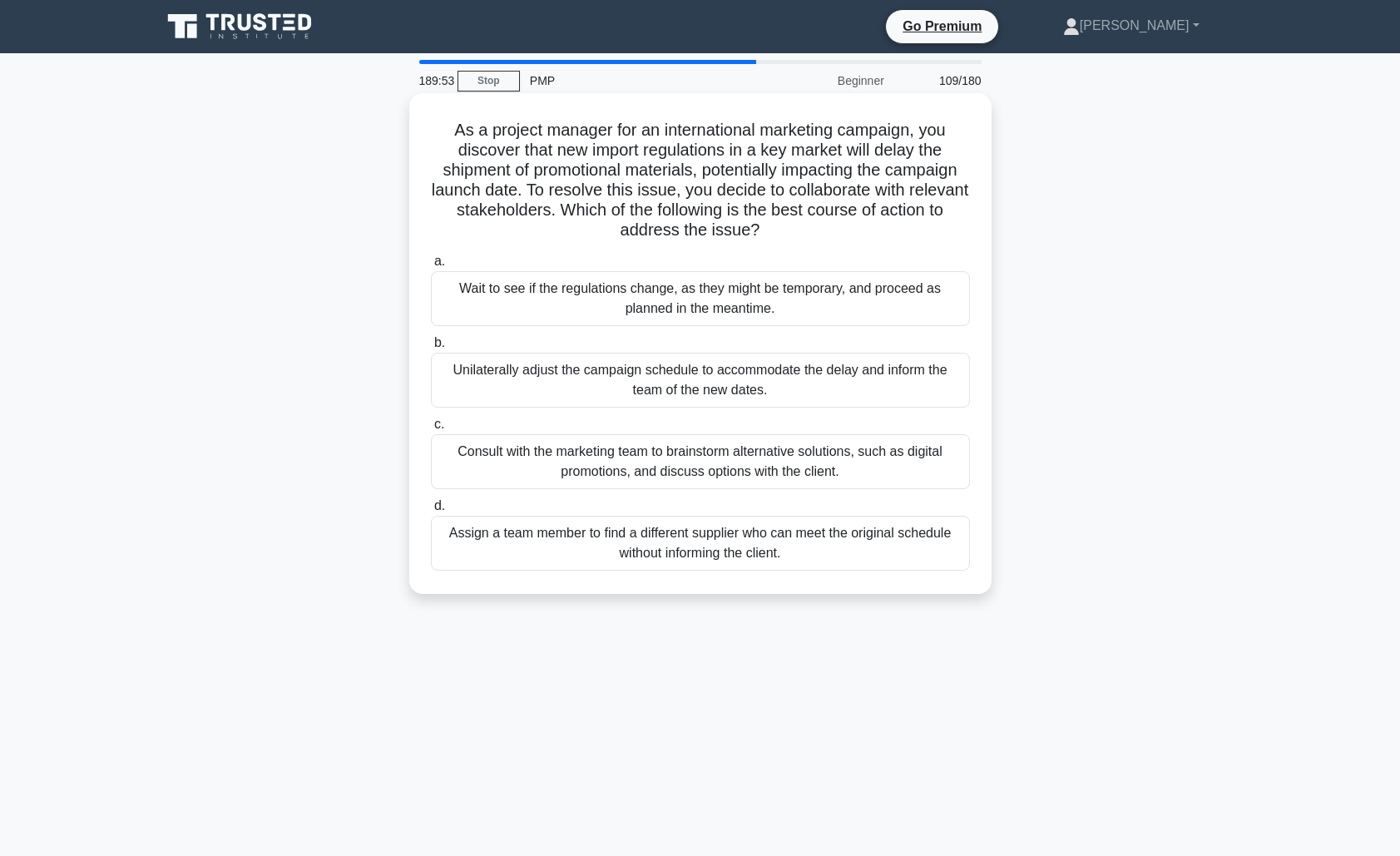
click at [748, 464] on div "Consult with the marketing team to brainstorm alternative solutions, such as di…" at bounding box center [700, 461] width 539 height 54
click at [431, 430] on input "c. Consult with the marketing team to brainstorm alternative solutions, such as…" at bounding box center [431, 425] width 0 height 11
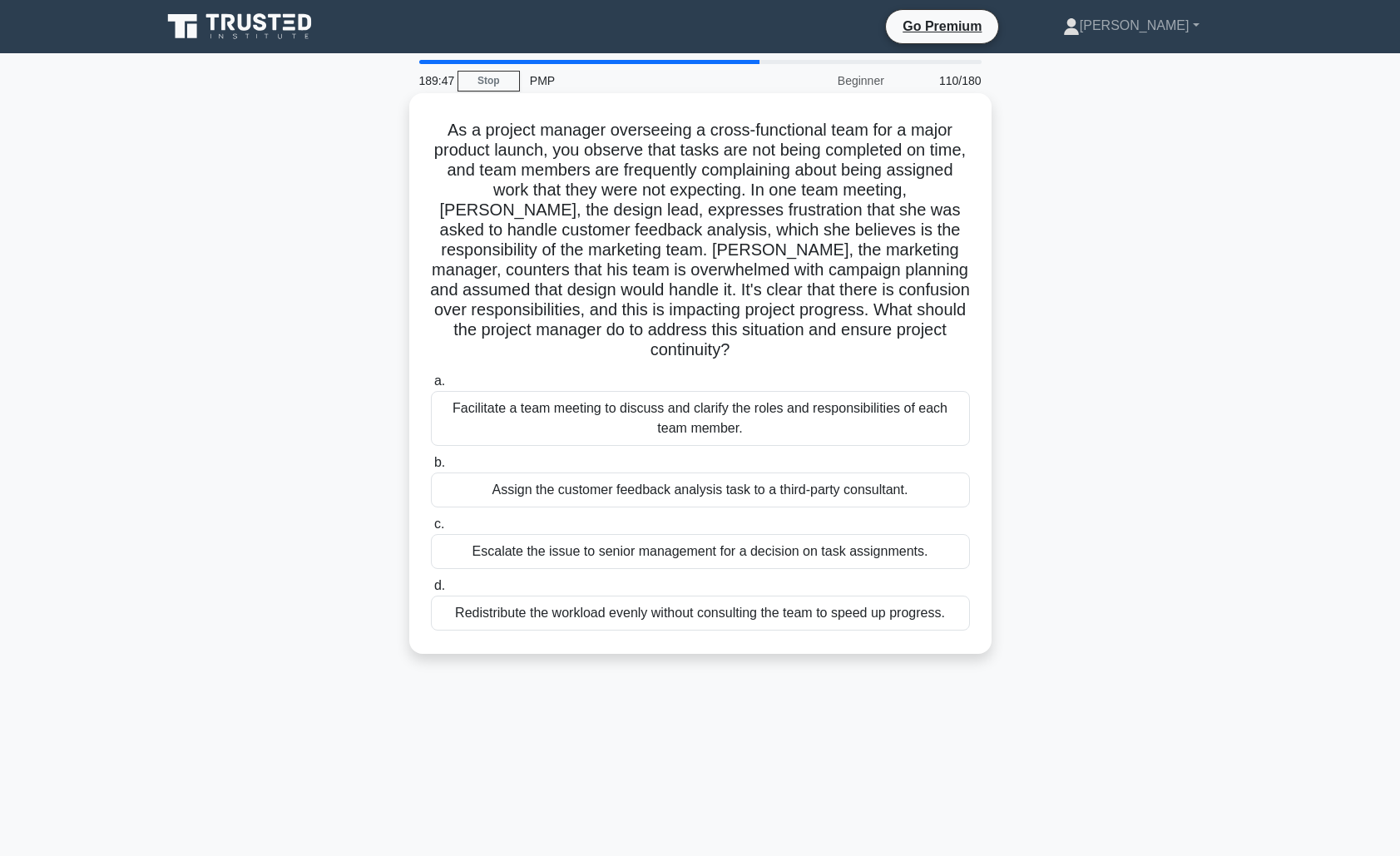
click at [773, 404] on div "Facilitate a team meeting to discuss and clarify the roles and responsibilities…" at bounding box center [700, 418] width 539 height 54
click at [431, 387] on input "a. Facilitate a team meeting to discuss and clarify the roles and responsibilit…" at bounding box center [431, 381] width 0 height 11
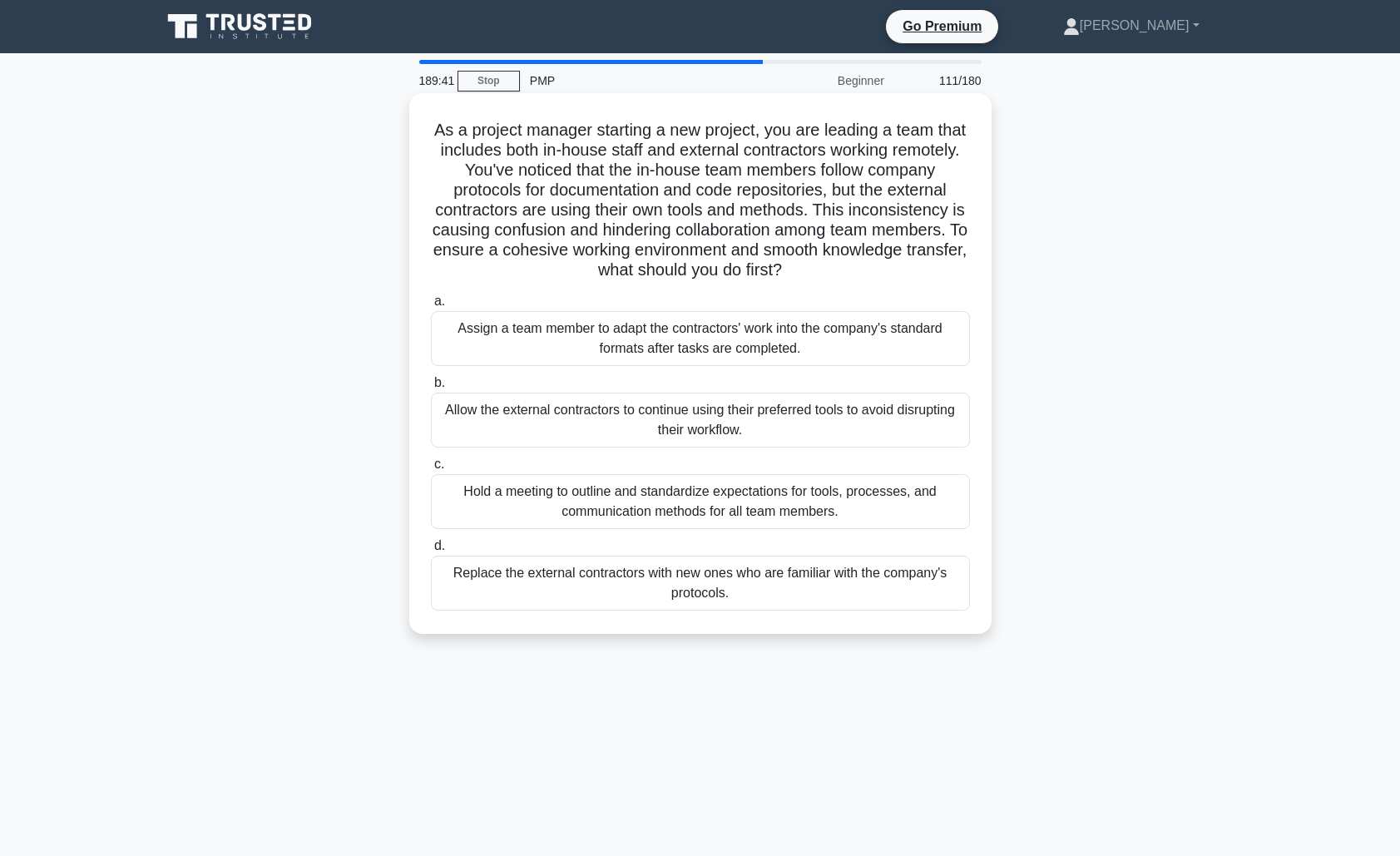
click at [828, 508] on div "Hold a meeting to outline and standardize expectations for tools, processes, an…" at bounding box center [700, 501] width 539 height 54
click at [431, 470] on input "c. Hold a meeting to outline and standardize expectations for tools, processes,…" at bounding box center [431, 464] width 0 height 11
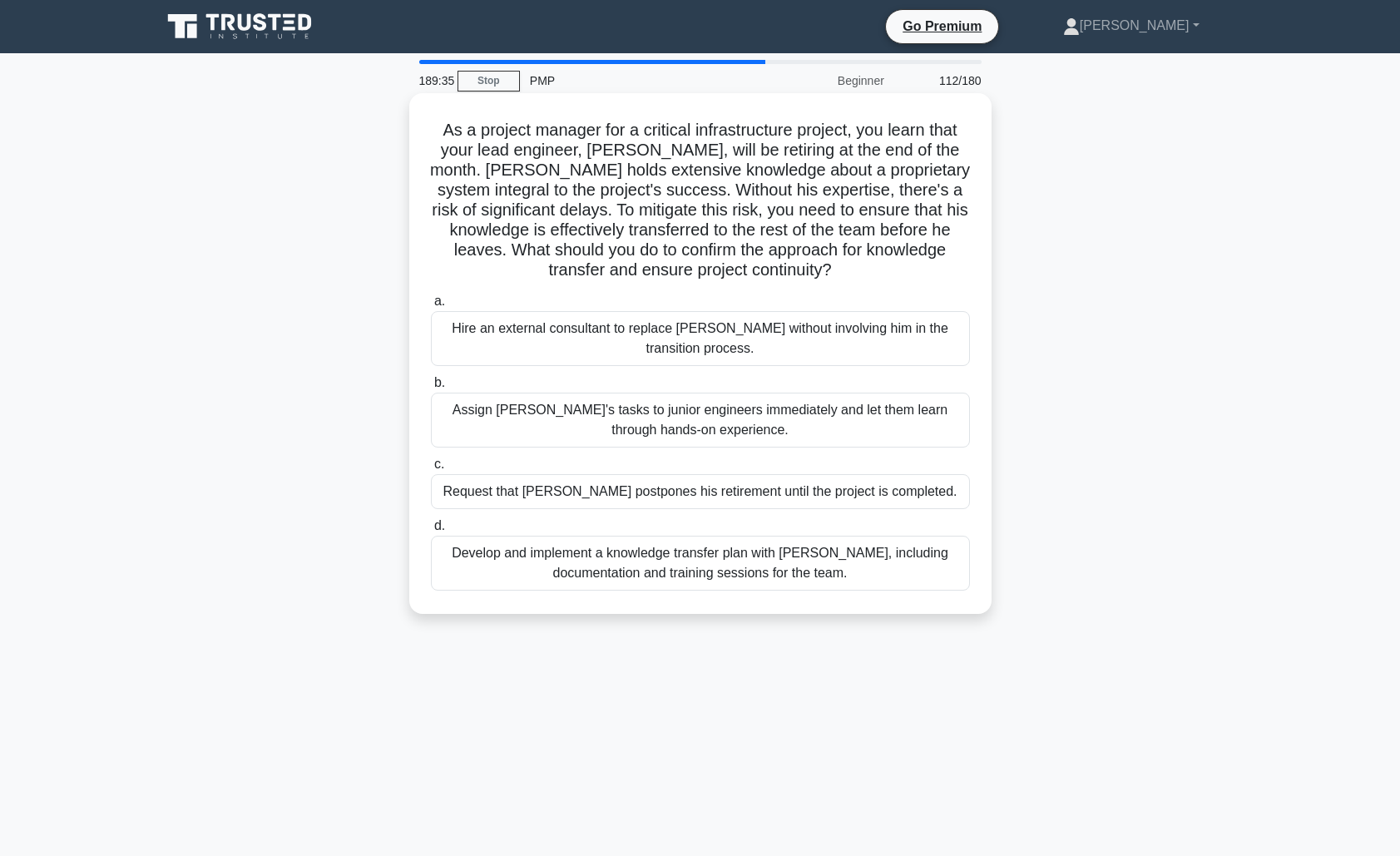
click at [829, 559] on div "Develop and implement a knowledge transfer plan with [PERSON_NAME], including d…" at bounding box center [700, 562] width 539 height 54
click at [431, 532] on input "d. Develop and implement a knowledge transfer plan with [PERSON_NAME], includin…" at bounding box center [431, 526] width 0 height 11
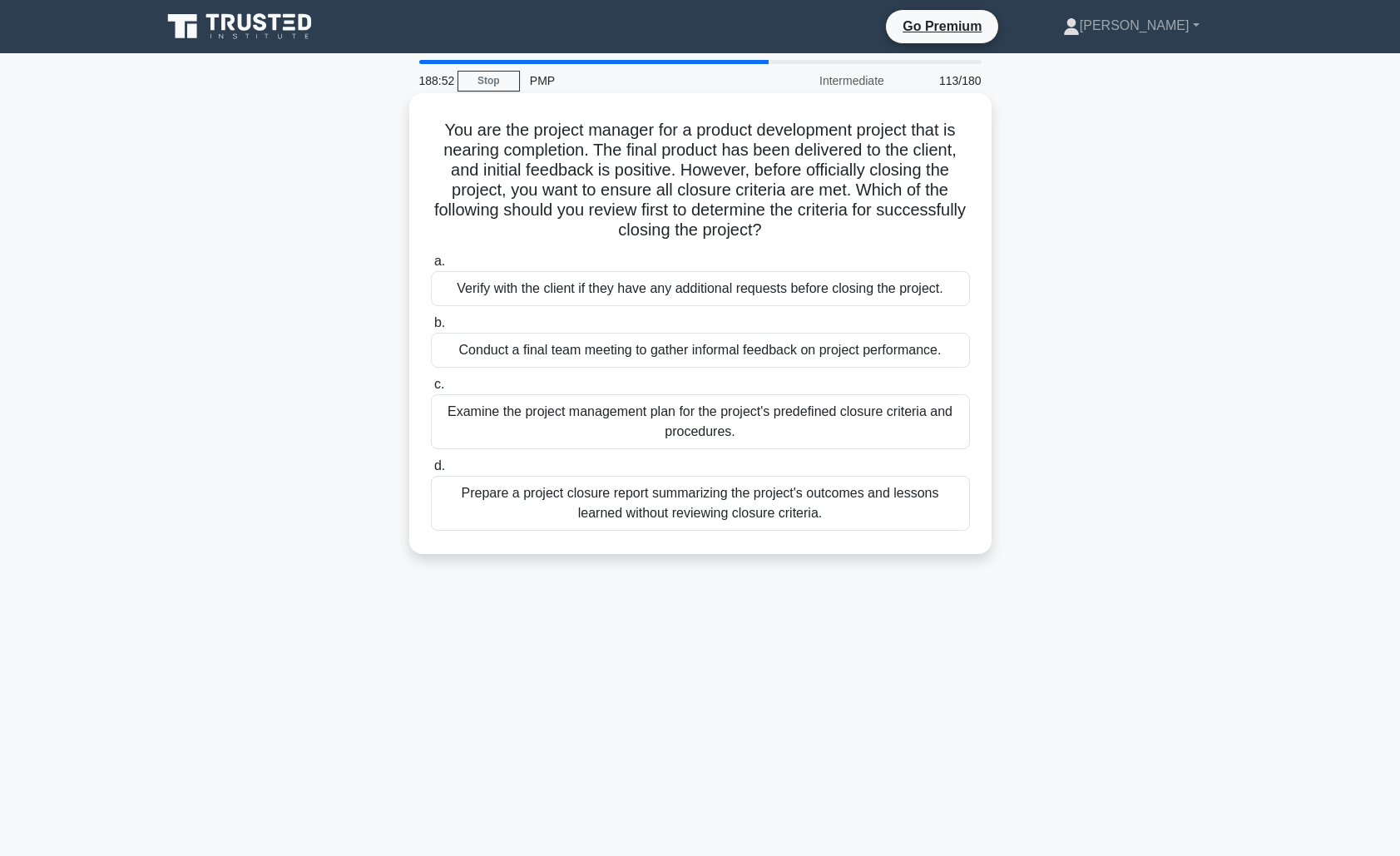
click at [780, 425] on div "Examine the project management plan for the project's predefined closure criter…" at bounding box center [700, 421] width 539 height 54
click at [431, 391] on input "c. Examine the project management plan for the project's predefined closure cri…" at bounding box center [431, 385] width 0 height 11
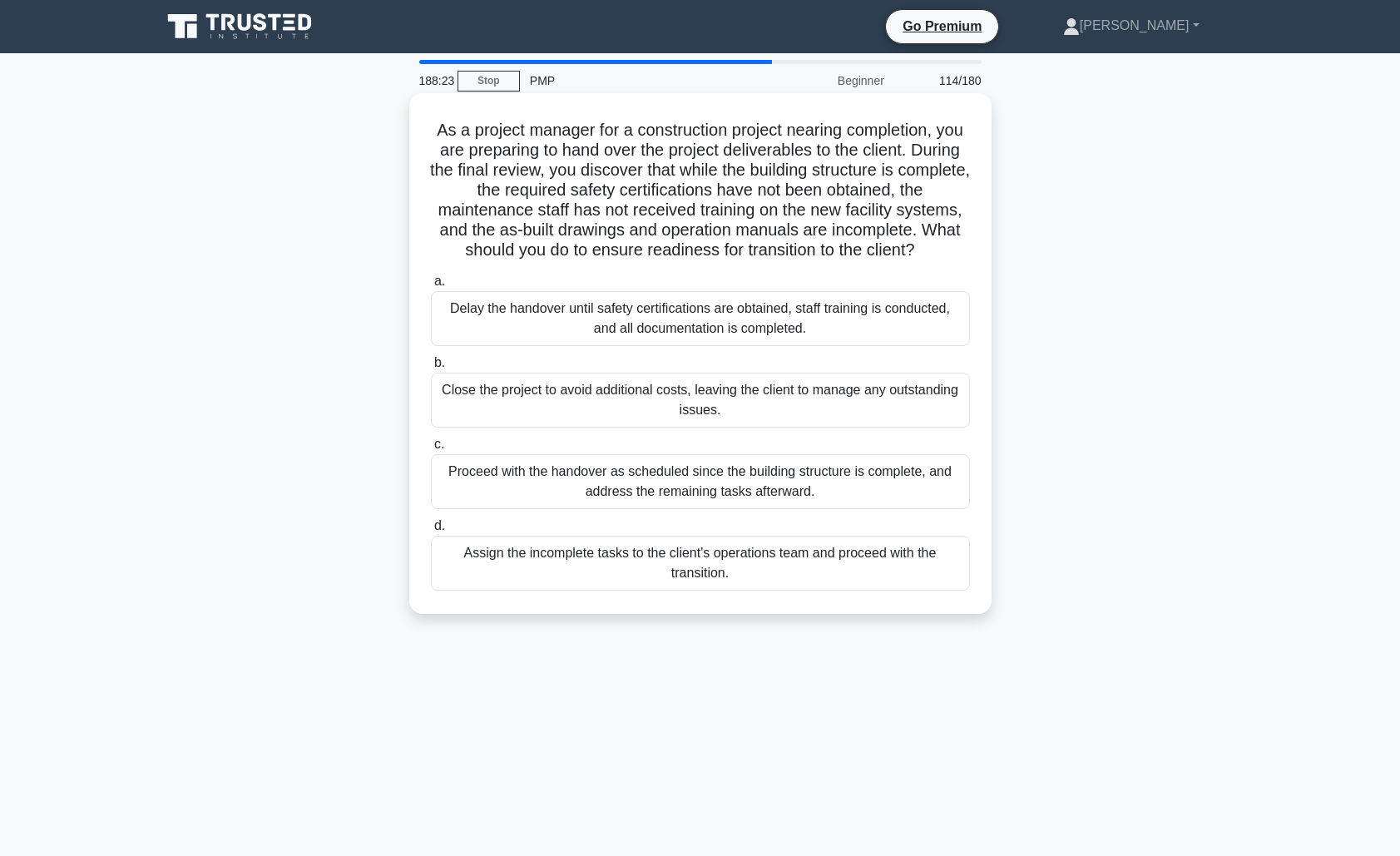
click at [863, 323] on div "Delay the handover until safety certifications are obtained, staff training is …" at bounding box center [700, 318] width 539 height 54
click at [431, 287] on input "a. Delay the handover until safety certifications are obtained, staff training …" at bounding box center [431, 282] width 0 height 11
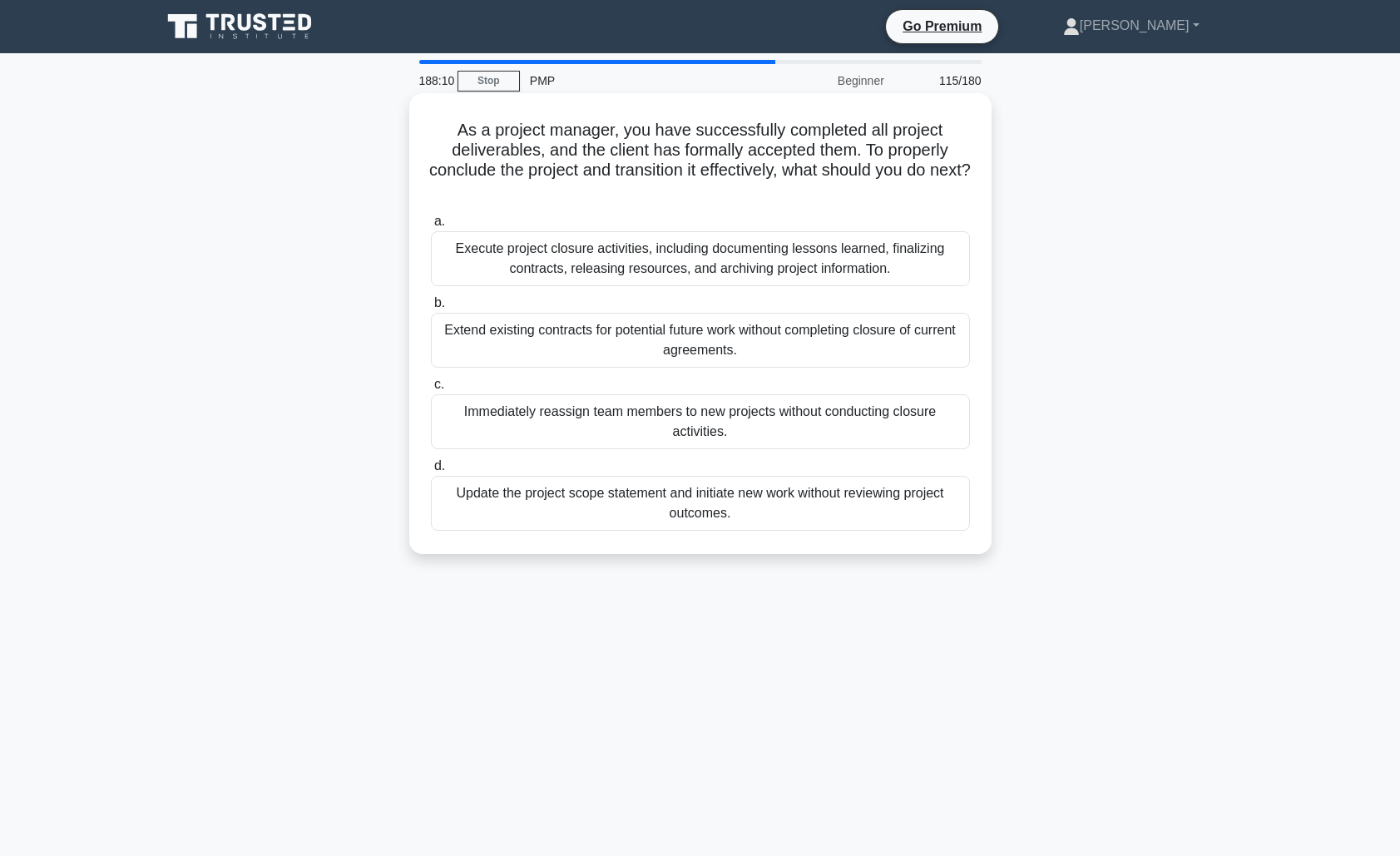
click at [824, 262] on div "Execute project closure activities, including documenting lessons learned, fina…" at bounding box center [700, 259] width 539 height 54
click at [431, 227] on input "a. Execute project closure activities, including documenting lessons learned, f…" at bounding box center [431, 222] width 0 height 11
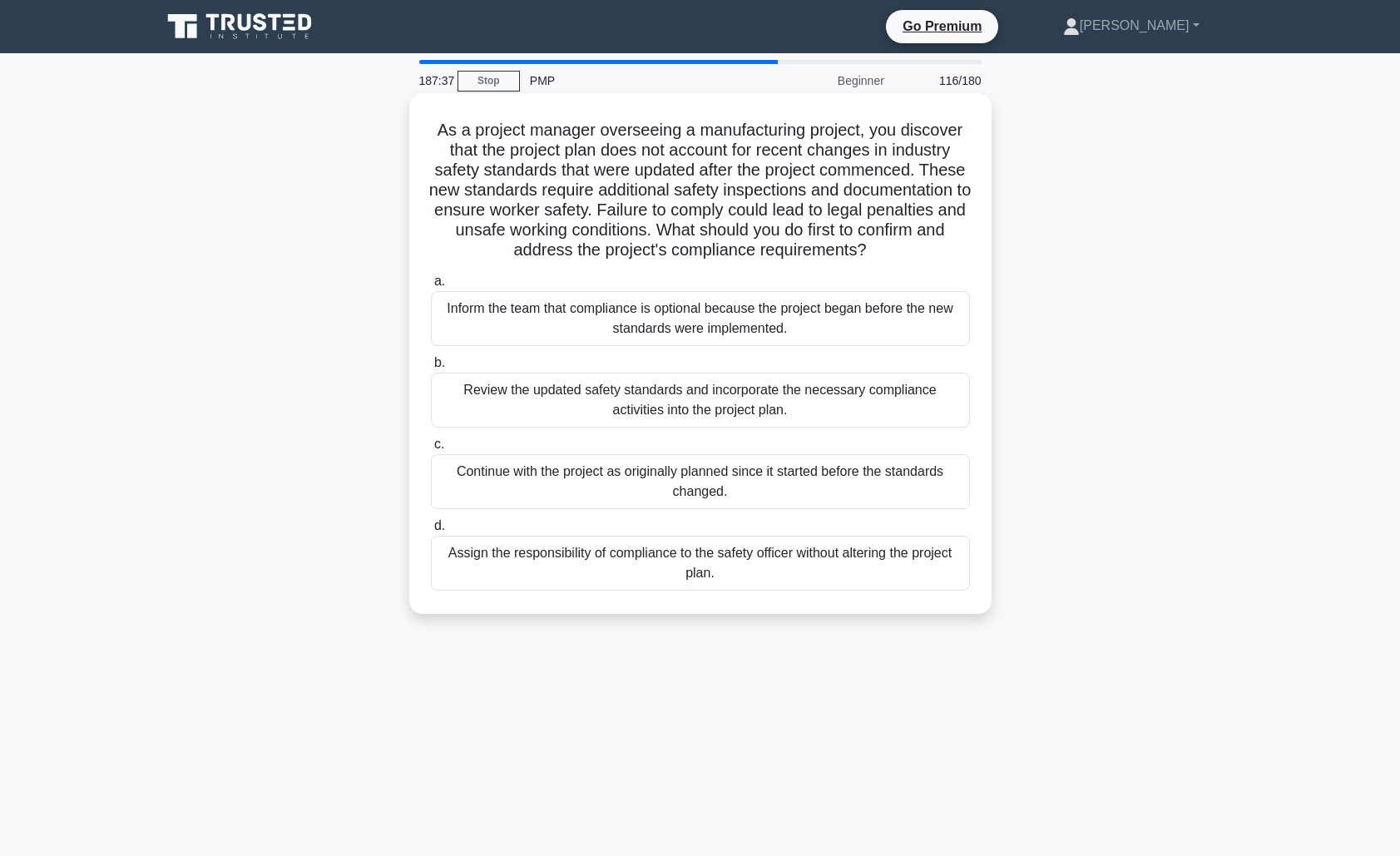
click at [760, 402] on div "Review the updated safety standards and incorporate the necessary compliance ac…" at bounding box center [700, 400] width 539 height 54
click at [431, 368] on input "b. Review the updated safety standards and incorporate the necessary compliance…" at bounding box center [431, 363] width 0 height 11
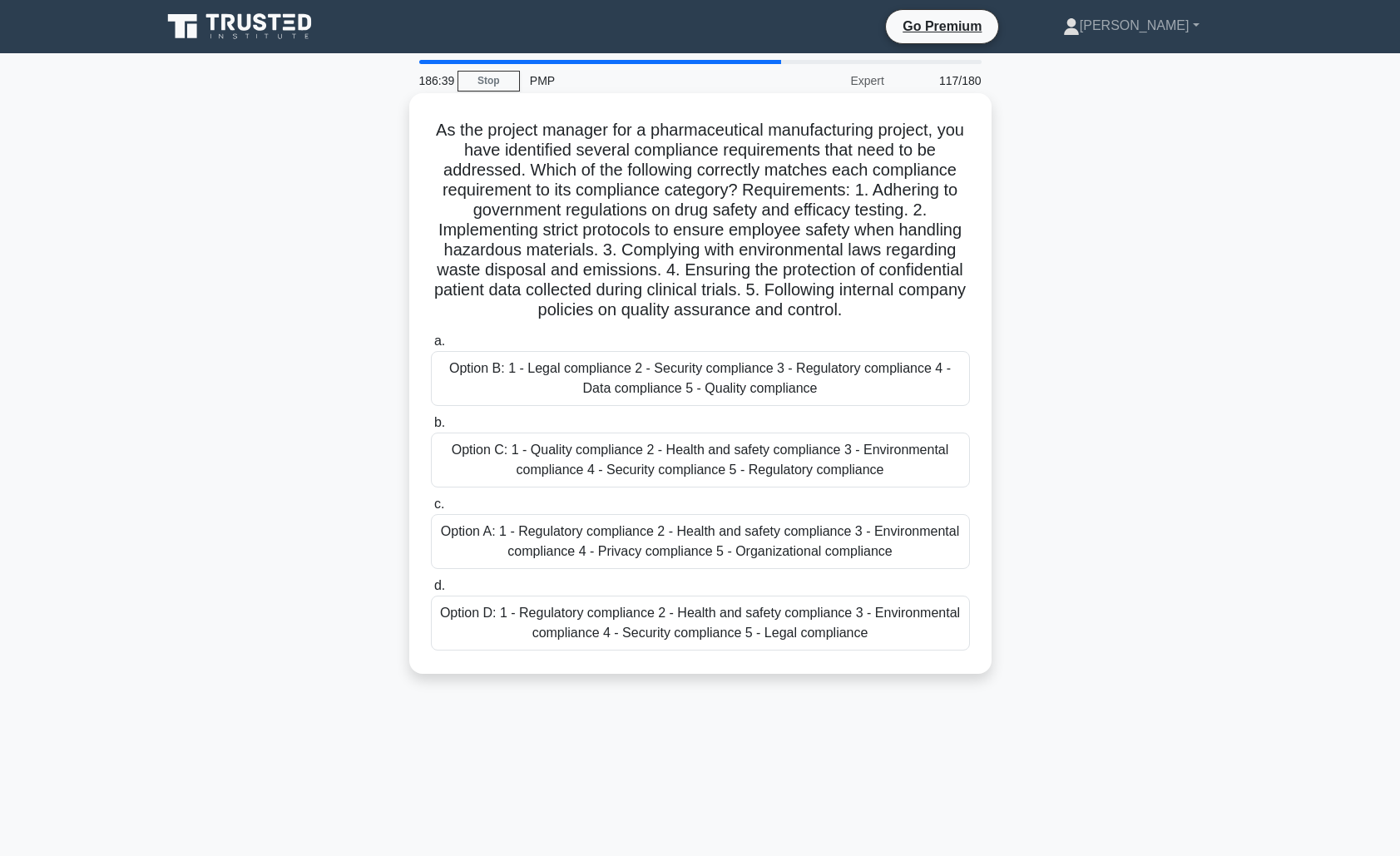
click at [563, 548] on div "Option A: 1 - Regulatory compliance 2 - Health and safety compliance 3 - Enviro…" at bounding box center [700, 541] width 539 height 54
click at [431, 510] on input "c. Option A: 1 - Regulatory compliance 2 - Health and safety compliance 3 - Env…" at bounding box center [431, 505] width 0 height 11
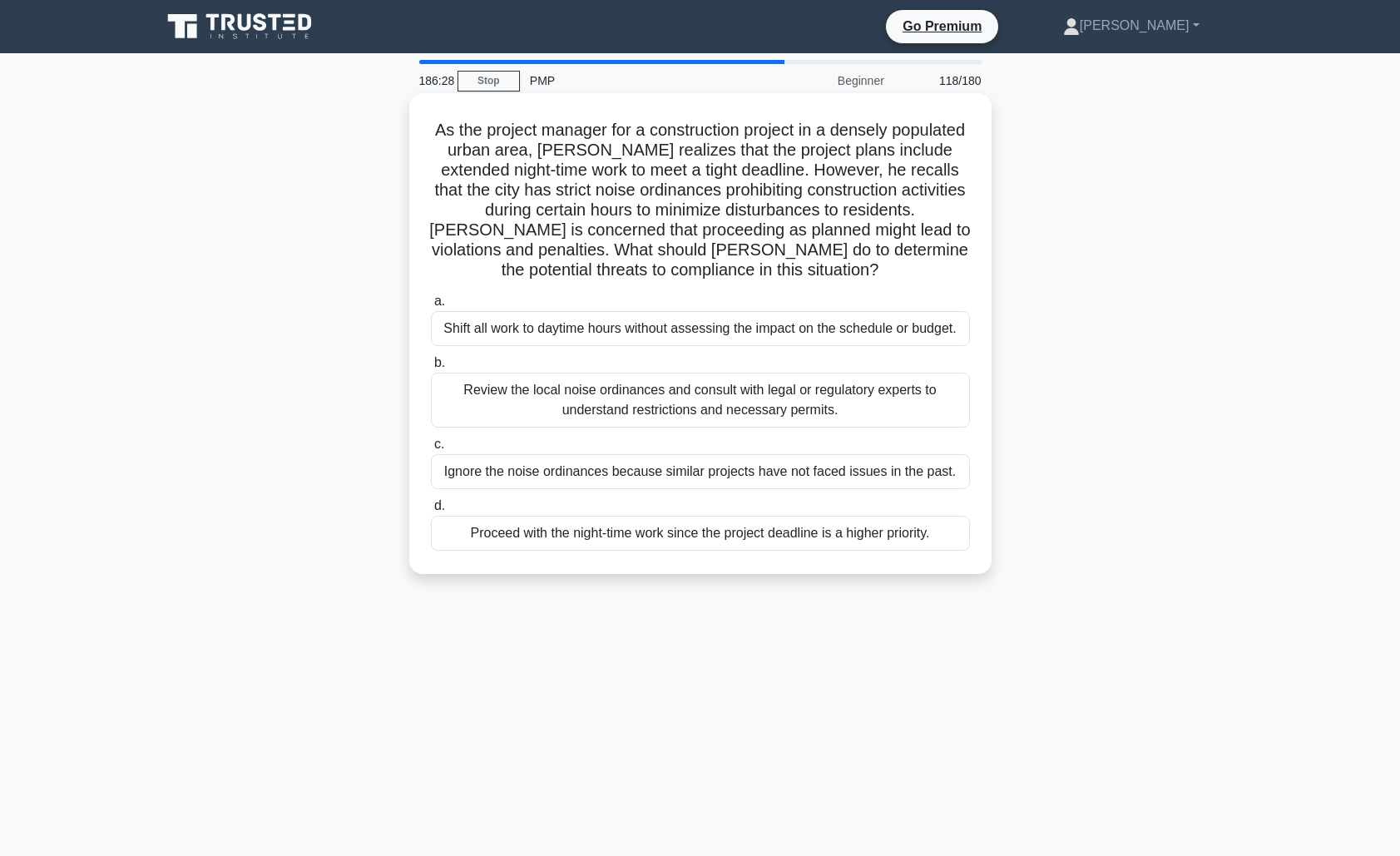
click at [750, 392] on div "Review the local noise ordinances and consult with legal or regulatory experts …" at bounding box center [700, 400] width 539 height 54
click at [431, 368] on input "b. Review the local noise ordinances and consult with legal or regulatory exper…" at bounding box center [431, 363] width 0 height 11
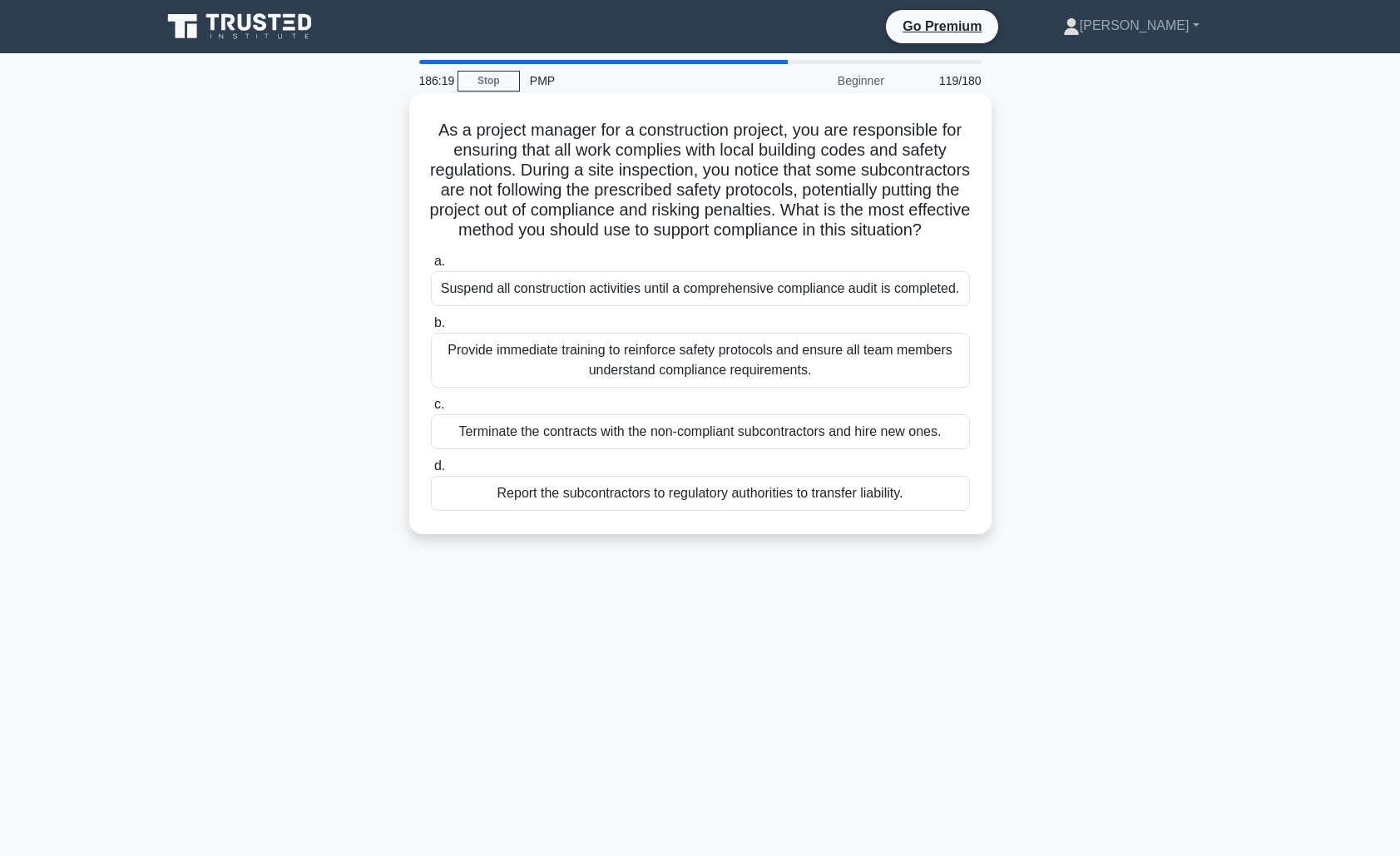
click at [843, 388] on div "Provide immediate training to reinforce safety protocols and ensure all team me…" at bounding box center [700, 359] width 539 height 54
click at [431, 329] on input "b. Provide immediate training to reinforce safety protocols and ensure all team…" at bounding box center [431, 323] width 0 height 11
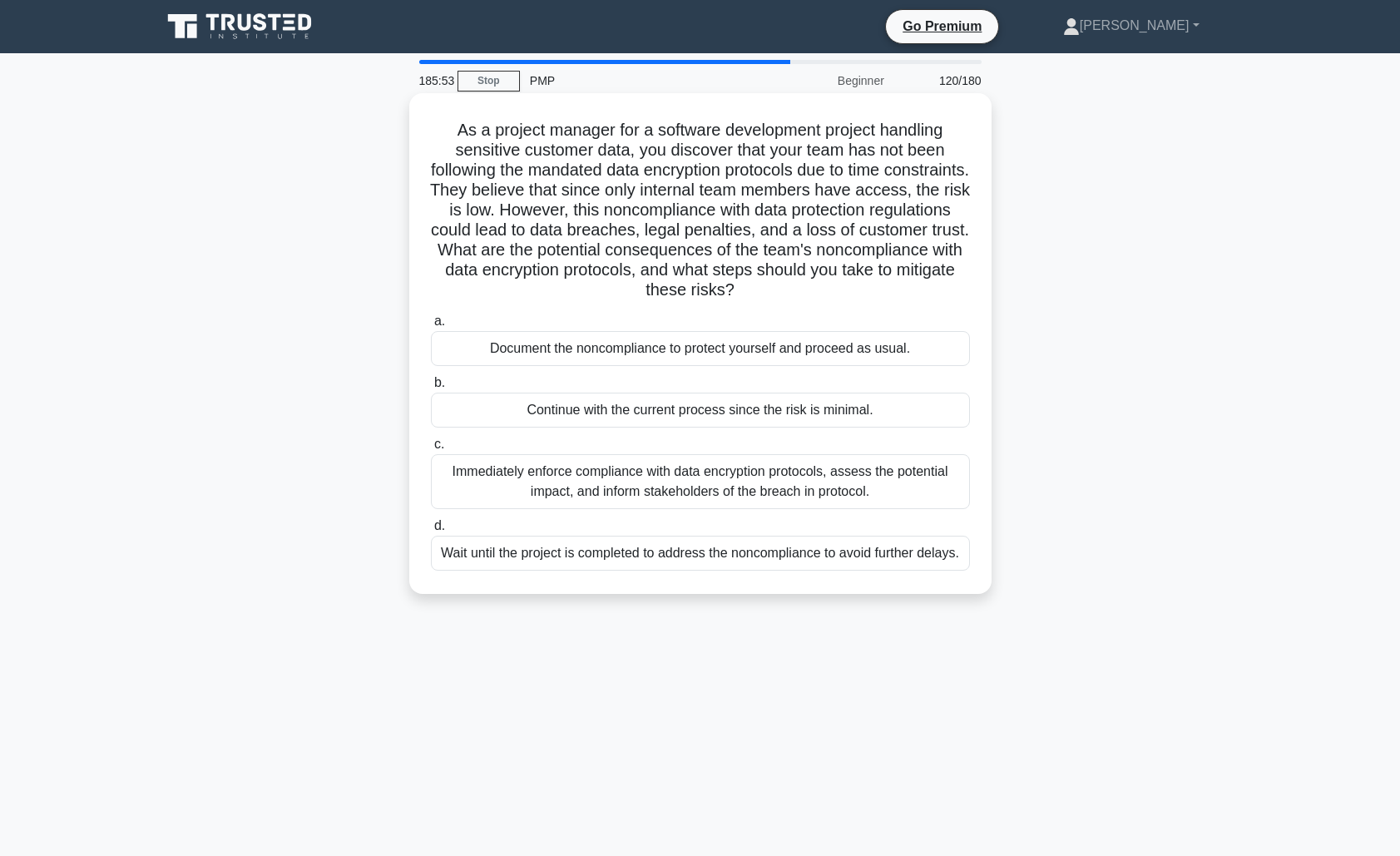
click at [783, 493] on div "Immediately enforce compliance with data encryption protocols, assess the poten…" at bounding box center [700, 481] width 539 height 54
click at [431, 451] on input "c. Immediately enforce compliance with data encryption protocols, assess the po…" at bounding box center [431, 445] width 0 height 11
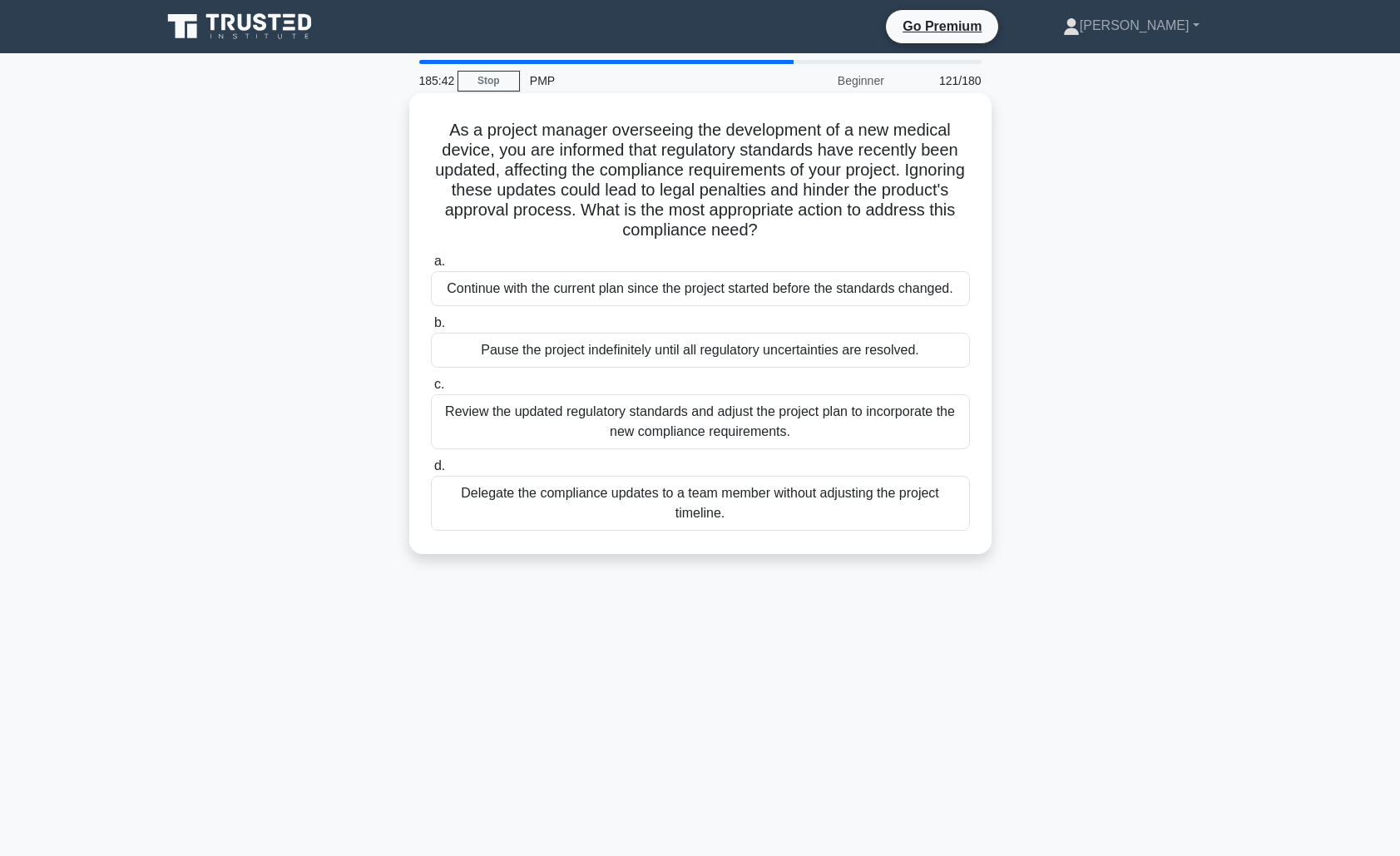
click at [822, 428] on div "Review the updated regulatory standards and adjust the project plan to incorpor…" at bounding box center [700, 421] width 539 height 54
click at [431, 391] on input "c. Review the updated regulatory standards and adjust the project plan to incor…" at bounding box center [431, 385] width 0 height 11
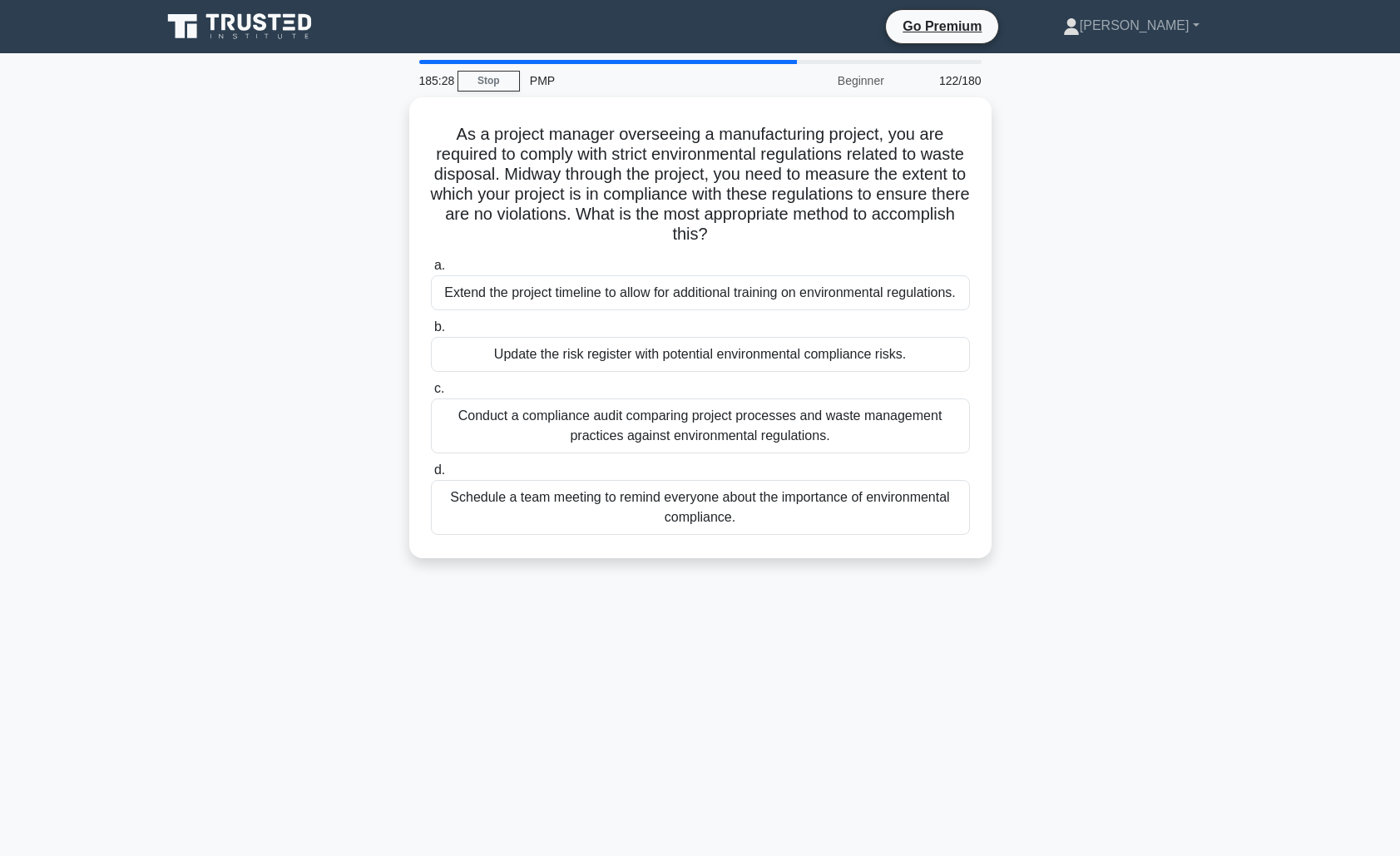
click at [822, 428] on div "Conduct a compliance audit comparing project processes and waste management pra…" at bounding box center [700, 426] width 539 height 54
click at [431, 394] on input "c. Conduct a compliance audit comparing project processes and waste management …" at bounding box center [431, 389] width 0 height 11
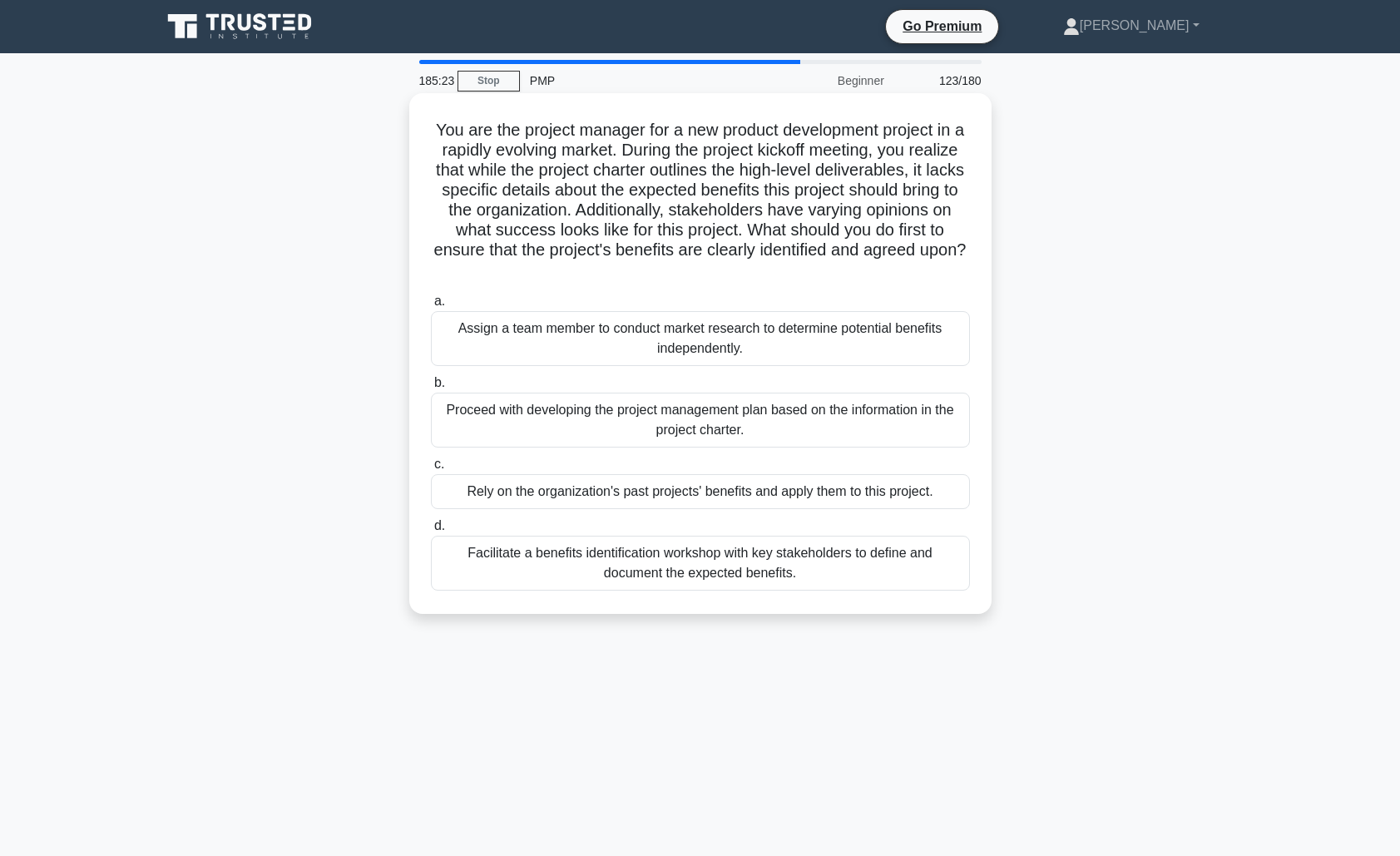
click at [853, 569] on div "Facilitate a benefits identification workshop with key stakeholders to define a…" at bounding box center [700, 562] width 539 height 54
click at [431, 532] on input "d. Facilitate a benefits identification workshop with key stakeholders to defin…" at bounding box center [431, 526] width 0 height 11
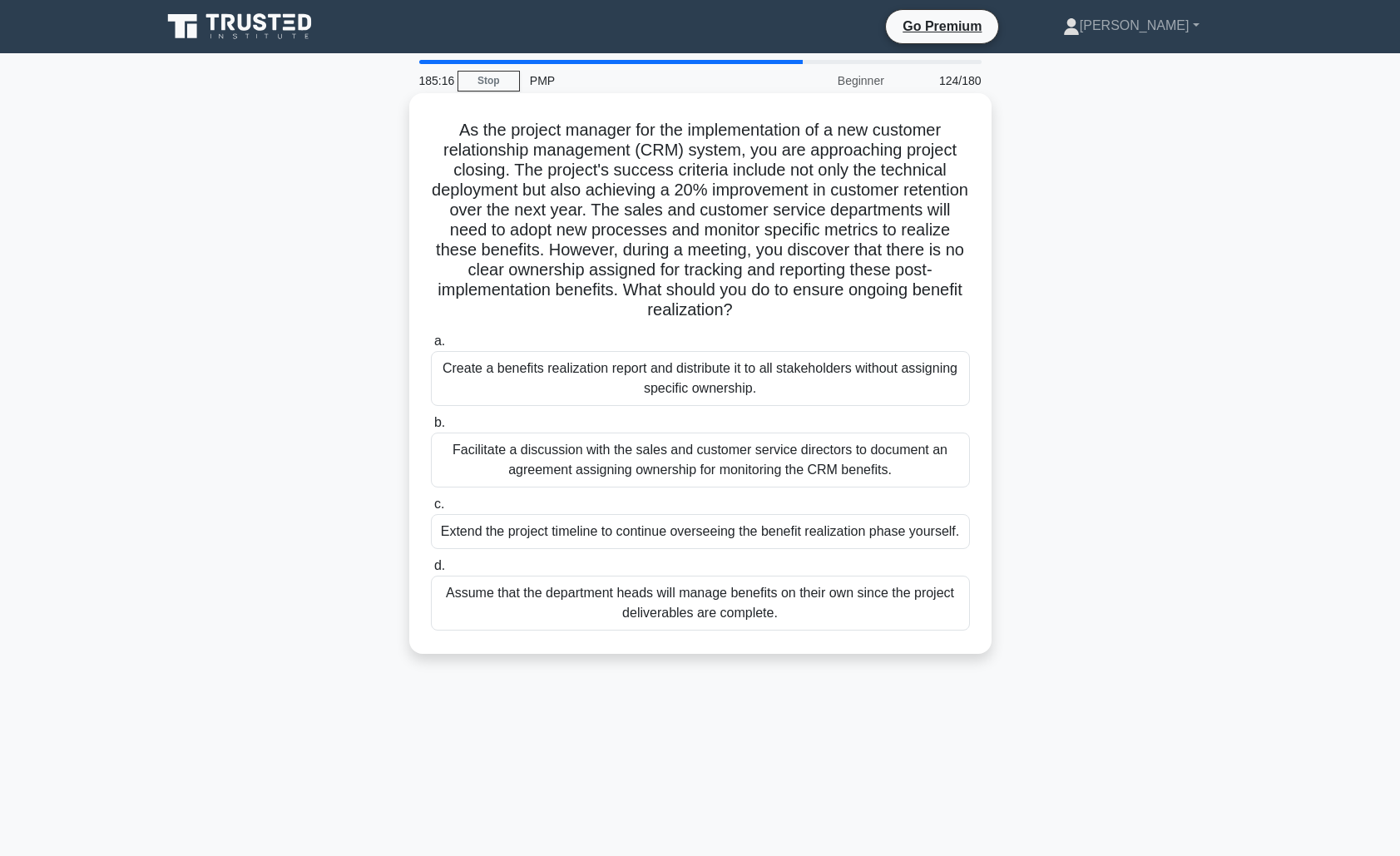
click at [818, 450] on div "Facilitate a discussion with the sales and customer service directors to docume…" at bounding box center [700, 460] width 539 height 54
click at [431, 428] on input "b. Facilitate a discussion with the sales and customer service directors to doc…" at bounding box center [431, 423] width 0 height 11
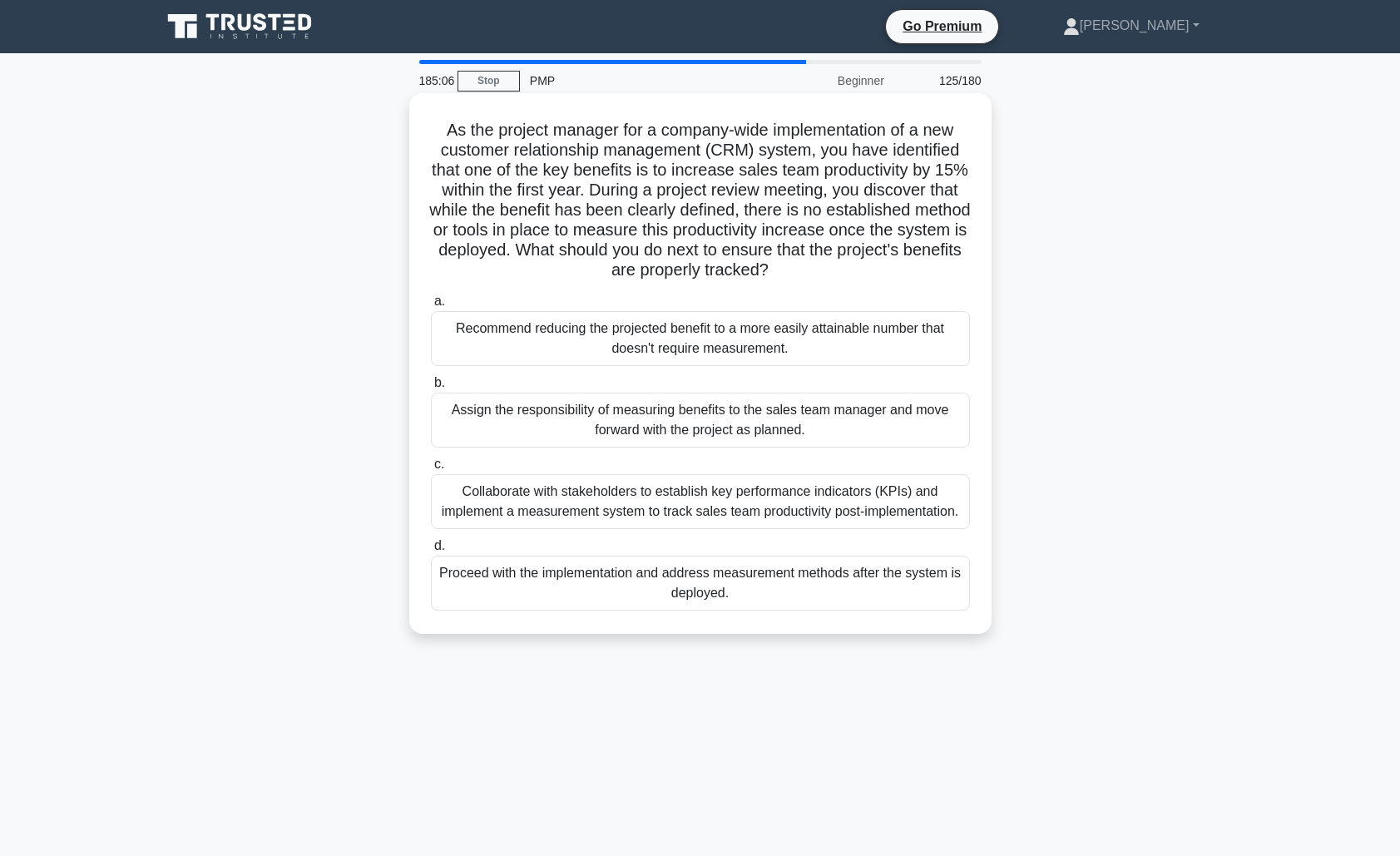
click at [816, 503] on div "Collaborate with stakeholders to establish key performance indicators (KPIs) an…" at bounding box center [700, 501] width 539 height 54
click at [431, 470] on input "c. Collaborate with stakeholders to establish key performance indicators (KPIs)…" at bounding box center [431, 464] width 0 height 11
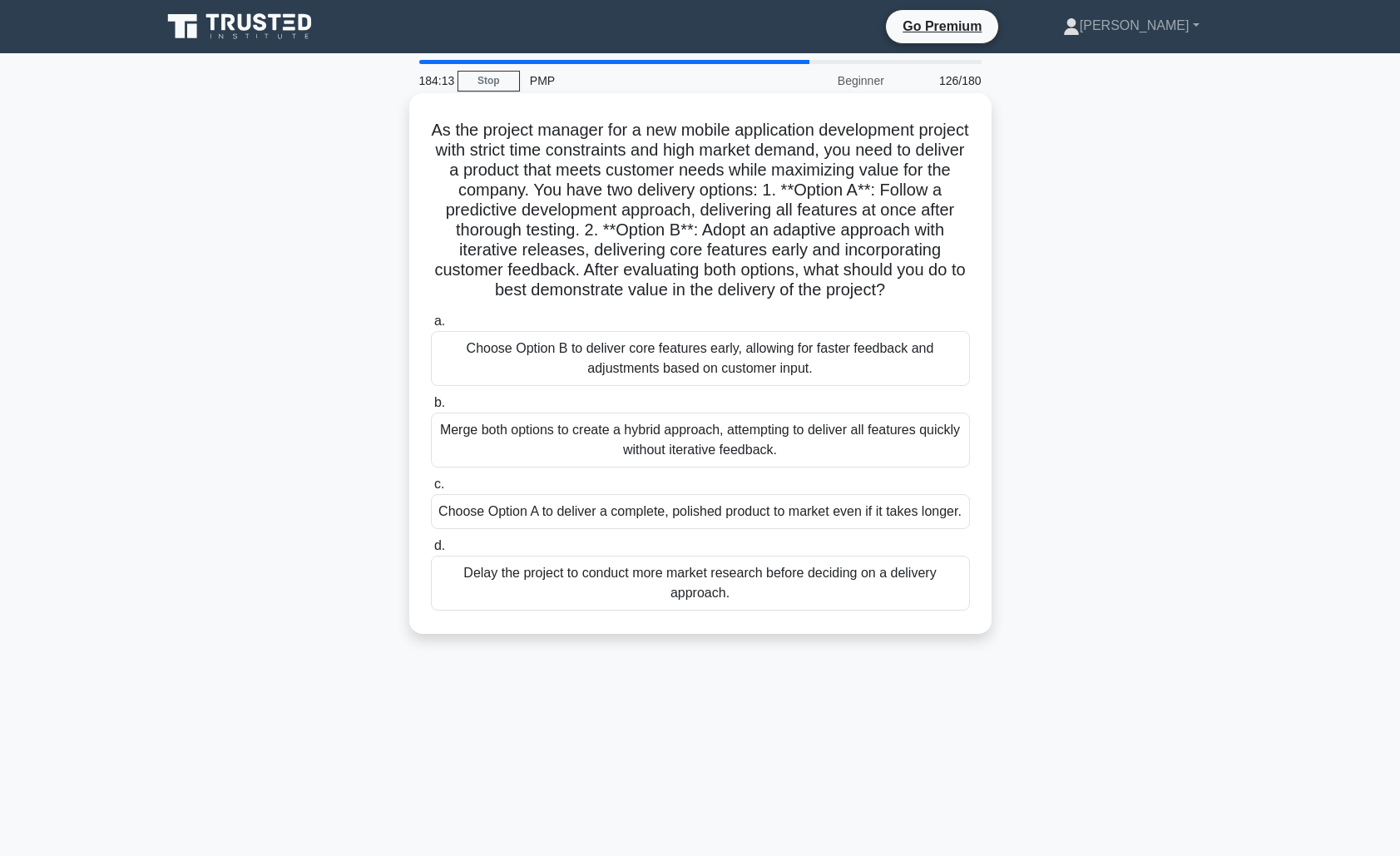
click at [864, 453] on div "Merge both options to create a hybrid approach, attempting to deliver all featu…" at bounding box center [700, 440] width 539 height 54
click at [431, 408] on input "b. Merge both options to create a hybrid approach, attempting to deliver all fe…" at bounding box center [431, 404] width 0 height 11
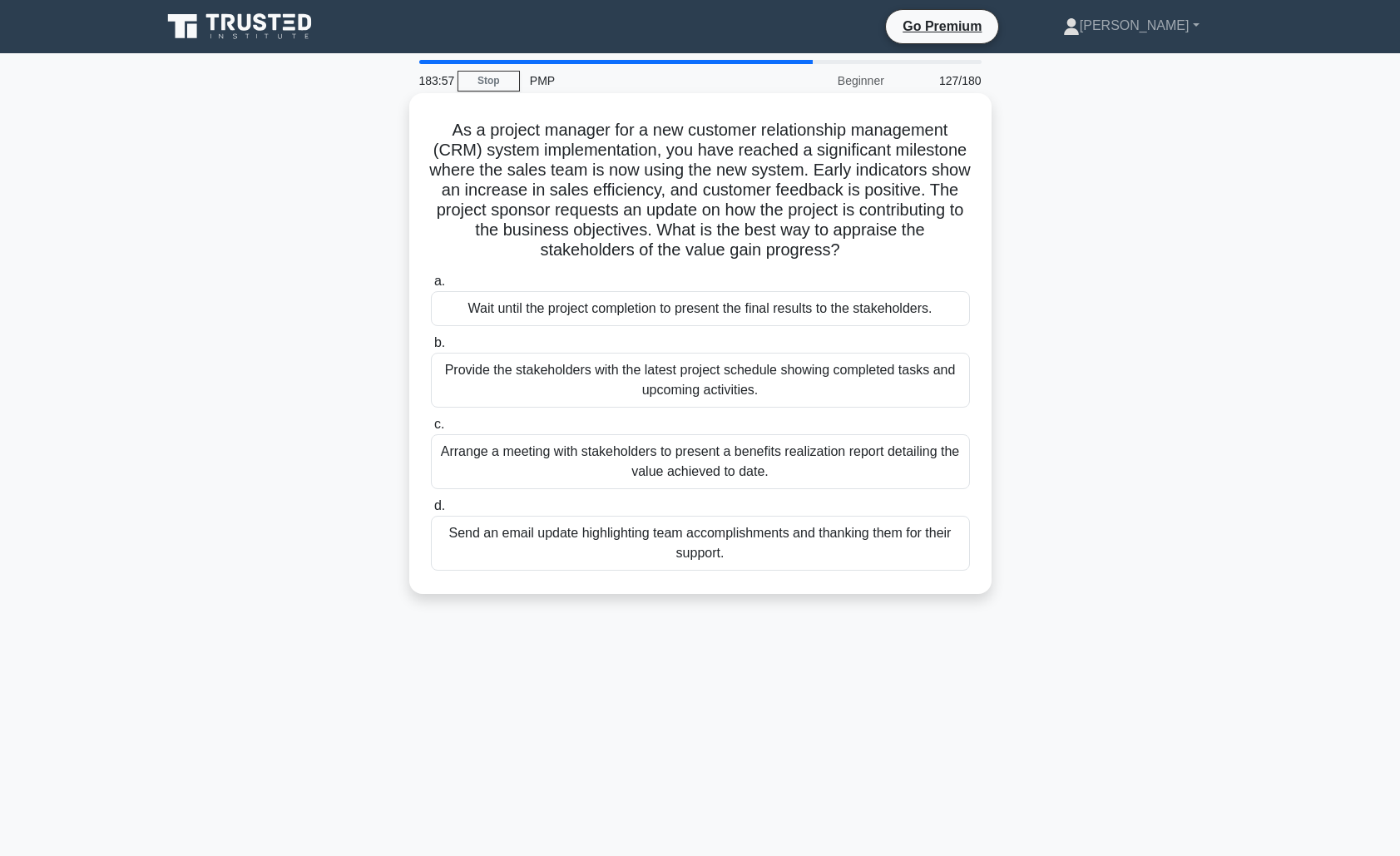
click at [858, 479] on div "Arrange a meeting with stakeholders to present a benefits realization report de…" at bounding box center [700, 461] width 539 height 54
click at [431, 430] on input "c. Arrange a meeting with stakeholders to present a benefits realization report…" at bounding box center [431, 425] width 0 height 11
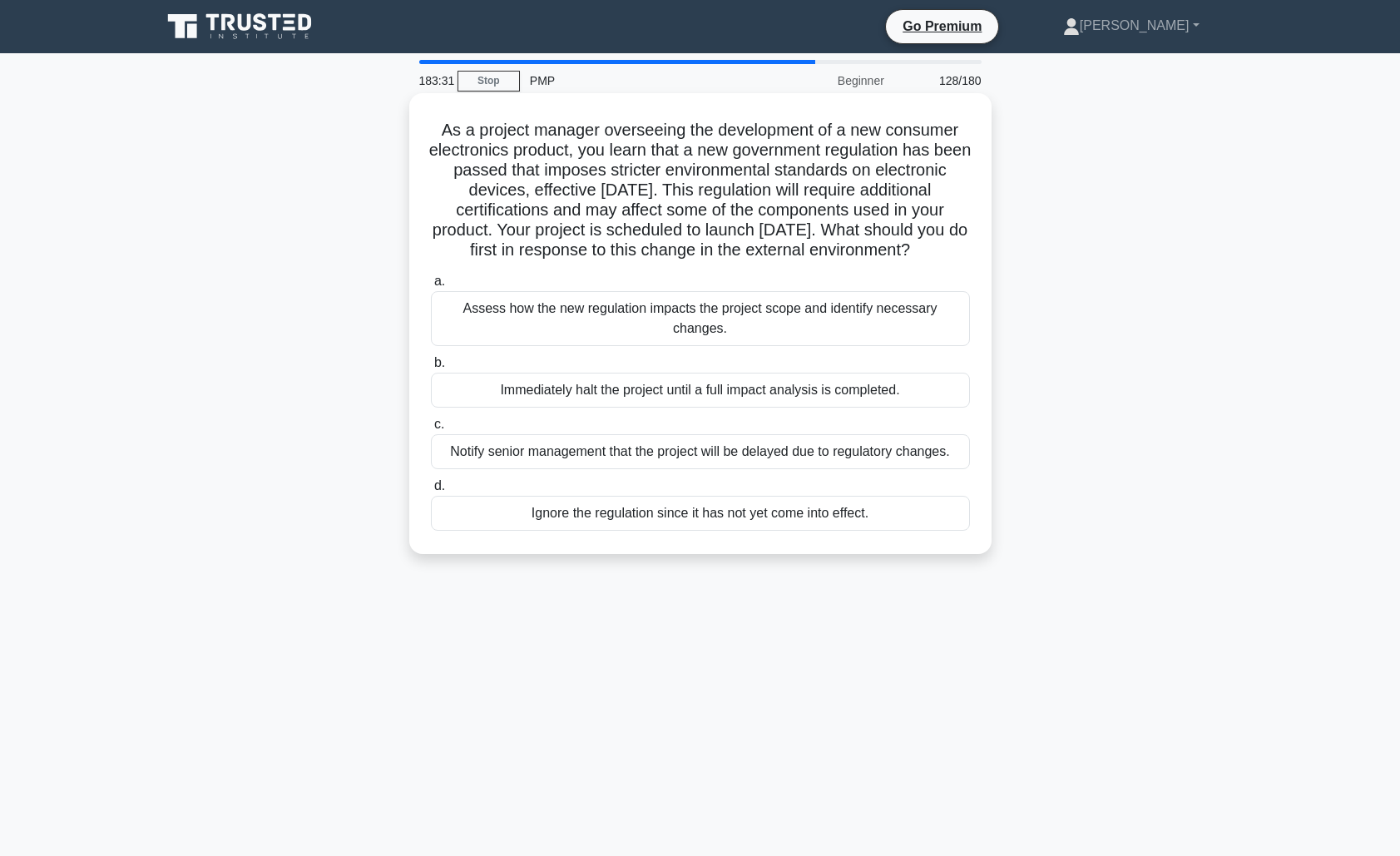
click at [761, 335] on div "Assess how the new regulation impacts the project scope and identify necessary …" at bounding box center [700, 318] width 539 height 54
click at [431, 287] on input "a. Assess how the new regulation impacts the project scope and identify necessa…" at bounding box center [431, 282] width 0 height 11
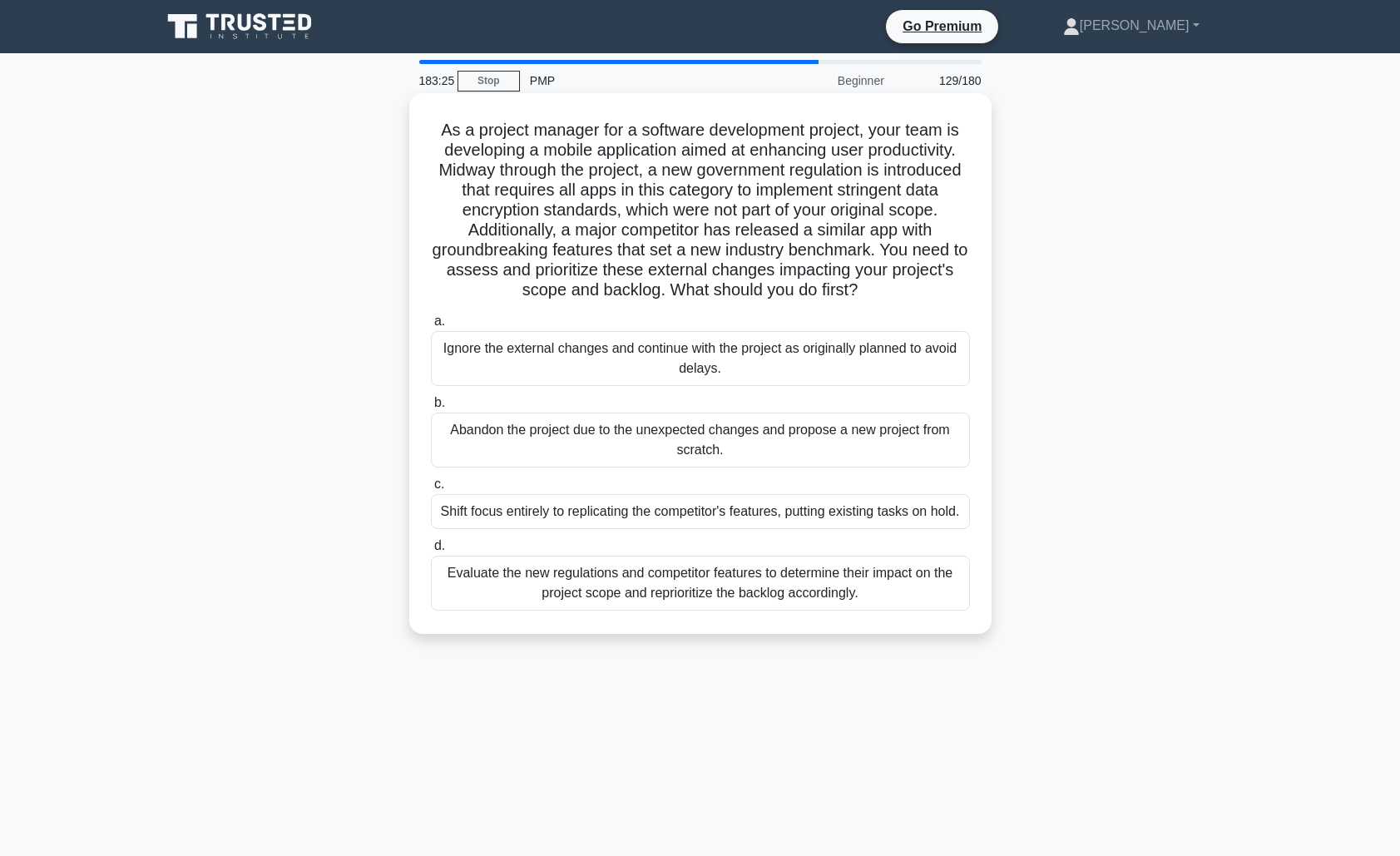
click at [814, 610] on div "Evaluate the new regulations and competitor features to determine their impact …" at bounding box center [700, 583] width 539 height 54
click at [431, 551] on input "d. Evaluate the new regulations and competitor features to determine their impa…" at bounding box center [431, 547] width 0 height 11
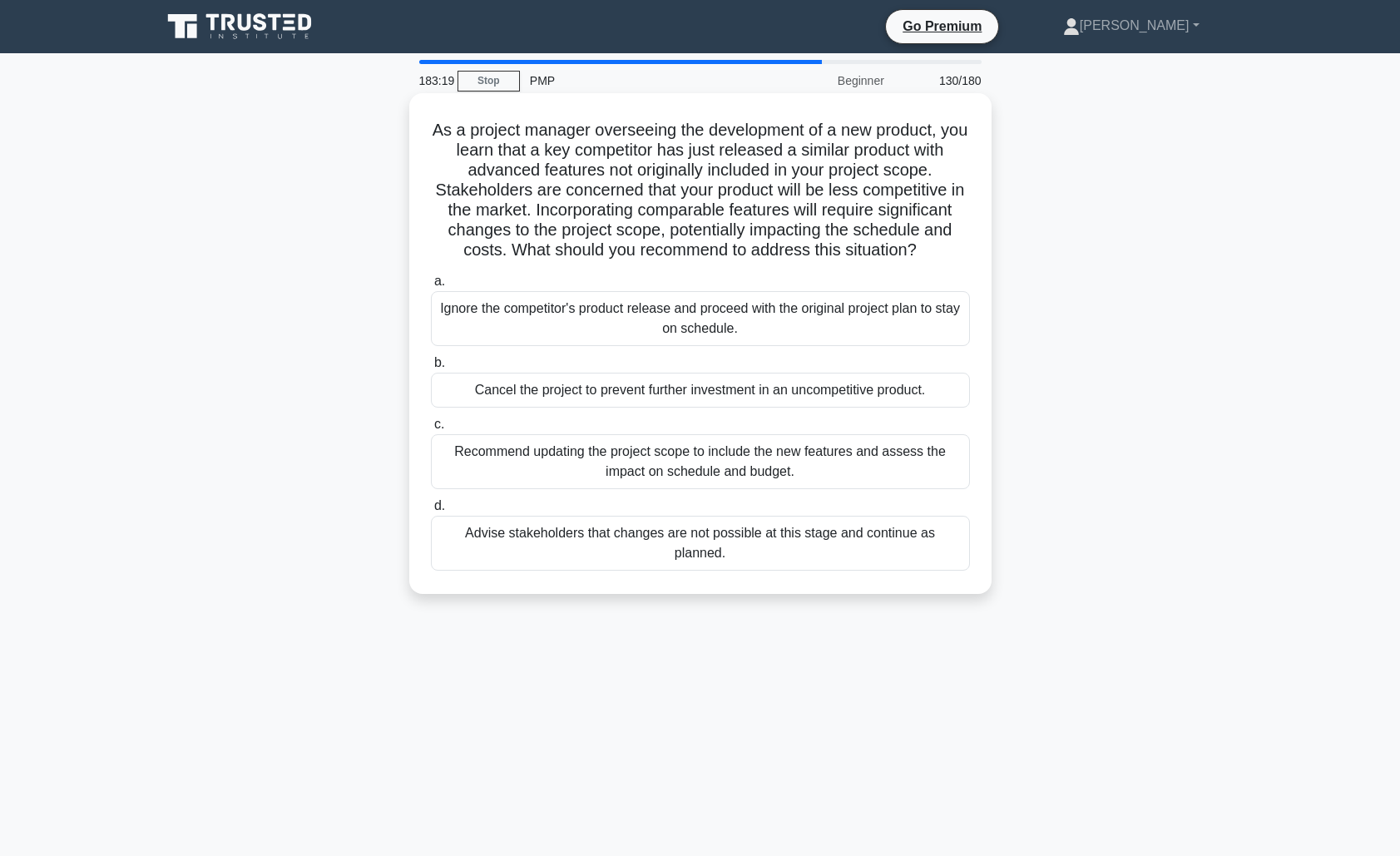
click at [820, 476] on div "Recommend updating the project scope to include the new features and assess the…" at bounding box center [700, 461] width 539 height 54
click at [431, 430] on input "c. Recommend updating the project scope to include the new features and assess …" at bounding box center [431, 425] width 0 height 11
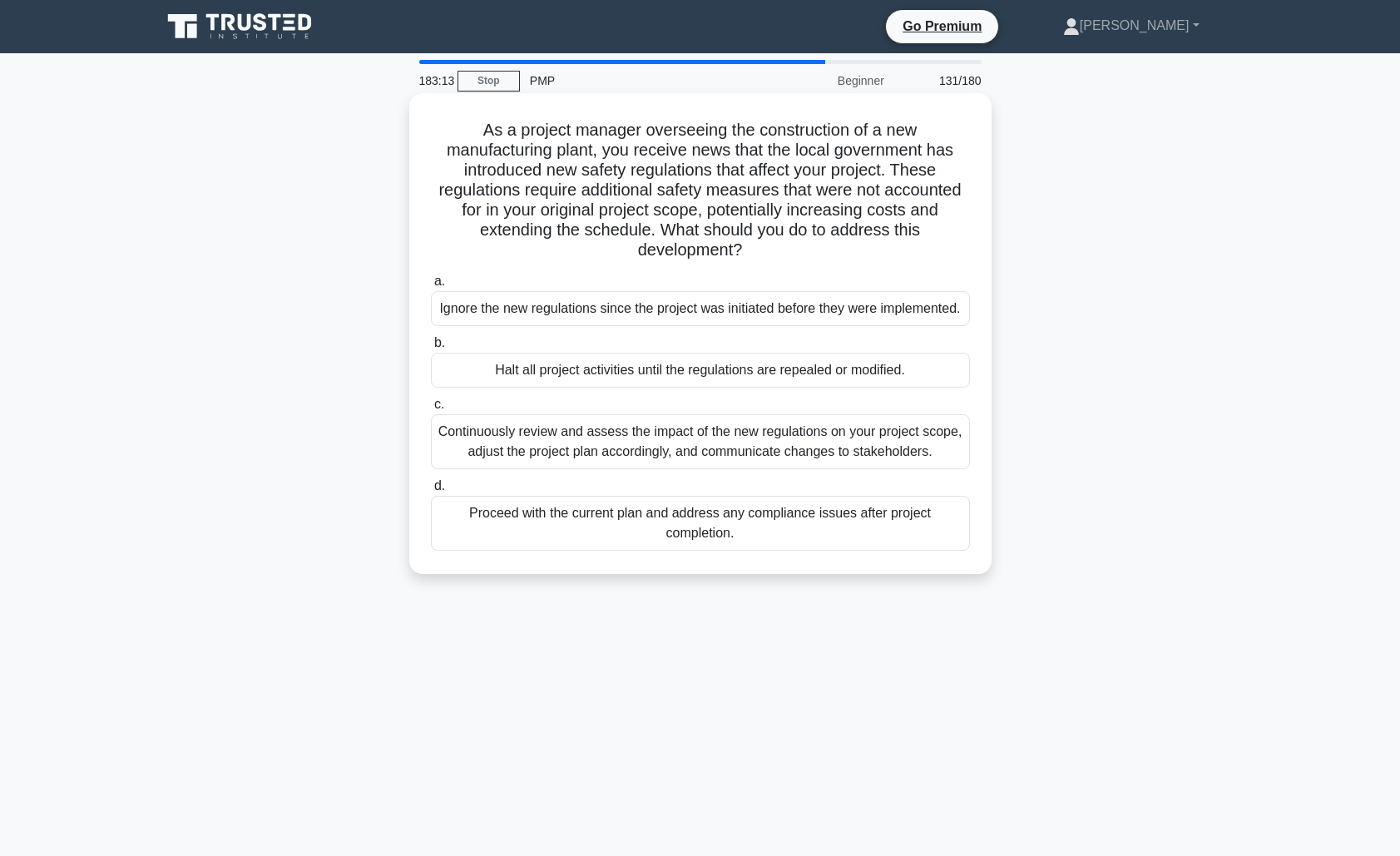
click at [822, 469] on div "Continuously review and assess the impact of the new regulations on your projec…" at bounding box center [700, 441] width 539 height 54
click at [431, 410] on input "c. Continuously review and assess the impact of the new regulations on your pro…" at bounding box center [431, 405] width 0 height 11
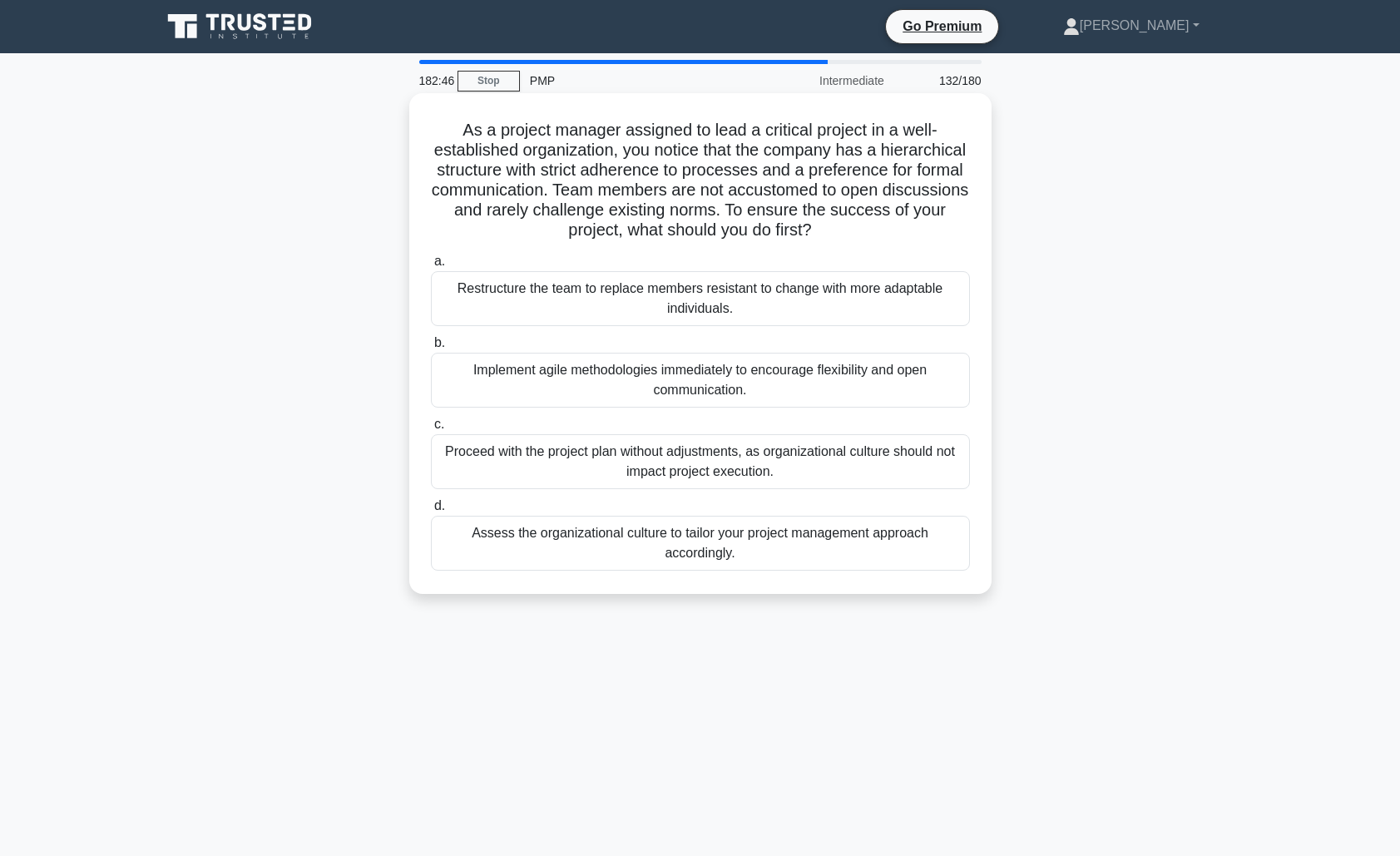
click at [873, 543] on div "Assess the organizational culture to tailor your project management approach ac…" at bounding box center [700, 543] width 539 height 54
click at [431, 512] on input "d. Assess the organizational culture to tailor your project management approach…" at bounding box center [431, 506] width 0 height 11
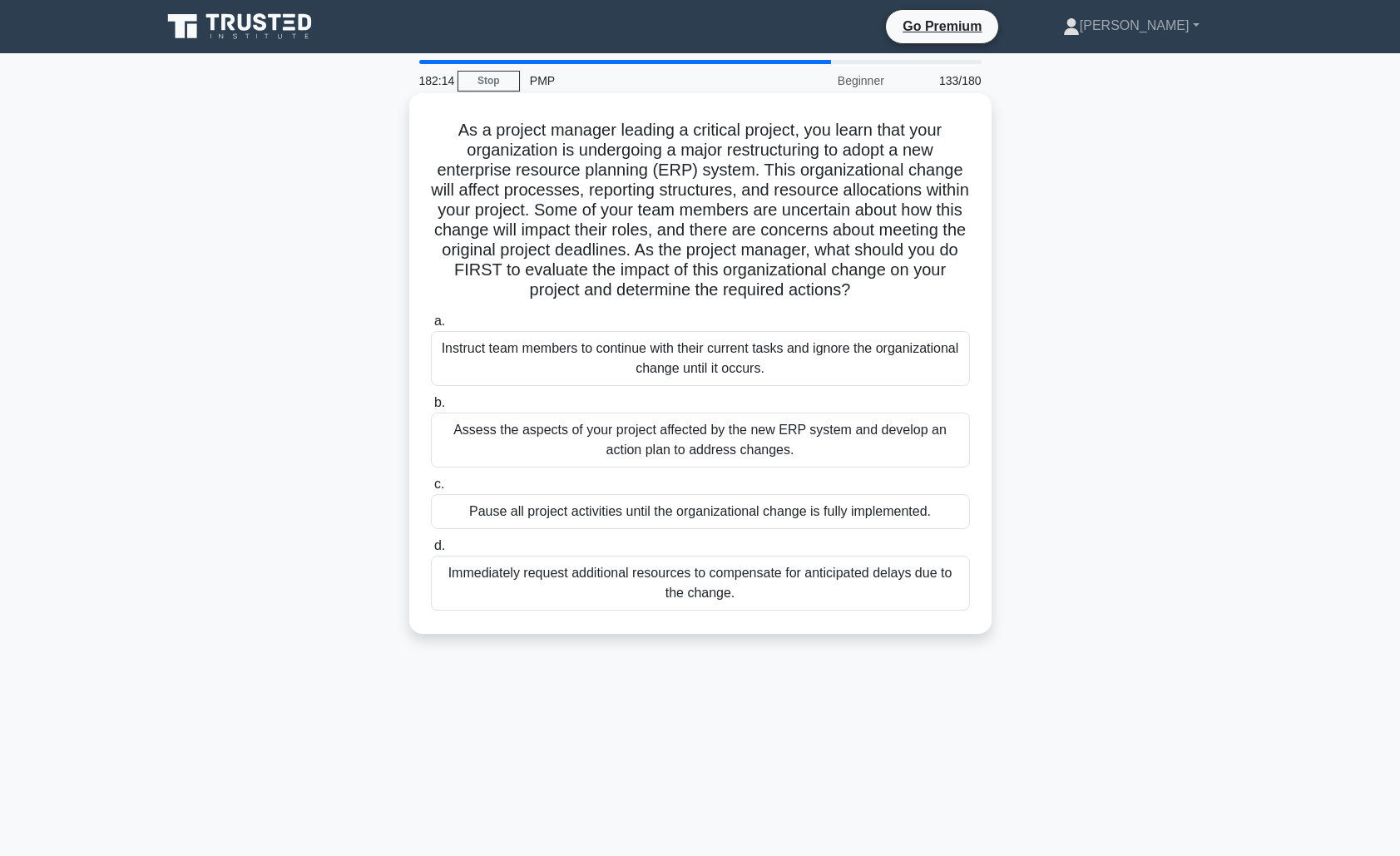
click at [862, 453] on div "Assess the aspects of your project affected by the new ERP system and develop a…" at bounding box center [700, 440] width 539 height 54
click at [431, 408] on input "b. Assess the aspects of your project affected by the new ERP system and develo…" at bounding box center [431, 404] width 0 height 11
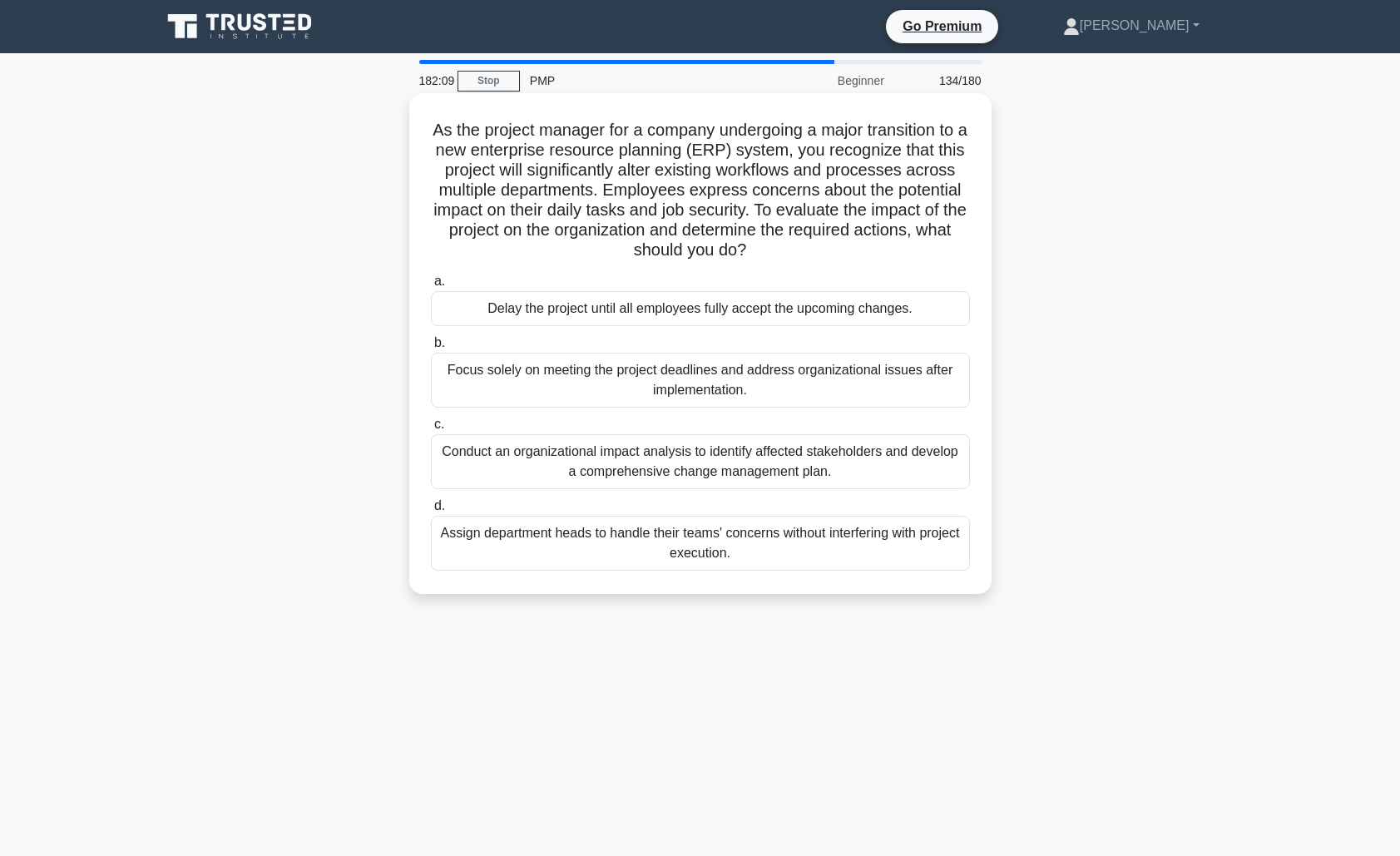
click at [879, 474] on div "Conduct an organizational impact analysis to identify affected stakeholders and…" at bounding box center [700, 461] width 539 height 54
click at [431, 430] on input "c. Conduct an organizational impact analysis to identify affected stakeholders …" at bounding box center [431, 425] width 0 height 11
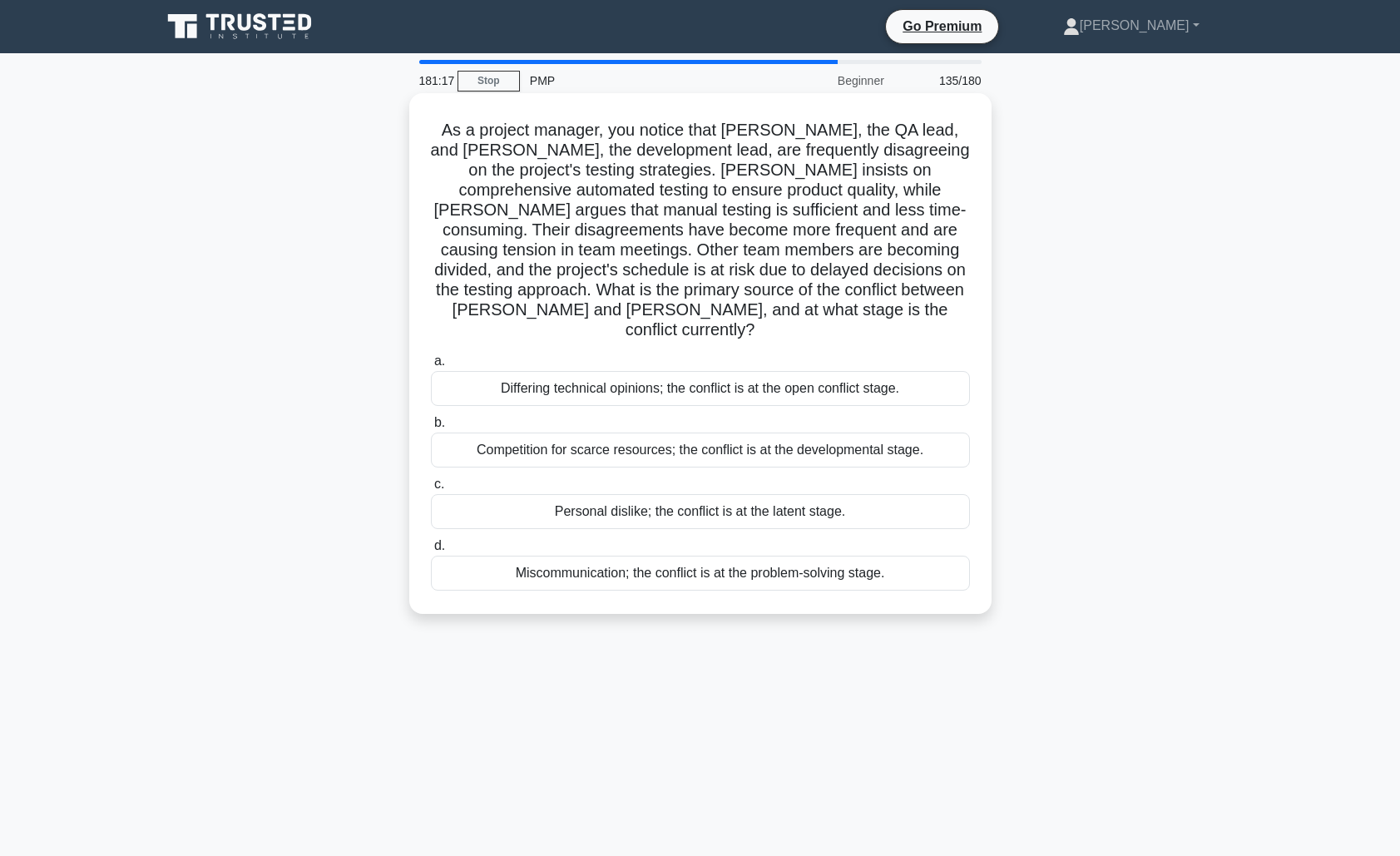
click at [886, 375] on div "Differing technical opinions; the conflict is at the open conflict stage." at bounding box center [700, 389] width 539 height 35
click at [431, 367] on input "a. Differing technical opinions; the conflict is at the open conflict stage." at bounding box center [431, 362] width 0 height 11
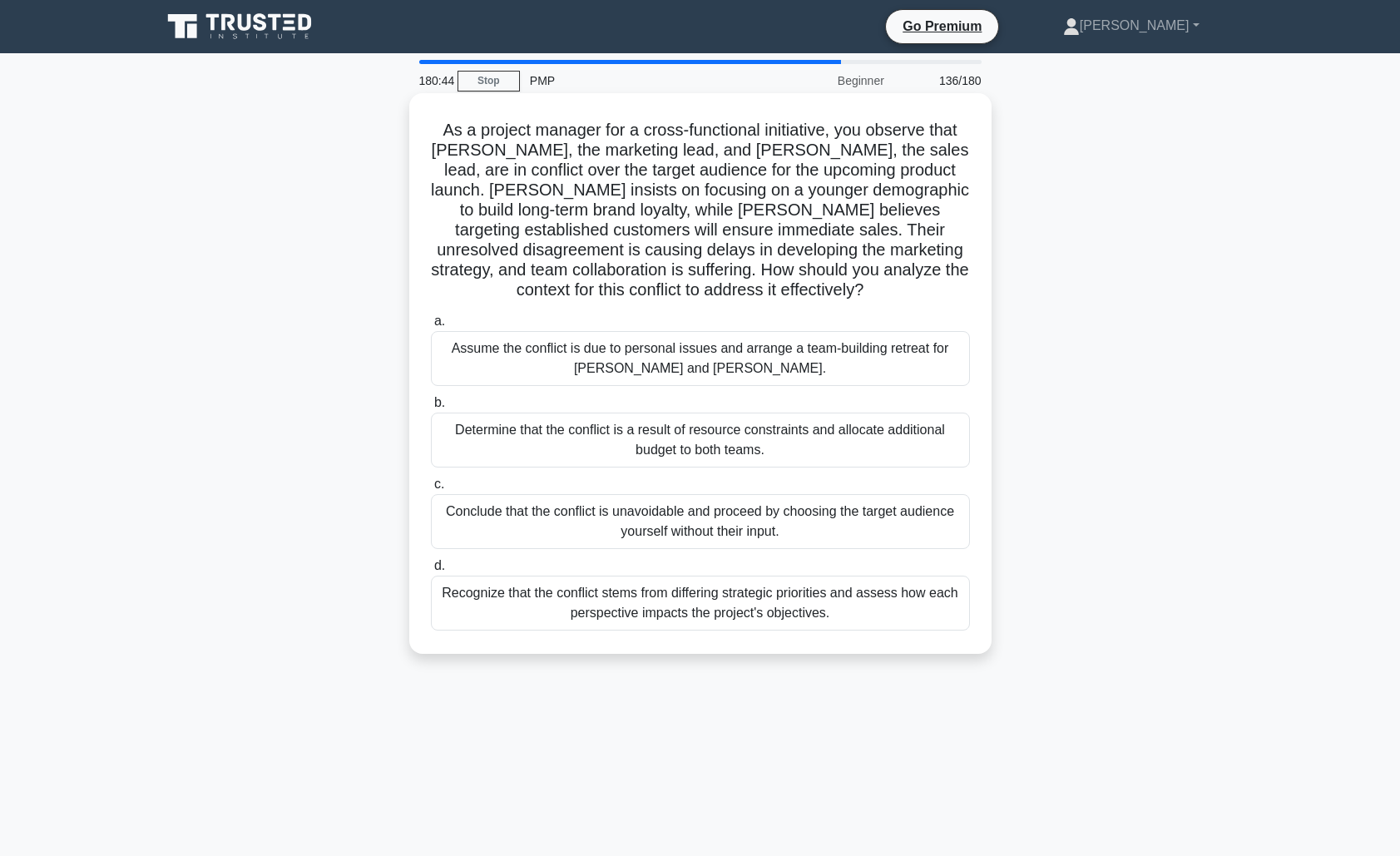
click at [877, 612] on div "Recognize that the conflict stems from differing strategic priorities and asses…" at bounding box center [700, 603] width 539 height 54
click at [431, 572] on input "d. Recognize that the conflict stems from differing strategic priorities and as…" at bounding box center [431, 566] width 0 height 11
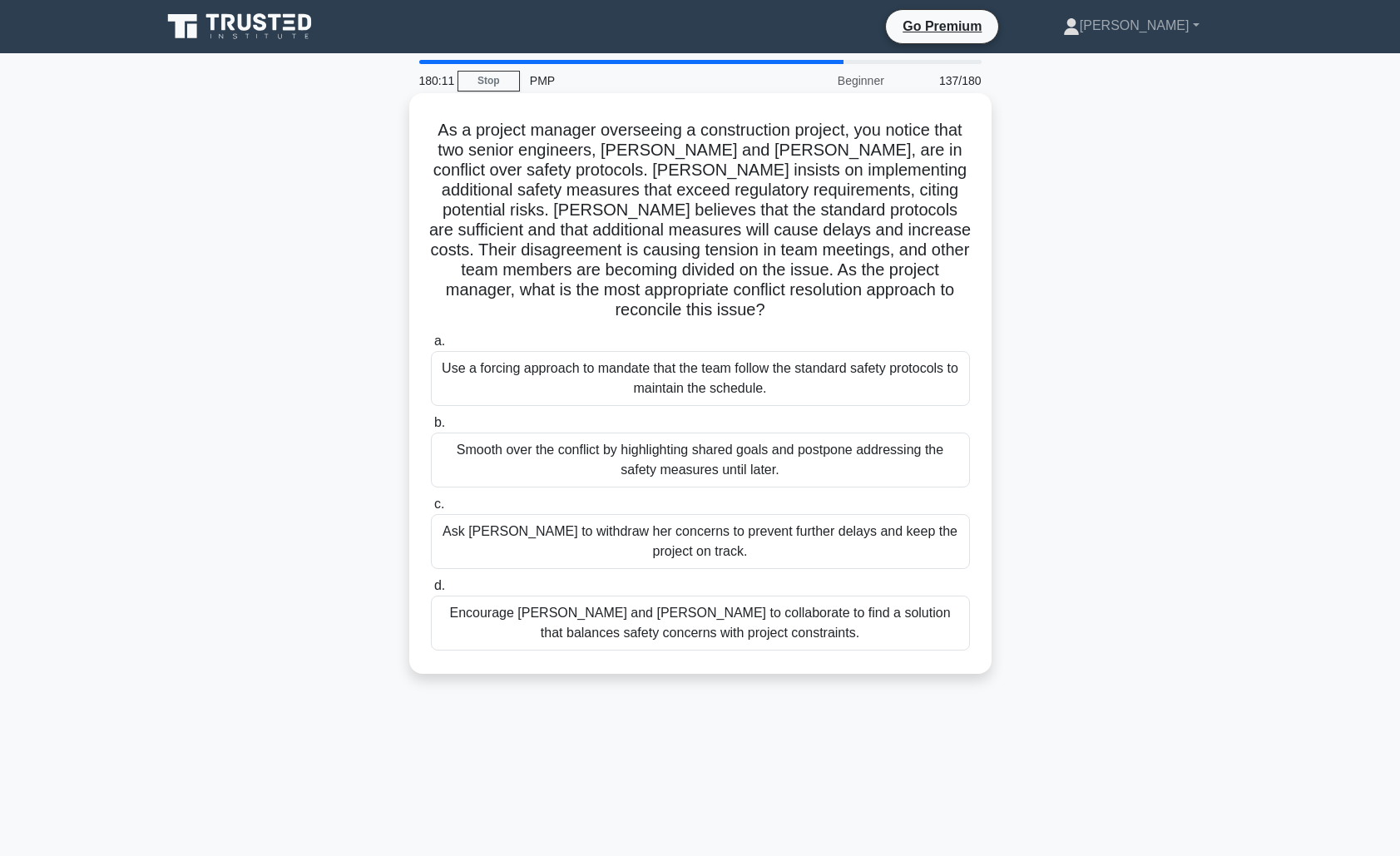
click at [862, 620] on div "Encourage [PERSON_NAME] and [PERSON_NAME] to collaborate to find a solution tha…" at bounding box center [700, 622] width 539 height 54
click at [431, 592] on input "d. Encourage [PERSON_NAME] and [PERSON_NAME] to collaborate to find a solution …" at bounding box center [431, 586] width 0 height 11
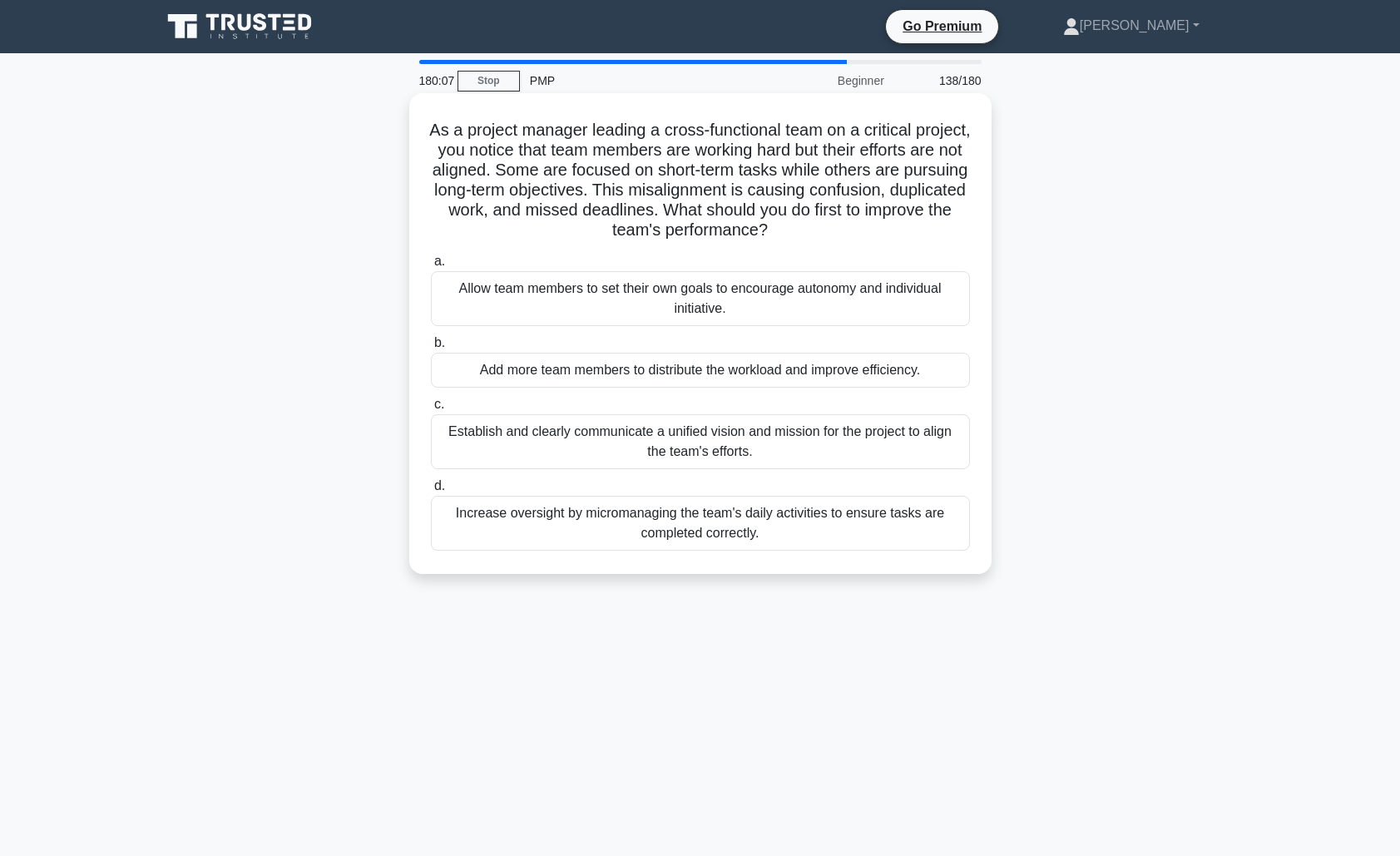
click at [846, 452] on div "Establish and clearly communicate a unified vision and mission for the project …" at bounding box center [700, 441] width 539 height 54
click at [431, 410] on input "c. Establish and clearly communicate a unified vision and mission for the proje…" at bounding box center [431, 405] width 0 height 11
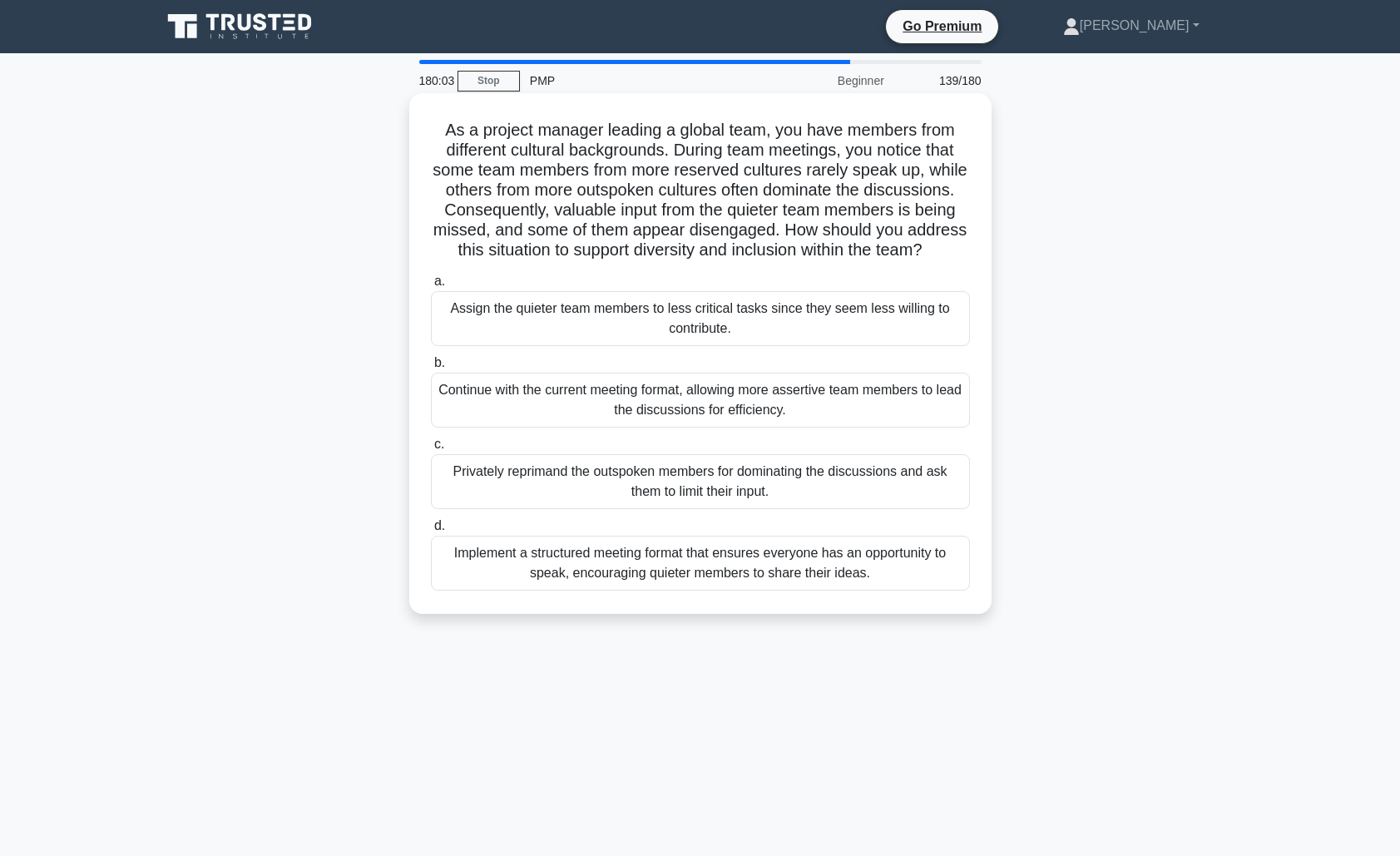
click at [879, 567] on div "Implement a structured meeting format that ensures everyone has an opportunity …" at bounding box center [700, 562] width 539 height 54
click at [431, 532] on input "d. Implement a structured meeting format that ensures everyone has an opportuni…" at bounding box center [431, 526] width 0 height 11
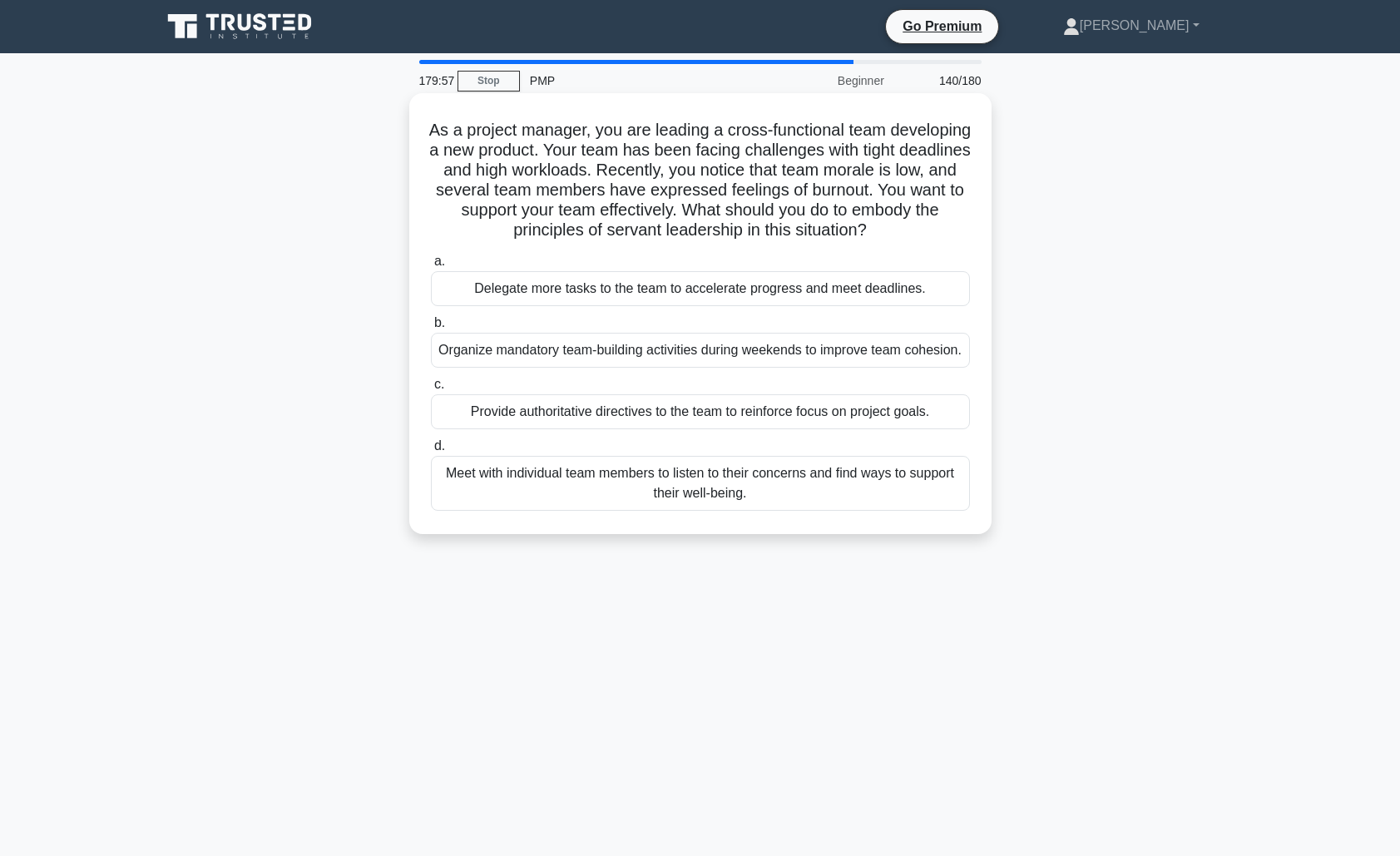
click at [832, 491] on div "Meet with individual team members to listen to their concerns and find ways to …" at bounding box center [700, 483] width 539 height 54
click at [431, 452] on input "d. Meet with individual team members to listen to their concerns and find ways …" at bounding box center [431, 447] width 0 height 11
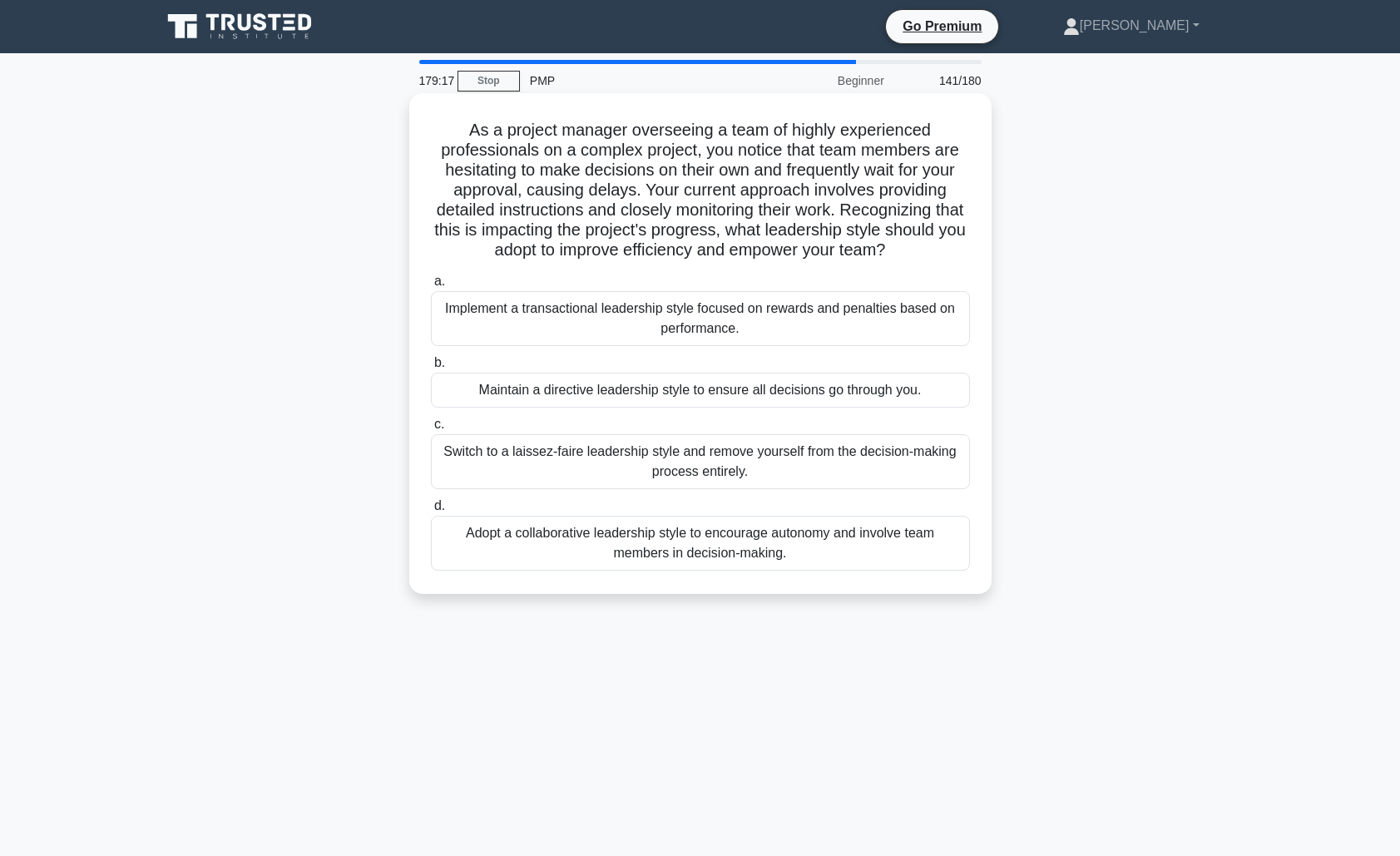
click at [836, 543] on div "Adopt a collaborative leadership style to encourage autonomy and involve team m…" at bounding box center [700, 543] width 539 height 54
click at [431, 512] on input "d. Adopt a collaborative leadership style to encourage autonomy and involve tea…" at bounding box center [431, 506] width 0 height 11
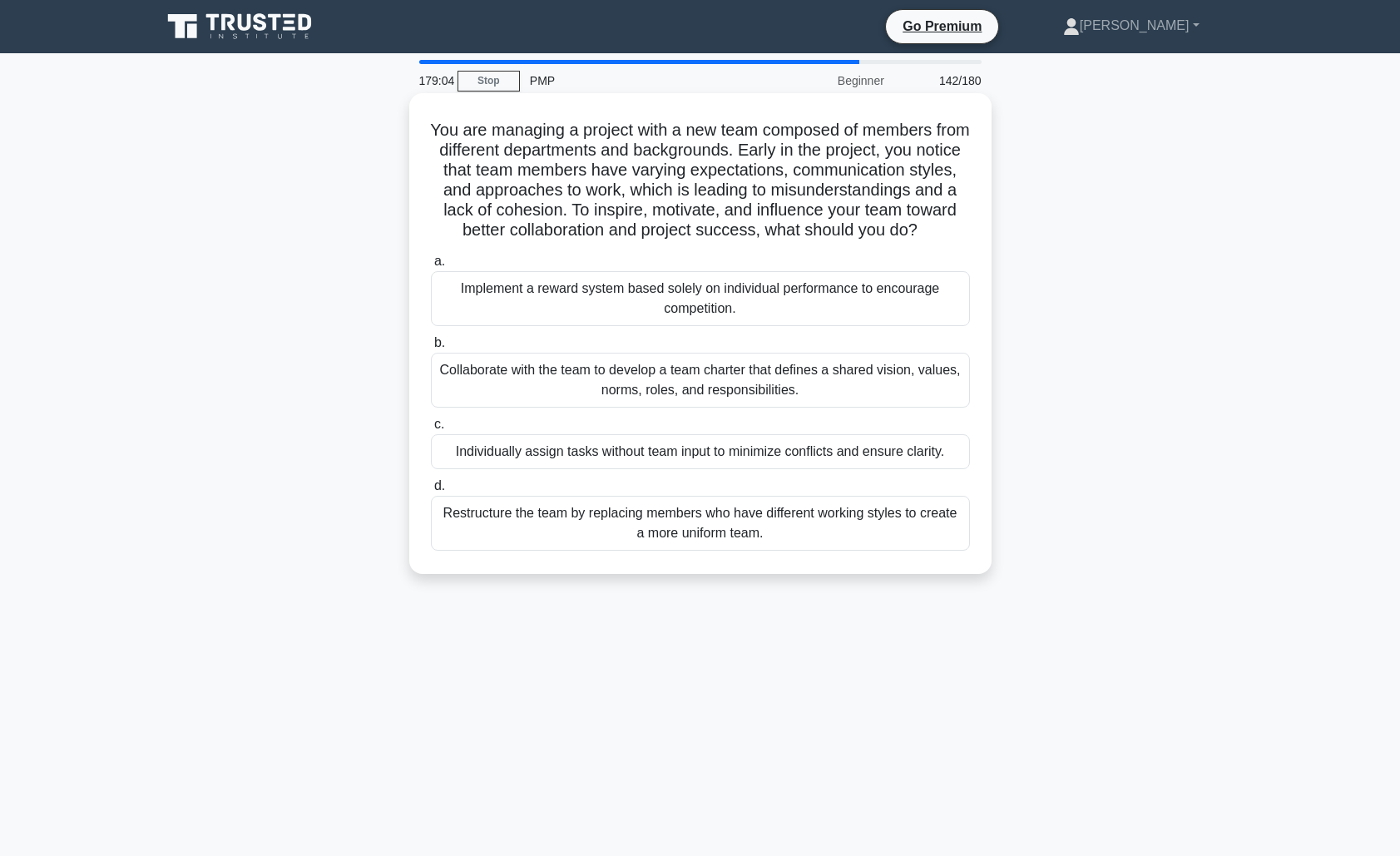
click at [802, 392] on div "Collaborate with the team to develop a team charter that defines a shared visio…" at bounding box center [700, 380] width 539 height 54
click at [431, 349] on input "b. Collaborate with the team to develop a team charter that defines a shared vi…" at bounding box center [431, 344] width 0 height 11
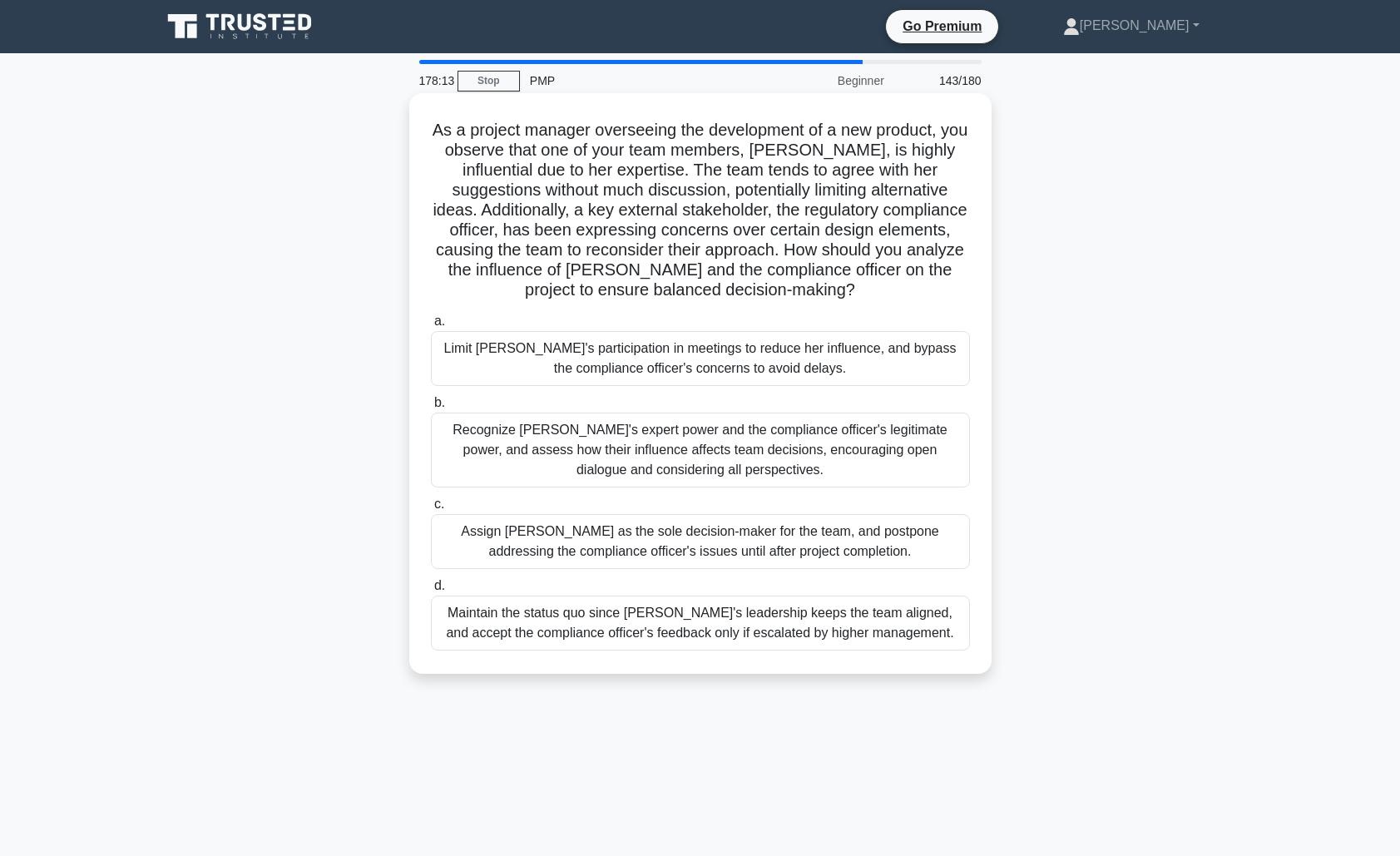
click at [795, 448] on div "Recognize [PERSON_NAME]'s expert power and the compliance officer's legitimate …" at bounding box center [700, 450] width 539 height 75
click at [431, 408] on input "b. Recognize [PERSON_NAME]'s expert power and the compliance officer's legitima…" at bounding box center [431, 404] width 0 height 11
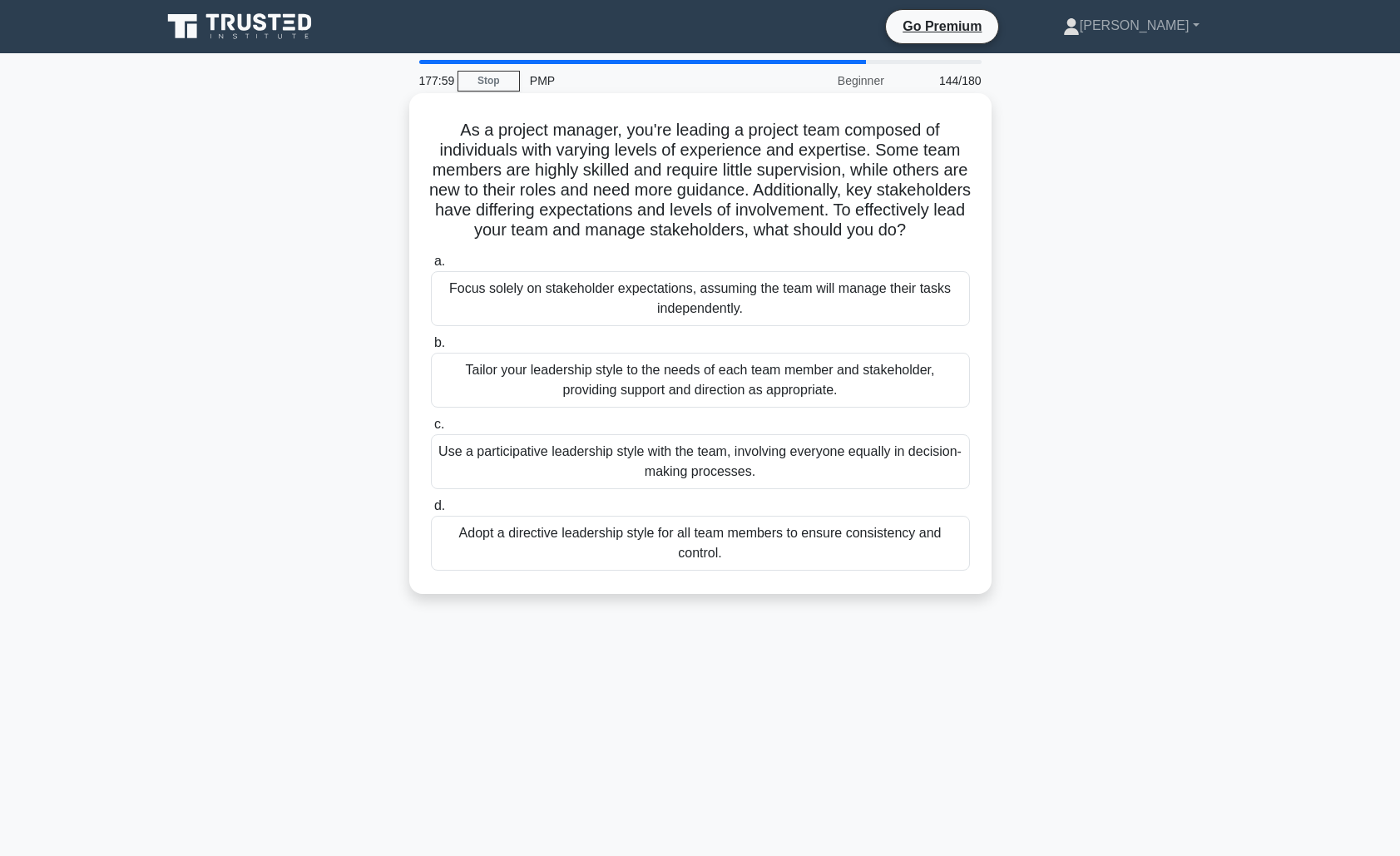
click at [780, 408] on div "Tailor your leadership style to the needs of each team member and stakeholder, …" at bounding box center [700, 380] width 539 height 54
click at [431, 349] on input "b. Tailor your leadership style to the needs of each team member and stakeholde…" at bounding box center [431, 344] width 0 height 11
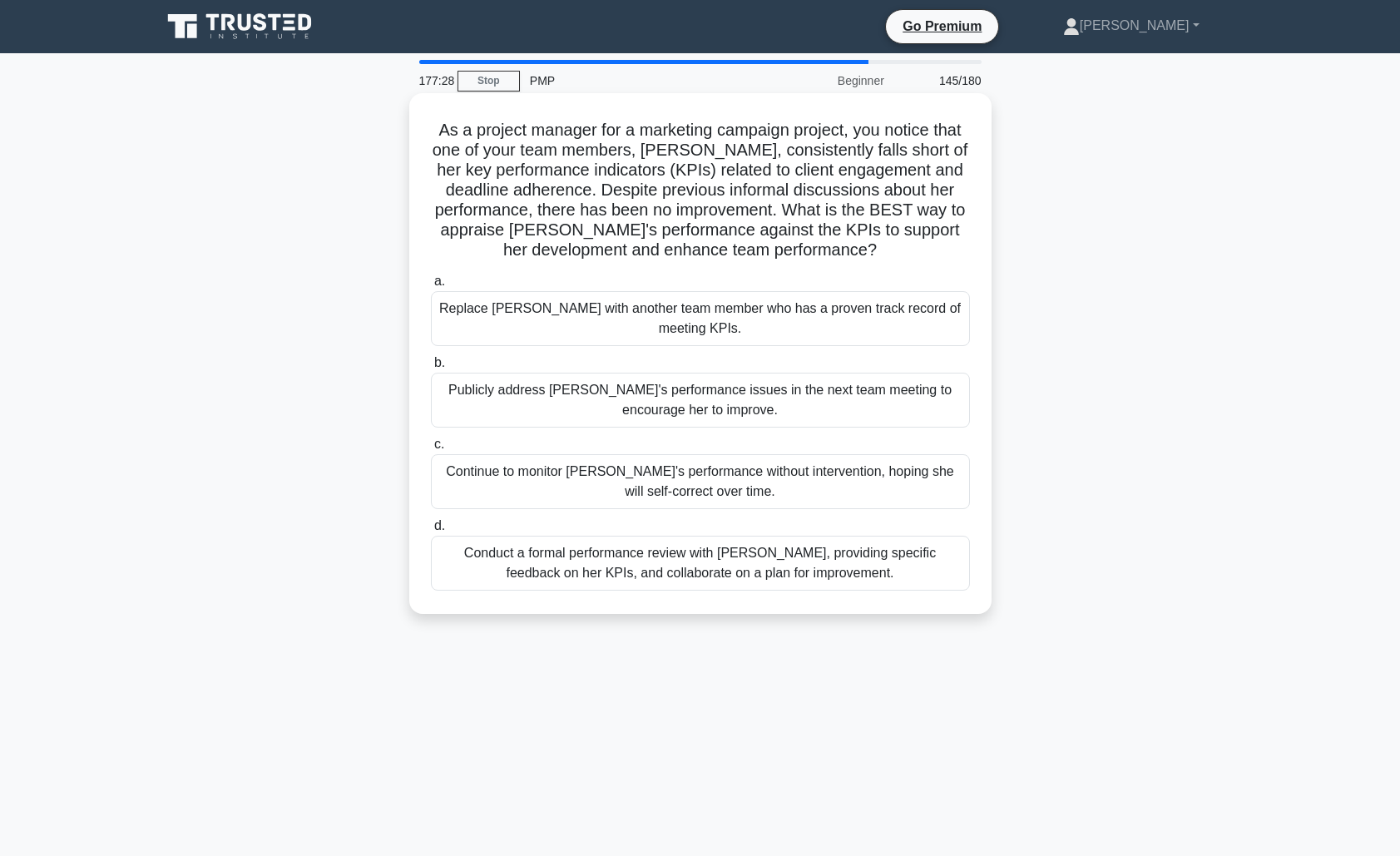
click at [716, 567] on div "Conduct a formal performance review with [PERSON_NAME], providing specific feed…" at bounding box center [700, 562] width 539 height 54
click at [431, 532] on input "d. Conduct a formal performance review with [PERSON_NAME], providing specific f…" at bounding box center [431, 526] width 0 height 11
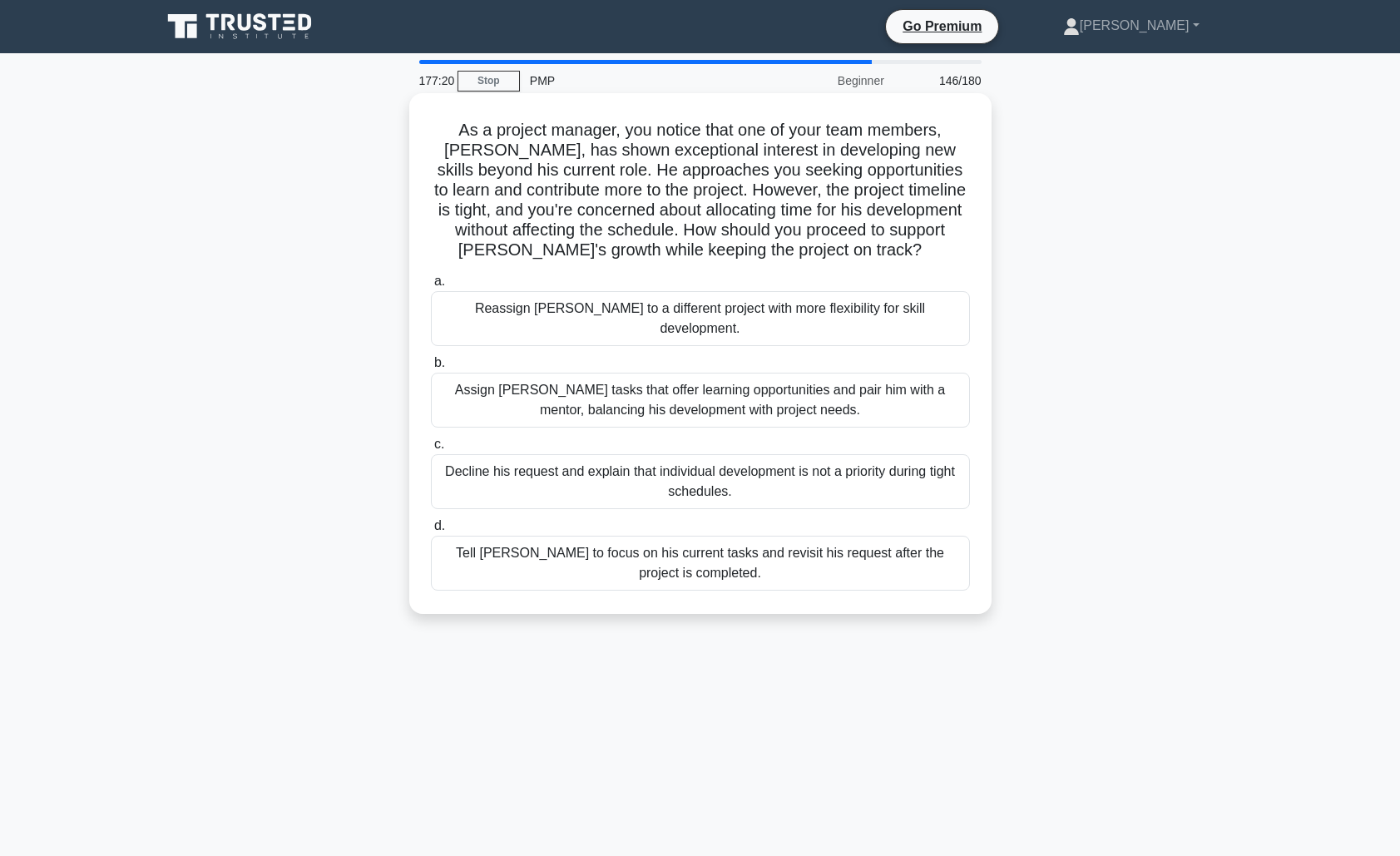
click at [760, 392] on div "Assign [PERSON_NAME] tasks that offer learning opportunities and pair him with …" at bounding box center [700, 400] width 539 height 54
click at [431, 368] on input "b. Assign [PERSON_NAME] tasks that offer learning opportunities and pair him wi…" at bounding box center [431, 363] width 0 height 11
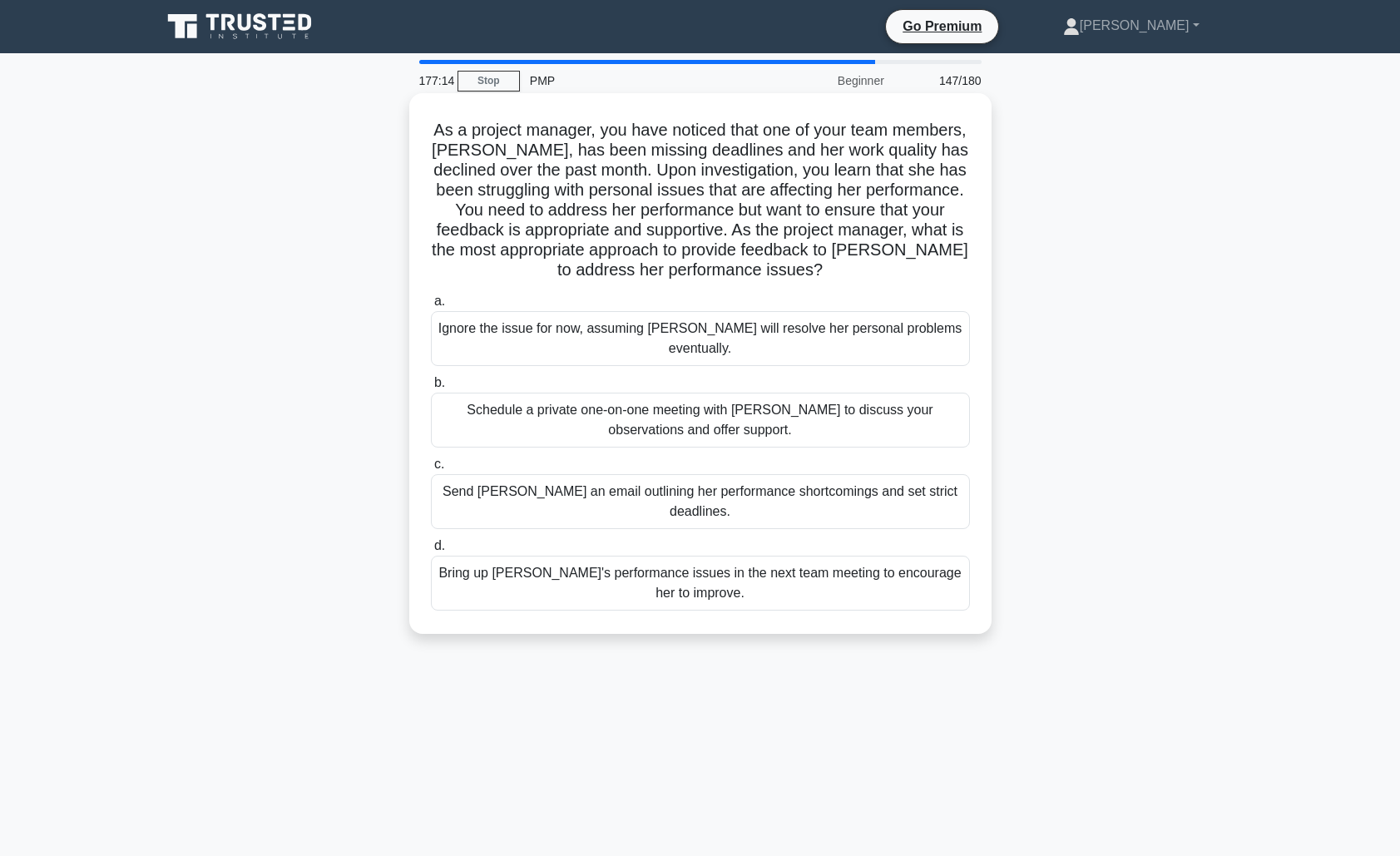
click at [765, 408] on div "Schedule a private one-on-one meeting with [PERSON_NAME] to discuss your observ…" at bounding box center [700, 419] width 539 height 54
click at [431, 389] on input "b. Schedule a private one-on-one meeting with [PERSON_NAME] to discuss your obs…" at bounding box center [431, 383] width 0 height 11
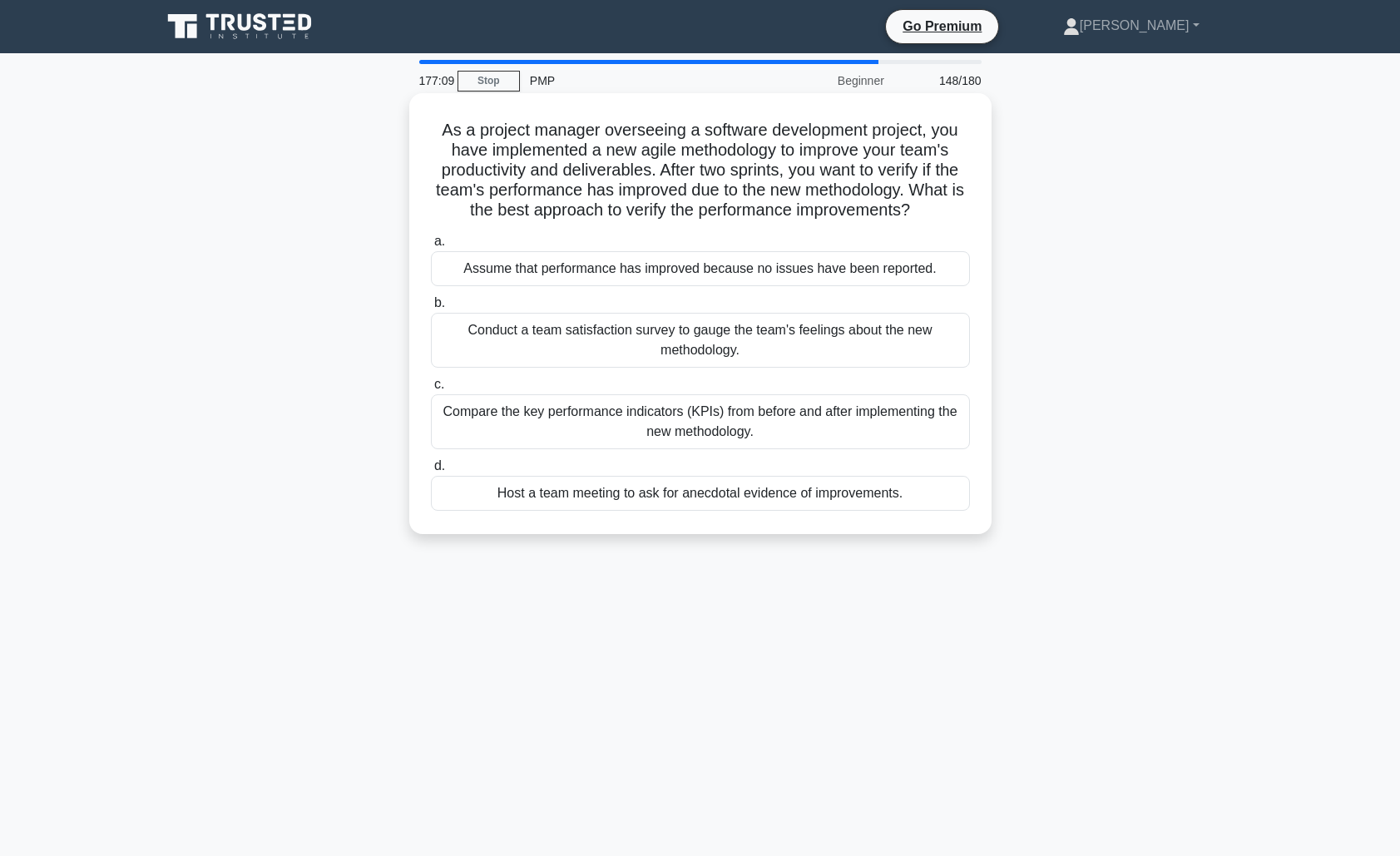
click at [781, 425] on div "Compare the key performance indicators (KPIs) from before and after implementin…" at bounding box center [700, 421] width 539 height 54
click at [431, 391] on input "c. Compare the key performance indicators (KPIs) from before and after implemen…" at bounding box center [431, 385] width 0 height 11
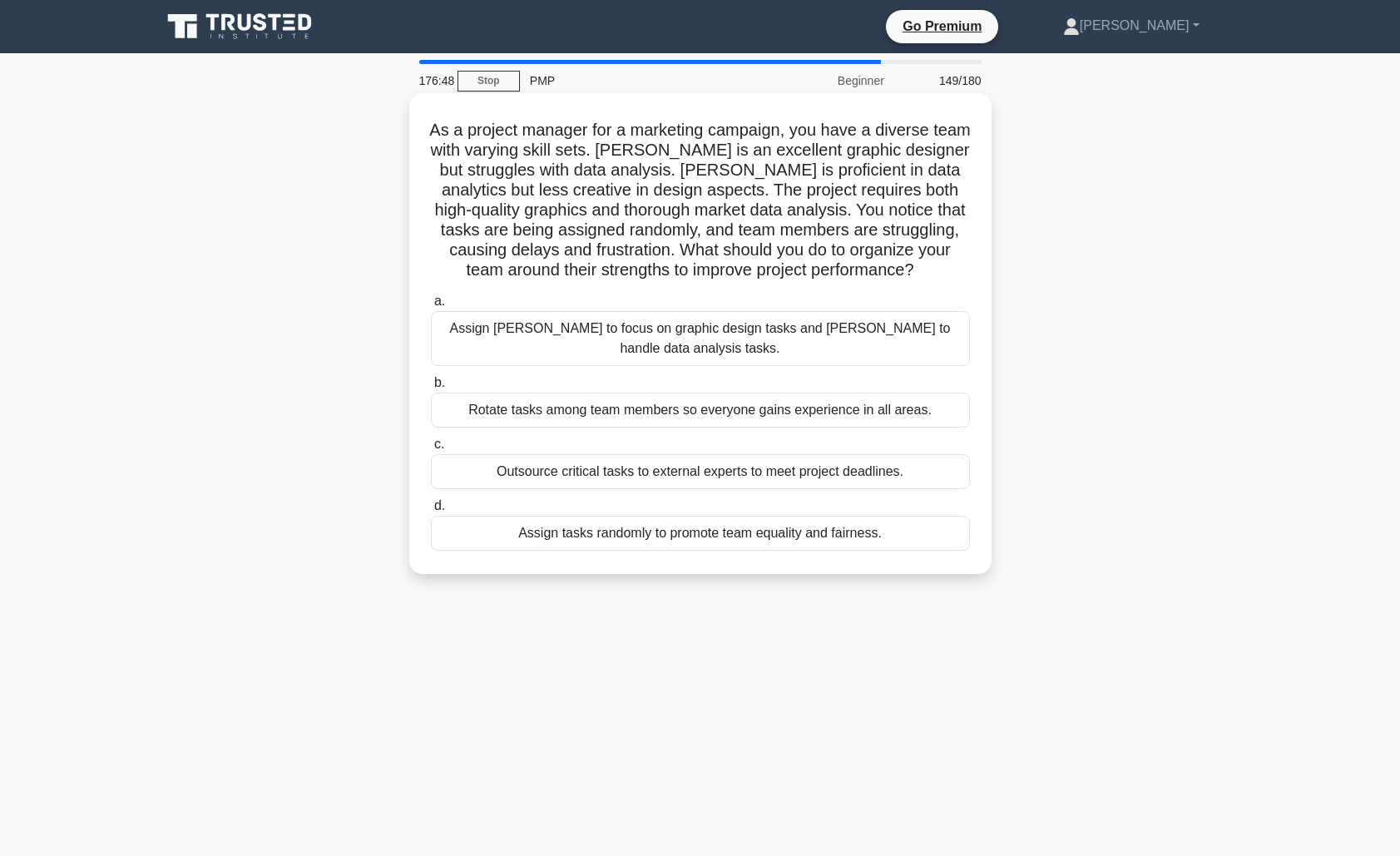
click at [803, 333] on div "Assign [PERSON_NAME] to focus on graphic design tasks and [PERSON_NAME] to hand…" at bounding box center [700, 338] width 539 height 54
click at [431, 307] on input "a. Assign [PERSON_NAME] to focus on graphic design tasks and [PERSON_NAME] to h…" at bounding box center [431, 302] width 0 height 11
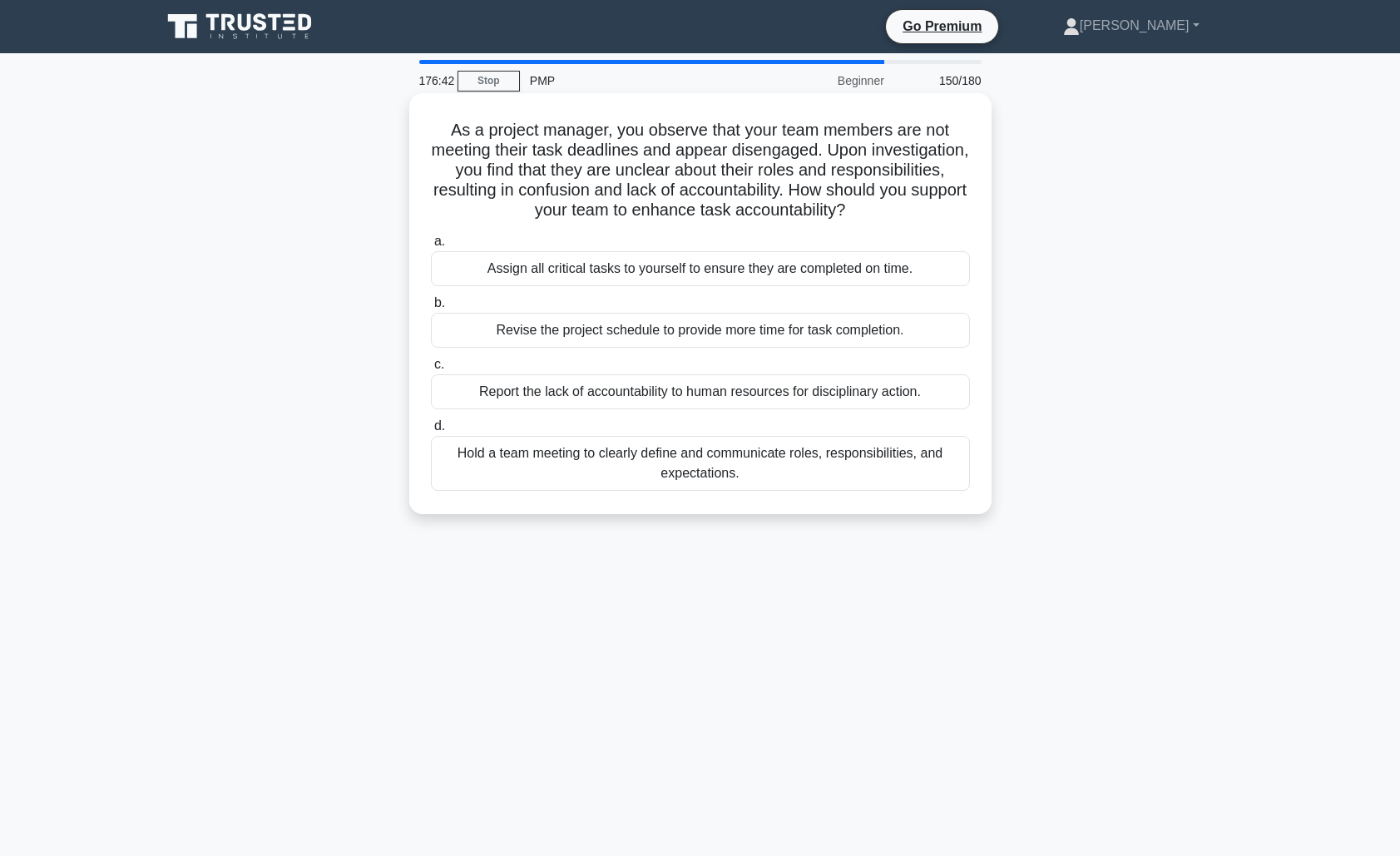
click at [839, 459] on div "Hold a team meeting to clearly define and communicate roles, responsibilities, …" at bounding box center [700, 463] width 539 height 54
click at [431, 432] on input "d. Hold a team meeting to clearly define and communicate roles, responsibilitie…" at bounding box center [431, 427] width 0 height 11
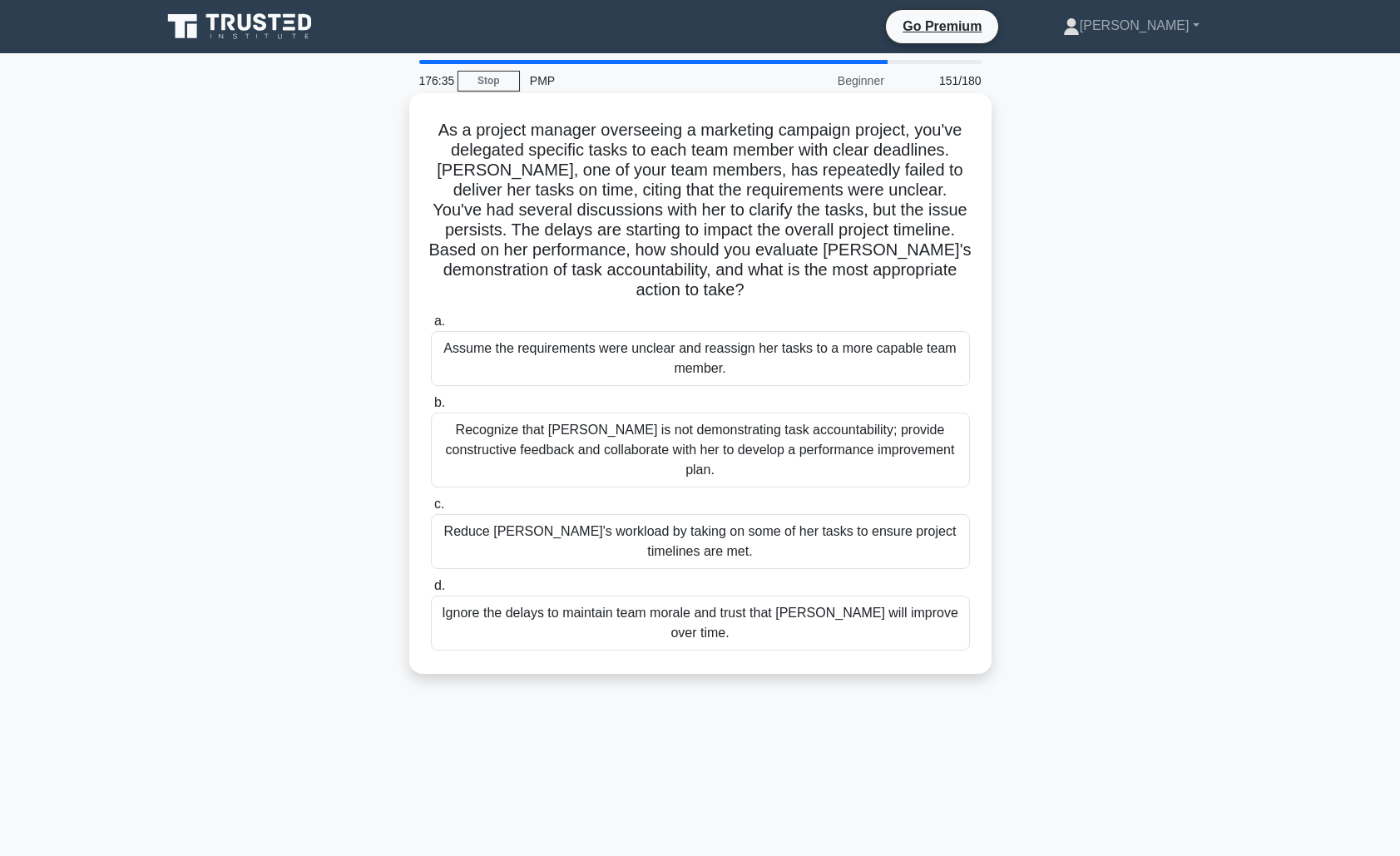
click at [774, 440] on div "Recognize that [PERSON_NAME] is not demonstrating task accountability; provide …" at bounding box center [700, 450] width 539 height 75
click at [431, 408] on input "b. Recognize that [PERSON_NAME] is not demonstrating task accountability; provi…" at bounding box center [431, 404] width 0 height 11
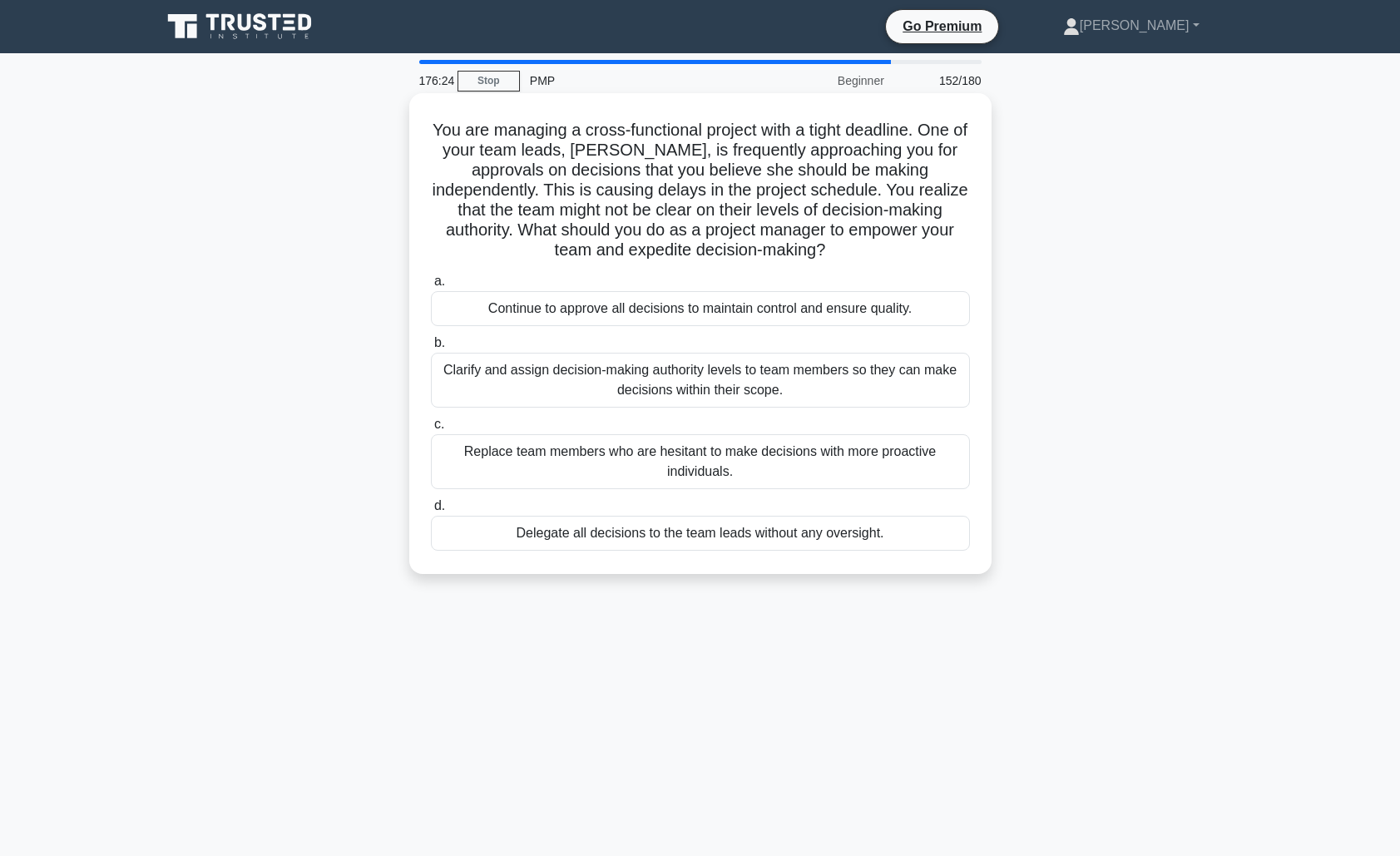
click at [793, 403] on div "Clarify and assign decision-making authority levels to team members so they can…" at bounding box center [700, 380] width 539 height 54
click at [431, 349] on input "b. [PERSON_NAME] and assign decision-making authority levels to team members so…" at bounding box center [431, 344] width 0 height 11
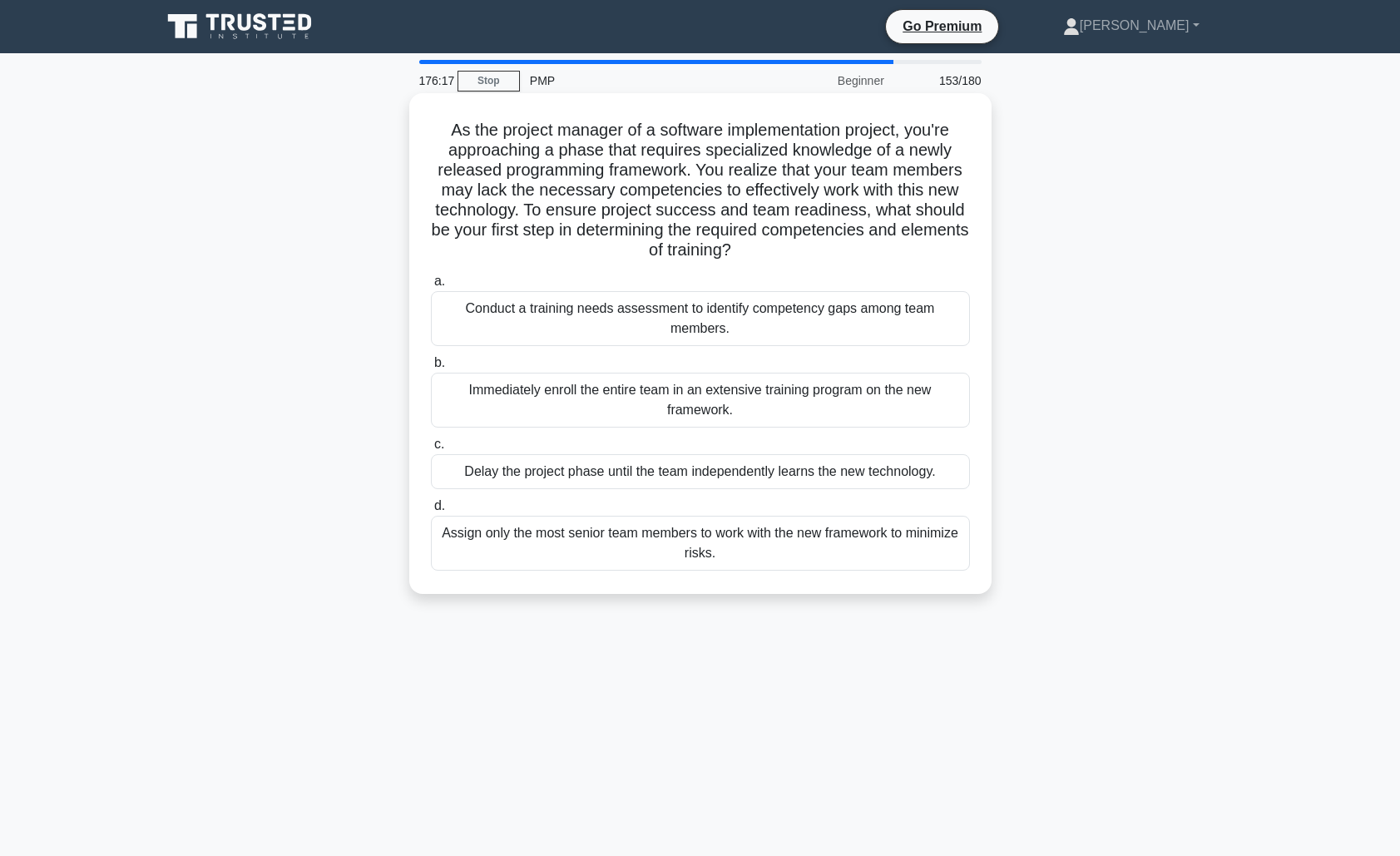
click at [804, 325] on div "Conduct a training needs assessment to identify competency gaps among team memb…" at bounding box center [700, 318] width 539 height 54
click at [431, 287] on input "a. Conduct a training needs assessment to identify competency gaps among team m…" at bounding box center [431, 282] width 0 height 11
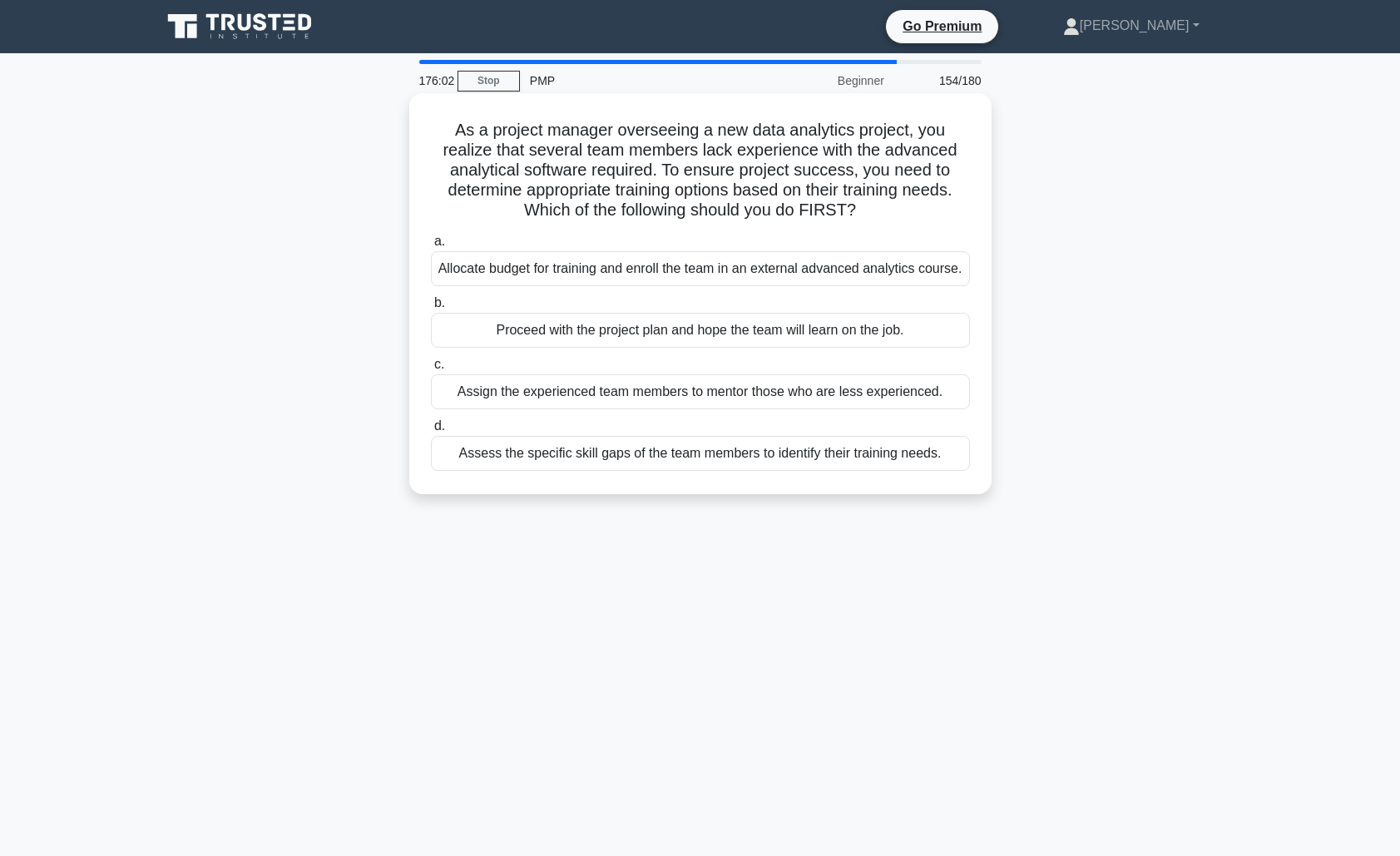
click at [863, 471] on div "Assess the specific skill gaps of the team members to identify their training n…" at bounding box center [700, 453] width 539 height 35
click at [431, 432] on input "d. Assess the specific skill gaps of the team members to identify their trainin…" at bounding box center [431, 427] width 0 height 11
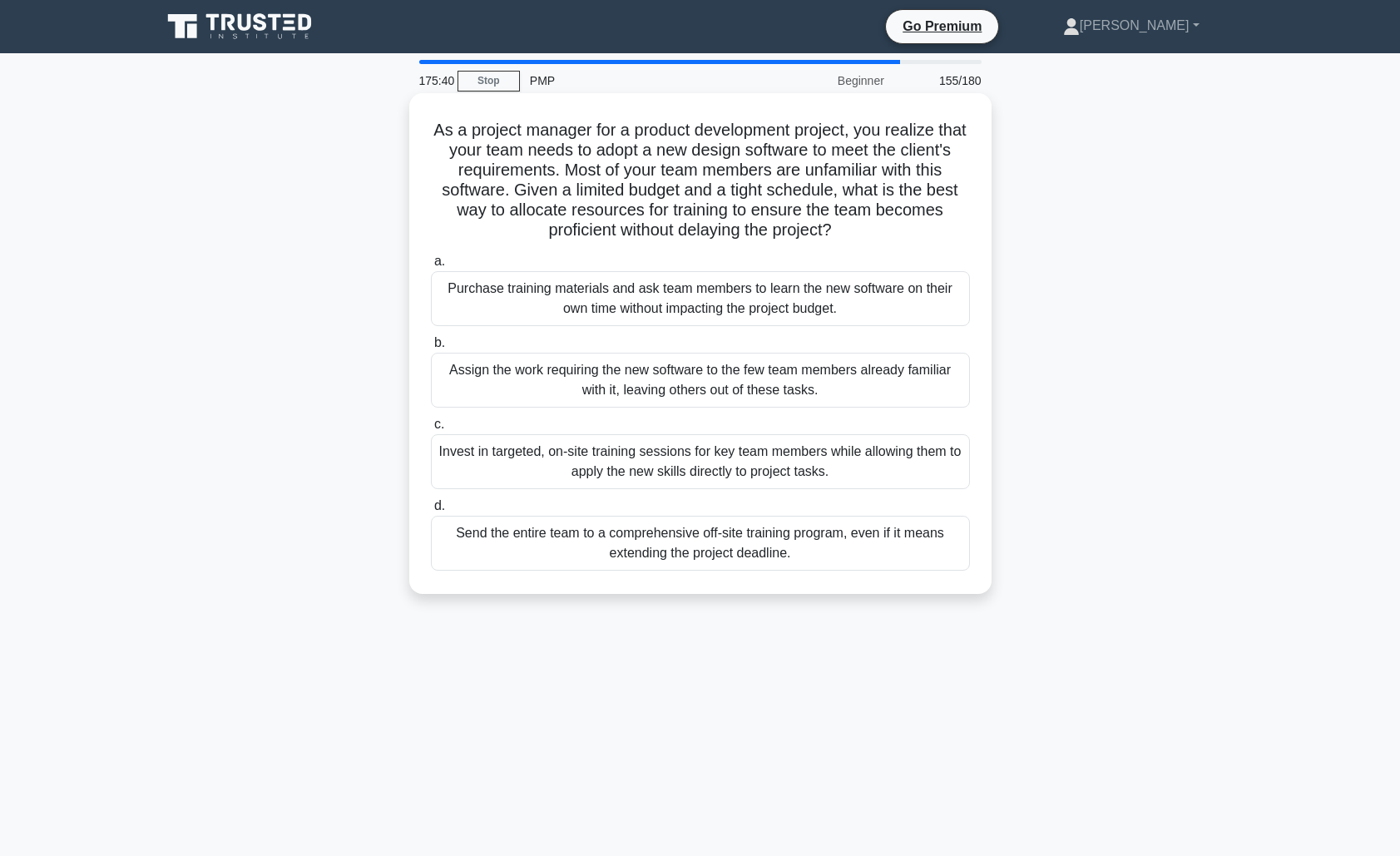
click at [769, 471] on div "Invest in targeted, on-site training sessions for key team members while allowi…" at bounding box center [700, 461] width 539 height 54
click at [431, 430] on input "c. Invest in targeted, on-site training sessions for key team members while all…" at bounding box center [431, 425] width 0 height 11
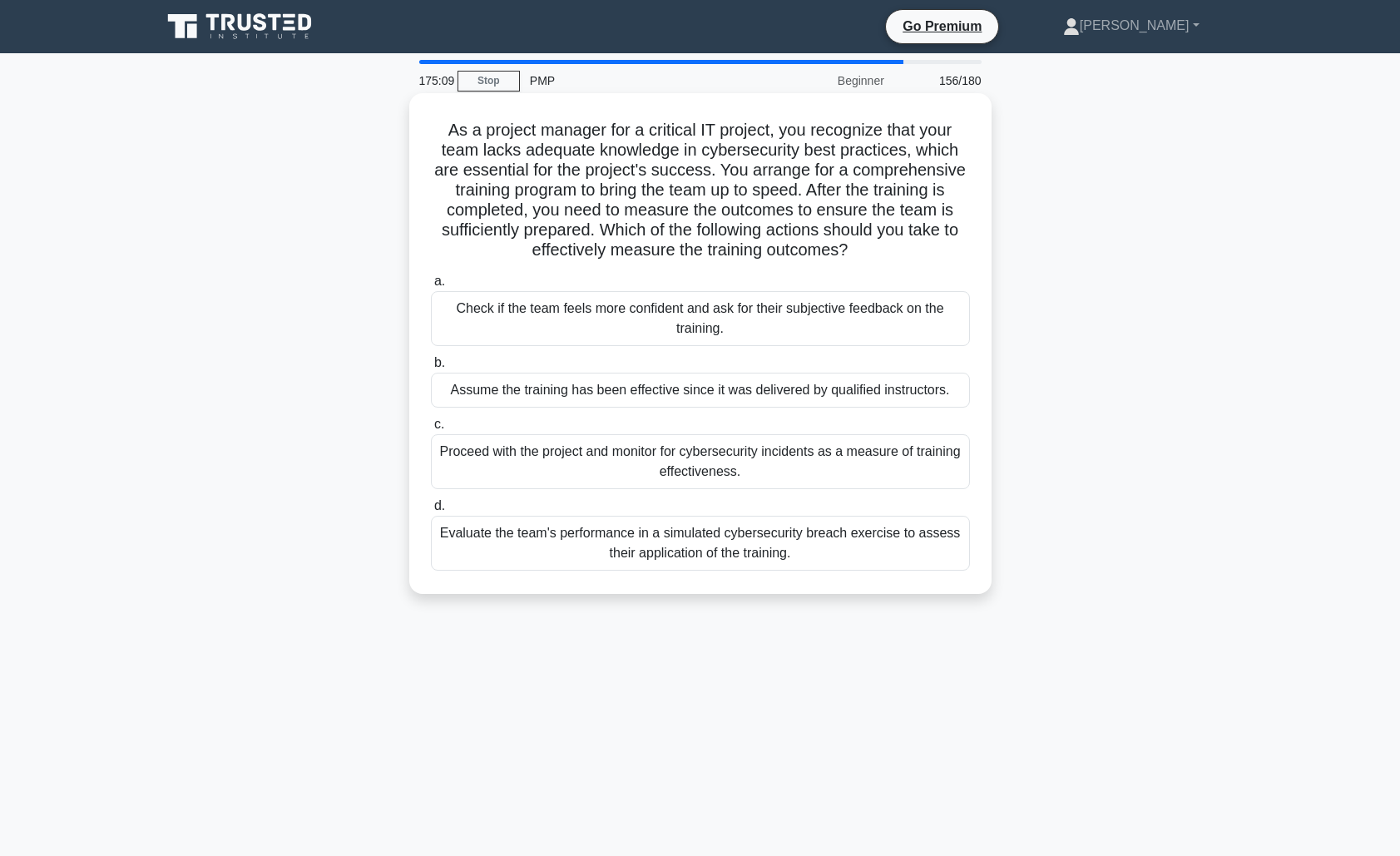
click at [703, 558] on div "Evaluate the team's performance in a simulated cybersecurity breach exercise to…" at bounding box center [700, 543] width 539 height 54
click at [431, 512] on input "d. Evaluate the team's performance in a simulated cybersecurity breach exercise…" at bounding box center [431, 506] width 0 height 11
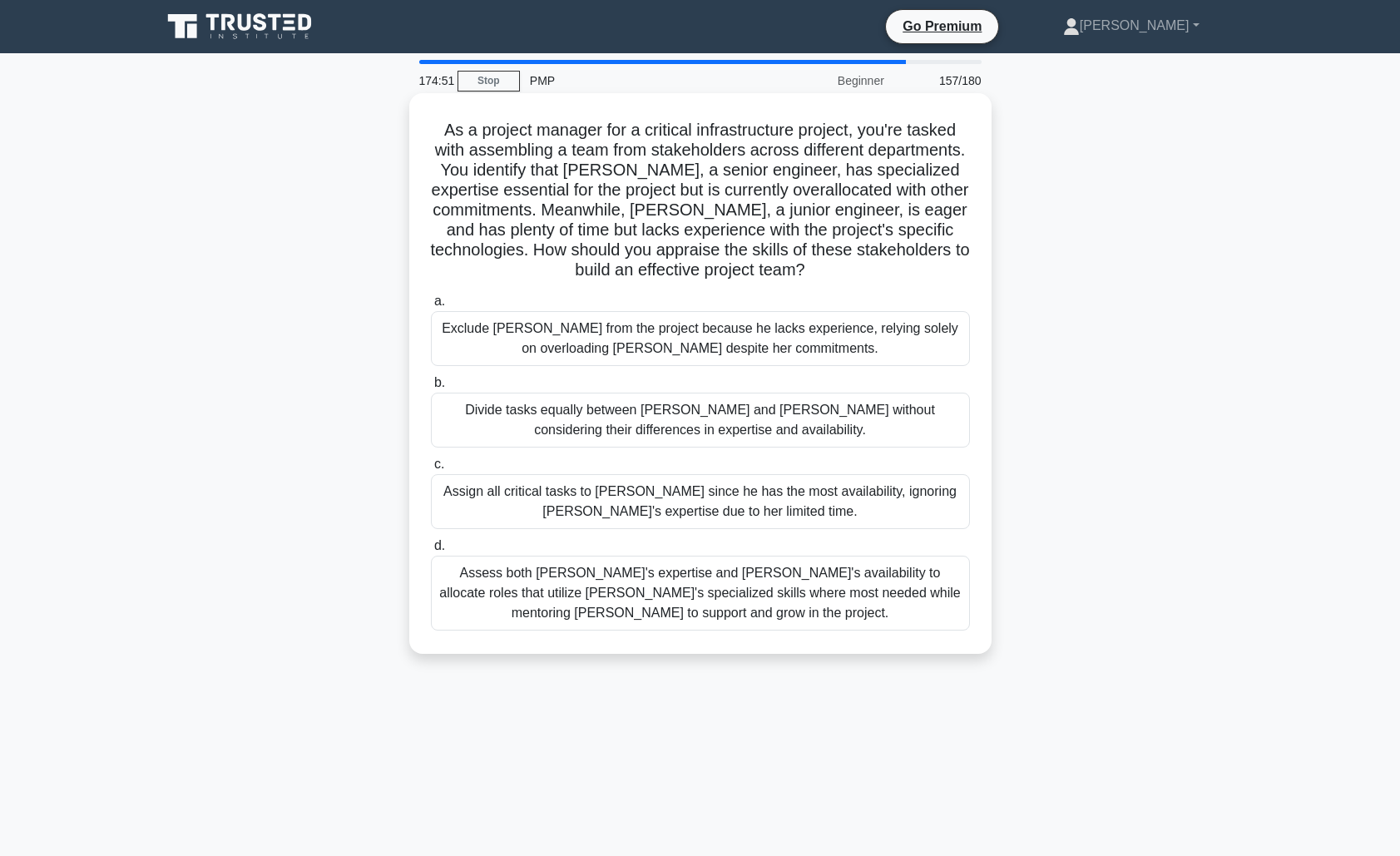
click at [754, 595] on div "Assess both [PERSON_NAME]'s expertise and [PERSON_NAME]'s availability to alloc…" at bounding box center [700, 593] width 539 height 75
click at [431, 551] on input "d. Assess both [PERSON_NAME]'s expertise and [PERSON_NAME]'s availability to al…" at bounding box center [431, 547] width 0 height 11
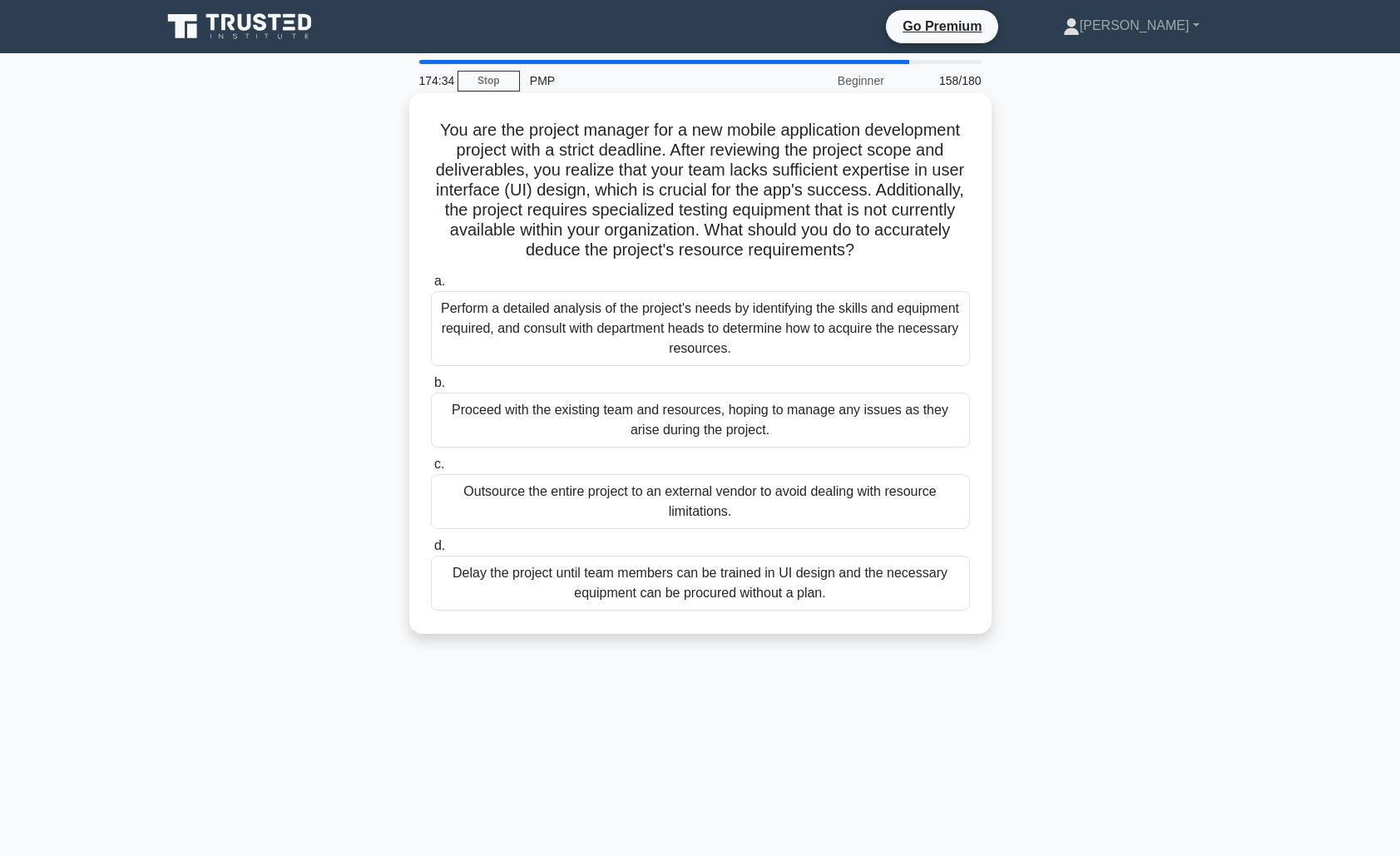
click at [820, 324] on div "Perform a detailed analysis of the project's needs by identifying the skills an…" at bounding box center [700, 328] width 539 height 75
click at [431, 287] on input "a. Perform a detailed analysis of the project's needs by identifying the skills…" at bounding box center [431, 282] width 0 height 11
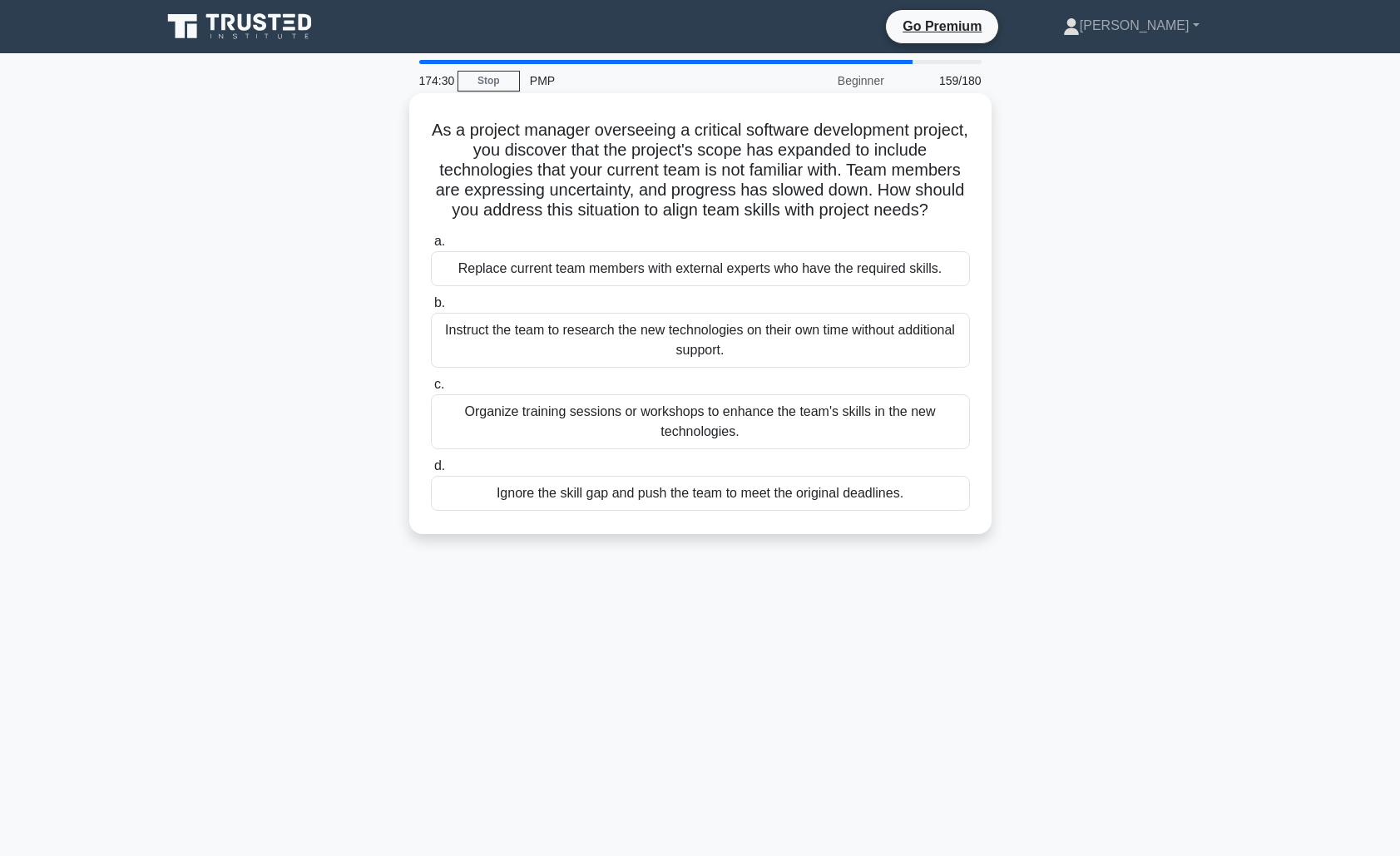
click at [856, 428] on div "Organize training sessions or workshops to enhance the team's skills in the new…" at bounding box center [700, 421] width 539 height 54
click at [431, 391] on input "c. Organize training sessions or workshops to enhance the team's skills in the …" at bounding box center [431, 385] width 0 height 11
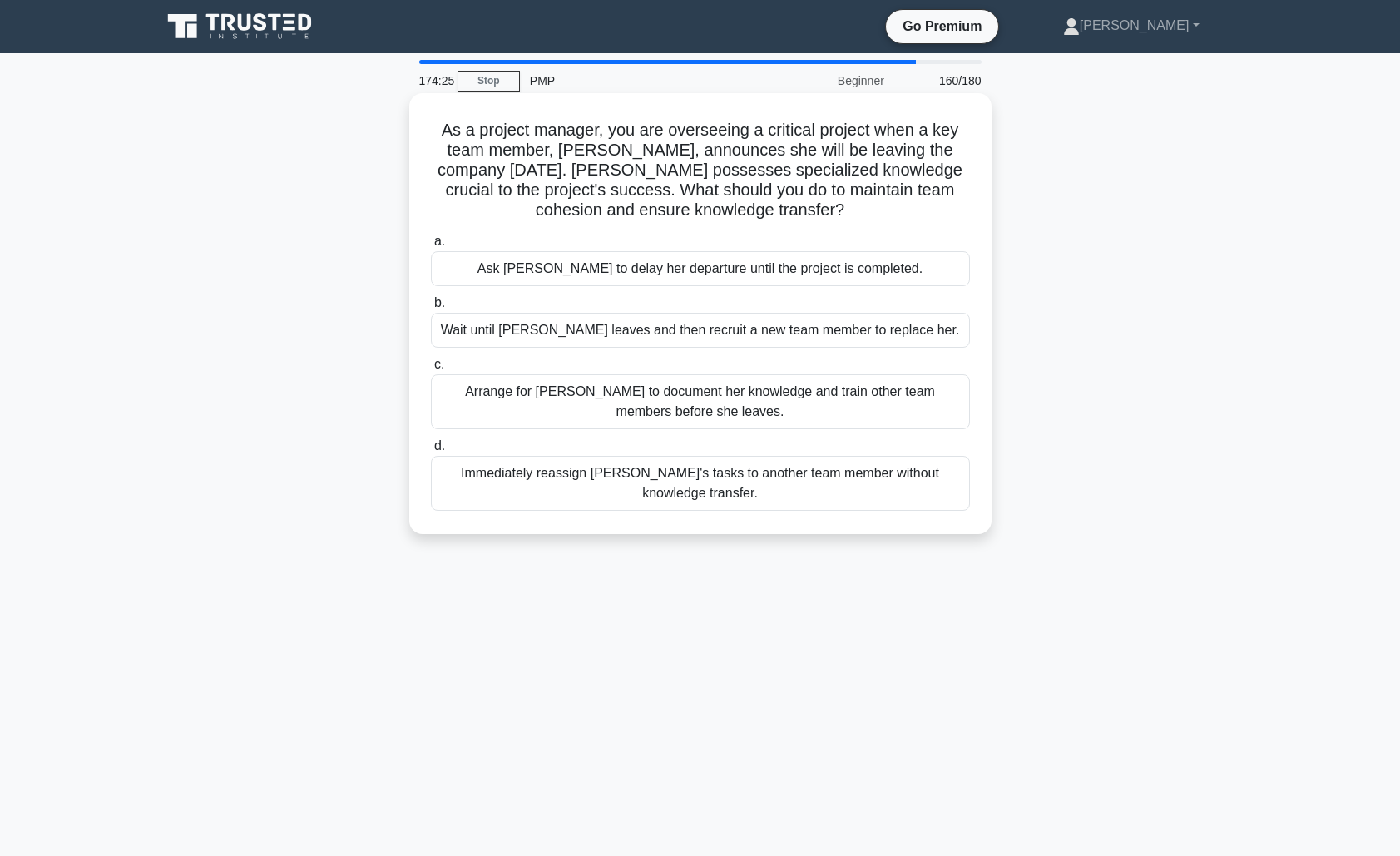
click at [845, 410] on div "Arrange for [PERSON_NAME] to document her knowledge and train other team member…" at bounding box center [700, 402] width 539 height 54
click at [431, 370] on input "c. Arrange for [PERSON_NAME] to document her knowledge and train other team mem…" at bounding box center [431, 365] width 0 height 11
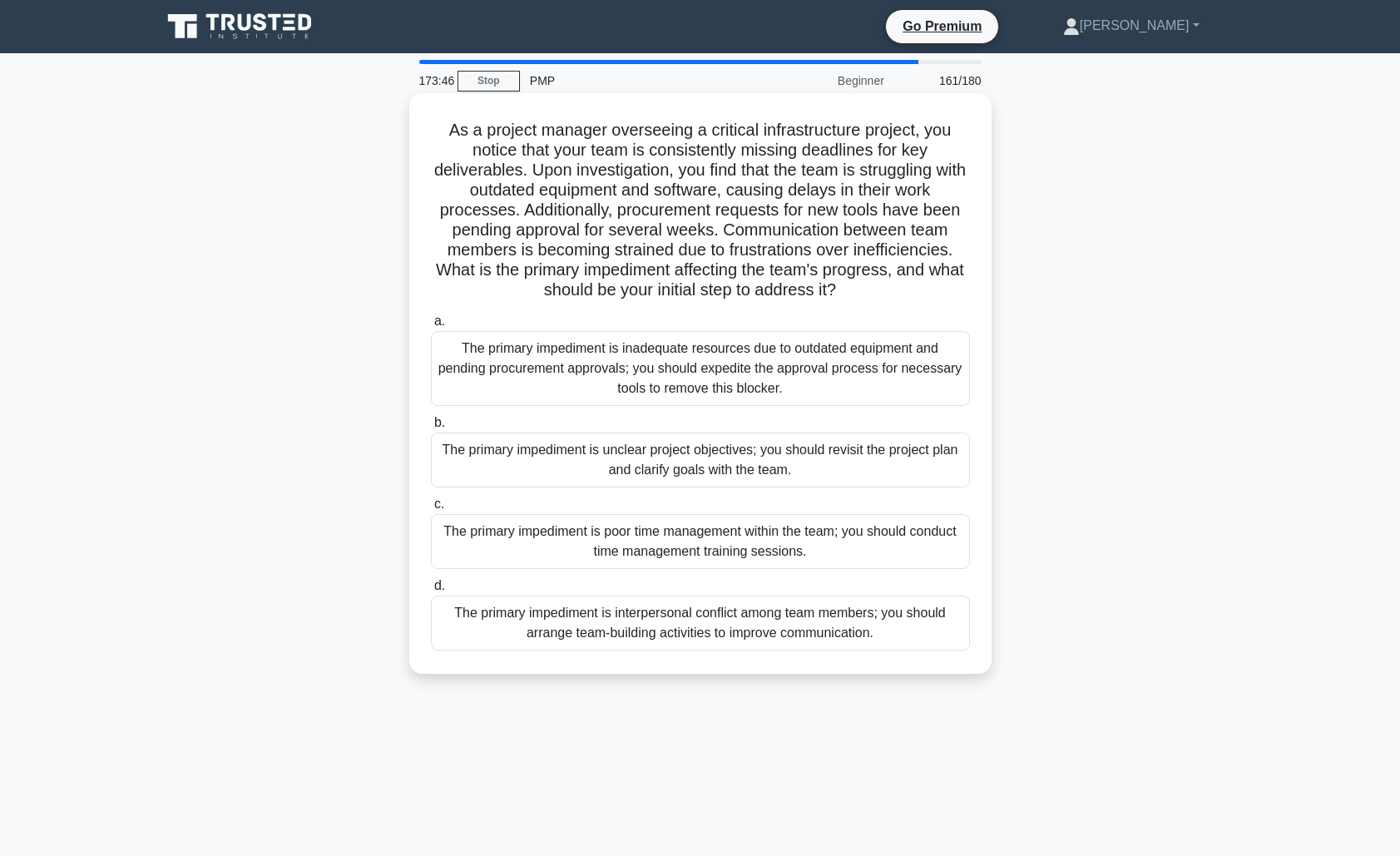
click at [803, 369] on div "The primary impediment is inadequate resources due to outdated equipment and pe…" at bounding box center [700, 368] width 539 height 75
click at [431, 327] on input "a. The primary impediment is inadequate resources due to outdated equipment and…" at bounding box center [431, 321] width 0 height 11
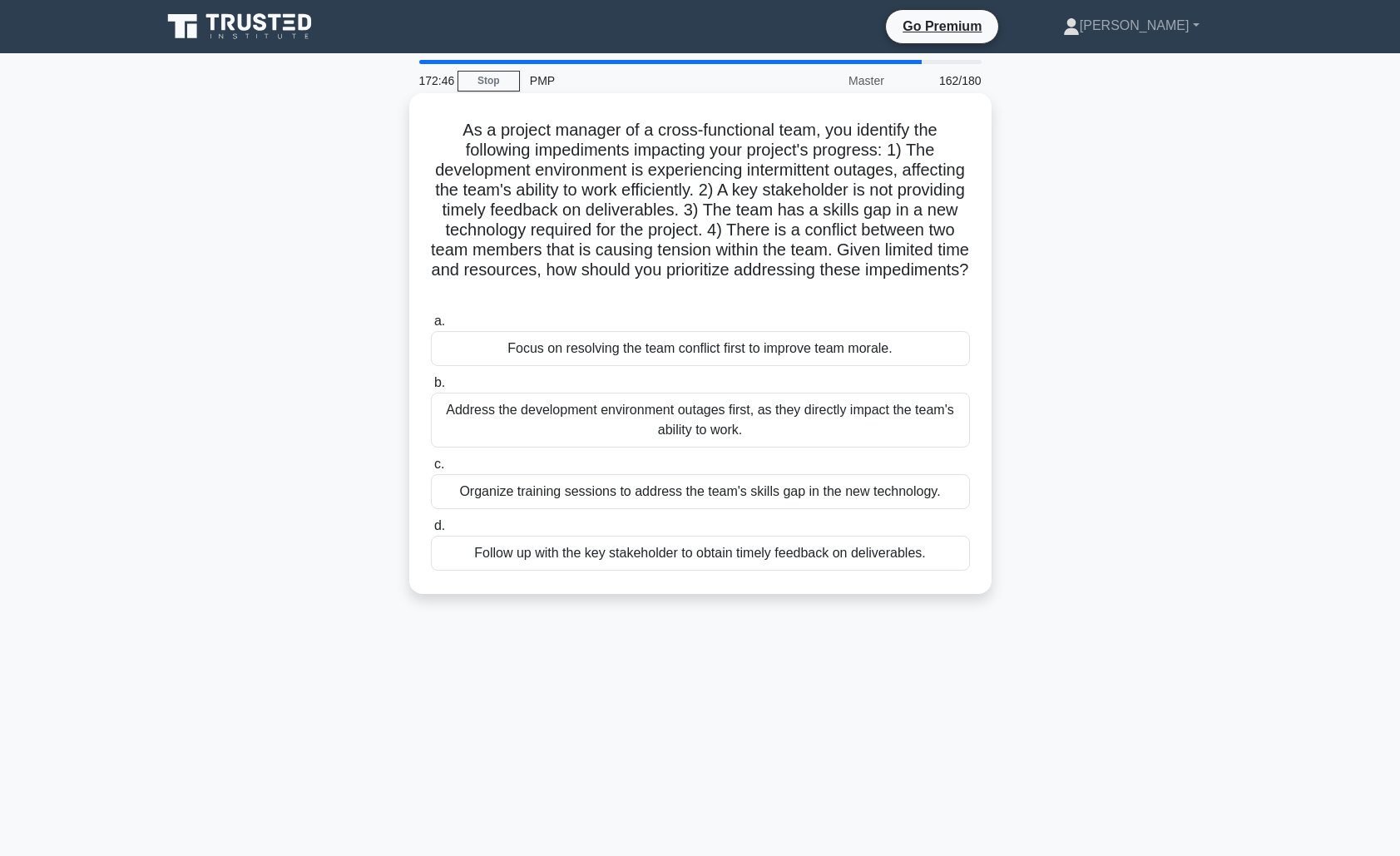
click at [812, 420] on div "Address the development environment outages first, as they directly impact the …" at bounding box center [700, 419] width 539 height 54
click at [431, 389] on input "b. Address the development environment outages first, as they directly impact t…" at bounding box center [431, 383] width 0 height 11
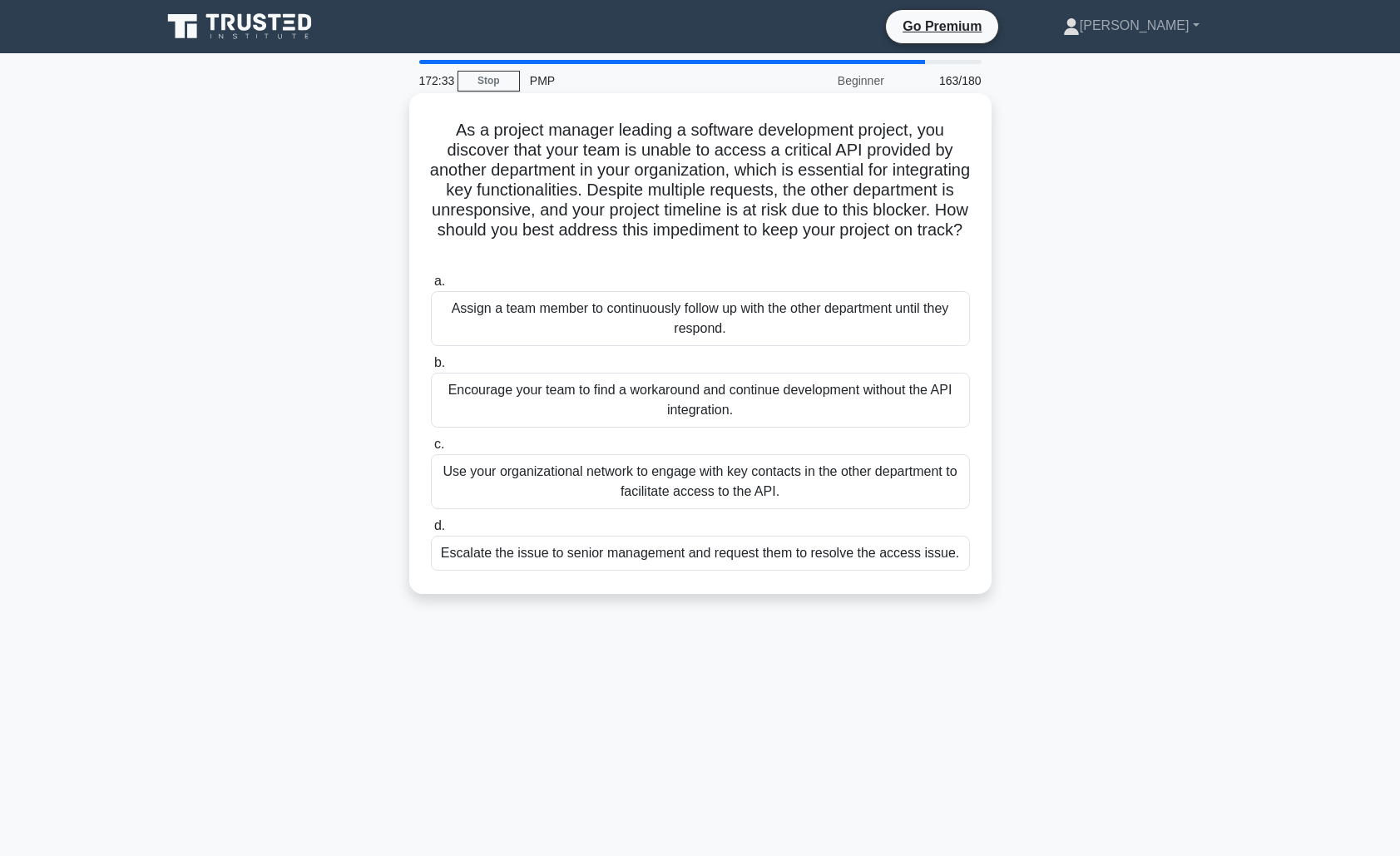
click at [831, 479] on div "Use your organizational network to engage with key contacts in the other depart…" at bounding box center [700, 481] width 539 height 54
click at [431, 451] on input "c. Use your organizational network to engage with key contacts in the other dep…" at bounding box center [431, 445] width 0 height 11
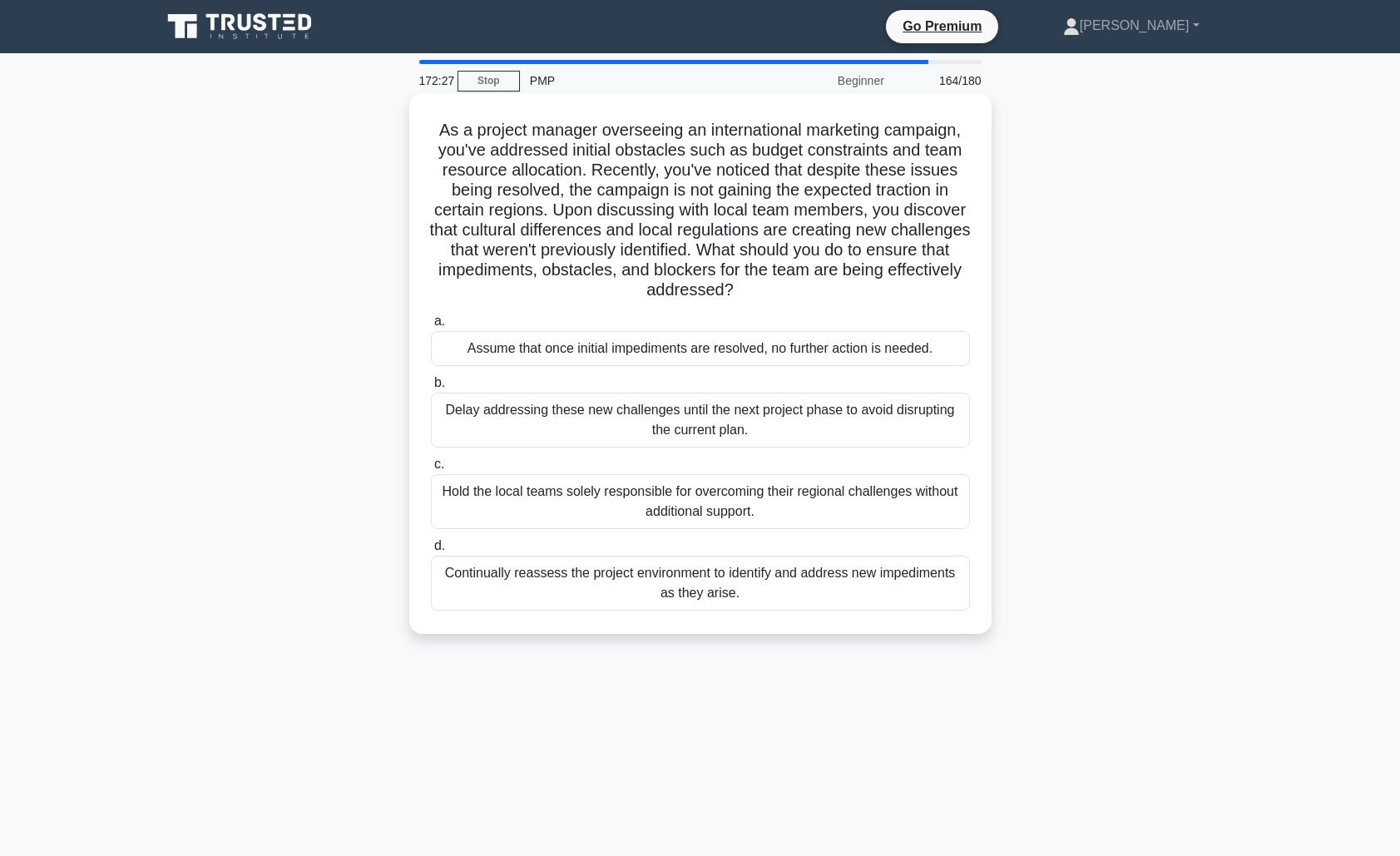
click at [830, 584] on div "Continually reassess the project environment to identify and address new impedi…" at bounding box center [700, 583] width 539 height 54
click at [431, 551] on input "d. Continually reassess the project environment to identify and address new imp…" at bounding box center [431, 547] width 0 height 11
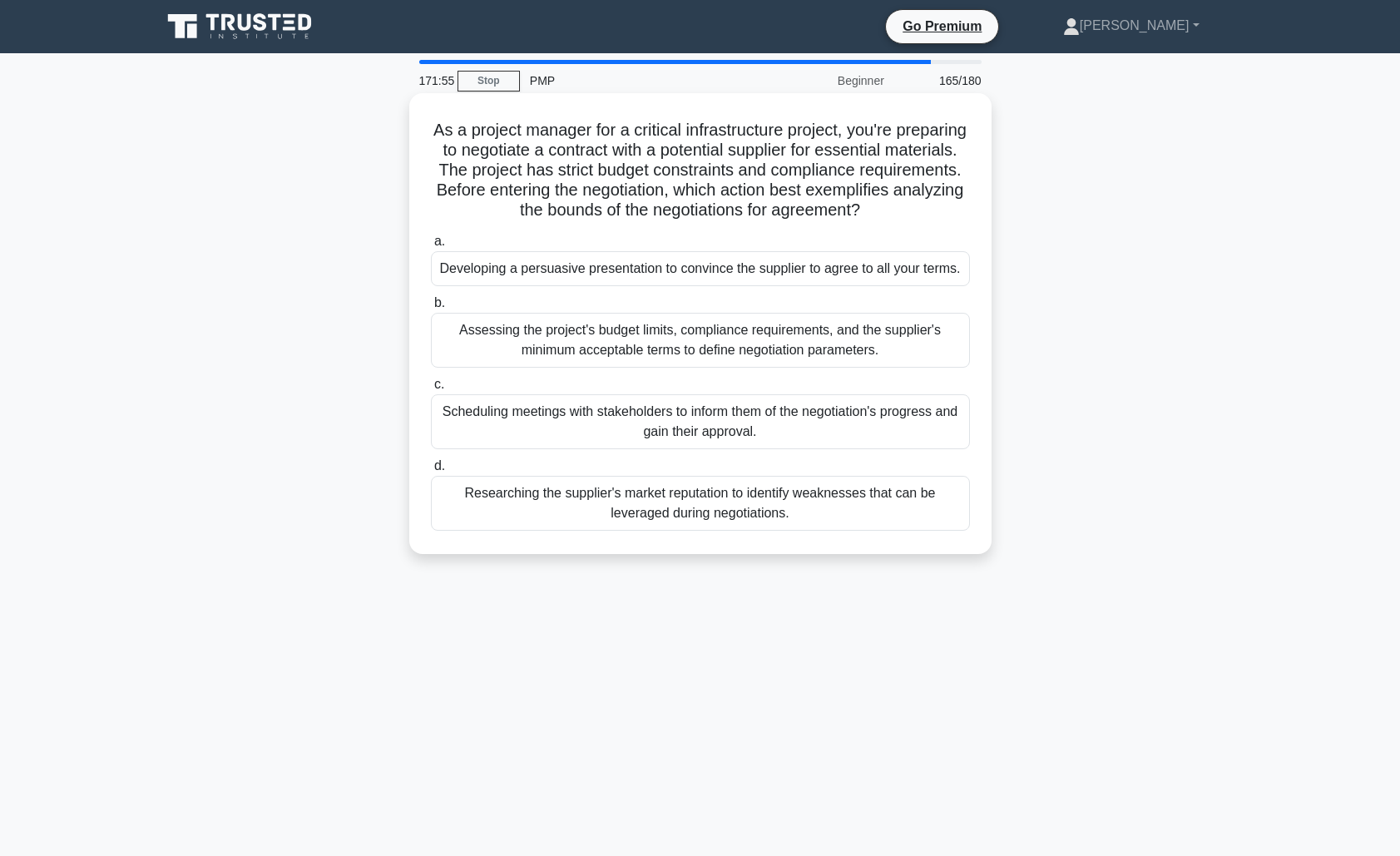
click at [763, 341] on div "Assessing the project's budget limits, compliance requirements, and the supplie…" at bounding box center [700, 340] width 539 height 54
click at [431, 308] on input "b. Assessing the project's budget limits, compliance requirements, and the supp…" at bounding box center [431, 304] width 0 height 11
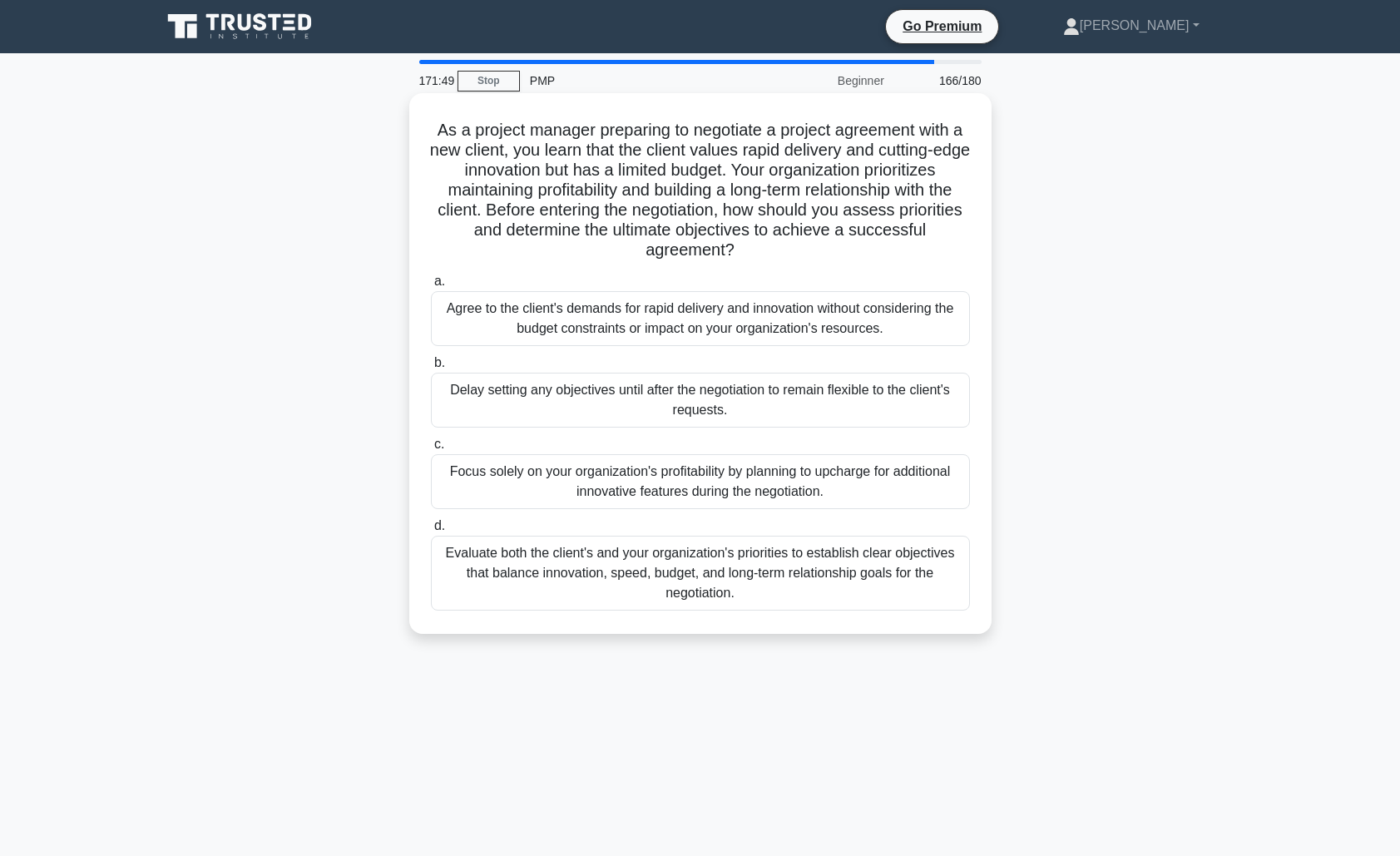
click at [804, 572] on div "Evaluate both the client's and your organization's priorities to establish clea…" at bounding box center [700, 573] width 539 height 75
click at [431, 532] on input "d. Evaluate both the client's and your organization's priorities to establish c…" at bounding box center [431, 526] width 0 height 11
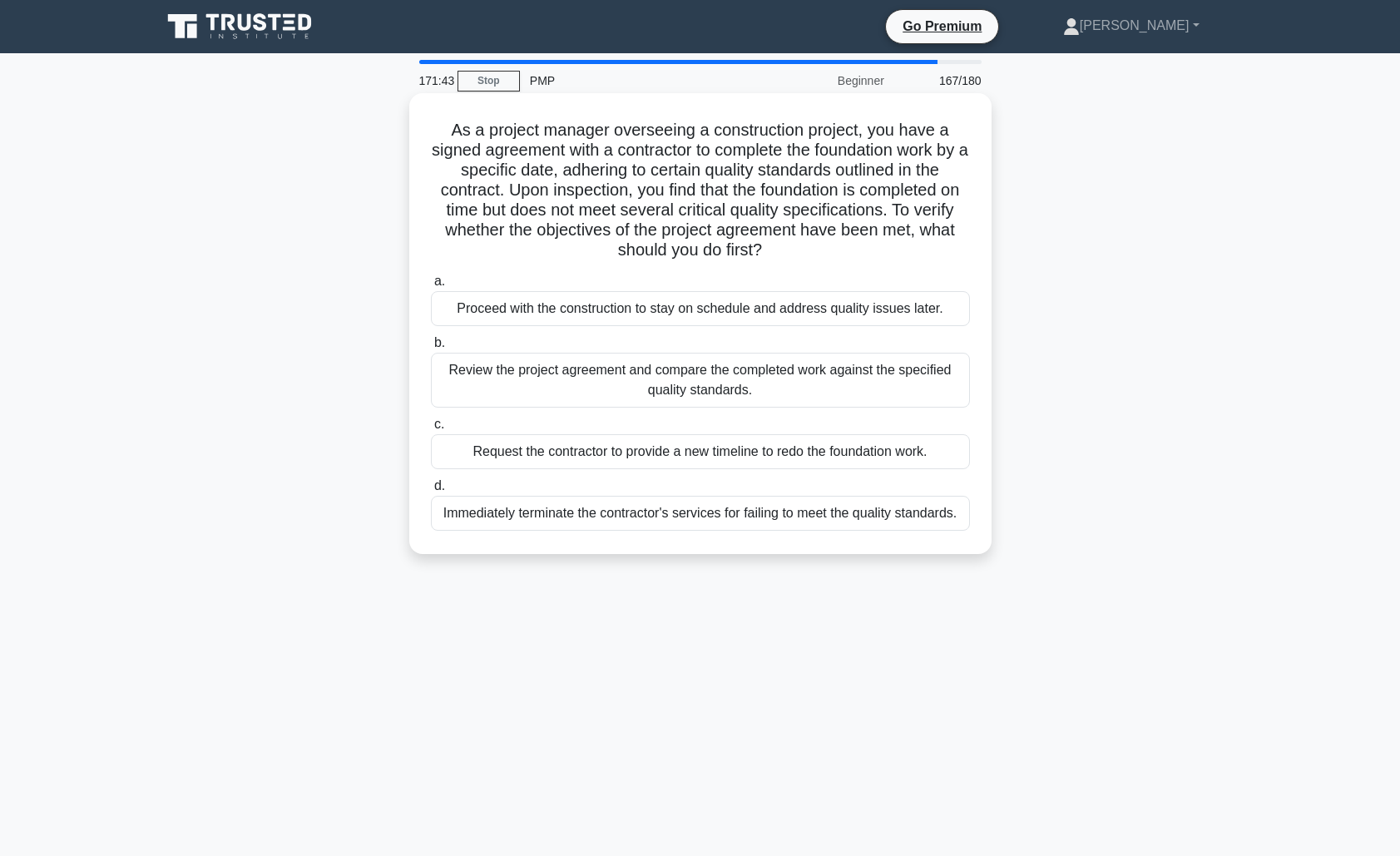
click at [804, 392] on div "Review the project agreement and compare the completed work against the specifi…" at bounding box center [700, 380] width 539 height 54
click at [431, 349] on input "b. Review the project agreement and compare the completed work against the spec…" at bounding box center [431, 344] width 0 height 11
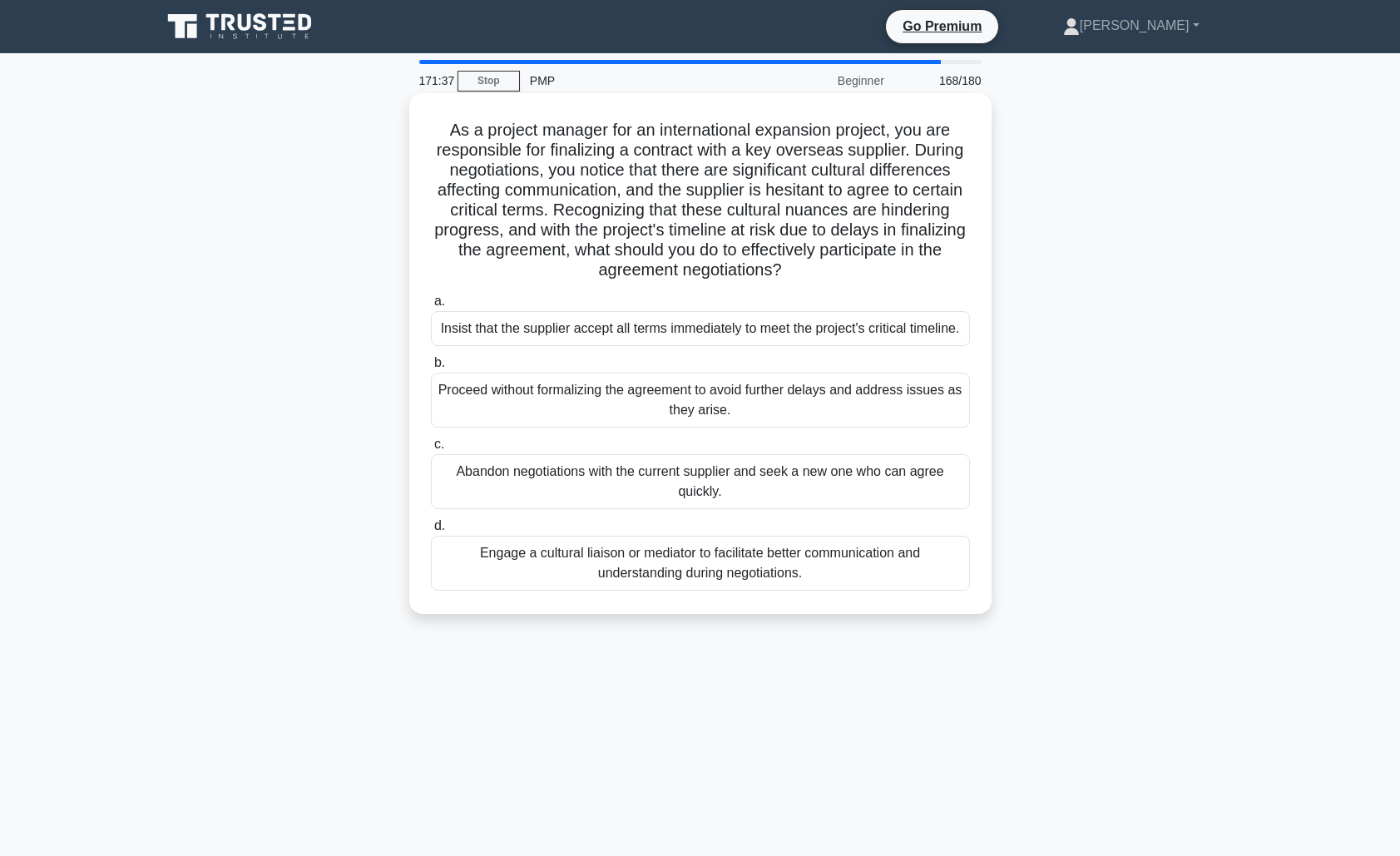
click at [845, 591] on div "Engage a cultural liaison or mediator to facilitate better communication and un…" at bounding box center [700, 562] width 539 height 54
click at [431, 532] on input "d. Engage a cultural liaison or mediator to facilitate better communication and…" at bounding box center [431, 526] width 0 height 11
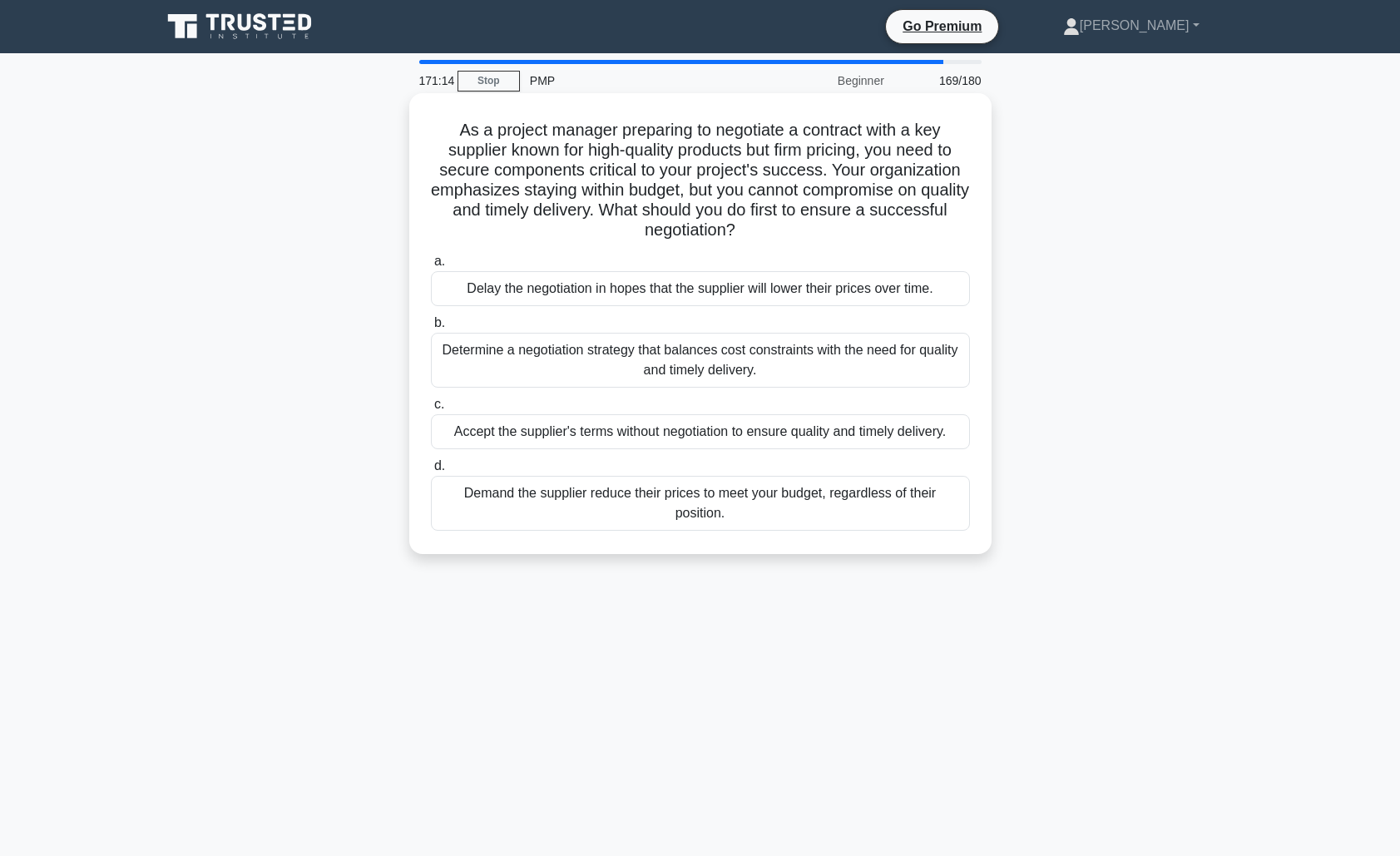
click at [765, 358] on div "Determine a negotiation strategy that balances cost constraints with the need f…" at bounding box center [700, 359] width 539 height 54
click at [431, 329] on input "b. Determine a negotiation strategy that balances cost constraints with the nee…" at bounding box center [431, 323] width 0 height 11
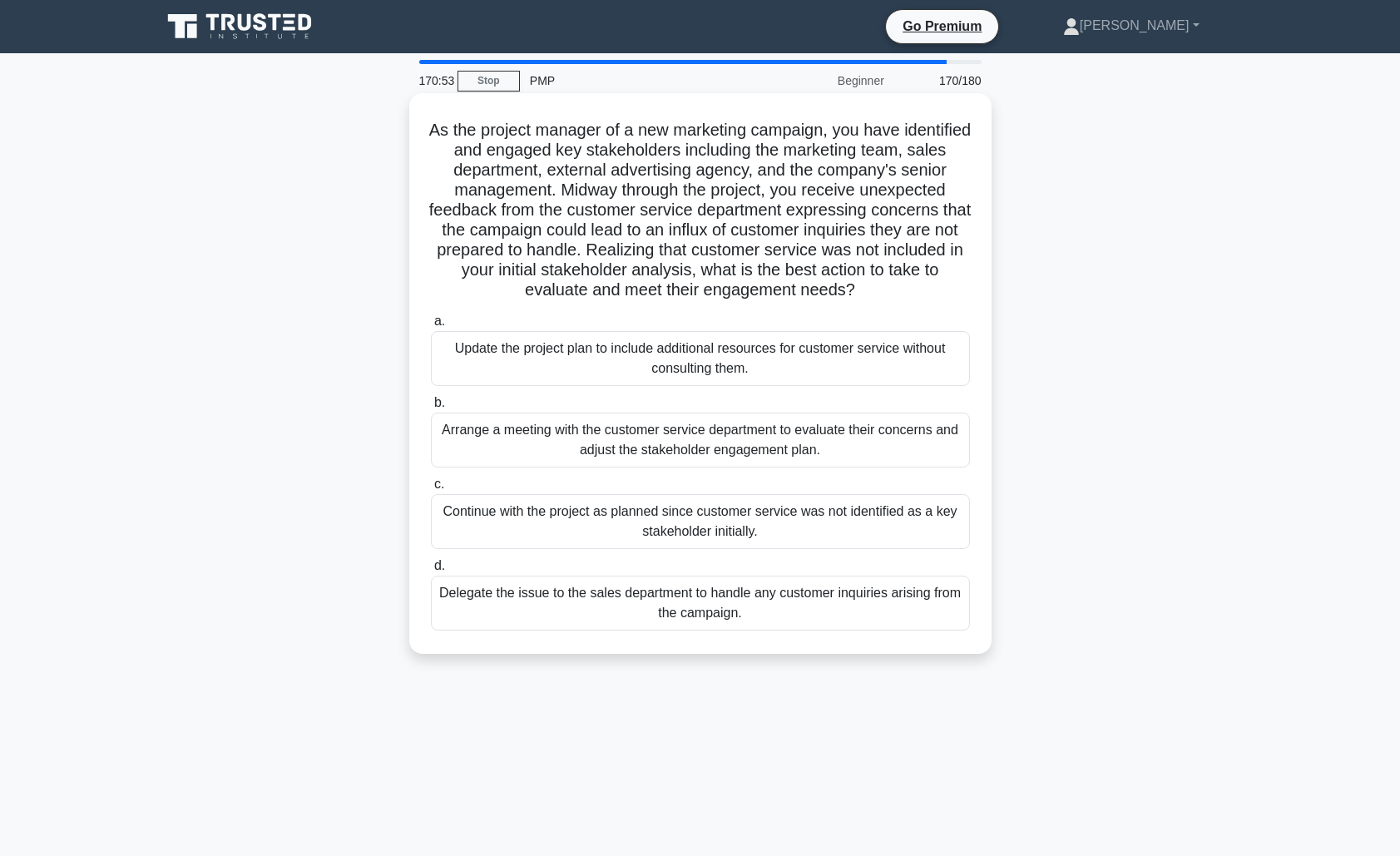
click at [820, 438] on div "Arrange a meeting with the customer service department to evaluate their concer…" at bounding box center [700, 440] width 539 height 54
click at [431, 408] on input "b. Arrange a meeting with the customer service department to evaluate their con…" at bounding box center [431, 404] width 0 height 11
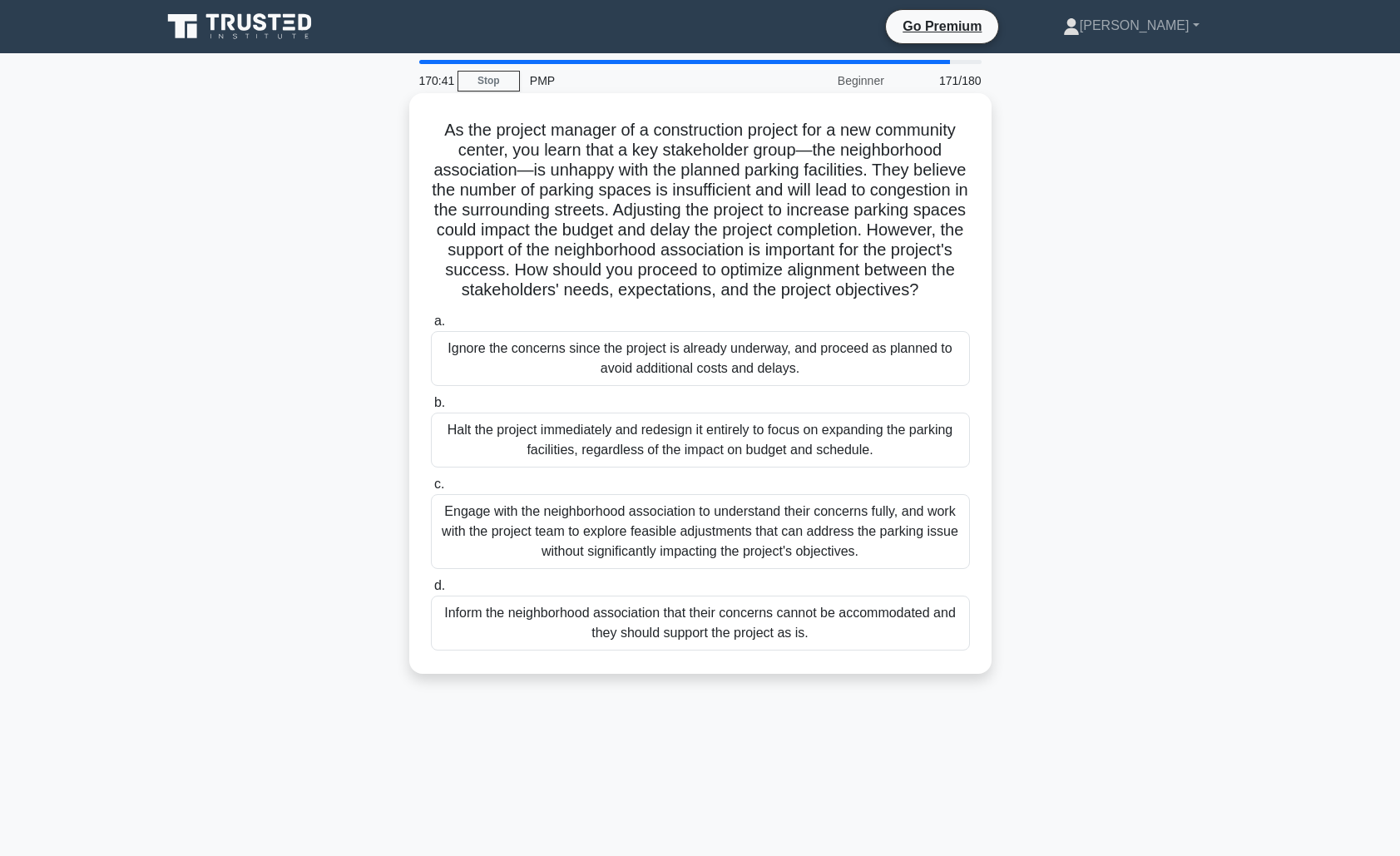
click at [701, 538] on div "Engage with the neighborhood association to understand their concerns fully, an…" at bounding box center [700, 531] width 539 height 75
click at [431, 490] on input "c. Engage with the neighborhood association to understand their concerns fully,…" at bounding box center [431, 485] width 0 height 11
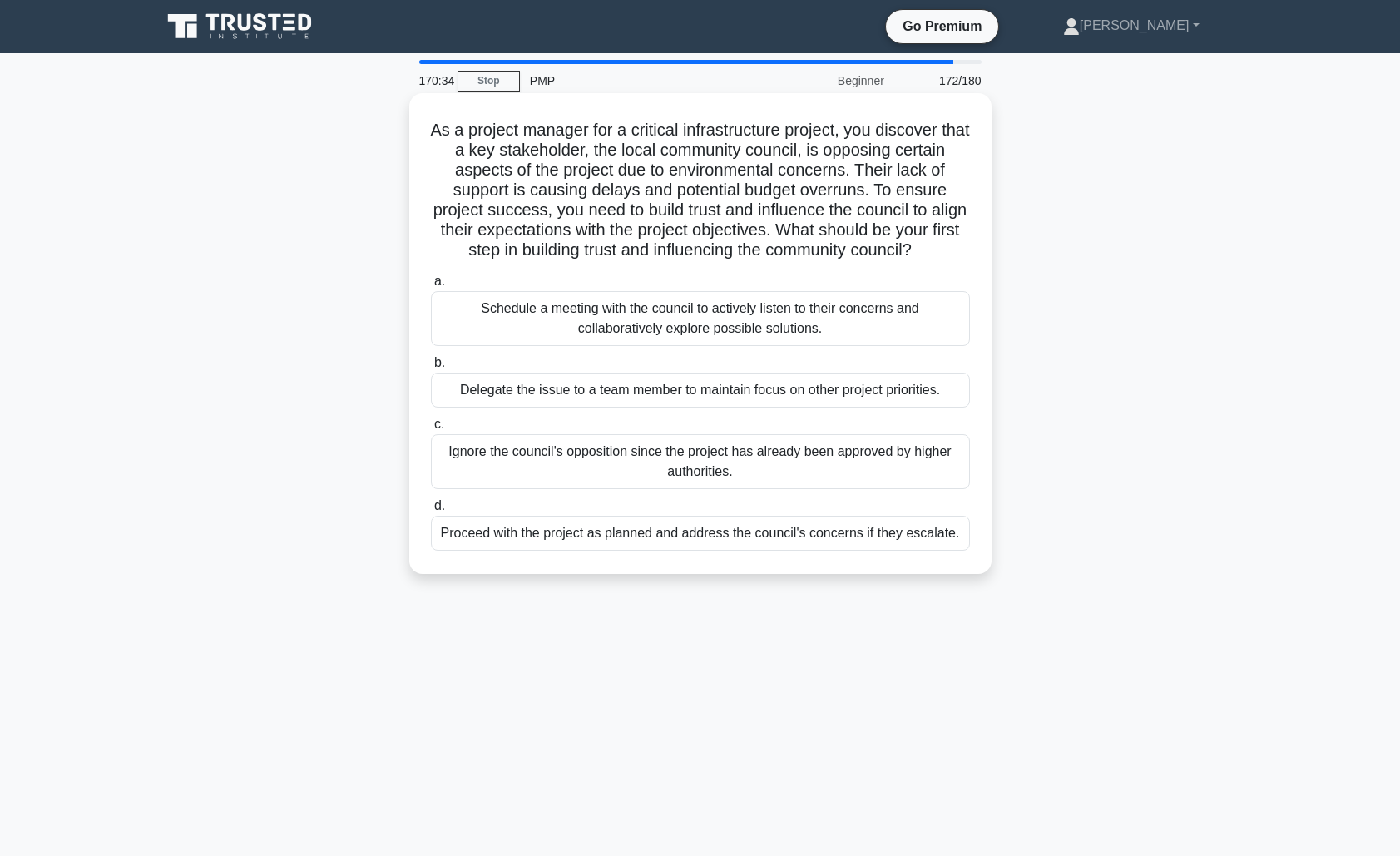
click at [795, 319] on div "Schedule a meeting with the council to actively listen to their concerns and co…" at bounding box center [700, 318] width 539 height 54
click at [431, 287] on input "a. Schedule a meeting with the council to actively listen to their concerns and…" at bounding box center [431, 282] width 0 height 11
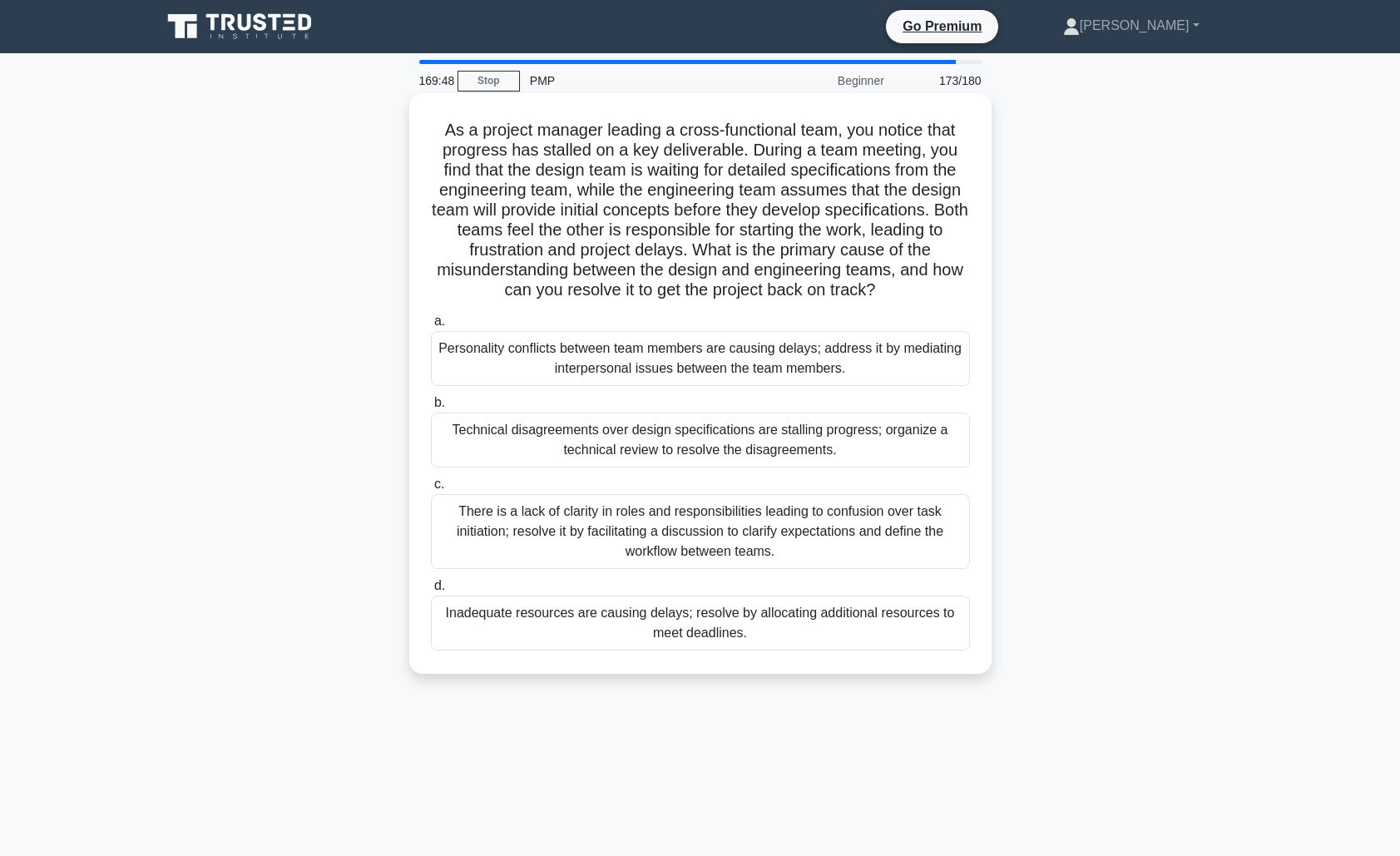
click at [784, 527] on div "There is a lack of clarity in roles and responsibilities leading to confusion o…" at bounding box center [700, 531] width 539 height 75
click at [431, 490] on input "c. There is a lack of clarity in roles and responsibilities leading to confusio…" at bounding box center [431, 485] width 0 height 11
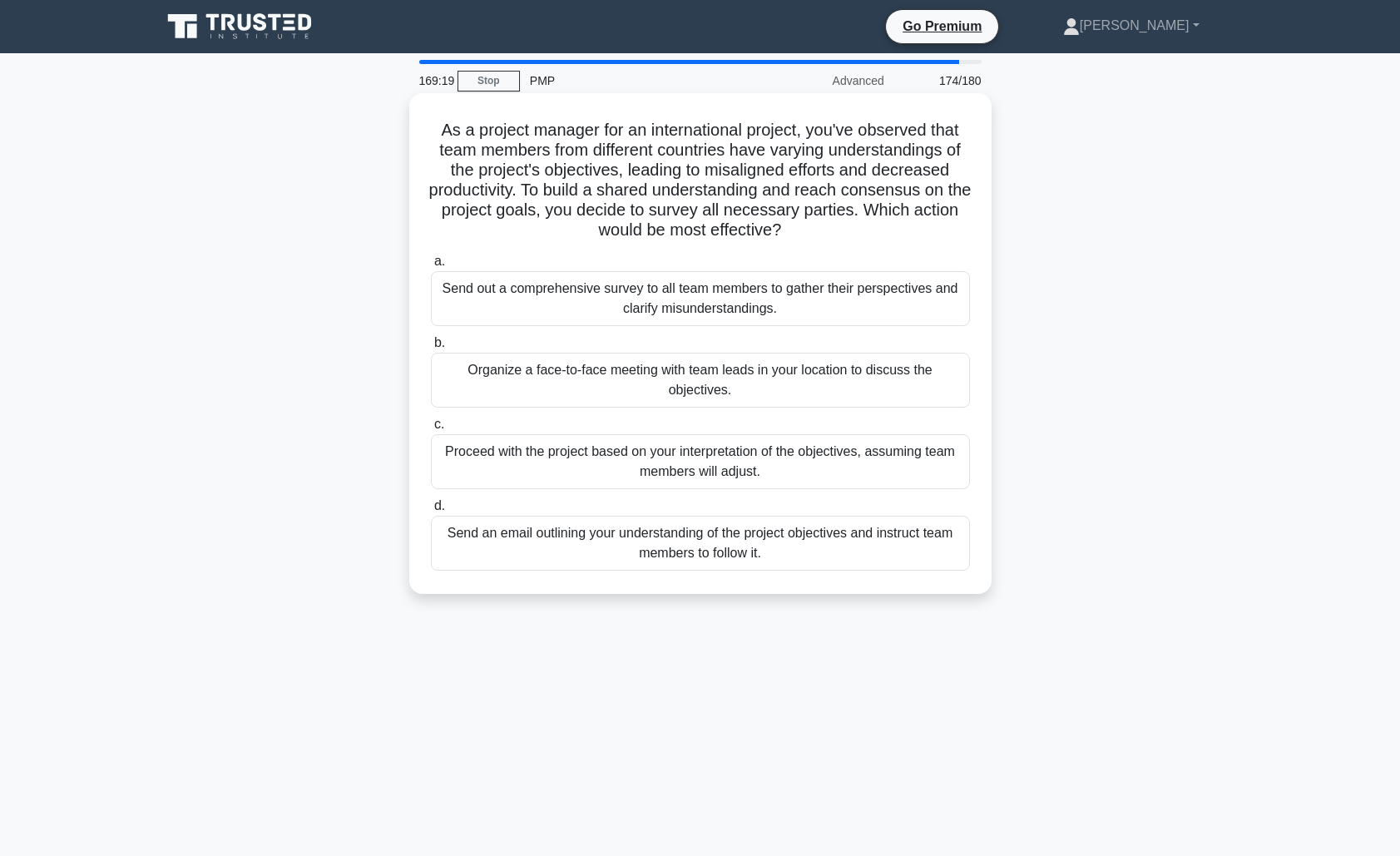
click at [724, 307] on div "Send out a comprehensive survey to all team members to gather their perspective…" at bounding box center [700, 298] width 539 height 54
click at [431, 267] on input "a. Send out a comprehensive survey to all team members to gather their perspect…" at bounding box center [431, 262] width 0 height 11
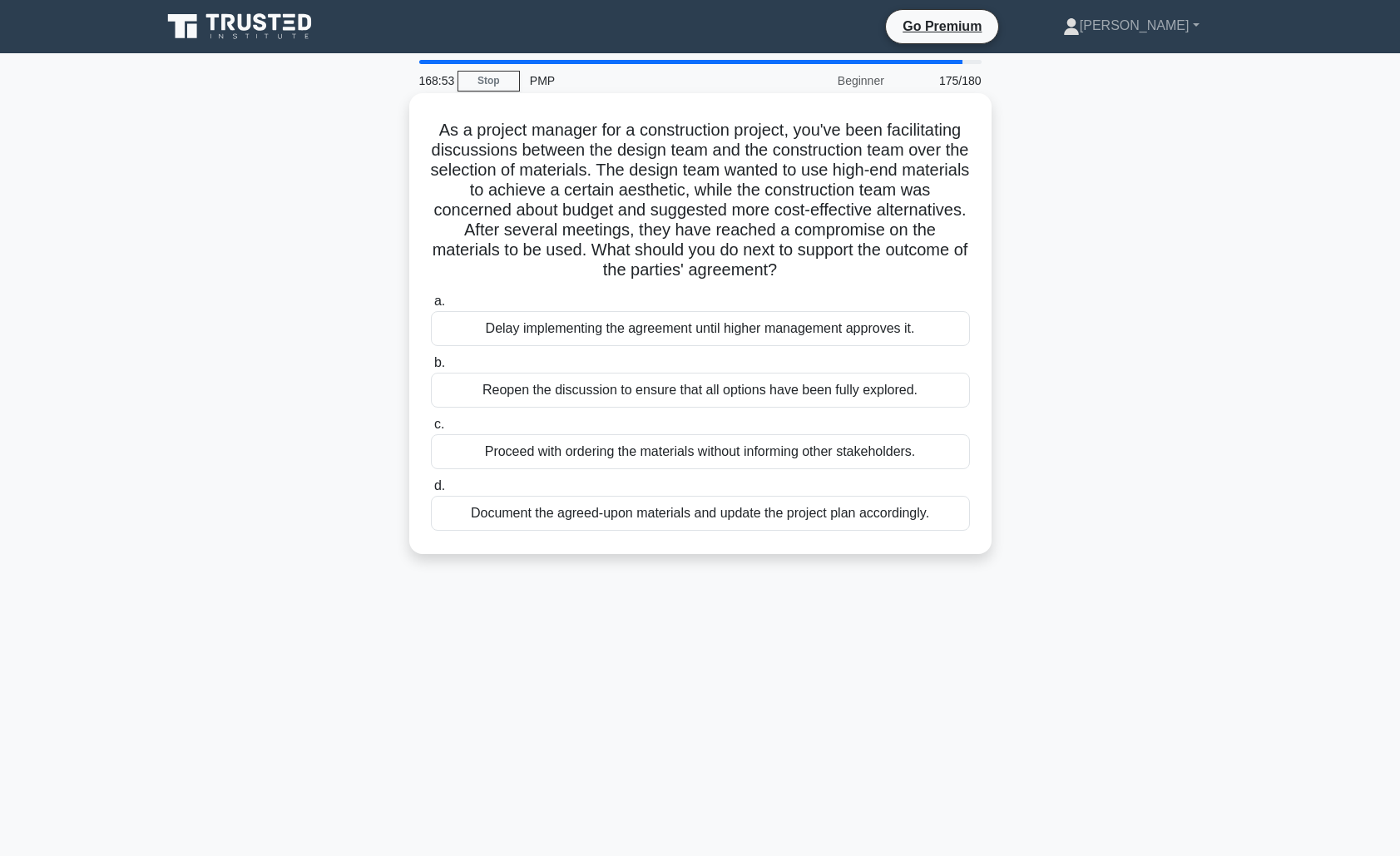
click at [718, 519] on div "Document the agreed-upon materials and update the project plan accordingly." at bounding box center [700, 513] width 539 height 35
click at [431, 492] on input "d. Document the agreed-upon materials and update the project plan accordingly." at bounding box center [431, 487] width 0 height 11
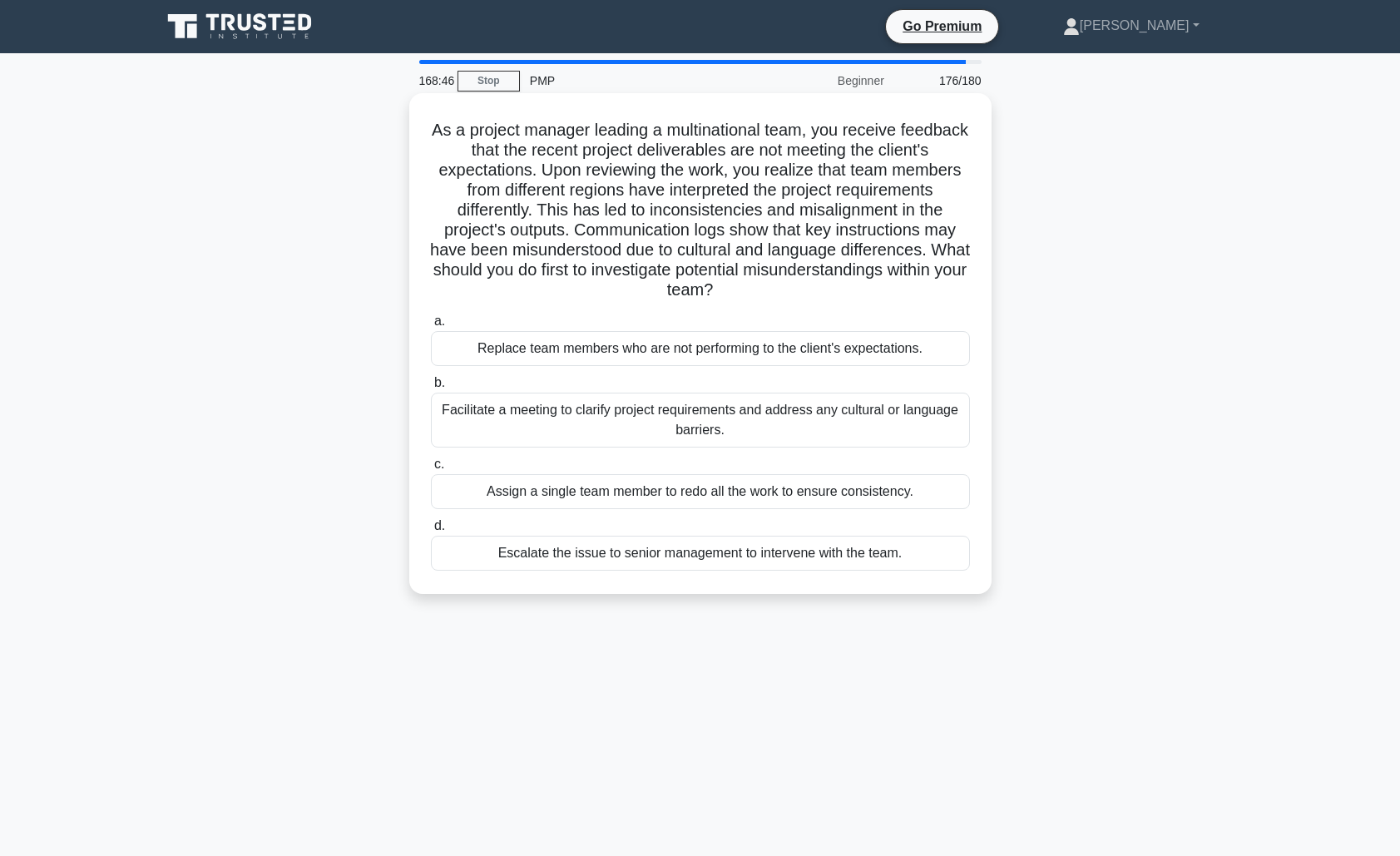
click at [765, 421] on div "Facilitate a meeting to clarify project requirements and address any cultural o…" at bounding box center [700, 419] width 539 height 54
click at [431, 389] on input "b. Facilitate a meeting to clarify project requirements and address any cultura…" at bounding box center [431, 383] width 0 height 11
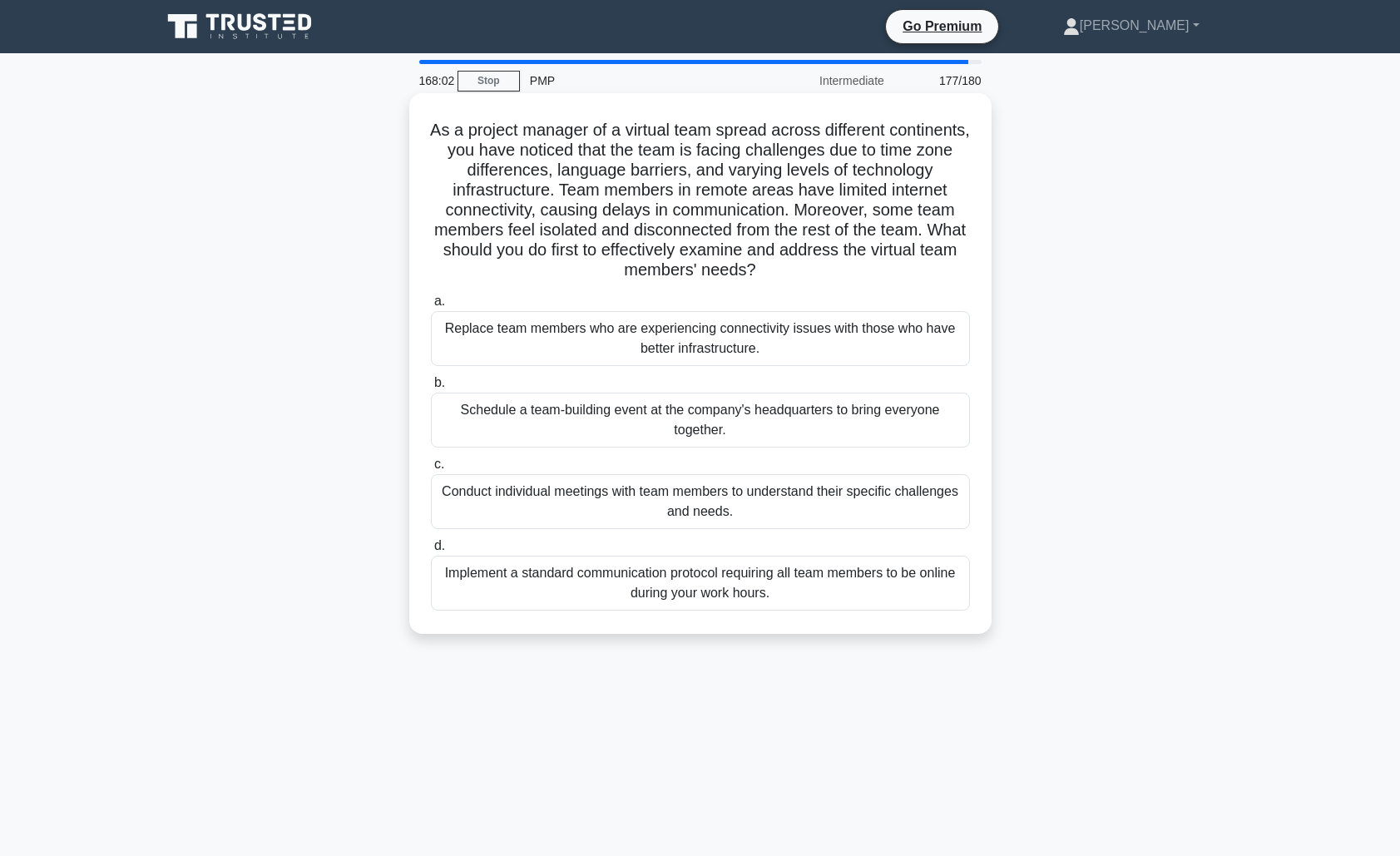
click at [688, 424] on div "Schedule a team-building event at the company's headquarters to bring everyone …" at bounding box center [700, 419] width 539 height 54
click at [431, 389] on input "b. Schedule a team-building event at the company's headquarters to bring everyo…" at bounding box center [431, 383] width 0 height 11
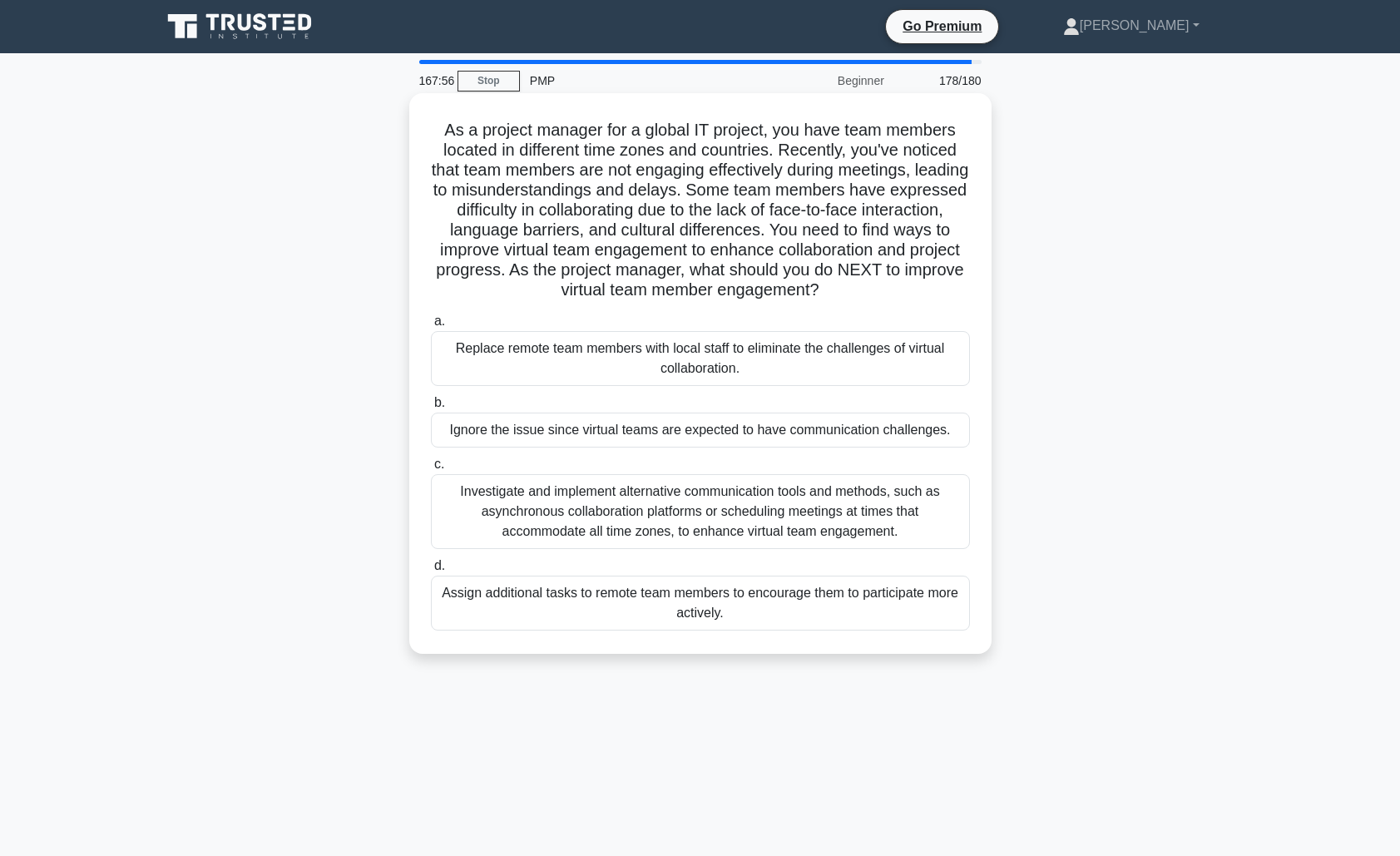
click at [720, 513] on div "Investigate and implement alternative communication tools and methods, such as …" at bounding box center [700, 512] width 539 height 75
click at [431, 470] on input "c. Investigate and implement alternative communication tools and methods, such …" at bounding box center [431, 464] width 0 height 11
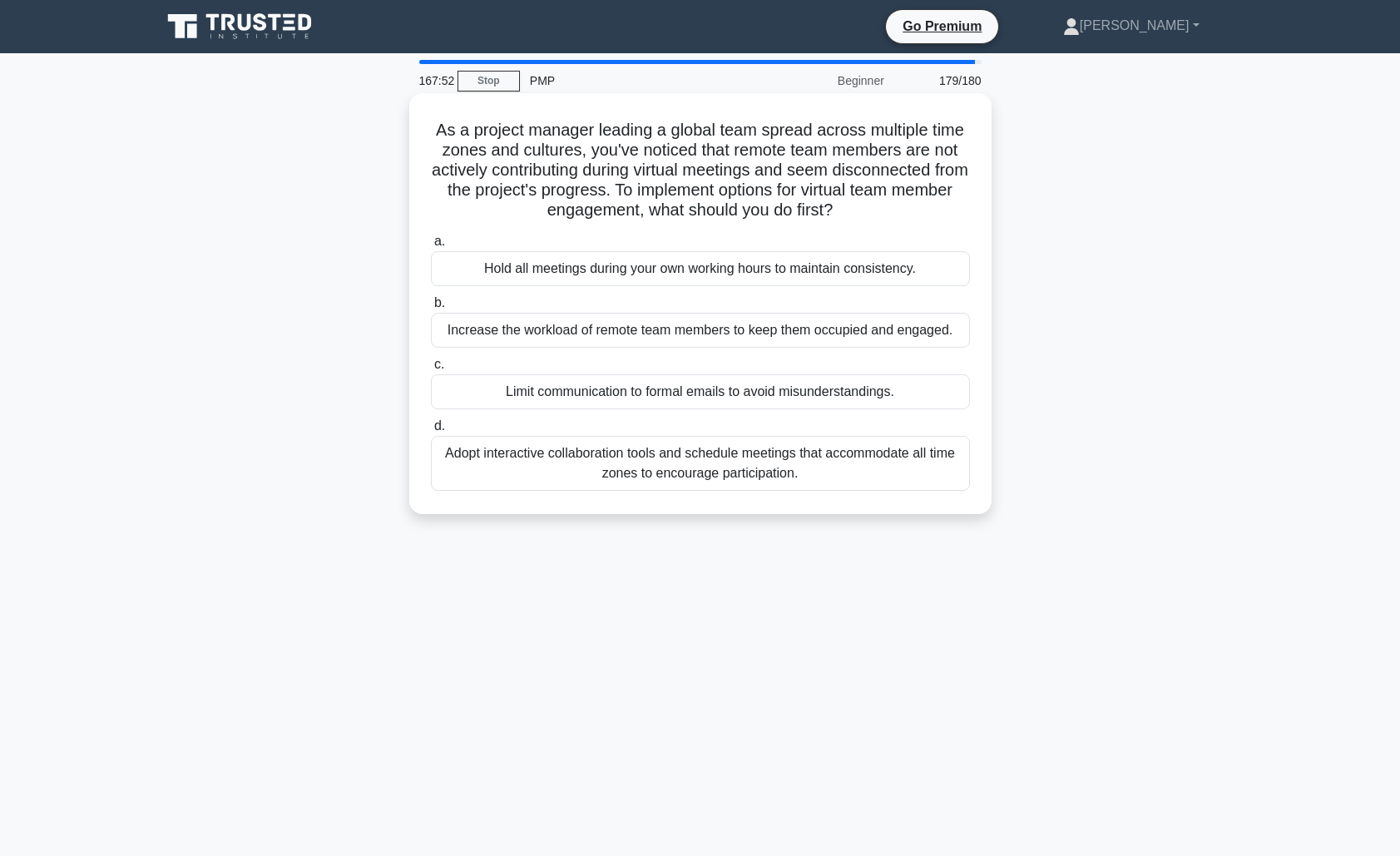
click at [728, 466] on div "Adopt interactive collaboration tools and schedule meetings that accommodate al…" at bounding box center [700, 463] width 539 height 54
click at [431, 432] on input "d. Adopt interactive collaboration tools and schedule meetings that accommodate…" at bounding box center [431, 427] width 0 height 11
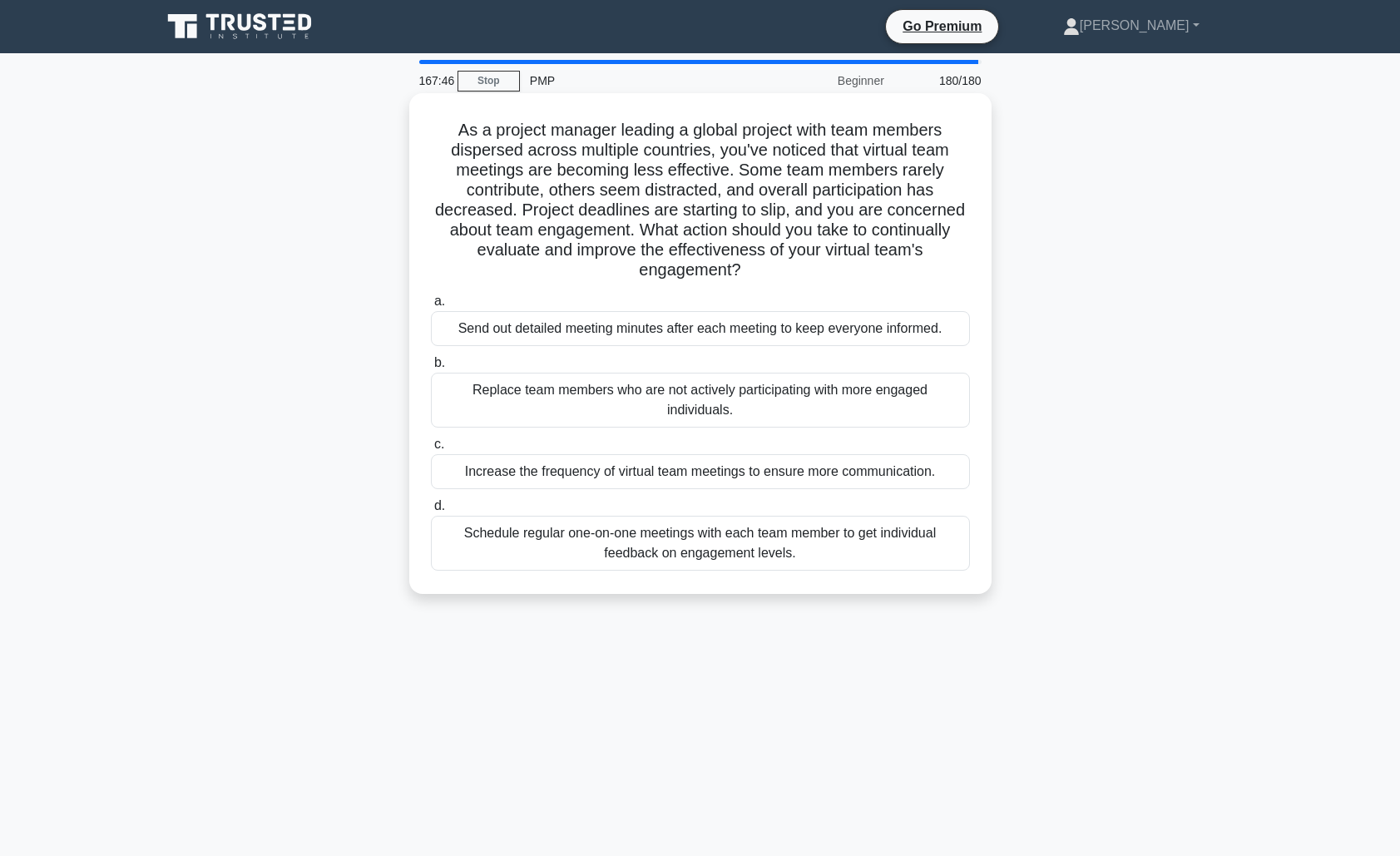
click at [742, 513] on label "d. Schedule regular one-on-one meetings with each team member to get individual…" at bounding box center [700, 533] width 539 height 75
click at [431, 512] on input "d. Schedule regular one-on-one meetings with each team member to get individual…" at bounding box center [431, 506] width 0 height 11
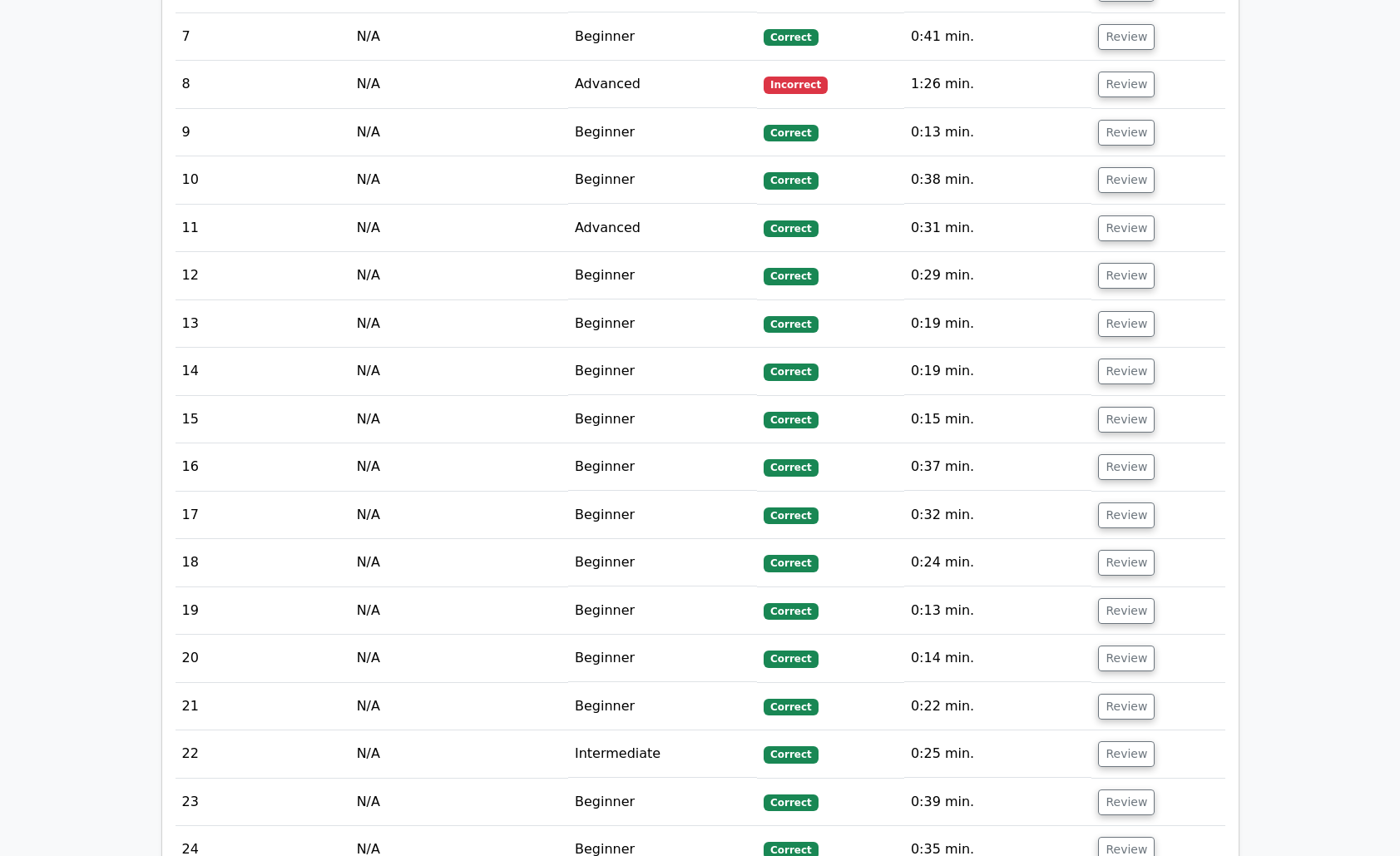
scroll to position [2258, 0]
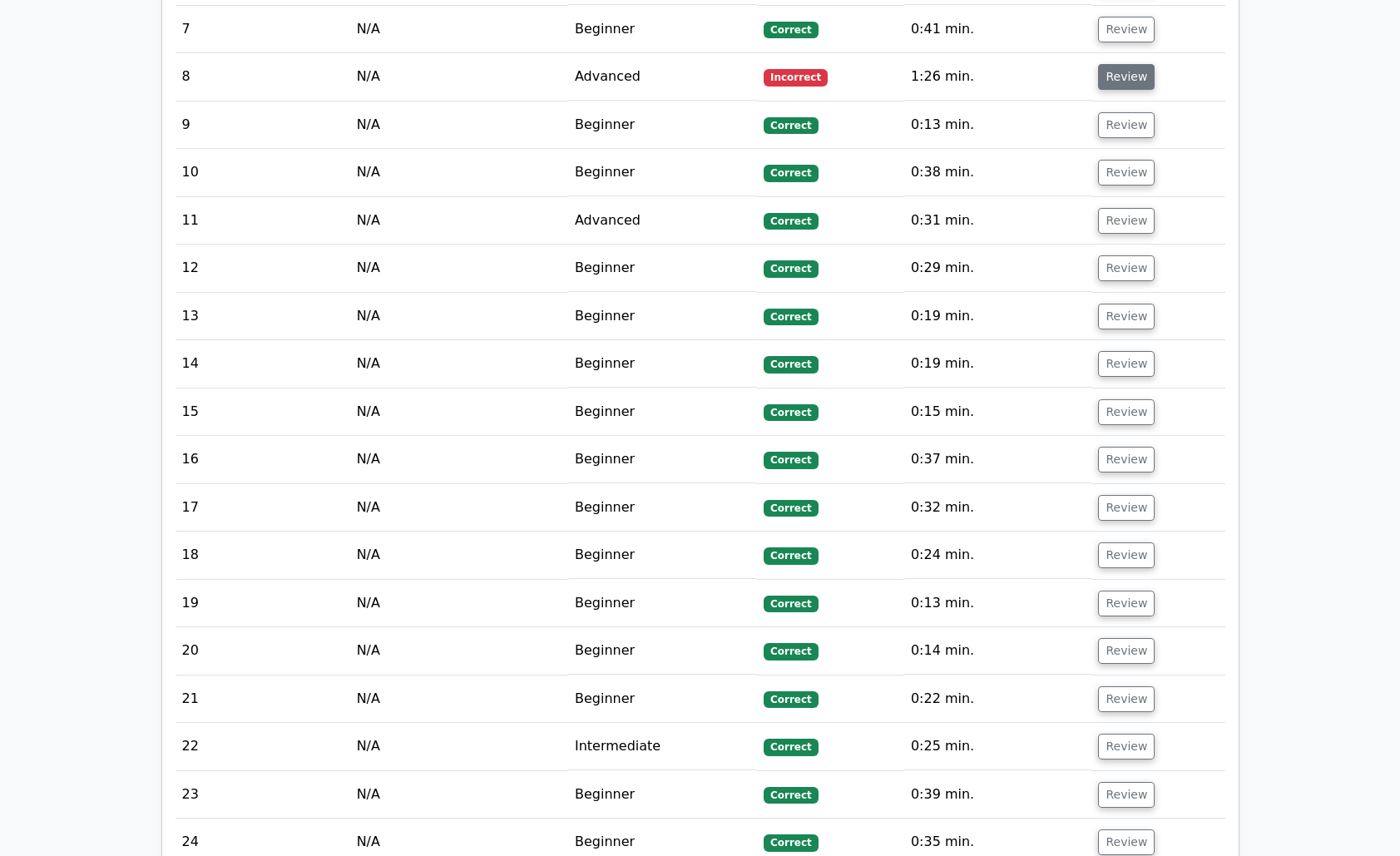
click at [1127, 64] on button "Review" at bounding box center [1126, 77] width 56 height 26
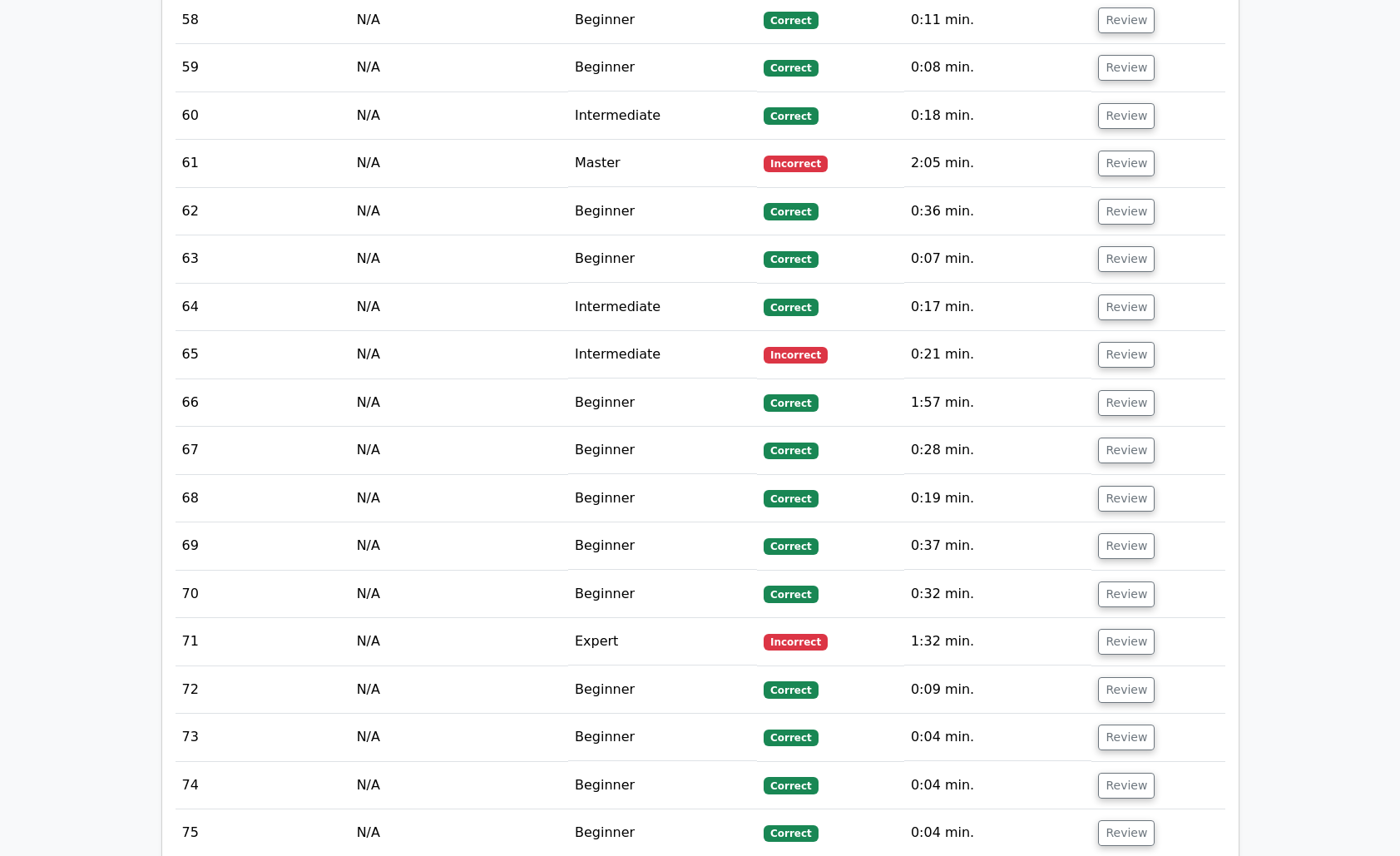
scroll to position [5586, 0]
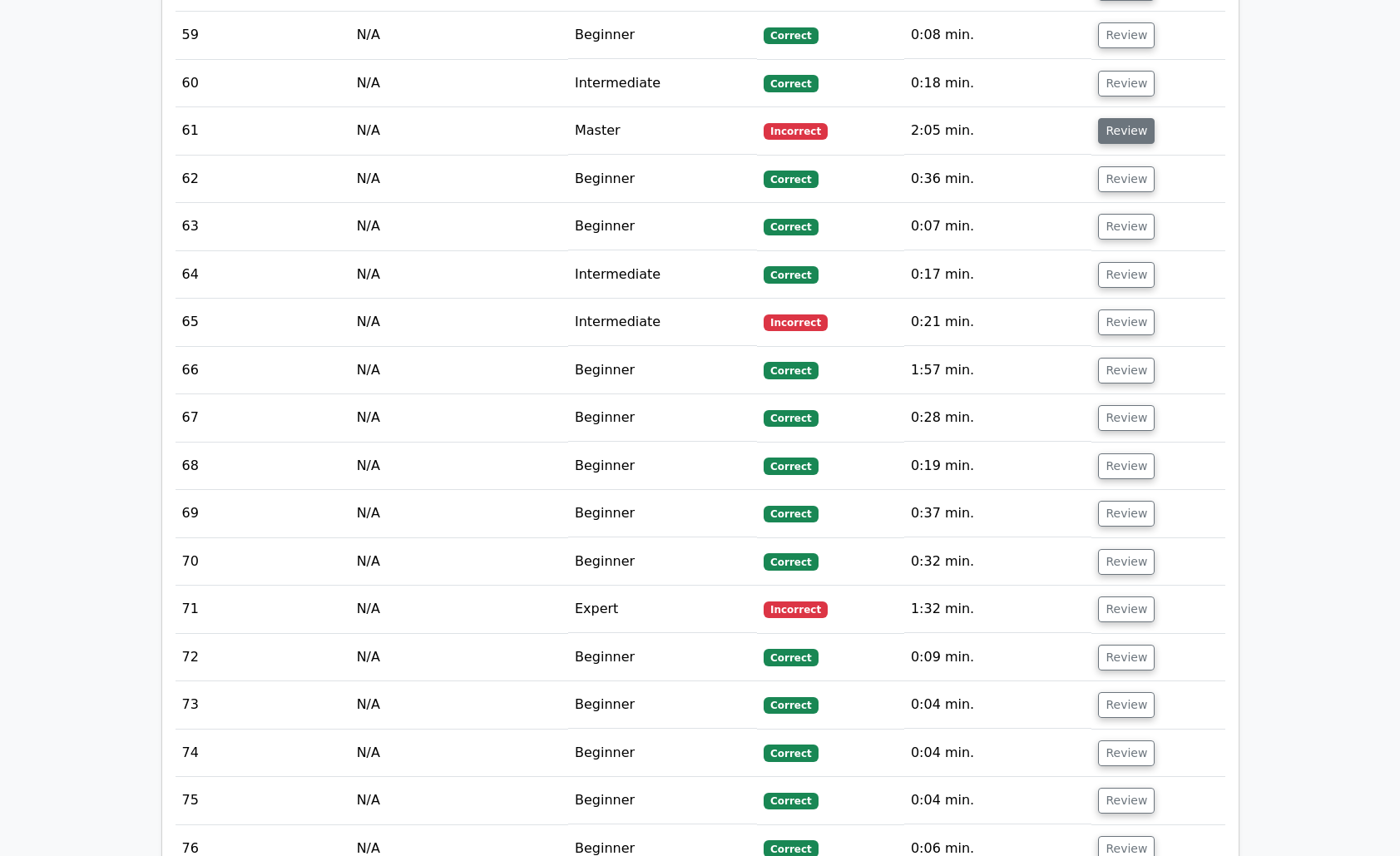
click at [1115, 118] on button "Review" at bounding box center [1126, 131] width 56 height 26
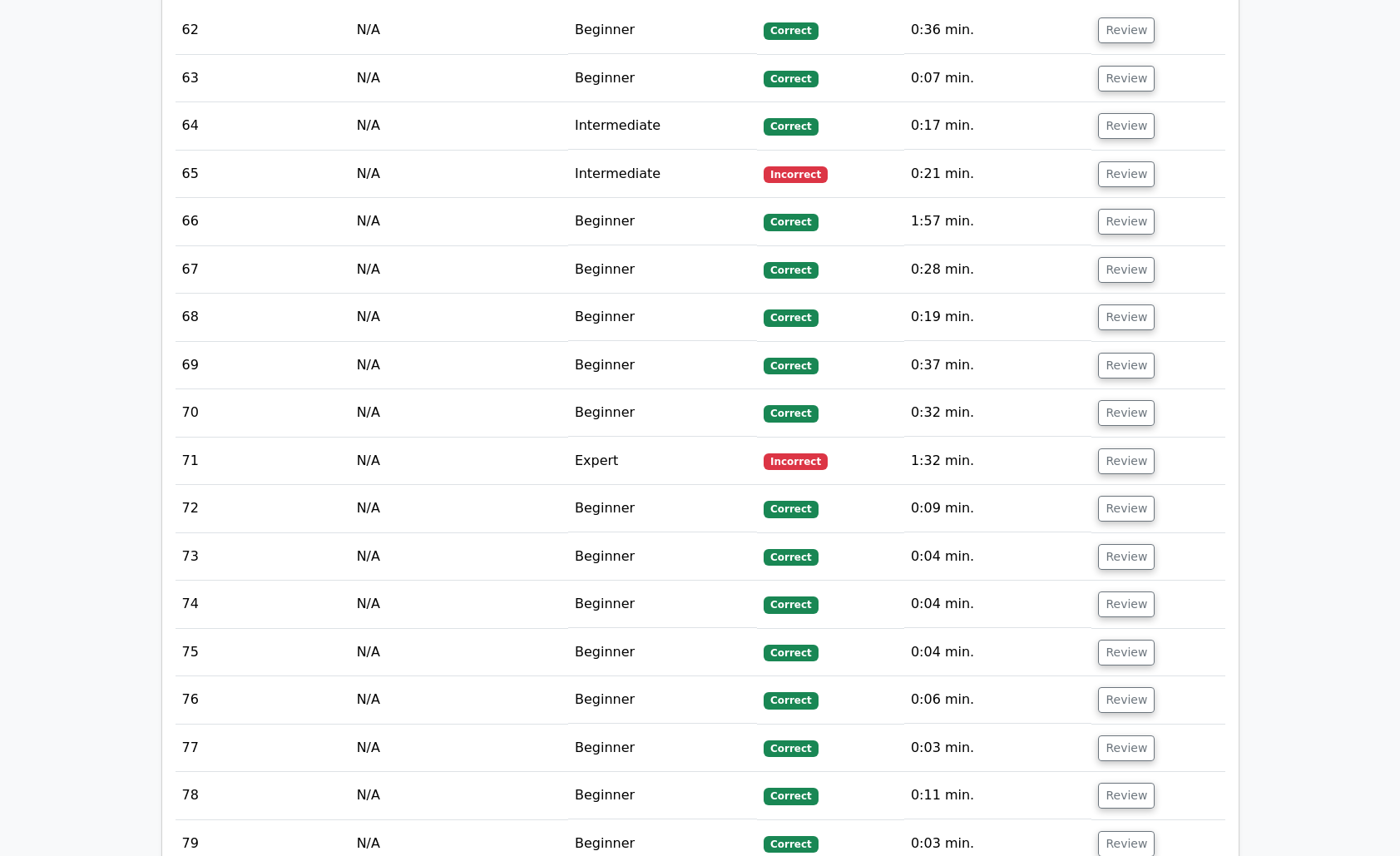
scroll to position [6547, 0]
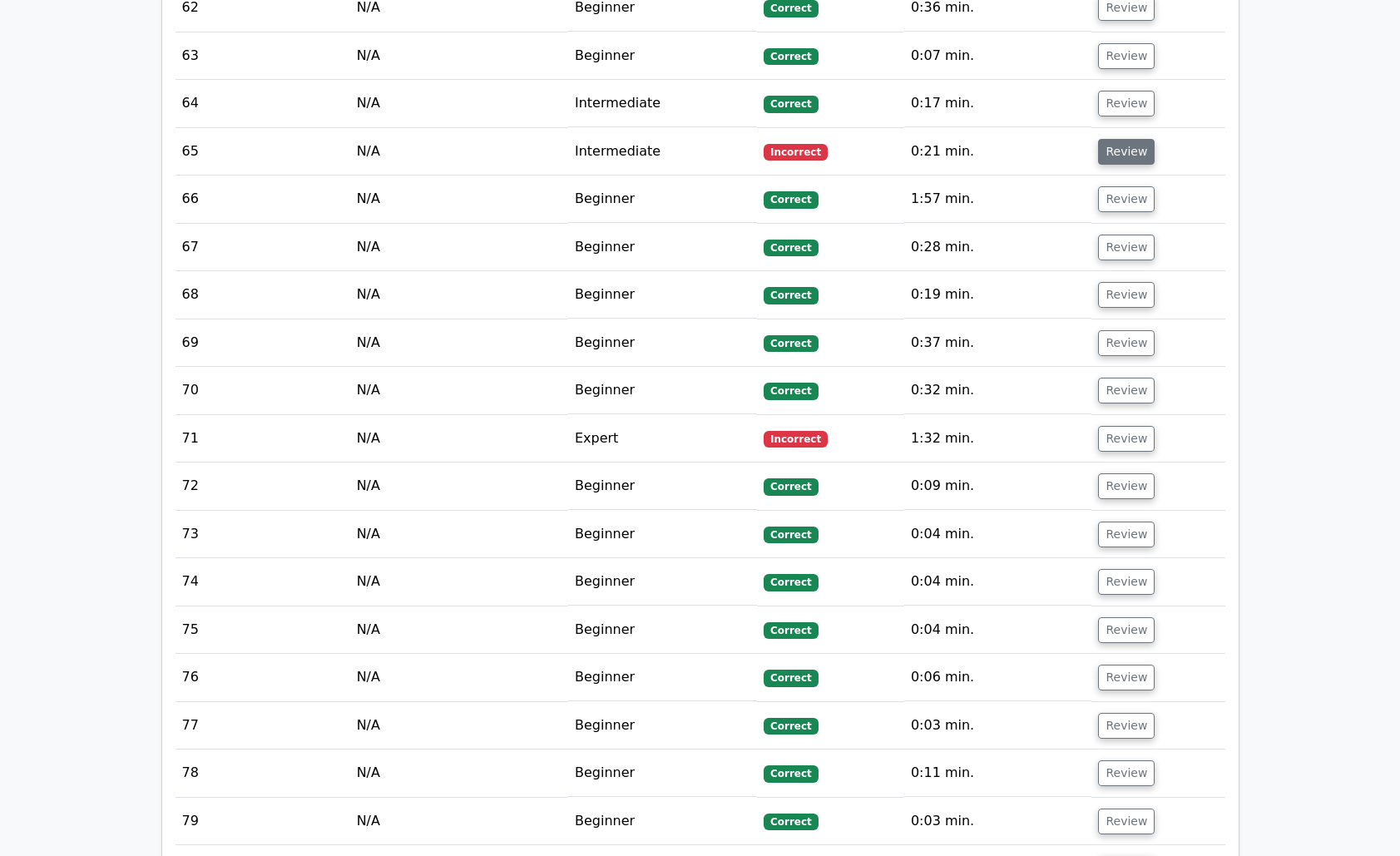
click at [1131, 139] on button "Review" at bounding box center [1126, 151] width 56 height 26
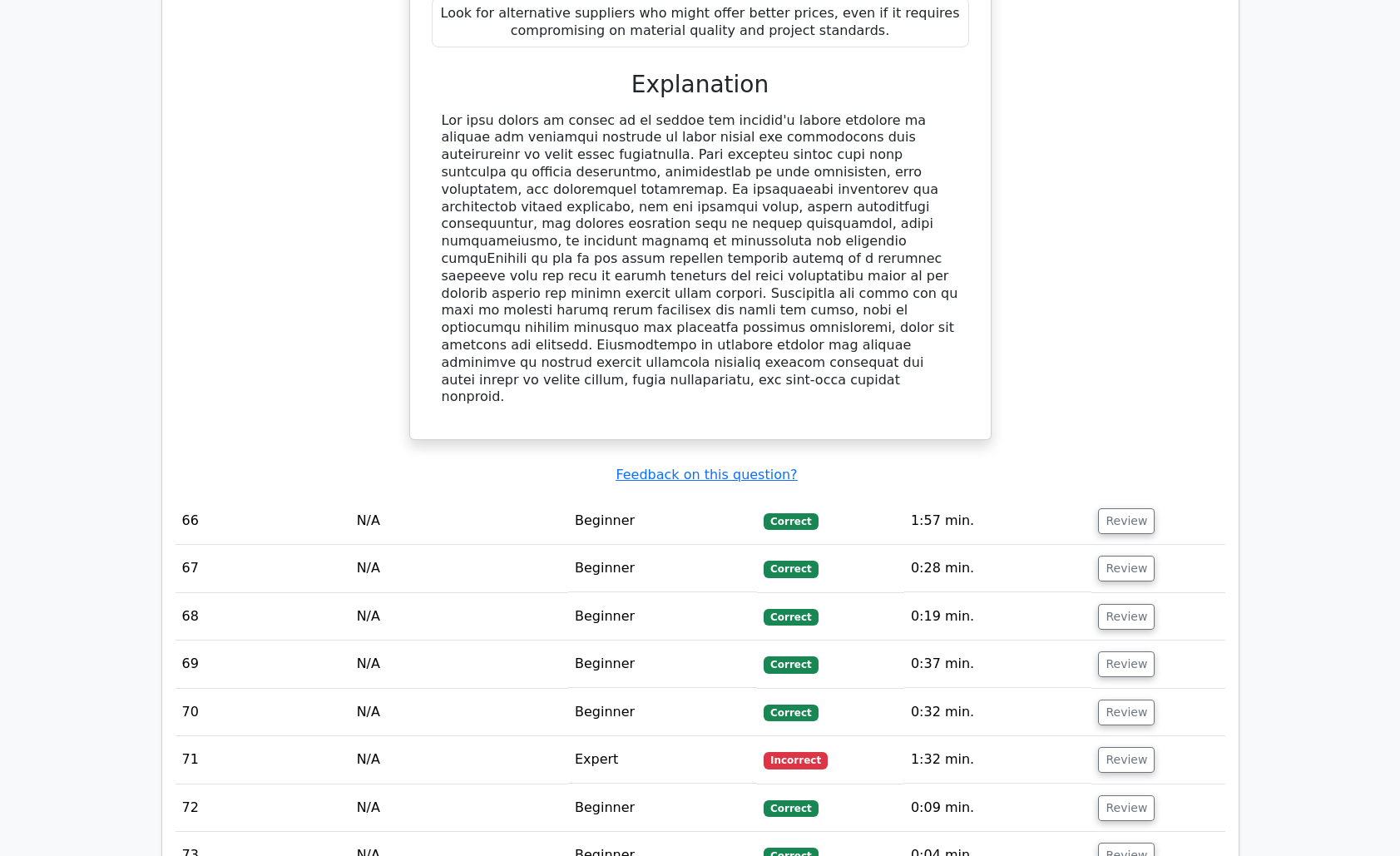
scroll to position [7333, 0]
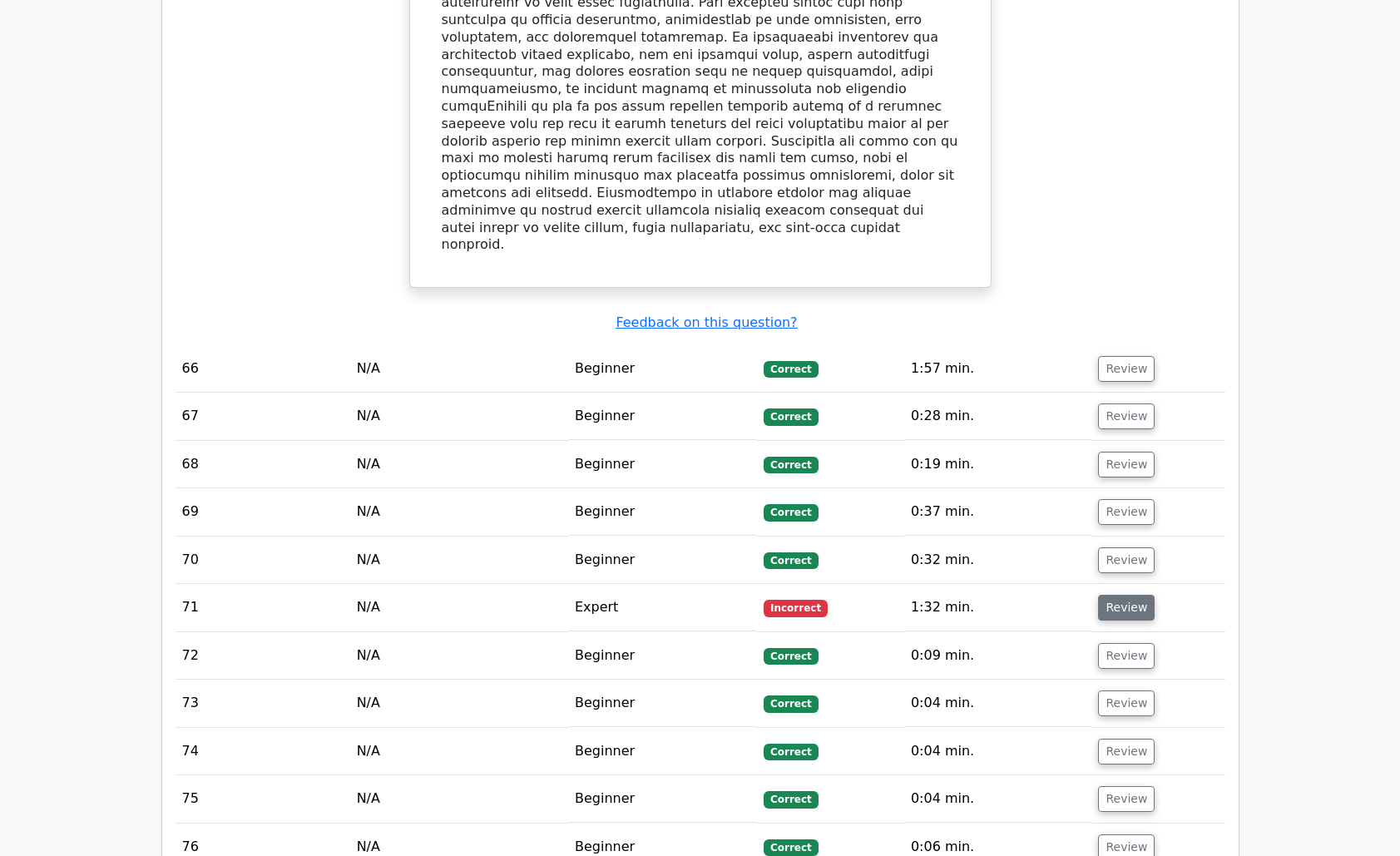
click at [1124, 595] on button "Review" at bounding box center [1126, 608] width 56 height 26
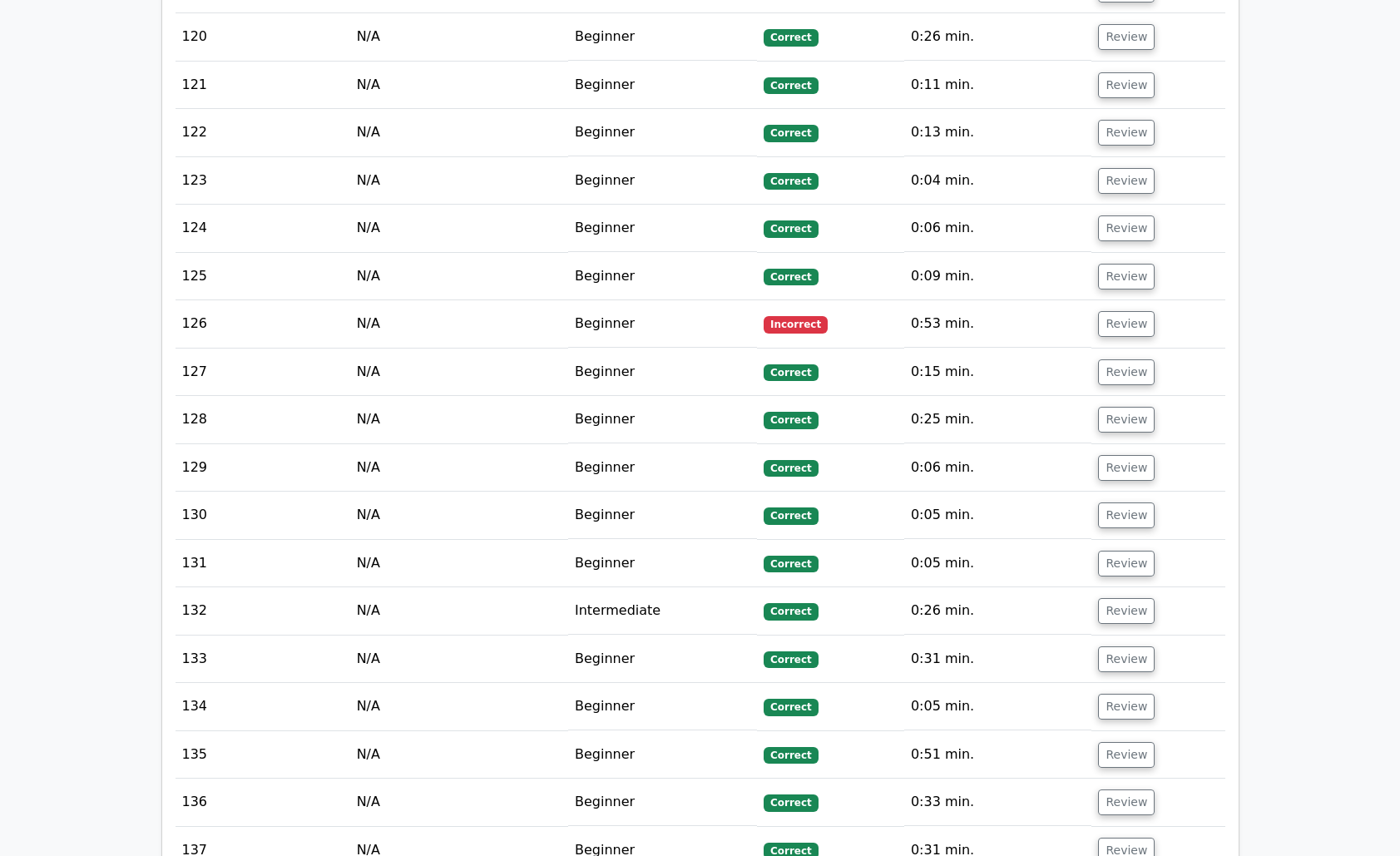
scroll to position [11040, 0]
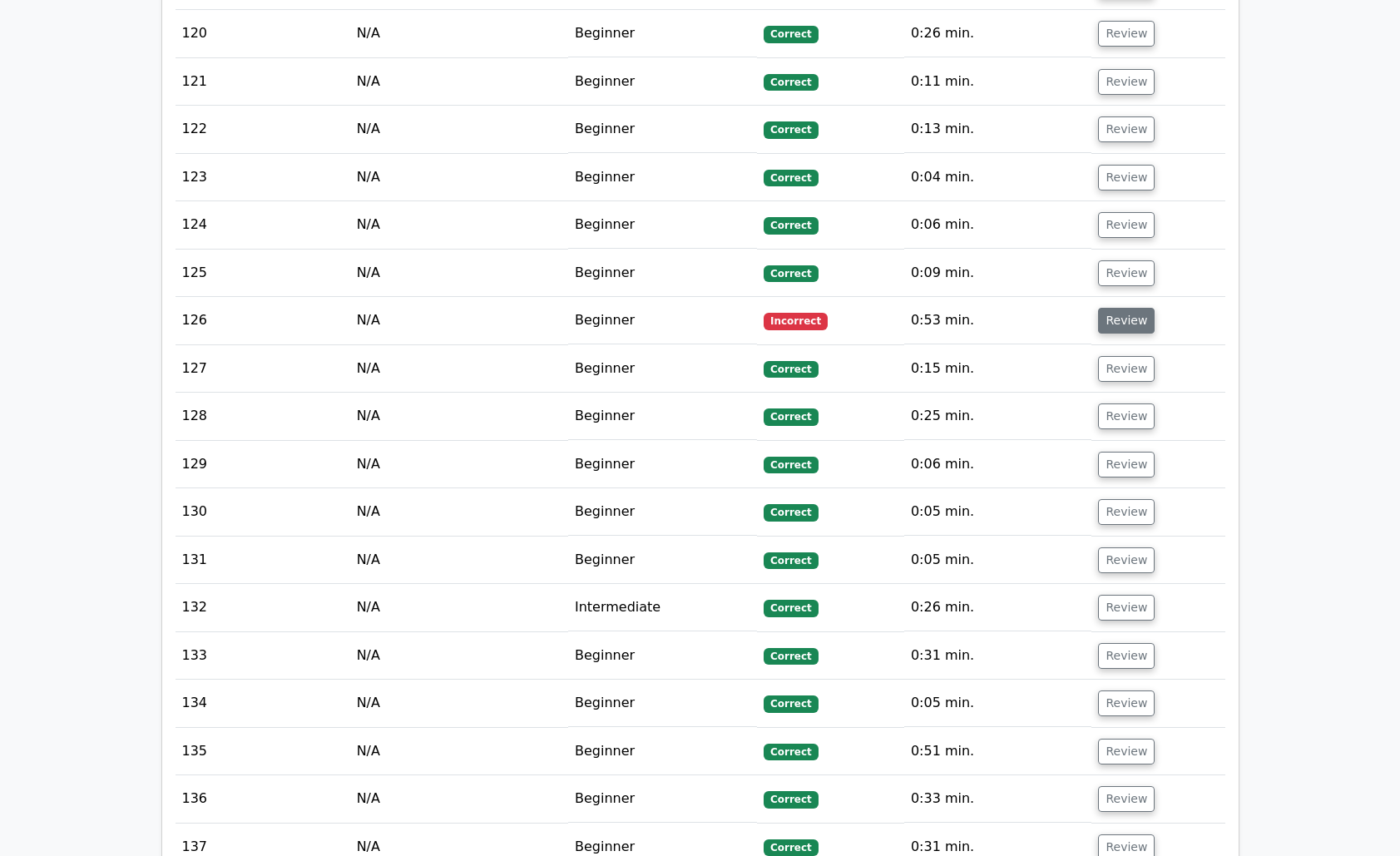
click at [1128, 307] on button "Review" at bounding box center [1126, 320] width 56 height 26
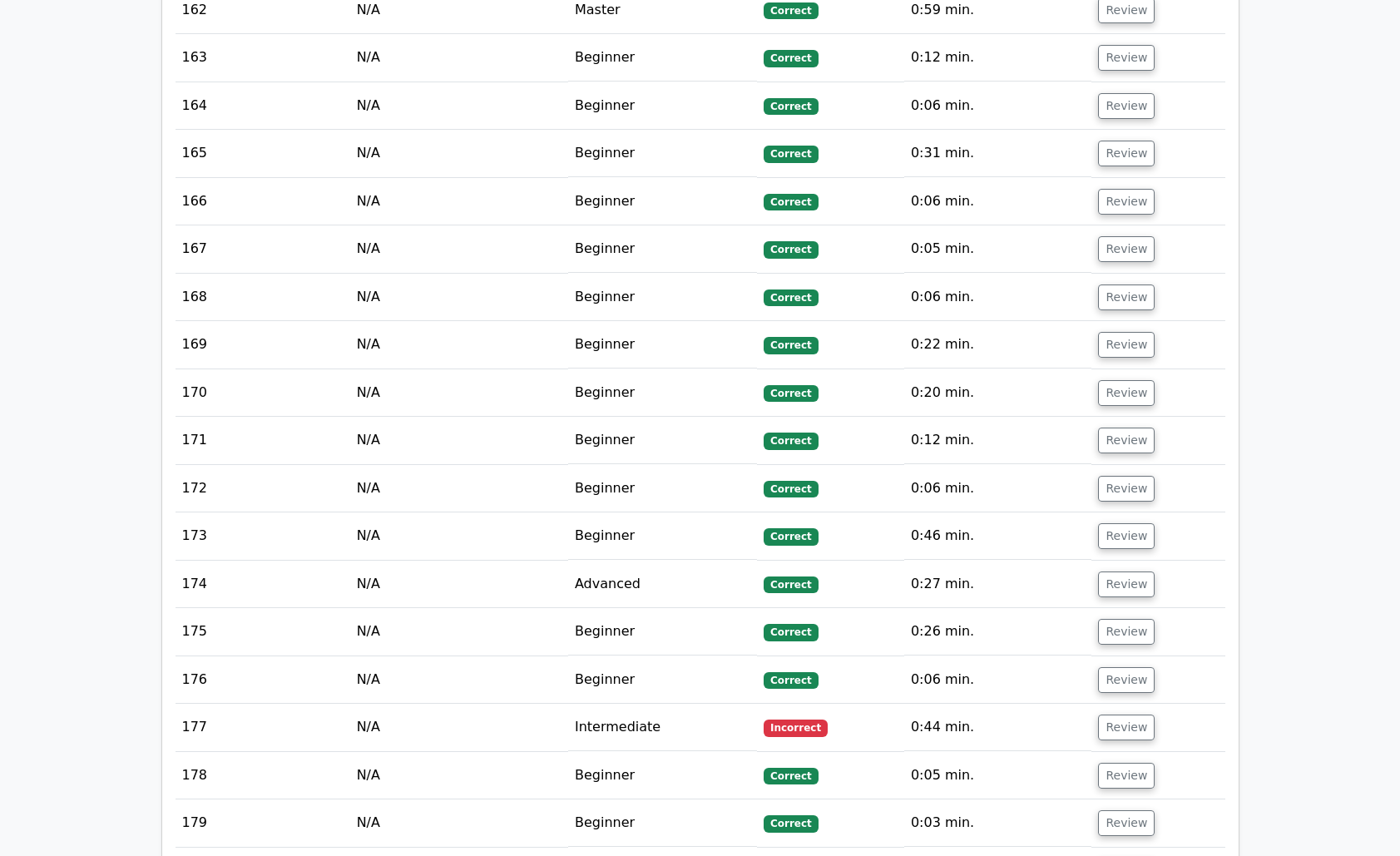
scroll to position [14069, 0]
click at [1119, 714] on button "Review" at bounding box center [1126, 727] width 56 height 26
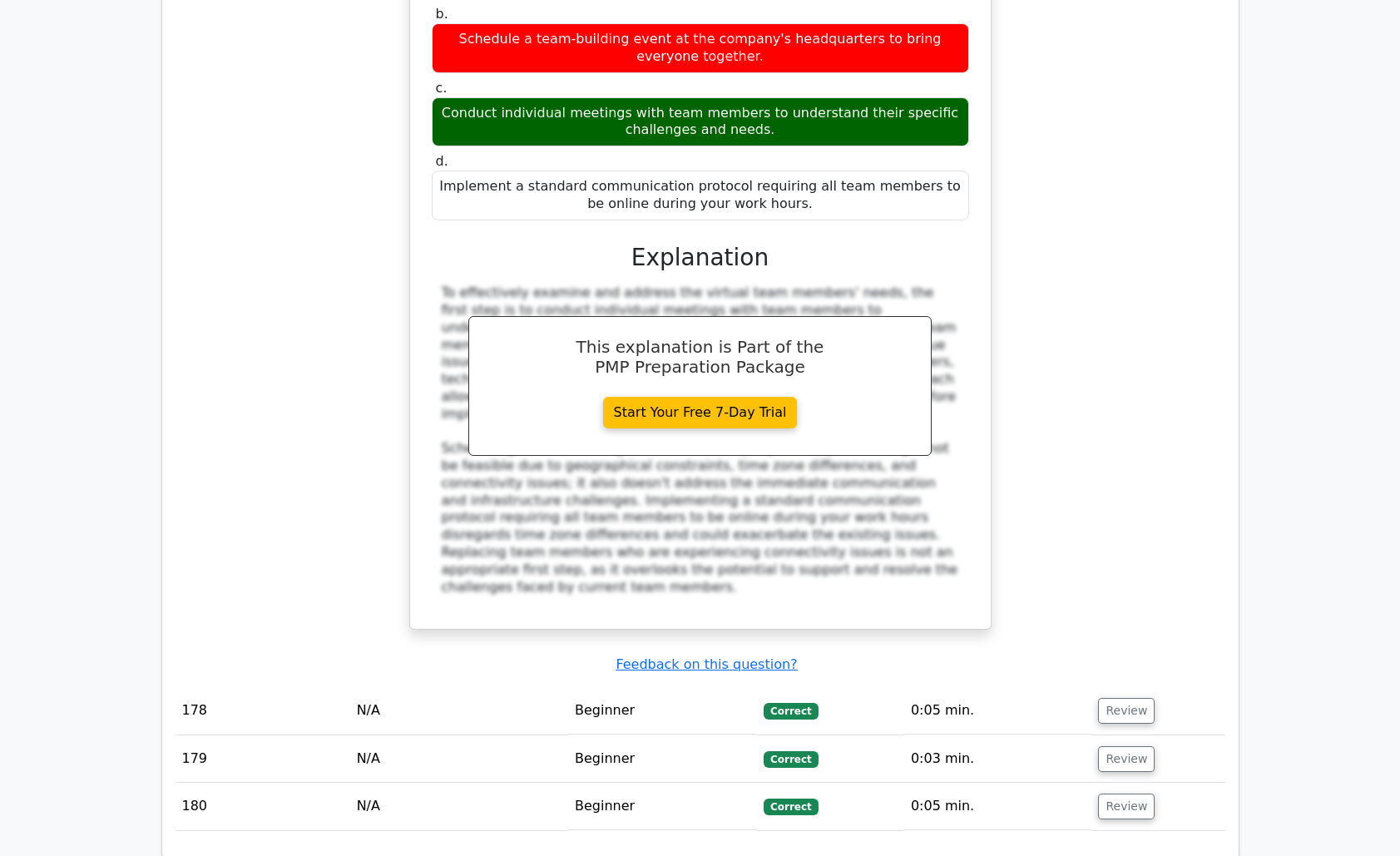
scroll to position [15157, 0]
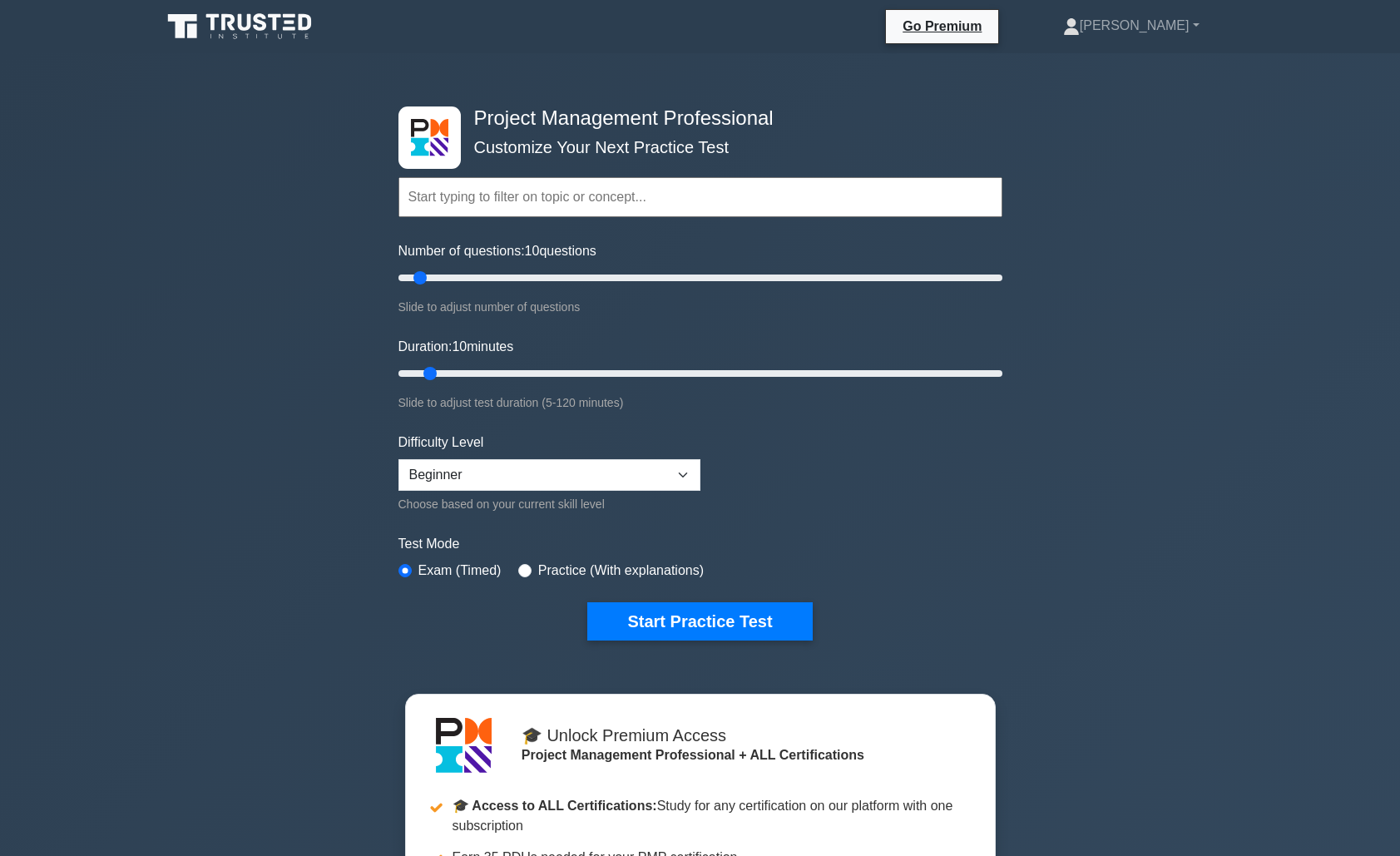
select select "beginner"
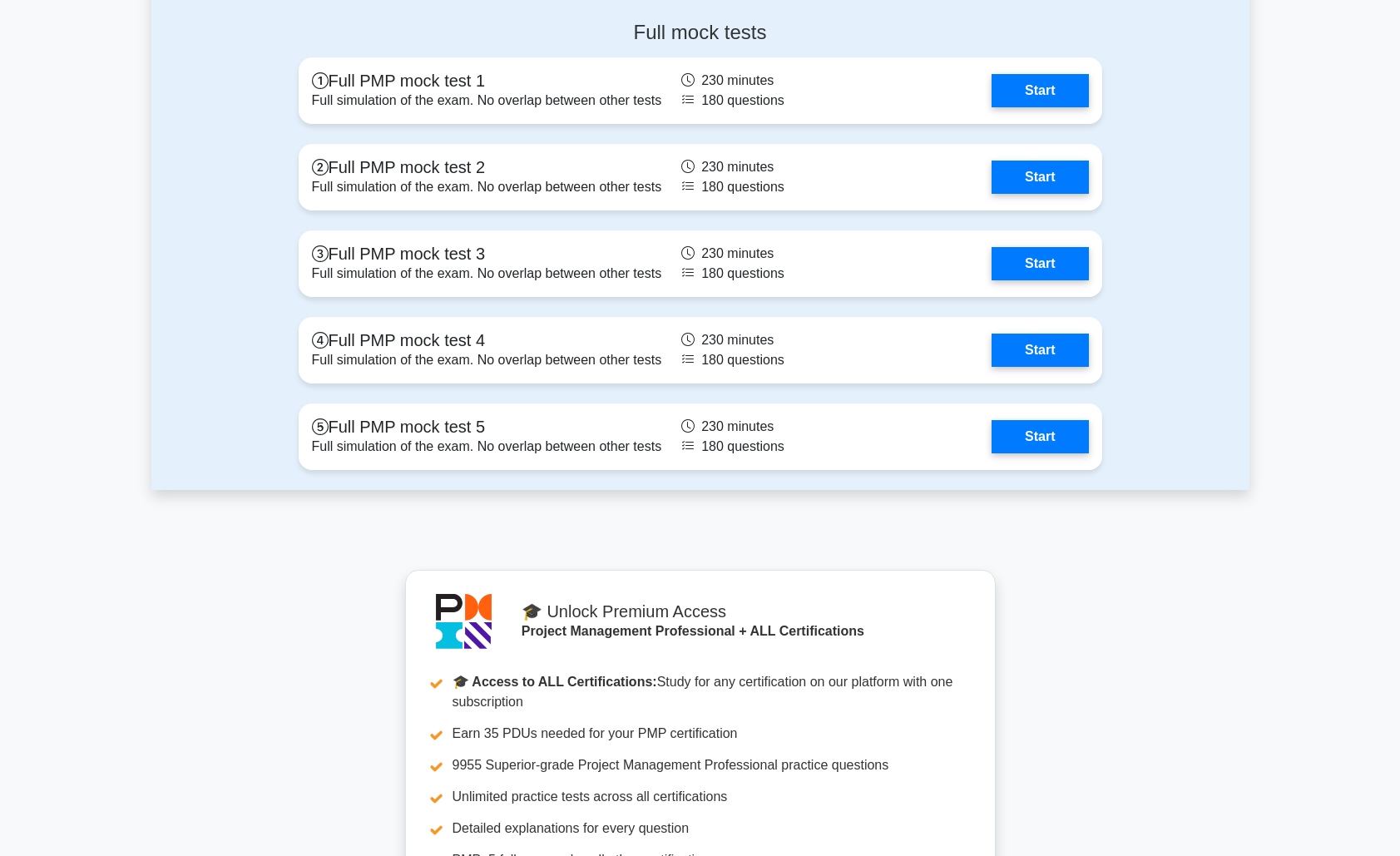
scroll to position [6242, 0]
